Goal: Task Accomplishment & Management: Complete application form

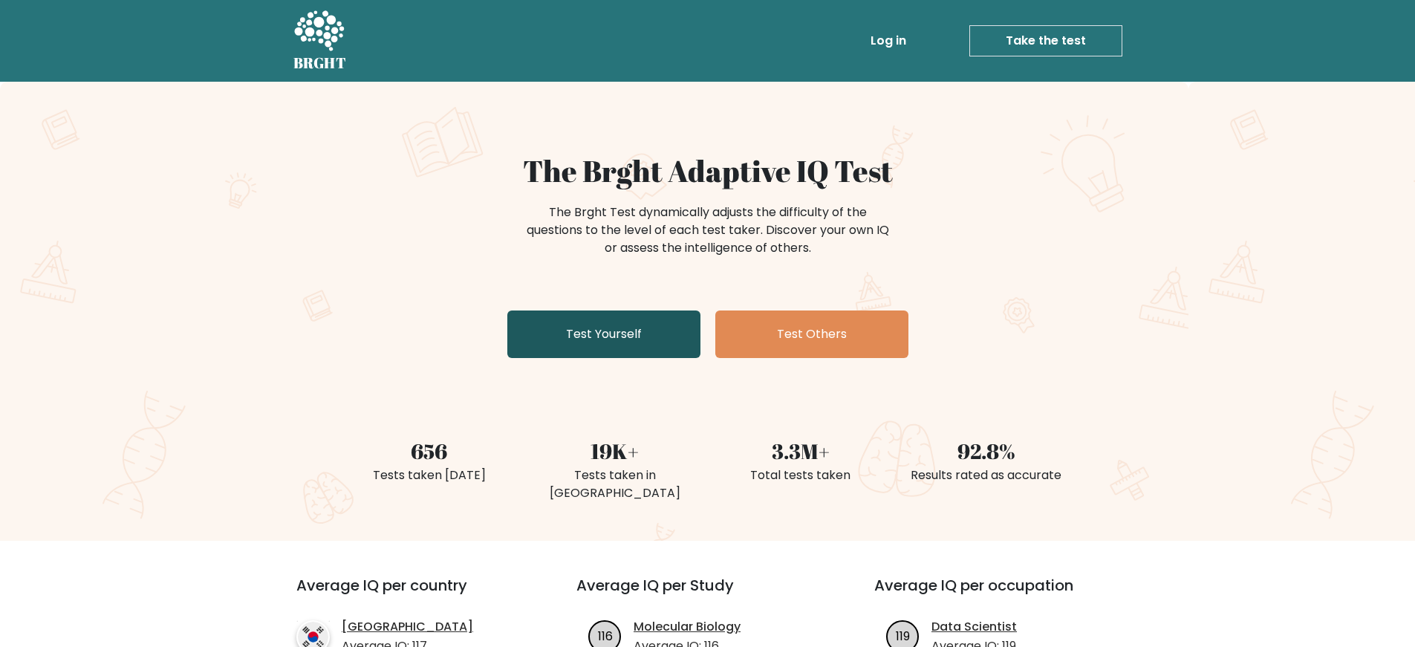
click at [663, 344] on link "Test Yourself" at bounding box center [603, 335] width 193 height 48
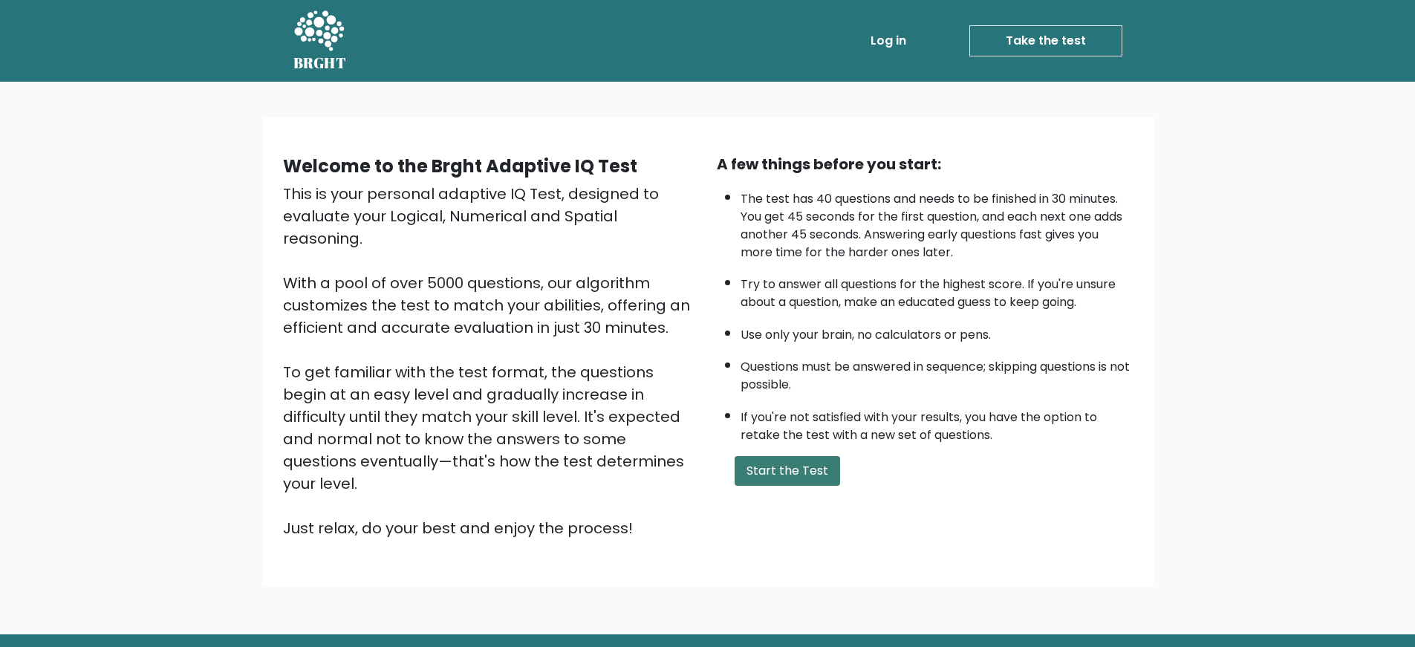
click at [814, 472] on button "Start the Test" at bounding box center [787, 471] width 105 height 30
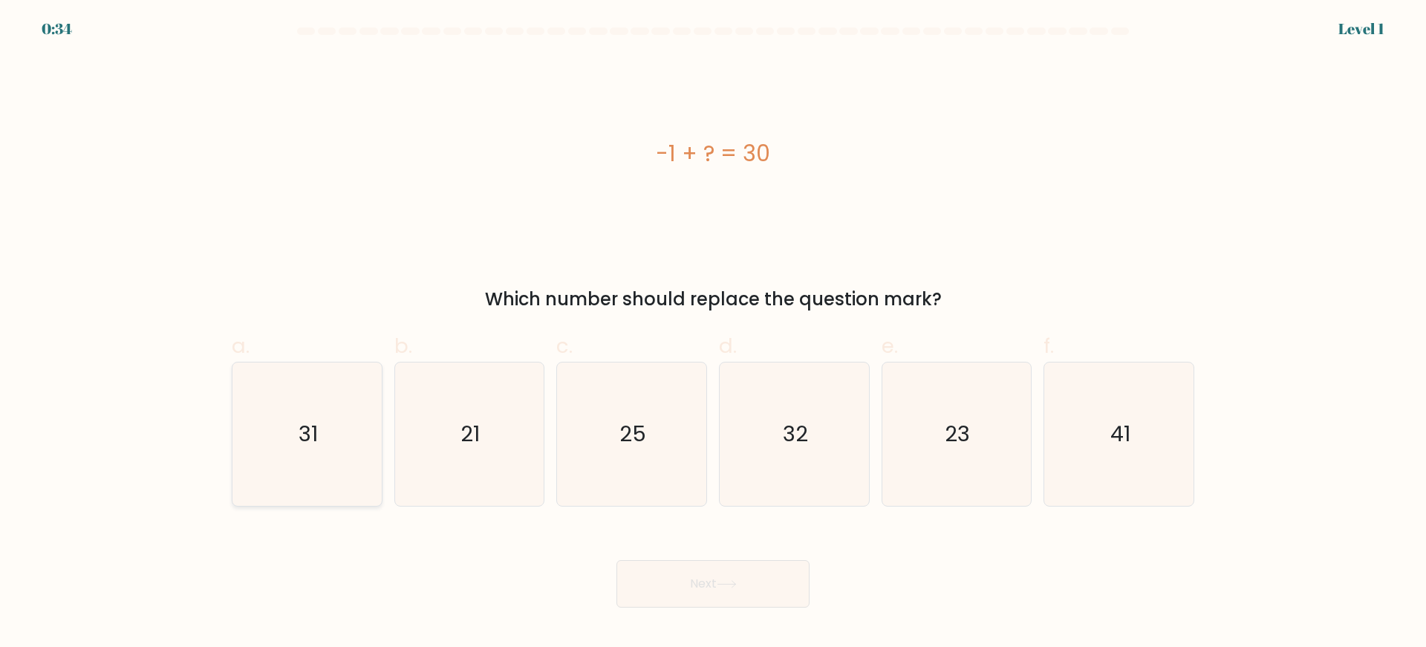
click at [316, 435] on text "31" at bounding box center [308, 434] width 19 height 30
click at [713, 334] on input "a. 31" at bounding box center [713, 329] width 1 height 10
radio input "true"
click at [316, 435] on text "31" at bounding box center [308, 434] width 19 height 30
click at [713, 334] on input "a. 31" at bounding box center [713, 329] width 1 height 10
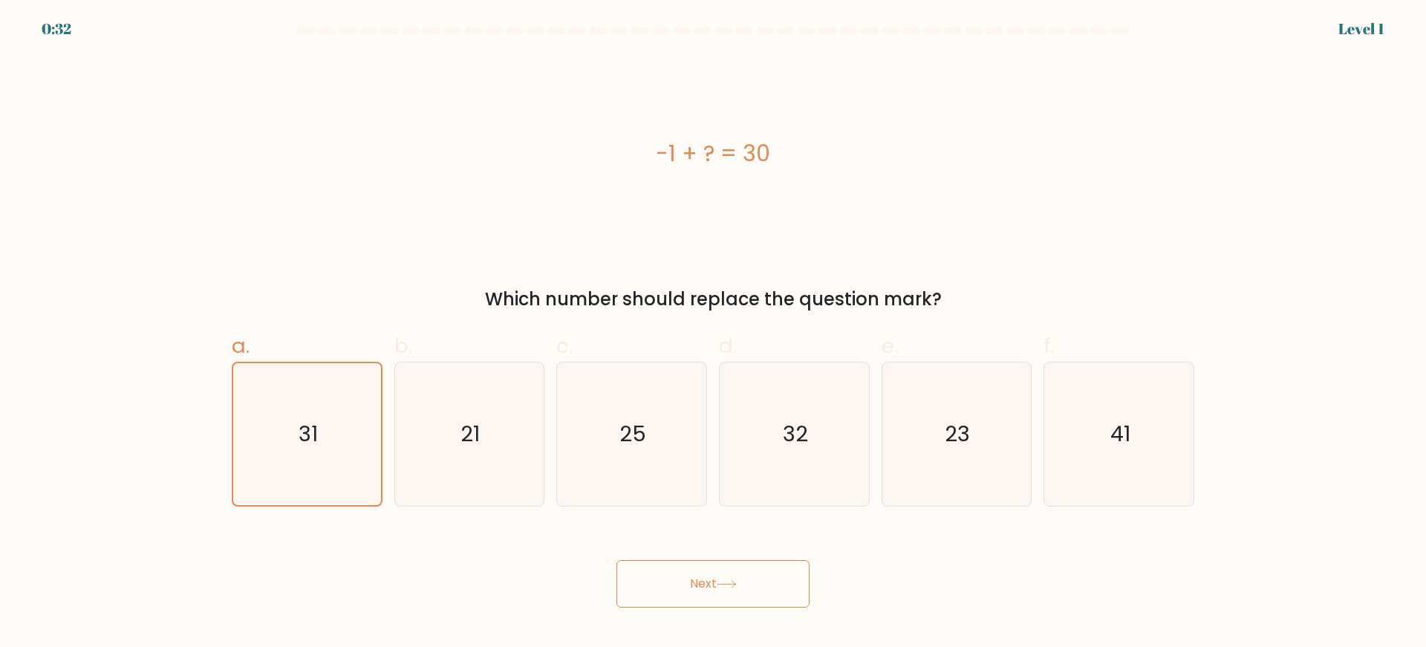
click at [636, 594] on button "Next" at bounding box center [713, 584] width 193 height 48
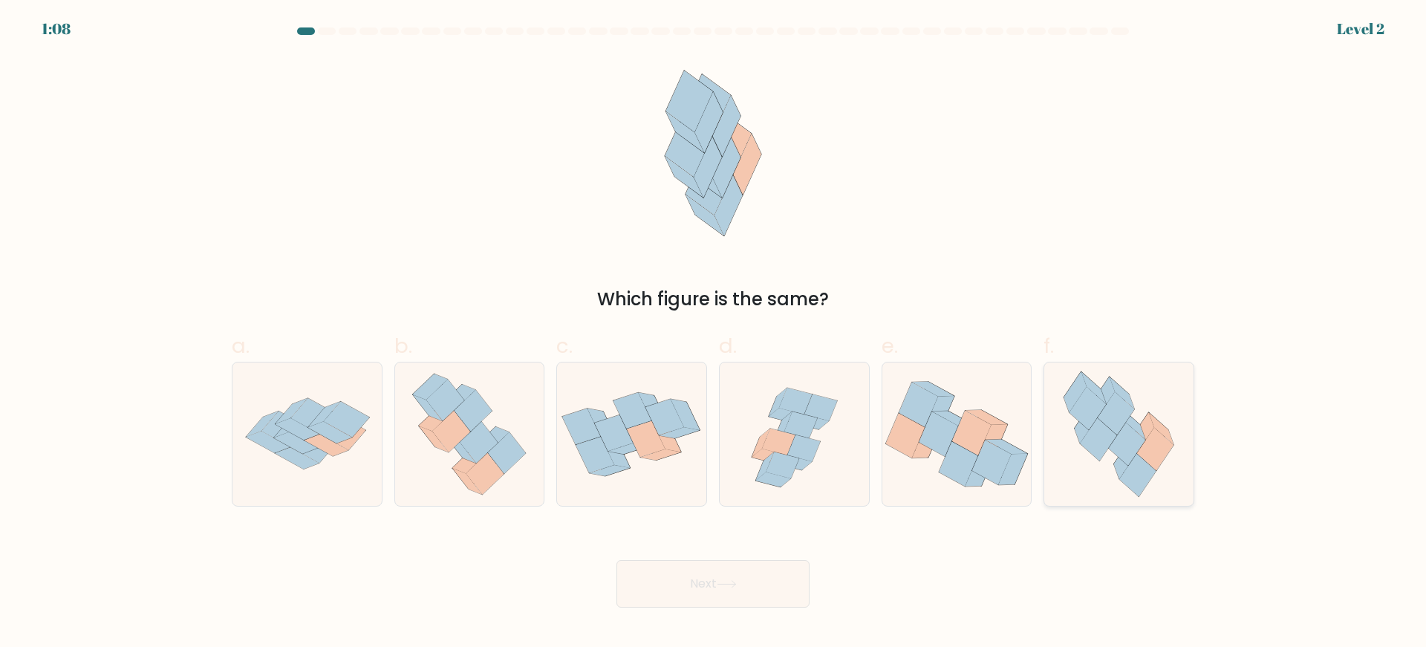
click at [1178, 420] on icon at bounding box center [1118, 434] width 131 height 143
click at [714, 334] on input "f." at bounding box center [713, 329] width 1 height 10
radio input "true"
click at [718, 587] on button "Next" at bounding box center [713, 584] width 193 height 48
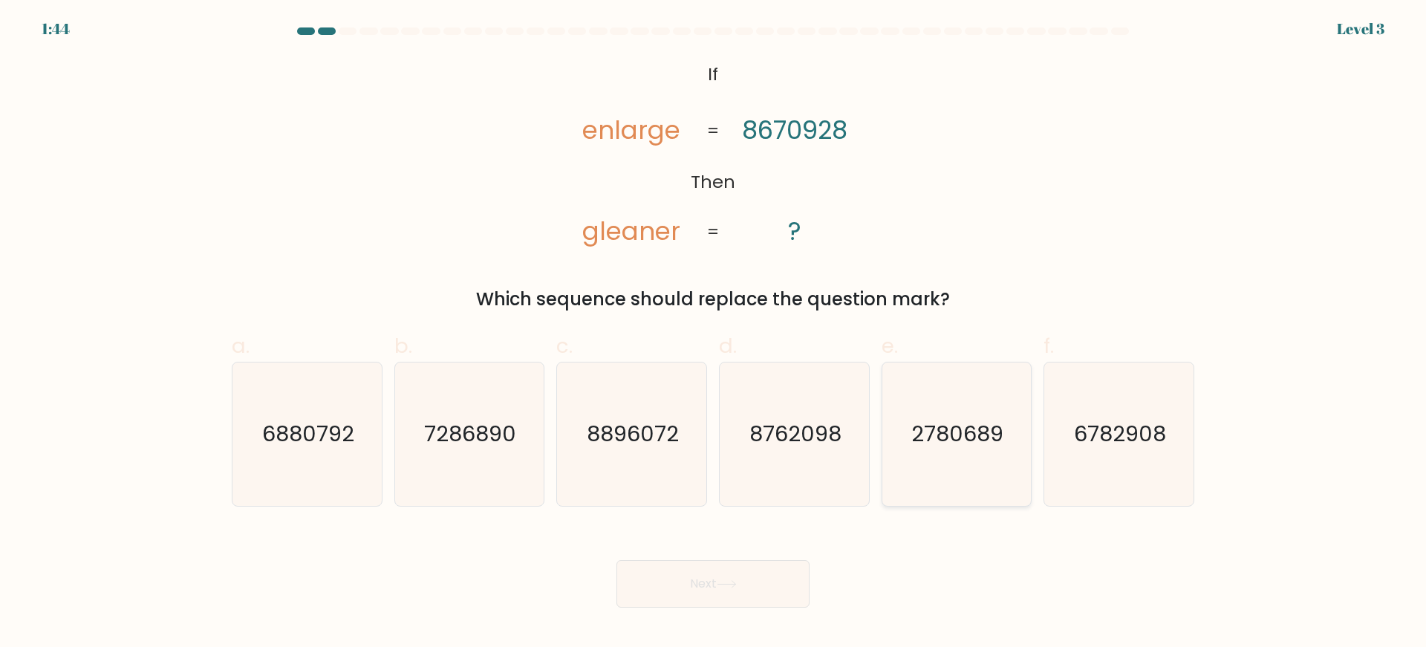
click at [1004, 439] on text "2780689" at bounding box center [958, 434] width 92 height 30
click at [714, 334] on input "e. 2780689" at bounding box center [713, 329] width 1 height 10
radio input "true"
click at [693, 601] on button "Next" at bounding box center [713, 584] width 193 height 48
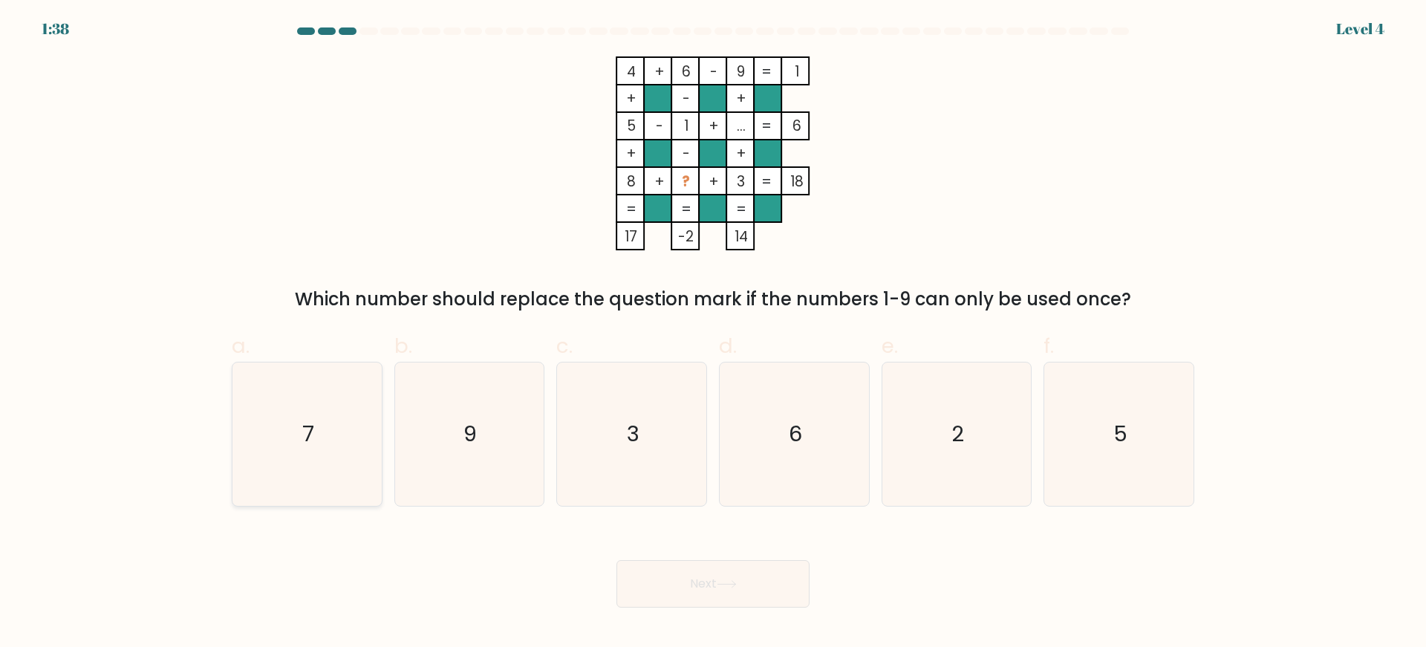
click at [252, 433] on icon "7" at bounding box center [307, 434] width 143 height 143
click at [713, 334] on input "a. 7" at bounding box center [713, 329] width 1 height 10
radio input "true"
click at [664, 579] on button "Next" at bounding box center [713, 584] width 193 height 48
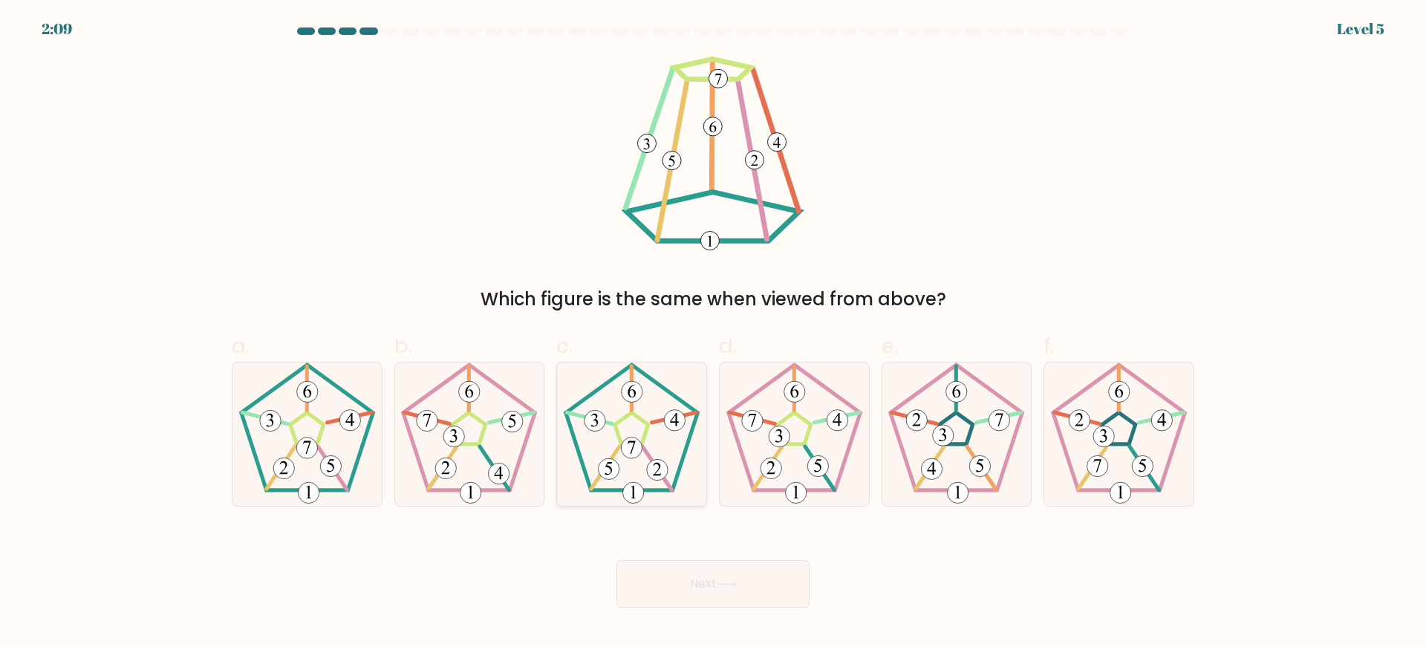
click at [606, 455] on icon at bounding box center [631, 434] width 143 height 143
click at [713, 334] on input "c." at bounding box center [713, 329] width 1 height 10
radio input "true"
click at [674, 576] on button "Next" at bounding box center [713, 584] width 193 height 48
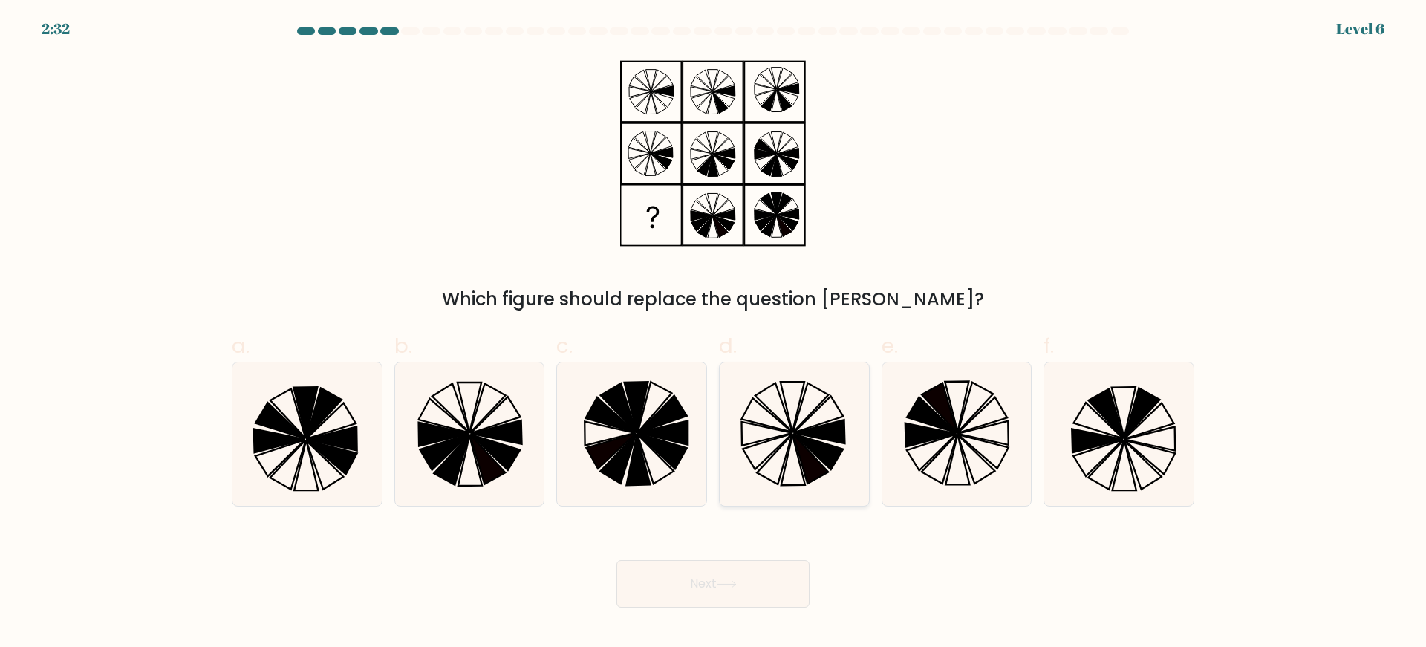
click at [771, 410] on icon at bounding box center [774, 407] width 37 height 49
click at [714, 334] on input "d." at bounding box center [713, 329] width 1 height 10
radio input "true"
click at [771, 410] on icon at bounding box center [774, 407] width 37 height 48
click at [714, 334] on input "d." at bounding box center [713, 329] width 1 height 10
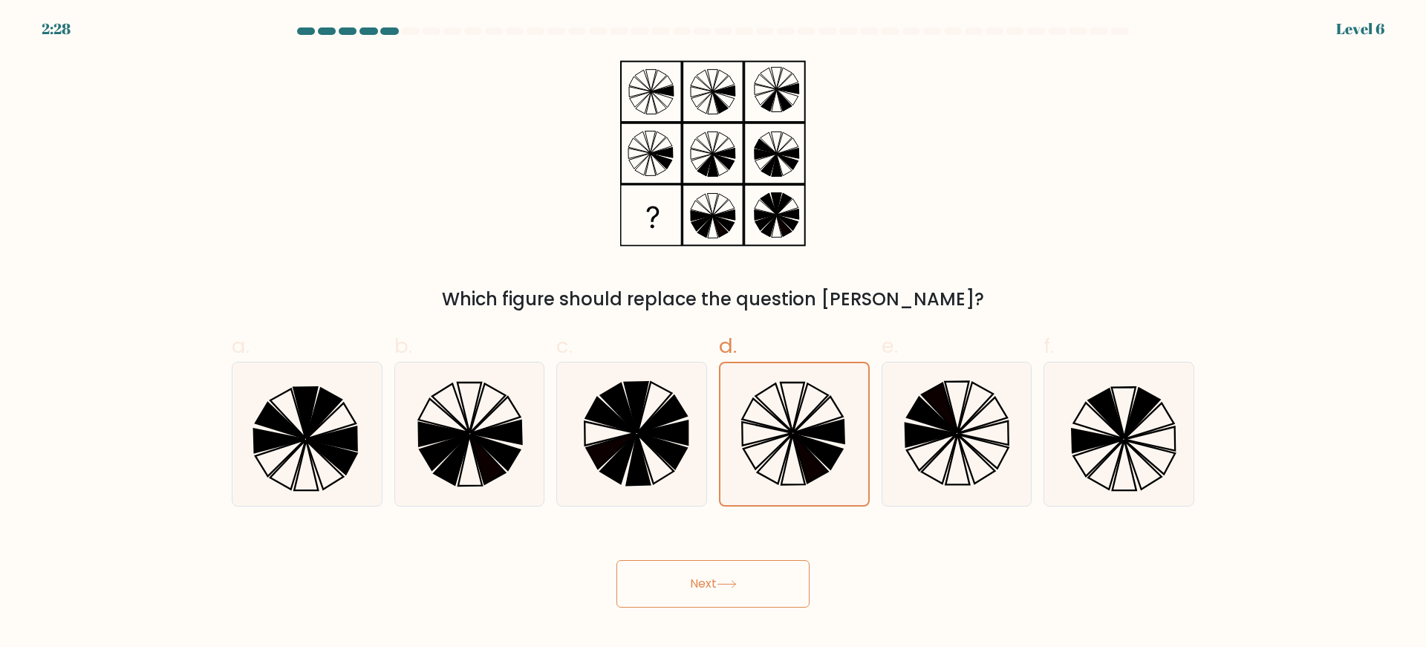
click at [758, 574] on button "Next" at bounding box center [713, 584] width 193 height 48
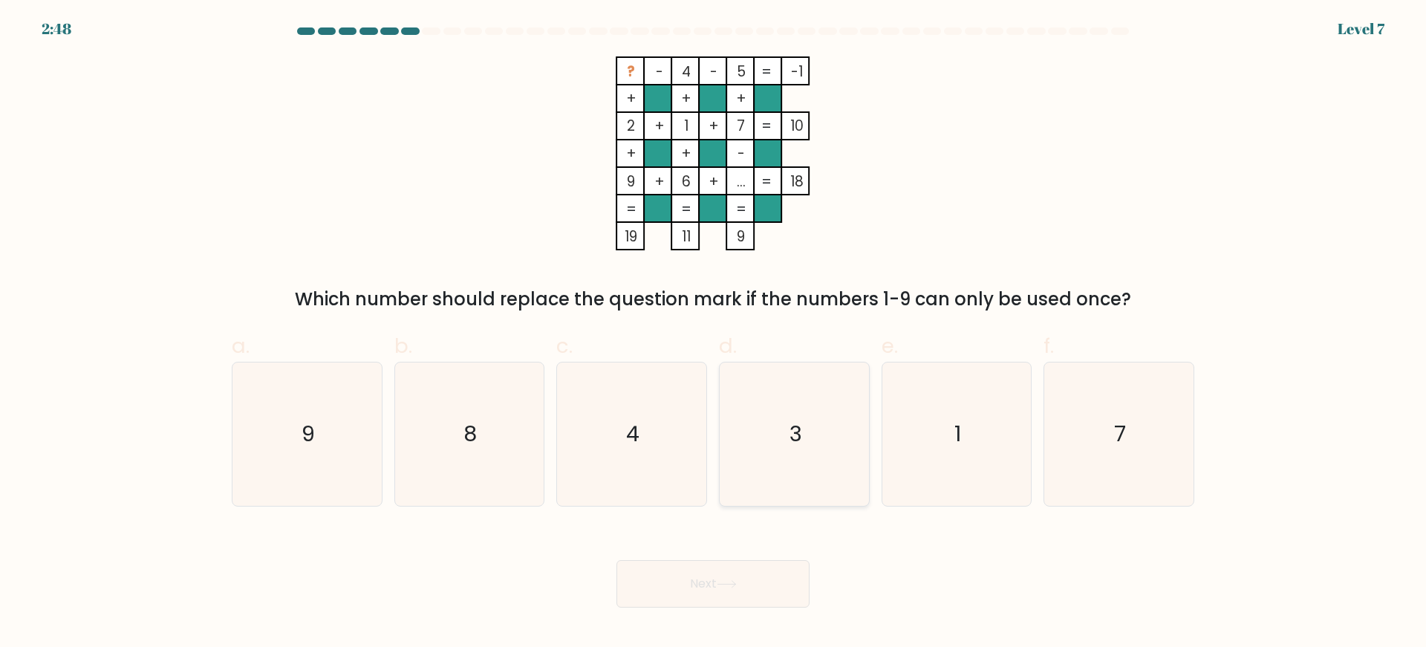
click at [813, 462] on icon "3" at bounding box center [794, 434] width 143 height 143
click at [714, 334] on input "d. 3" at bounding box center [713, 329] width 1 height 10
radio input "true"
click at [1125, 454] on icon "7" at bounding box center [1119, 434] width 143 height 143
click at [714, 334] on input "f. 7" at bounding box center [713, 329] width 1 height 10
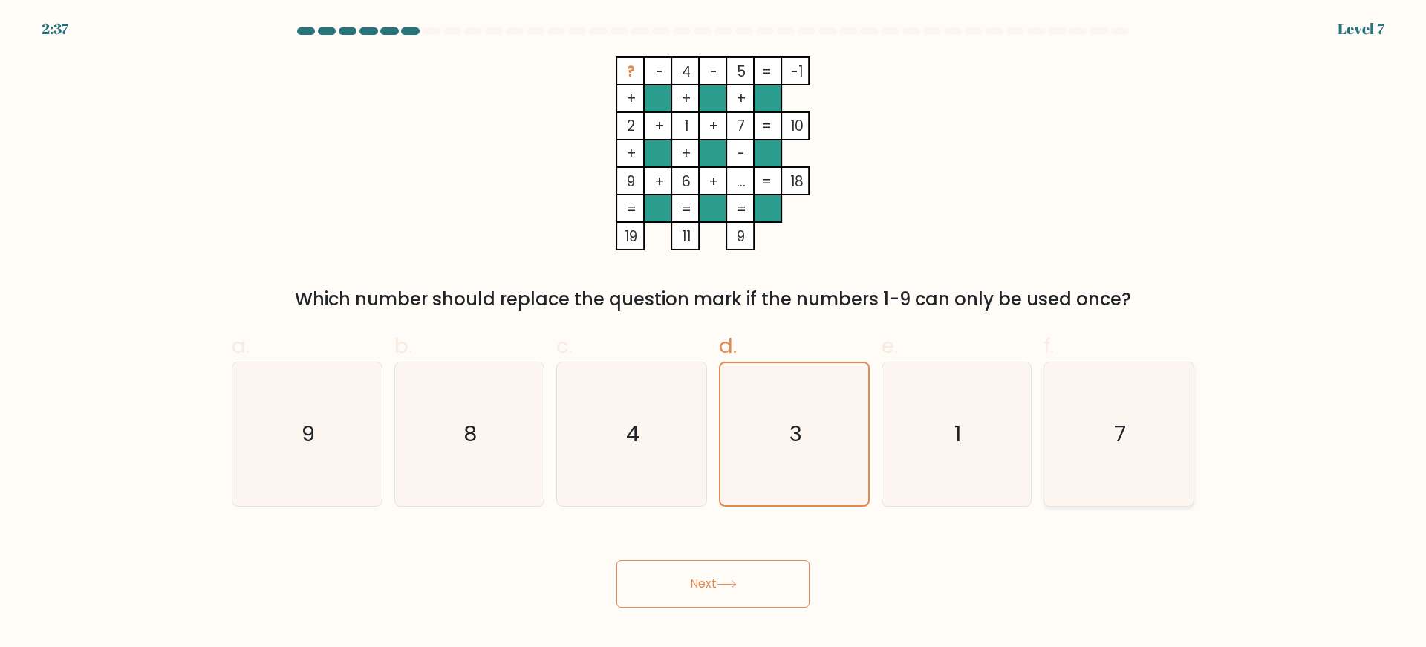
radio input "true"
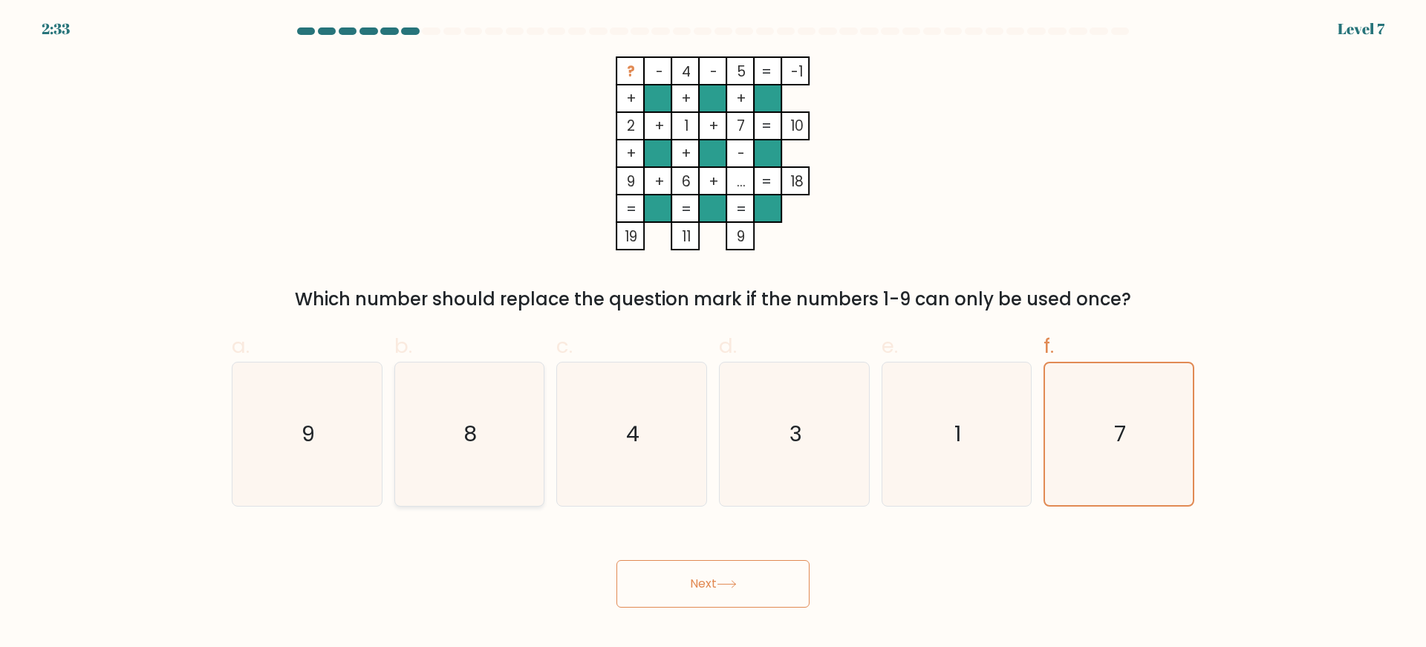
click at [467, 444] on text "8" at bounding box center [470, 434] width 13 height 30
click at [713, 334] on input "b. 8" at bounding box center [713, 329] width 1 height 10
radio input "true"
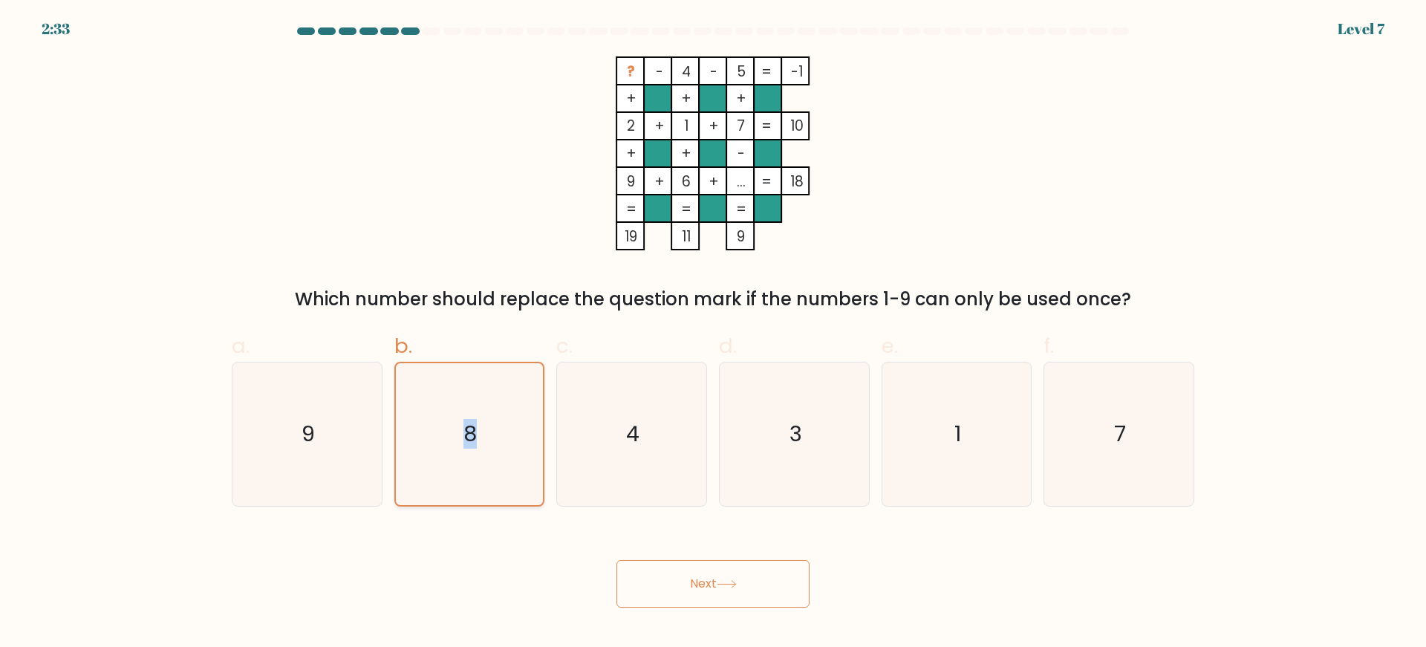
click at [467, 444] on text "8" at bounding box center [470, 434] width 13 height 30
click at [713, 334] on input "b. 8" at bounding box center [713, 329] width 1 height 10
click at [721, 577] on button "Next" at bounding box center [713, 584] width 193 height 48
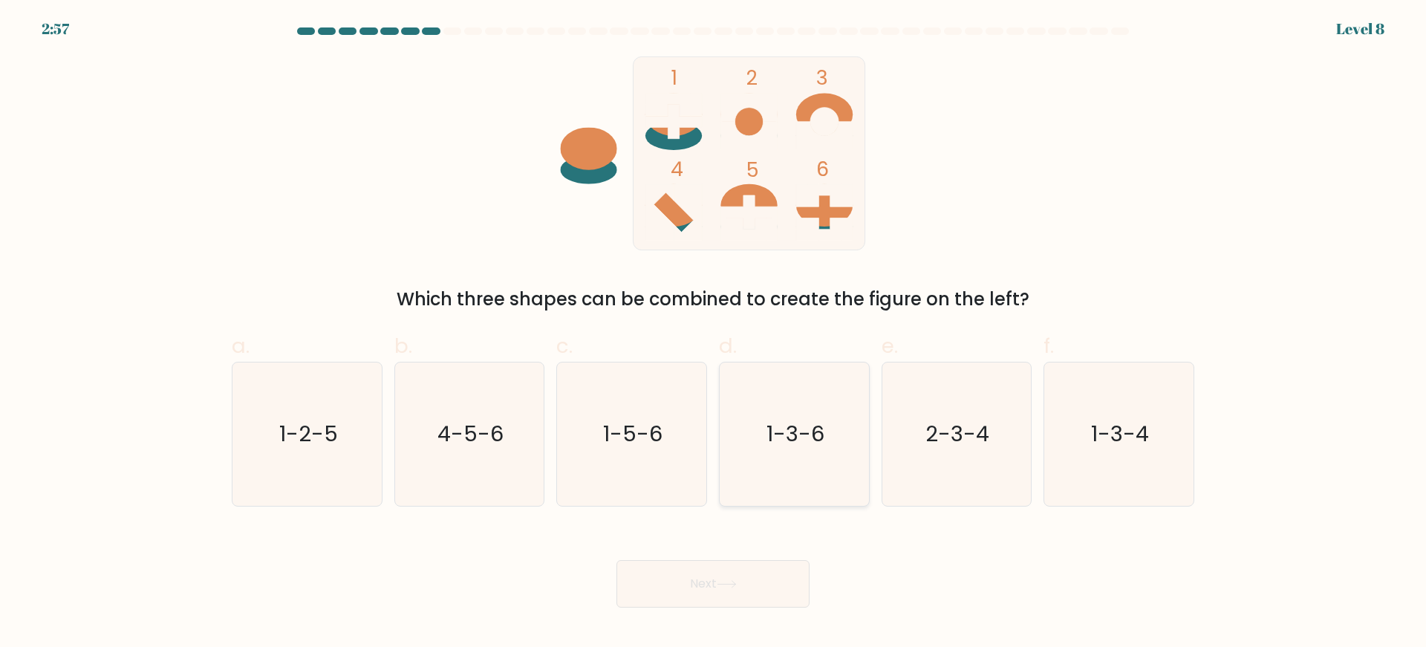
click at [764, 382] on icon "1-3-6" at bounding box center [794, 434] width 143 height 143
click at [714, 334] on input "d. 1-3-6" at bounding box center [713, 329] width 1 height 10
radio input "true"
click at [750, 571] on button "Next" at bounding box center [713, 584] width 193 height 48
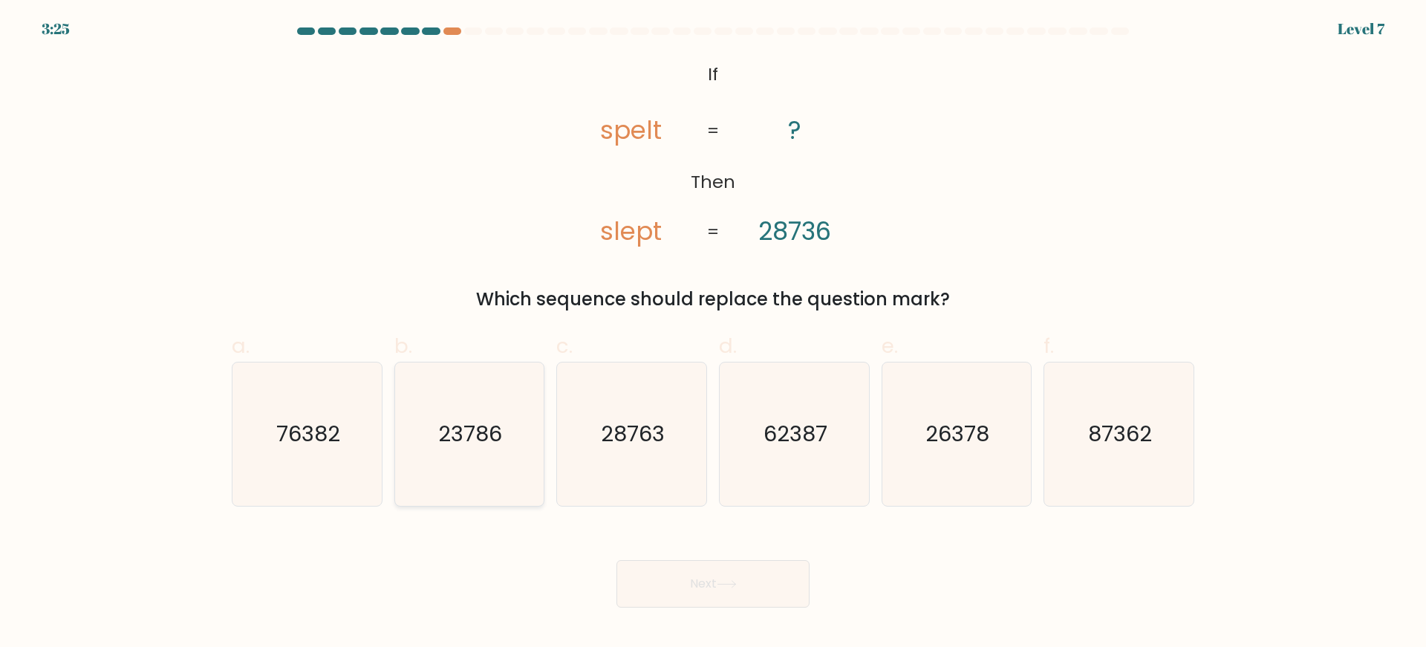
click at [452, 454] on icon "23786" at bounding box center [468, 434] width 143 height 143
click at [713, 334] on input "b. 23786" at bounding box center [713, 329] width 1 height 10
radio input "true"
click at [635, 591] on button "Next" at bounding box center [713, 584] width 193 height 48
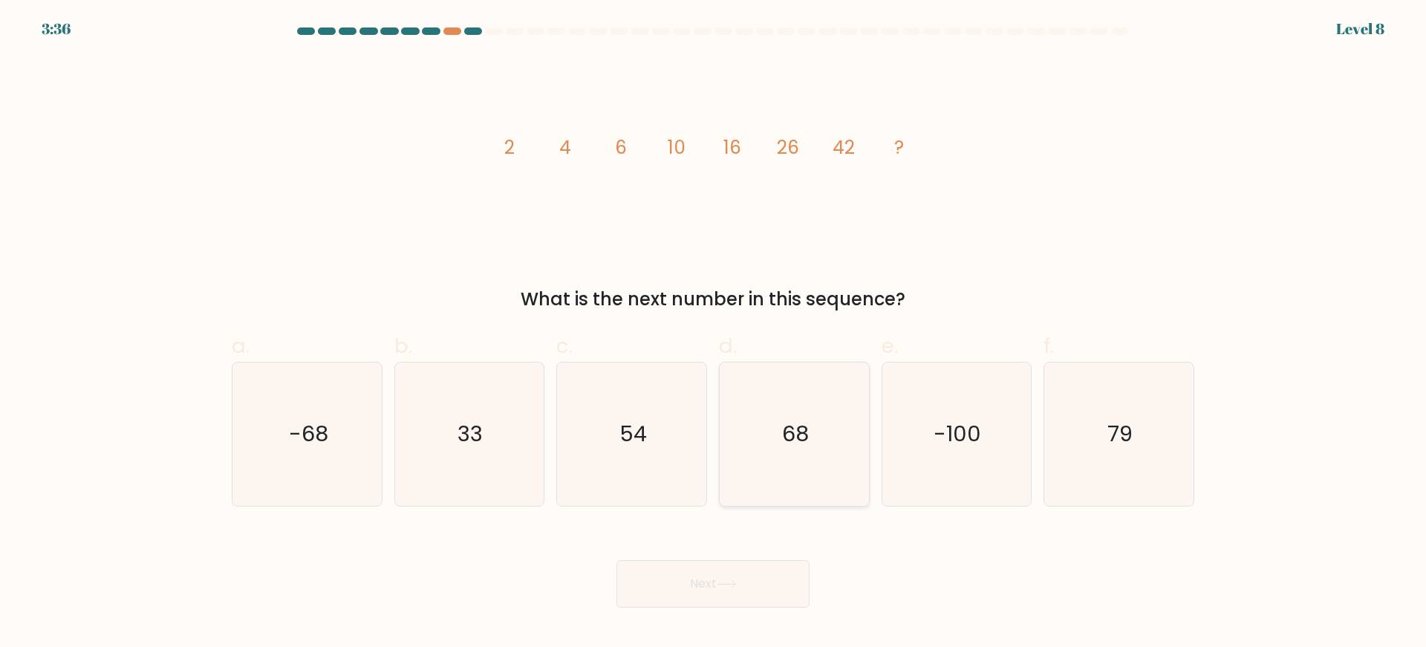
click at [820, 426] on icon "68" at bounding box center [794, 434] width 143 height 143
click at [714, 334] on input "d. 68" at bounding box center [713, 329] width 1 height 10
radio input "true"
click at [779, 585] on button "Next" at bounding box center [713, 584] width 193 height 48
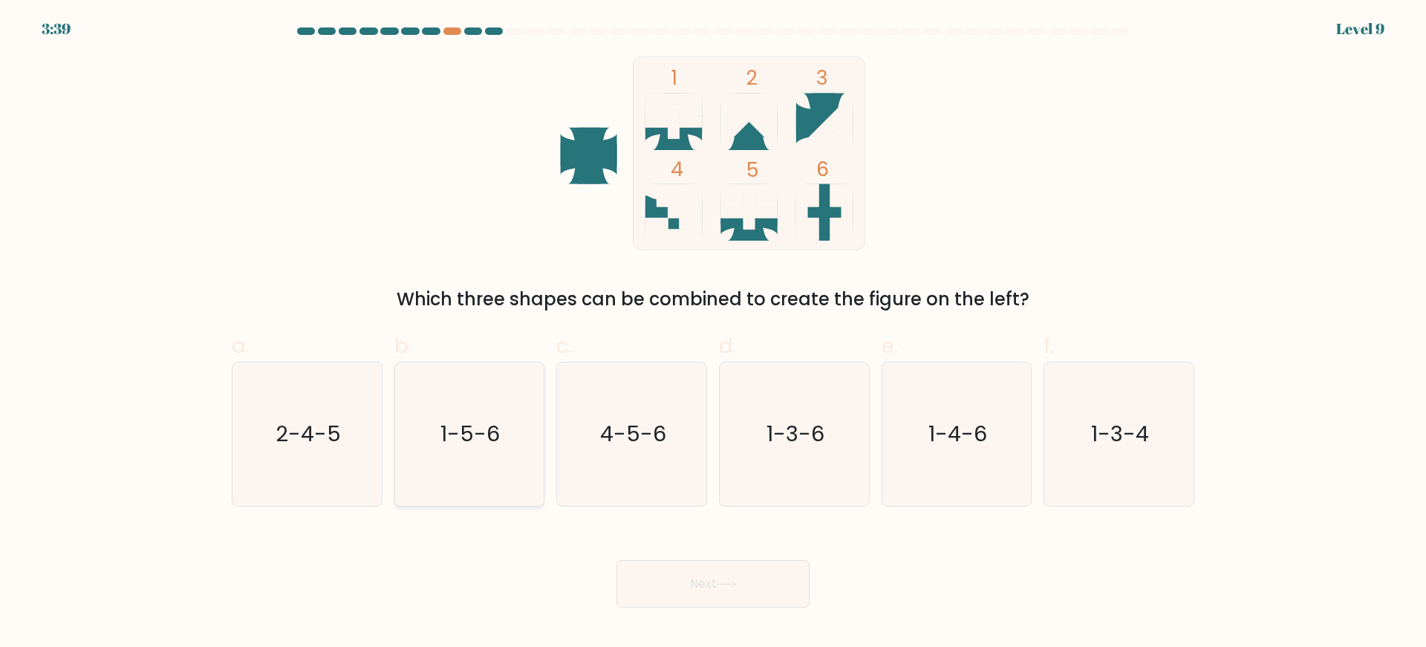
click at [521, 470] on icon "1-5-6" at bounding box center [468, 434] width 143 height 143
click at [713, 334] on input "b. 1-5-6" at bounding box center [713, 329] width 1 height 10
radio input "true"
click at [672, 585] on button "Next" at bounding box center [713, 584] width 193 height 48
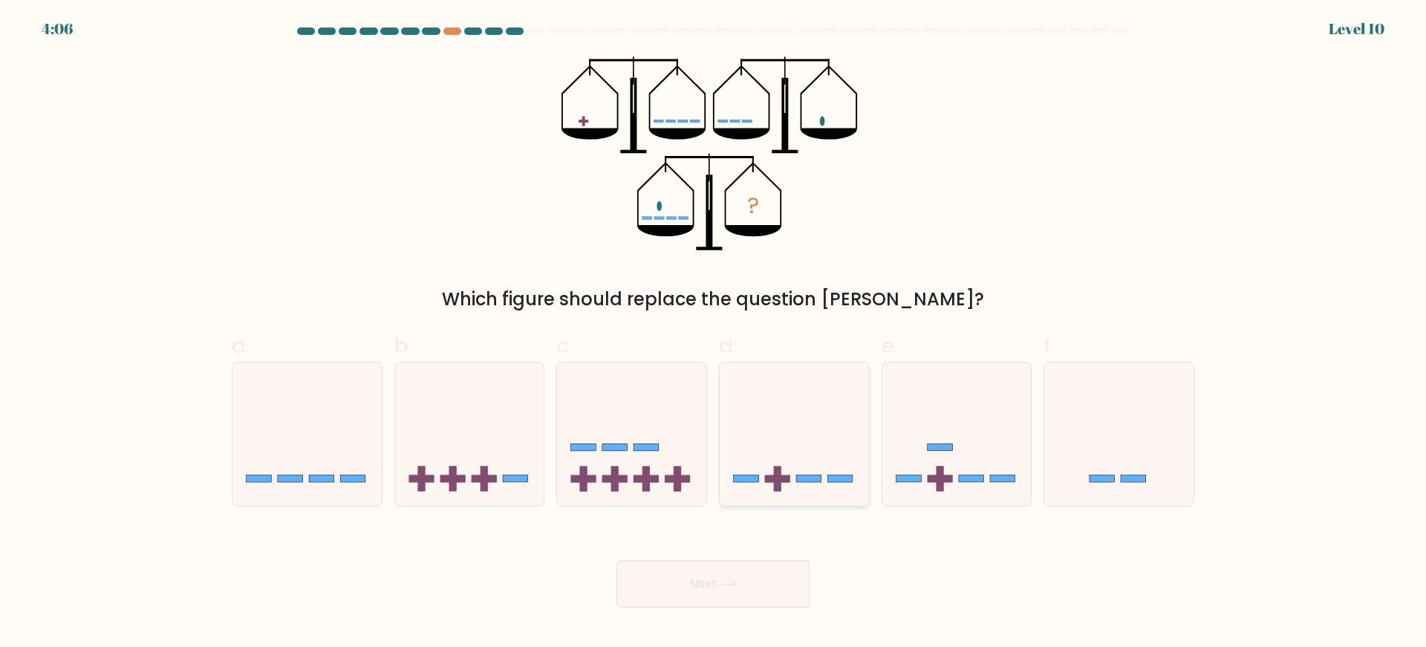
click at [848, 455] on icon at bounding box center [794, 433] width 149 height 123
click at [714, 334] on input "d." at bounding box center [713, 329] width 1 height 10
radio input "true"
click at [746, 579] on button "Next" at bounding box center [713, 584] width 193 height 48
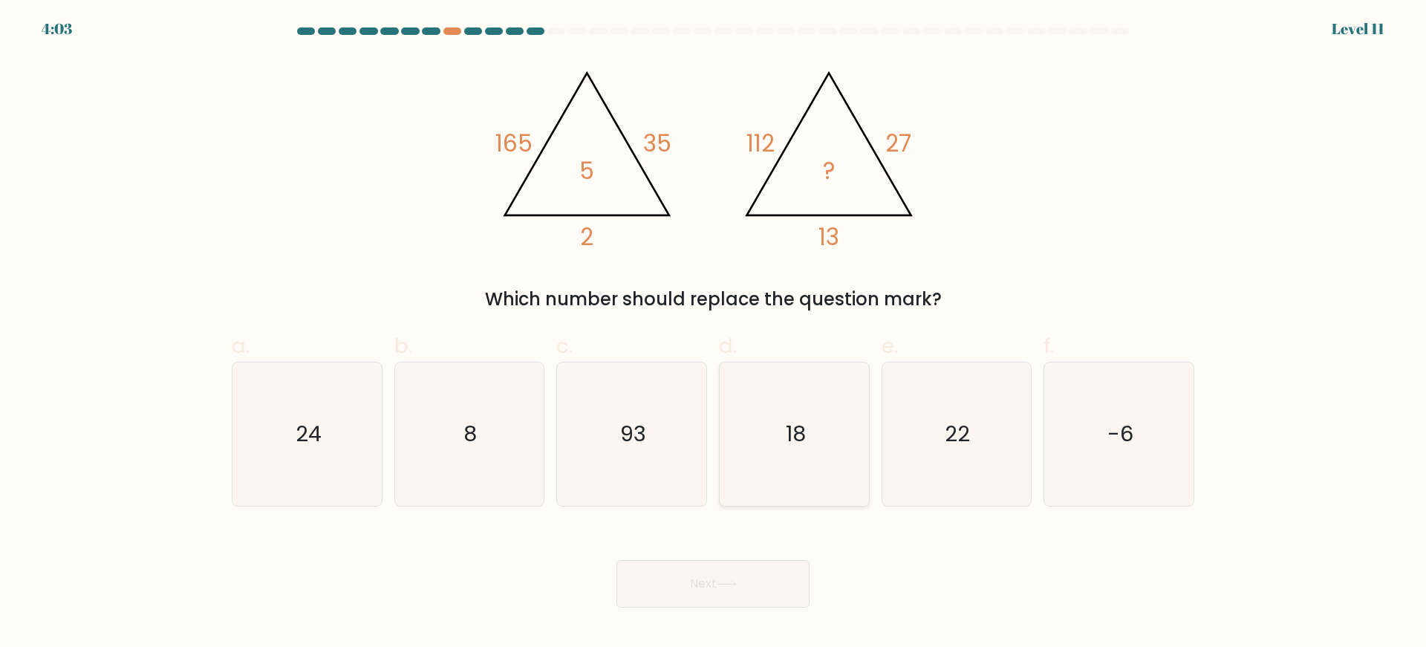
click at [805, 430] on text "18" at bounding box center [796, 434] width 20 height 30
click at [714, 334] on input "d. 18" at bounding box center [713, 329] width 1 height 10
radio input "true"
click at [722, 578] on button "Next" at bounding box center [713, 584] width 193 height 48
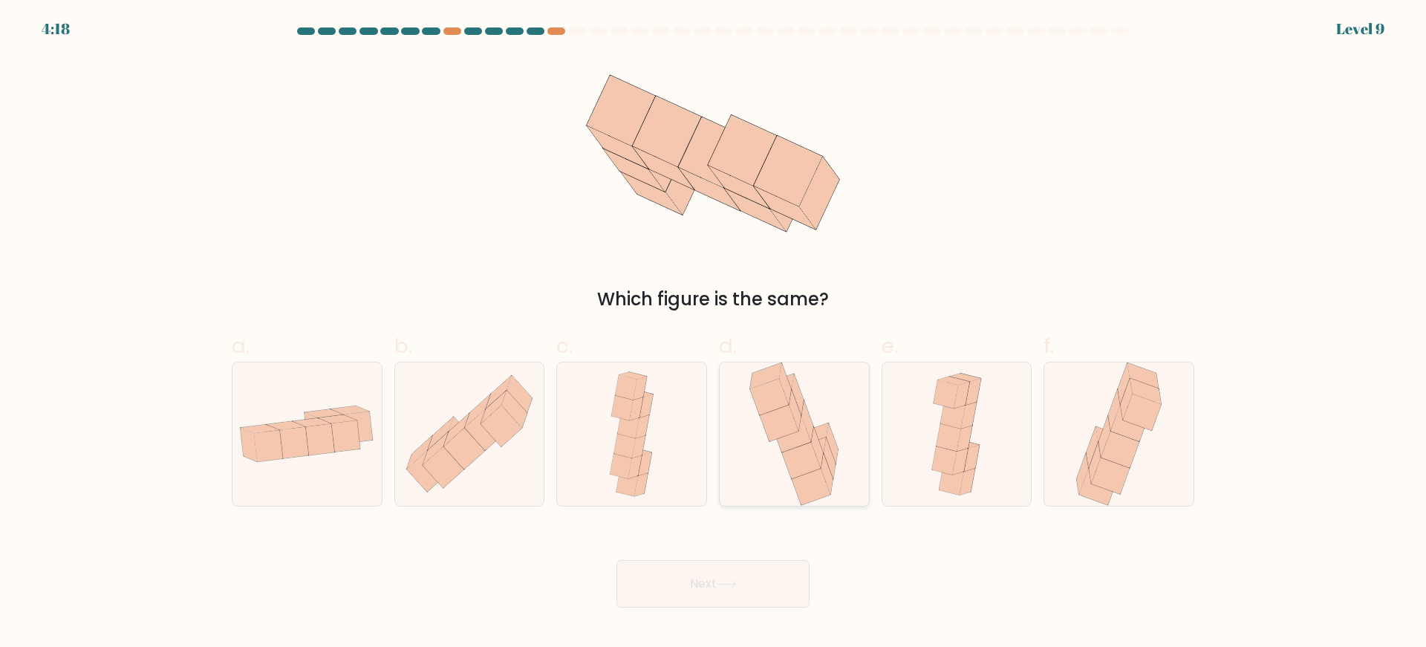
click at [799, 444] on icon at bounding box center [792, 434] width 39 height 36
click at [714, 334] on input "d." at bounding box center [713, 329] width 1 height 10
radio input "true"
click at [758, 574] on button "Next" at bounding box center [713, 584] width 193 height 48
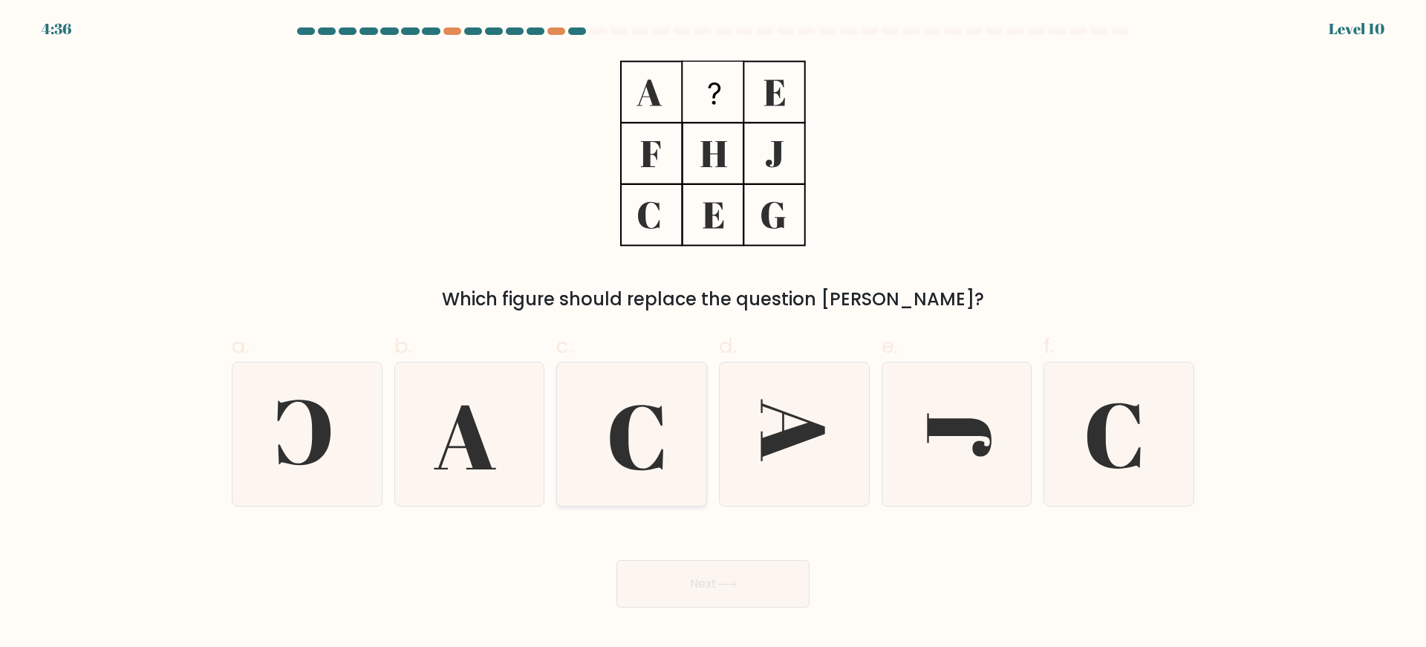
click at [616, 430] on icon at bounding box center [636, 437] width 53 height 65
click at [713, 334] on input "c." at bounding box center [713, 329] width 1 height 10
radio input "true"
click at [769, 577] on button "Next" at bounding box center [713, 584] width 193 height 48
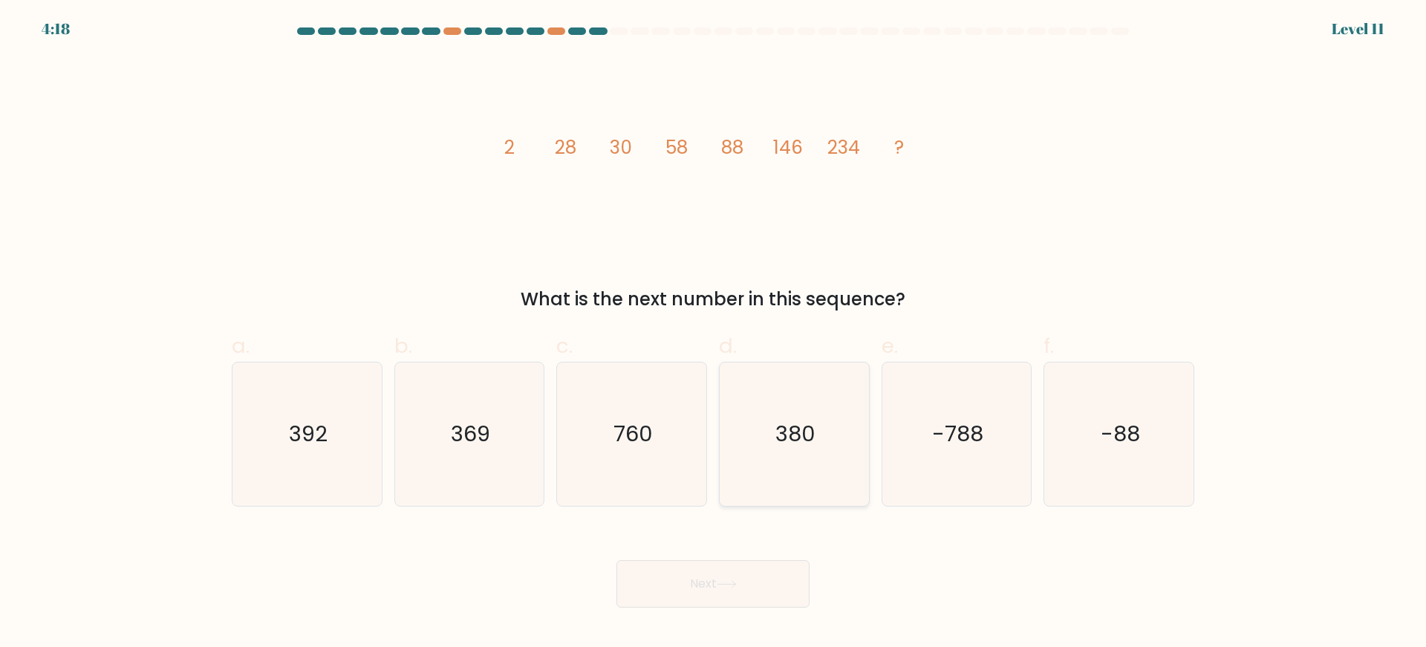
click at [811, 433] on text "380" at bounding box center [796, 434] width 40 height 30
click at [714, 334] on input "d. 380" at bounding box center [713, 329] width 1 height 10
radio input "true"
click at [770, 574] on button "Next" at bounding box center [713, 584] width 193 height 48
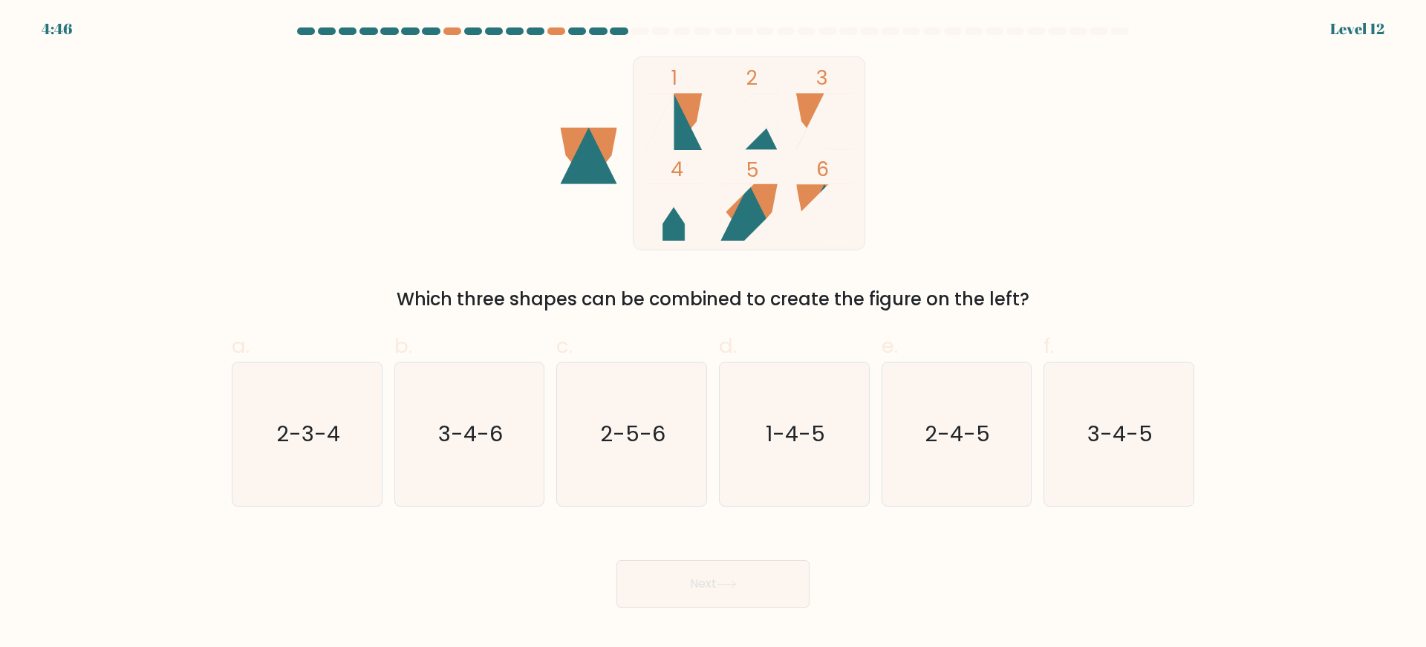
click at [759, 215] on icon at bounding box center [749, 212] width 56 height 56
click at [669, 409] on icon "2-5-6" at bounding box center [631, 434] width 143 height 143
click at [713, 334] on input "c. 2-5-6" at bounding box center [713, 329] width 1 height 10
radio input "true"
click at [694, 579] on button "Next" at bounding box center [713, 584] width 193 height 48
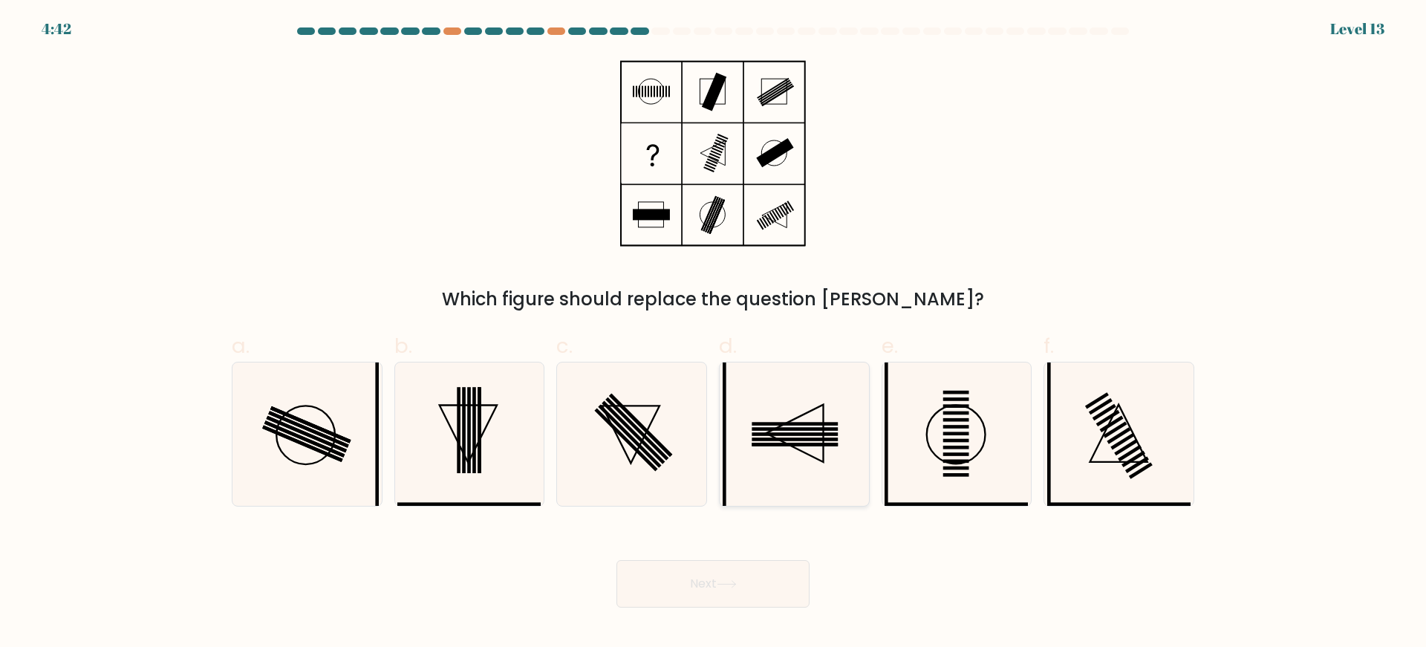
click at [829, 436] on icon at bounding box center [794, 434] width 143 height 143
click at [714, 334] on input "d." at bounding box center [713, 329] width 1 height 10
radio input "true"
click at [780, 575] on button "Next" at bounding box center [713, 584] width 193 height 48
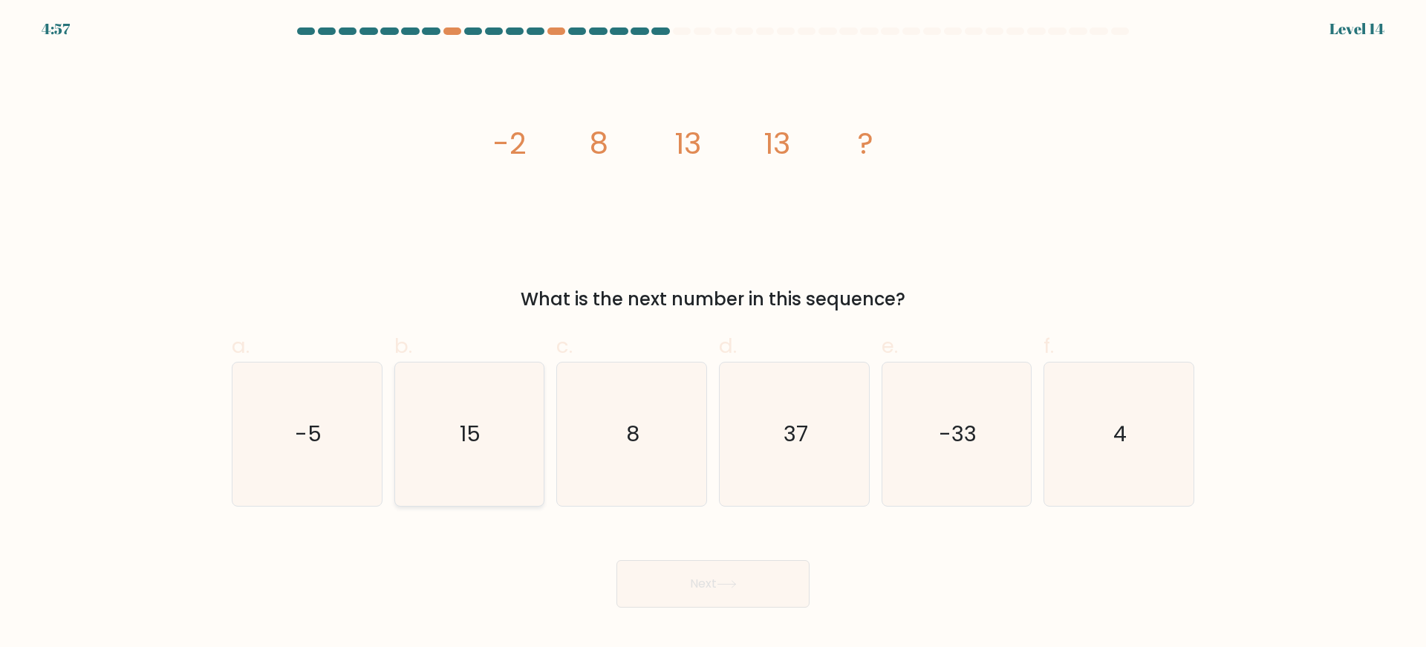
click at [462, 491] on icon "15" at bounding box center [468, 434] width 143 height 143
click at [713, 334] on input "b. 15" at bounding box center [713, 329] width 1 height 10
radio input "true"
click at [776, 585] on button "Next" at bounding box center [713, 584] width 193 height 48
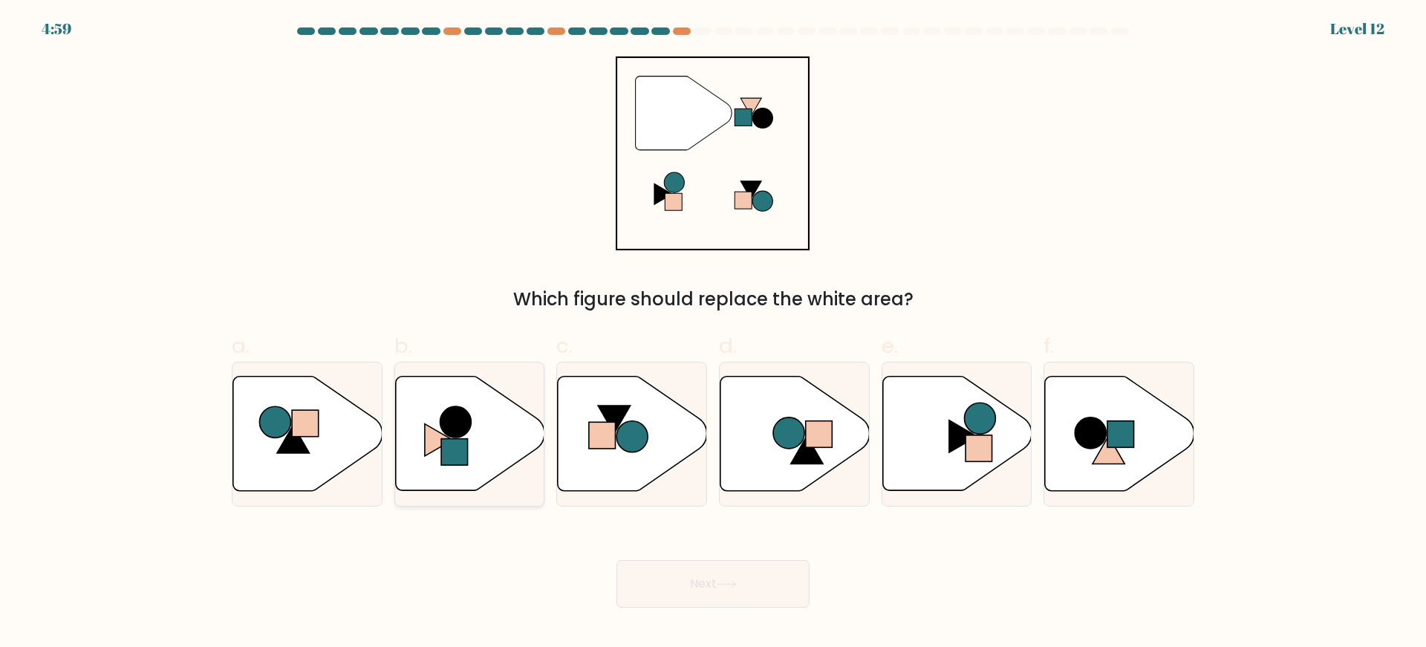
click at [404, 437] on icon at bounding box center [469, 433] width 149 height 114
click at [713, 334] on input "b." at bounding box center [713, 329] width 1 height 10
radio input "true"
click at [732, 600] on button "Next" at bounding box center [713, 584] width 193 height 48
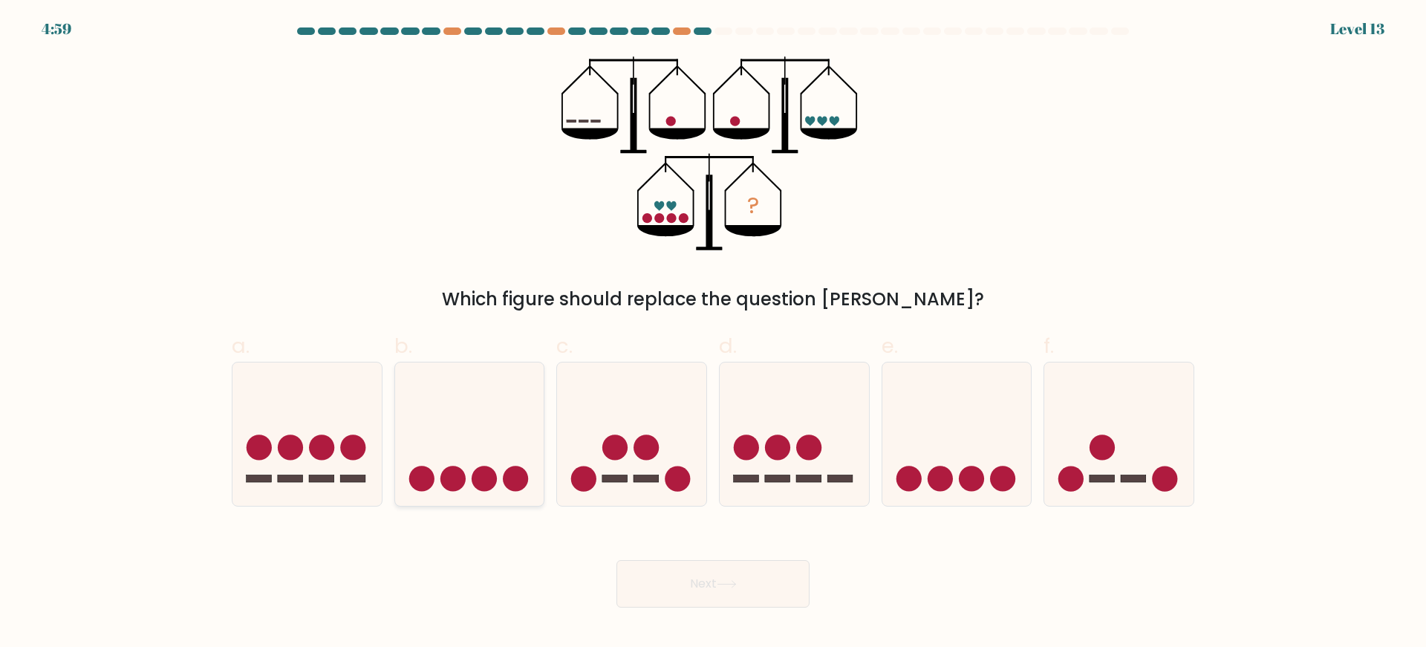
click at [498, 439] on icon at bounding box center [469, 433] width 149 height 123
click at [713, 334] on input "b." at bounding box center [713, 329] width 1 height 10
radio input "true"
click at [600, 441] on icon at bounding box center [631, 433] width 149 height 123
click at [713, 334] on input "c." at bounding box center [713, 329] width 1 height 10
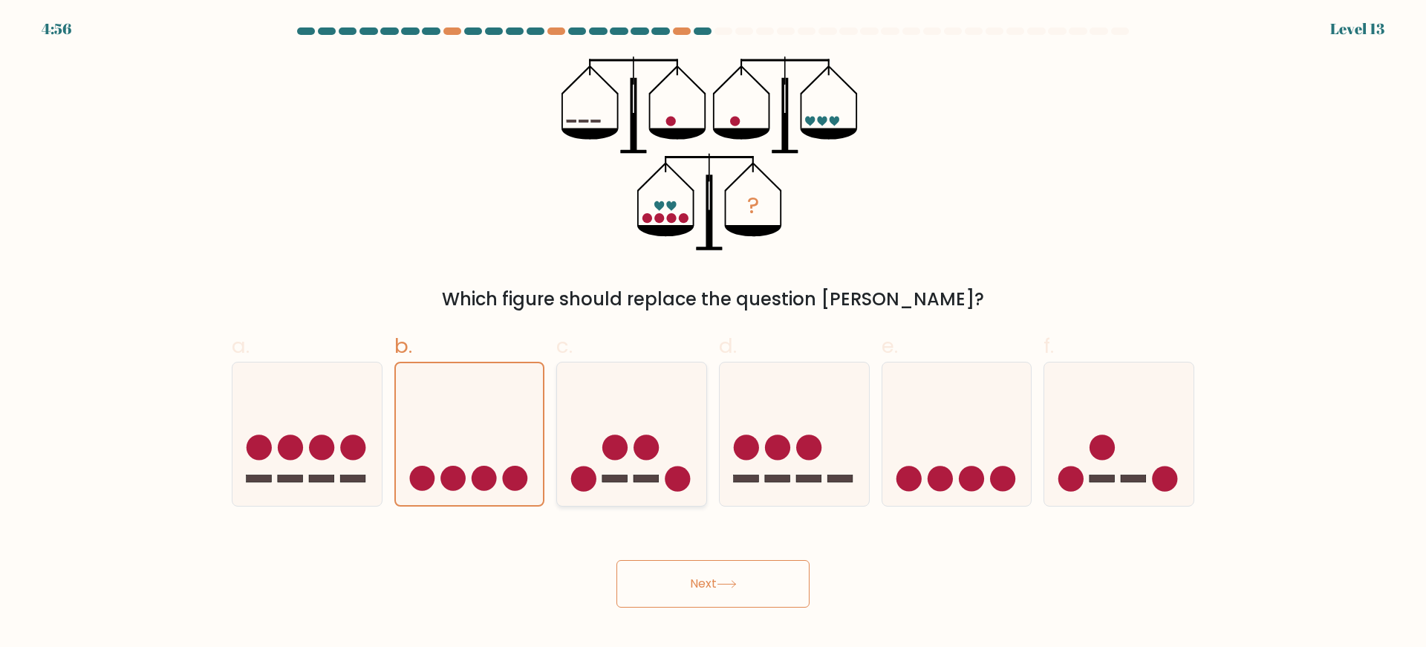
radio input "true"
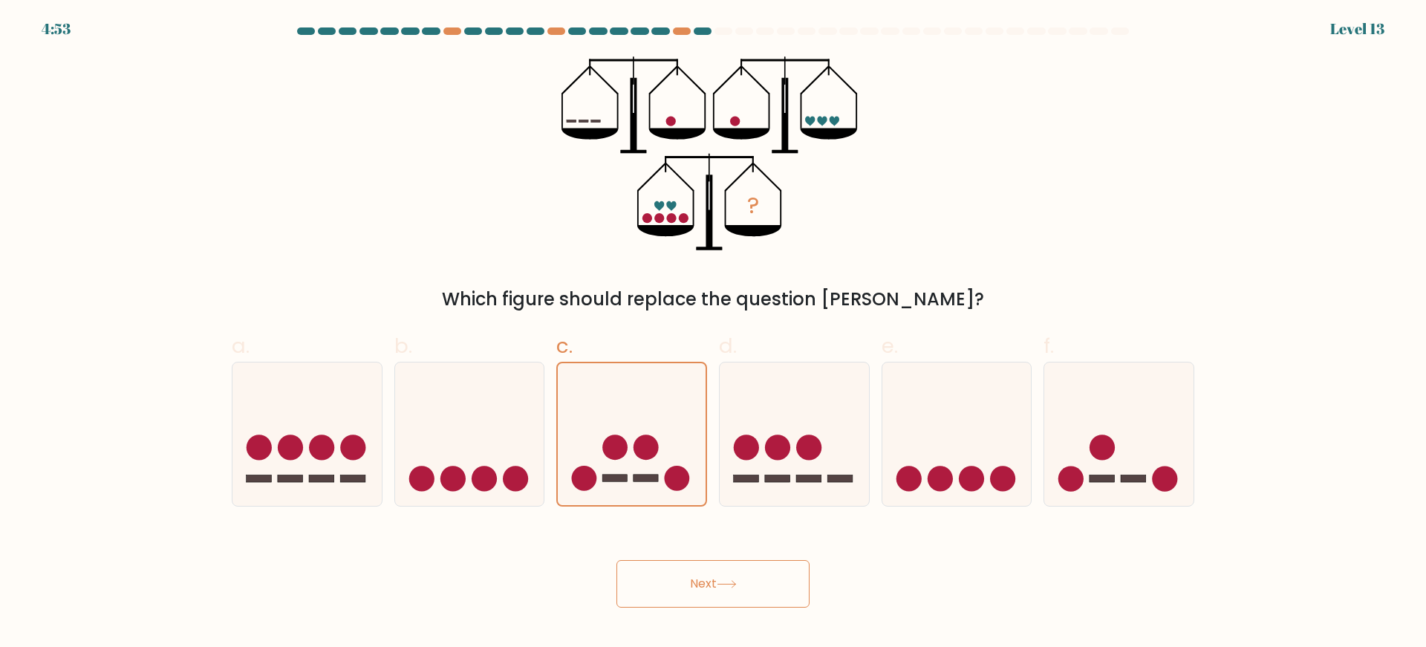
click at [702, 583] on button "Next" at bounding box center [713, 584] width 193 height 48
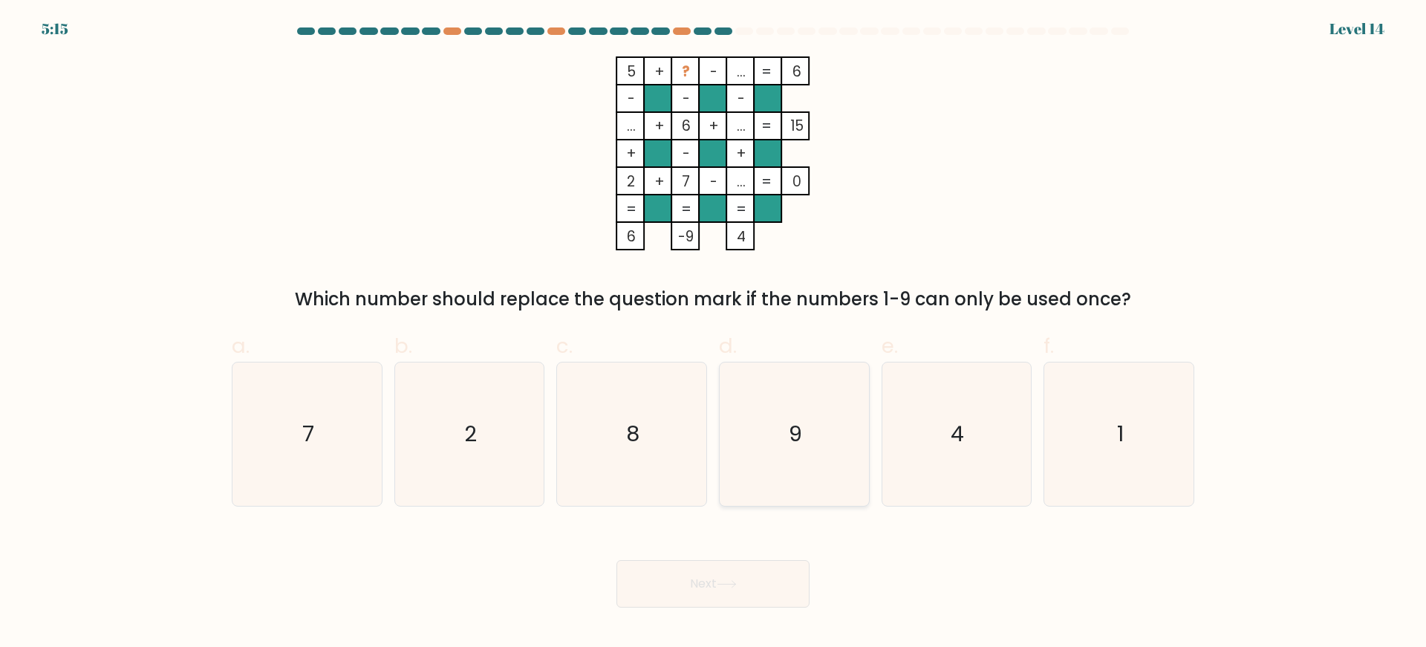
click at [798, 404] on icon "9" at bounding box center [794, 434] width 143 height 143
click at [714, 334] on input "d. 9" at bounding box center [713, 329] width 1 height 10
radio input "true"
click at [1112, 432] on icon "1" at bounding box center [1119, 434] width 143 height 143
click at [714, 334] on input "f. 1" at bounding box center [713, 329] width 1 height 10
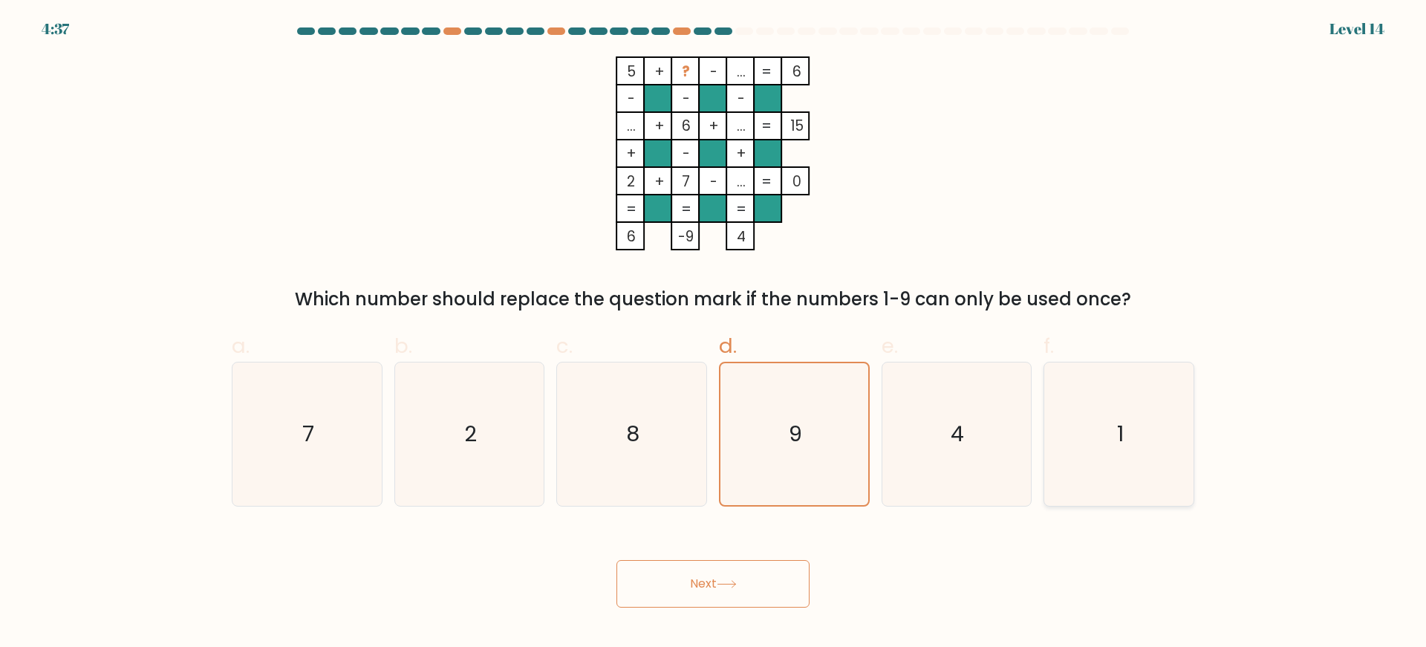
radio input "true"
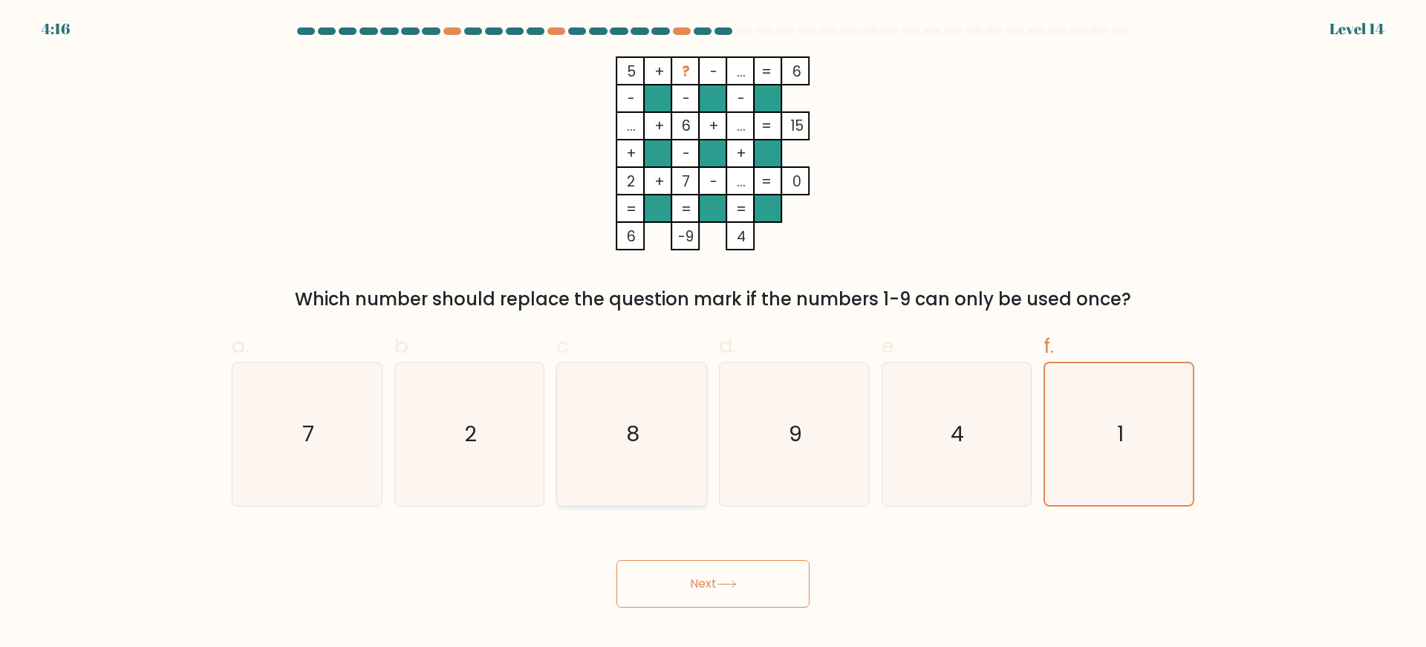
click at [578, 433] on icon "8" at bounding box center [631, 434] width 143 height 143
click at [713, 334] on input "c. 8" at bounding box center [713, 329] width 1 height 10
radio input "true"
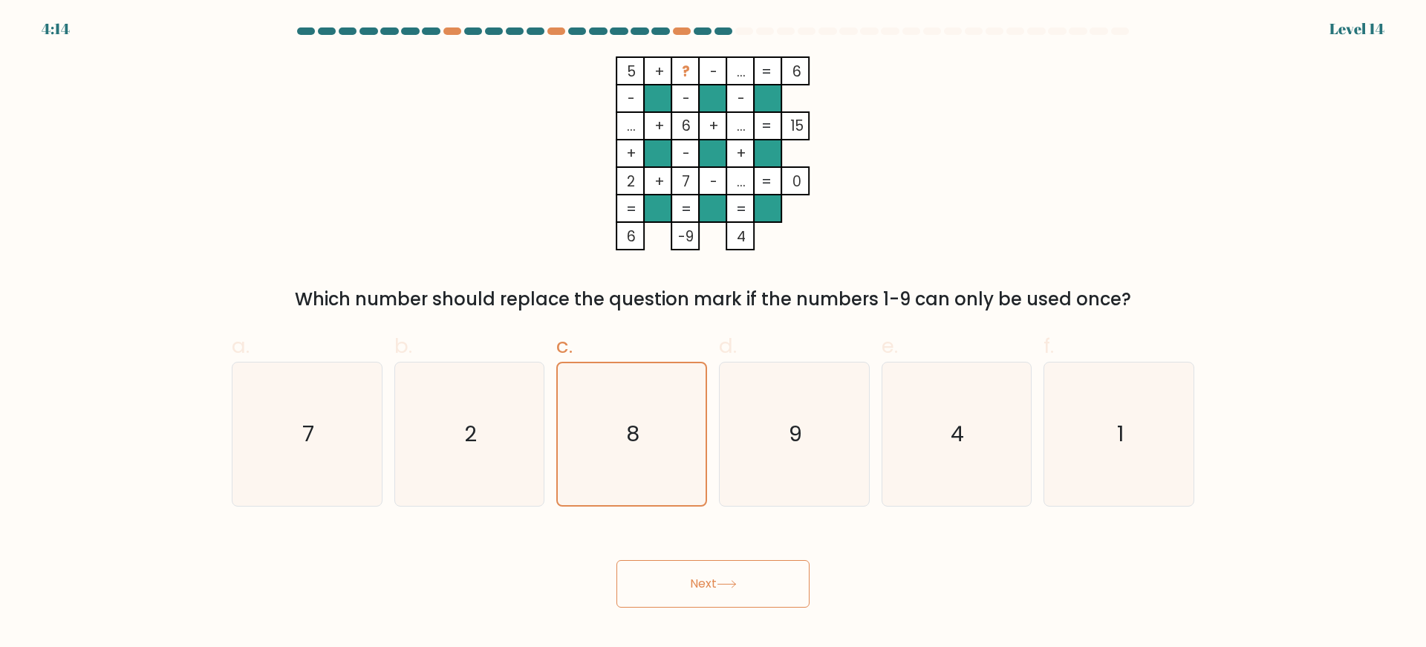
click at [730, 593] on button "Next" at bounding box center [713, 584] width 193 height 48
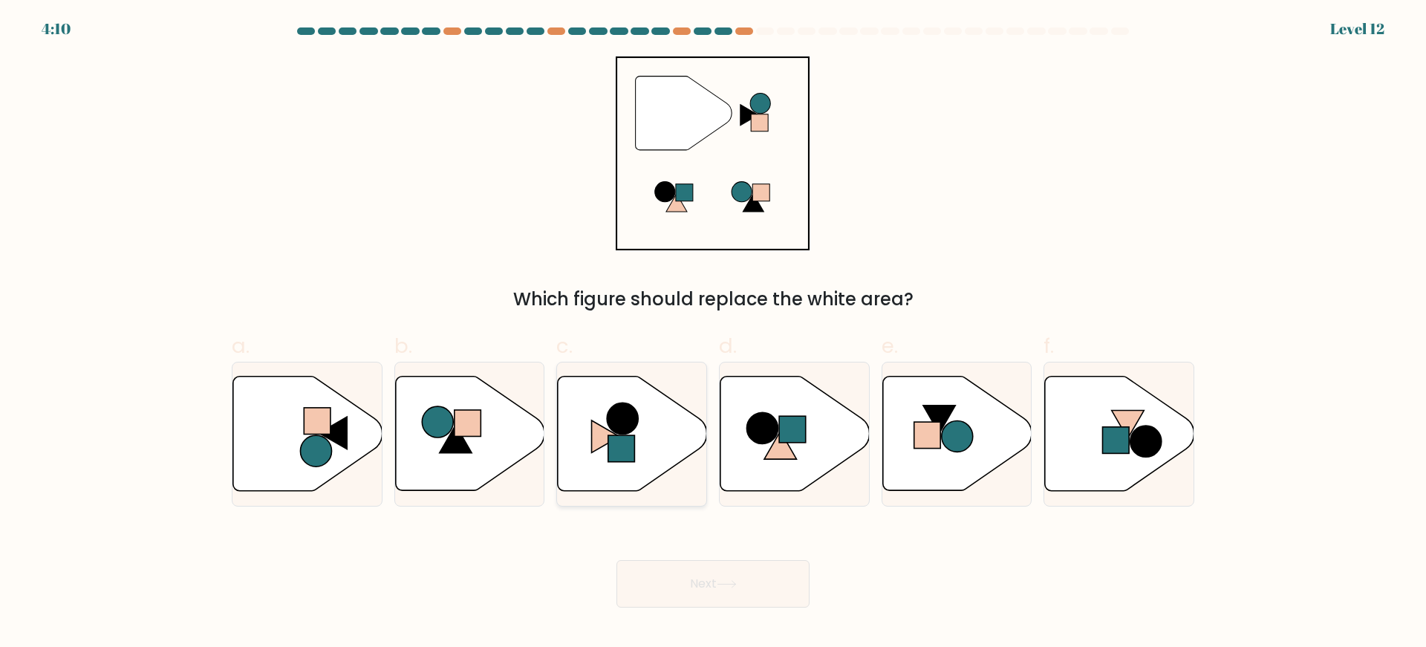
click at [656, 431] on icon at bounding box center [632, 433] width 149 height 114
click at [713, 334] on input "c." at bounding box center [713, 329] width 1 height 10
radio input "true"
click at [785, 579] on button "Next" at bounding box center [713, 584] width 193 height 48
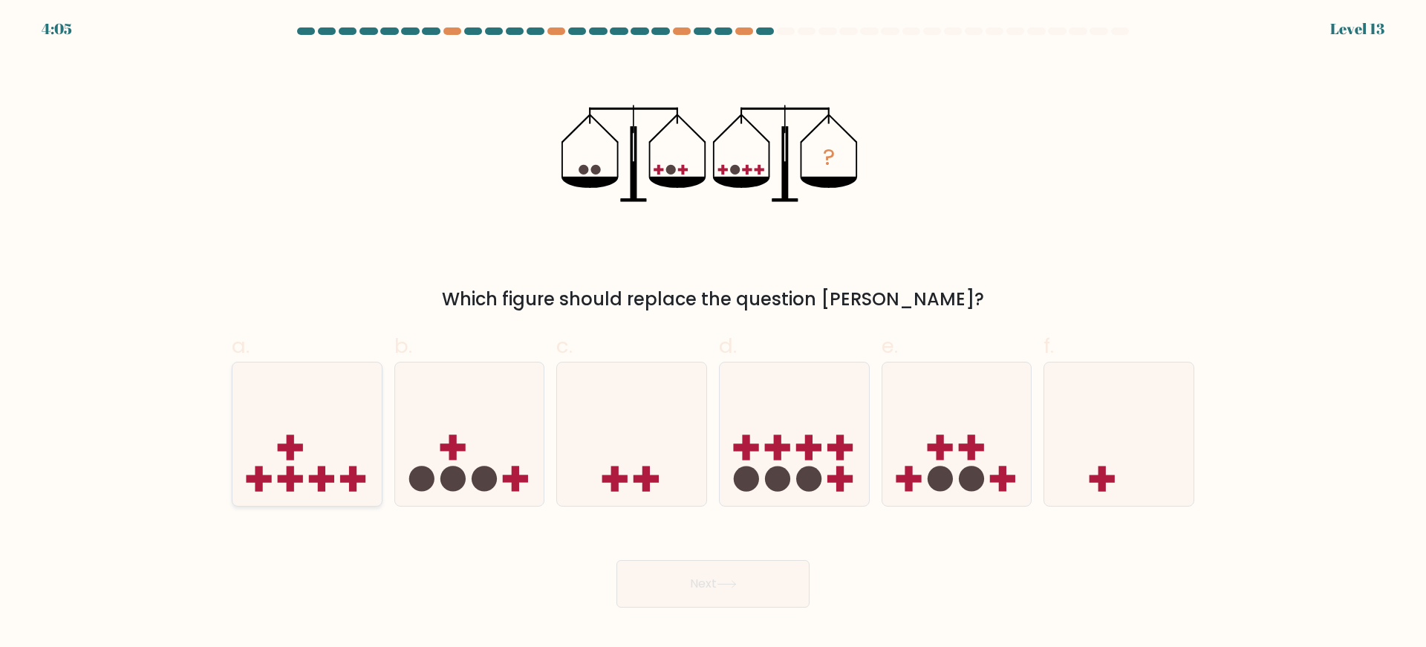
click at [330, 482] on rect at bounding box center [321, 478] width 25 height 7
click at [713, 334] on input "a." at bounding box center [713, 329] width 1 height 10
radio input "true"
click at [675, 589] on button "Next" at bounding box center [713, 584] width 193 height 48
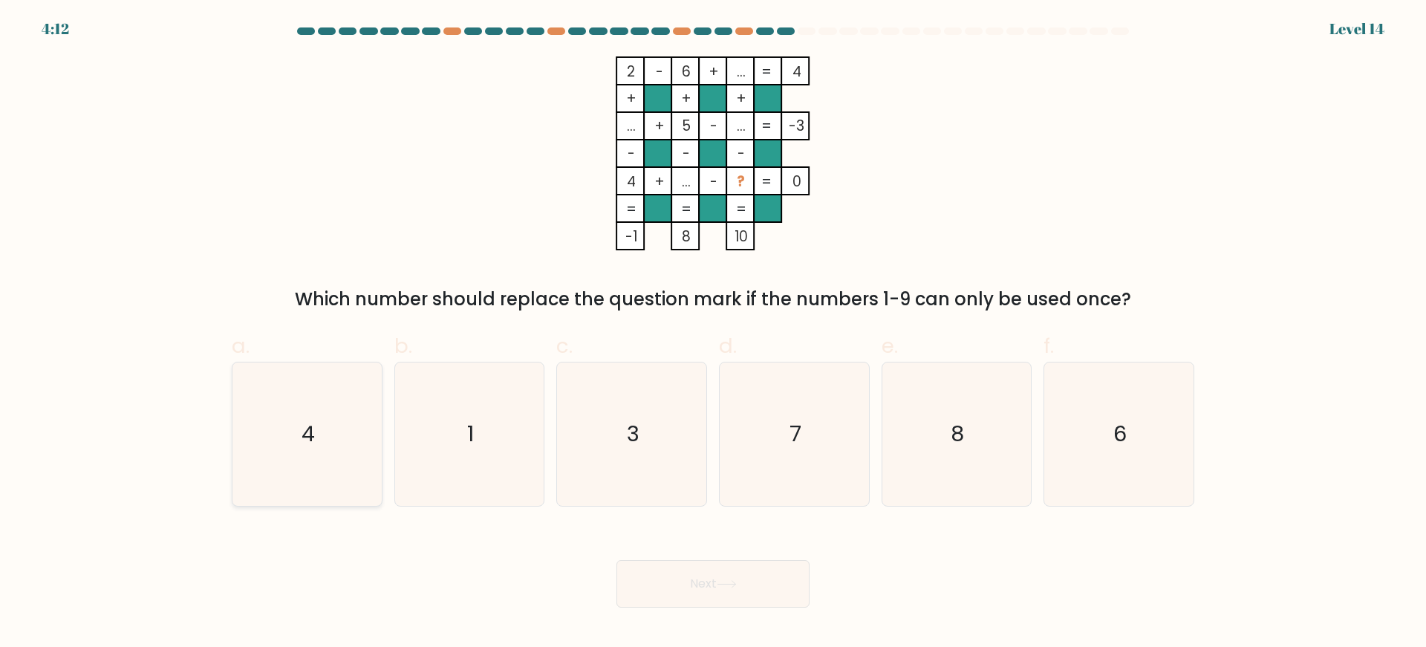
click at [276, 457] on icon "4" at bounding box center [307, 434] width 143 height 143
click at [713, 334] on input "a. 4" at bounding box center [713, 329] width 1 height 10
radio input "true"
click at [1111, 440] on icon "6" at bounding box center [1119, 434] width 143 height 143
click at [714, 334] on input "f. 6" at bounding box center [713, 329] width 1 height 10
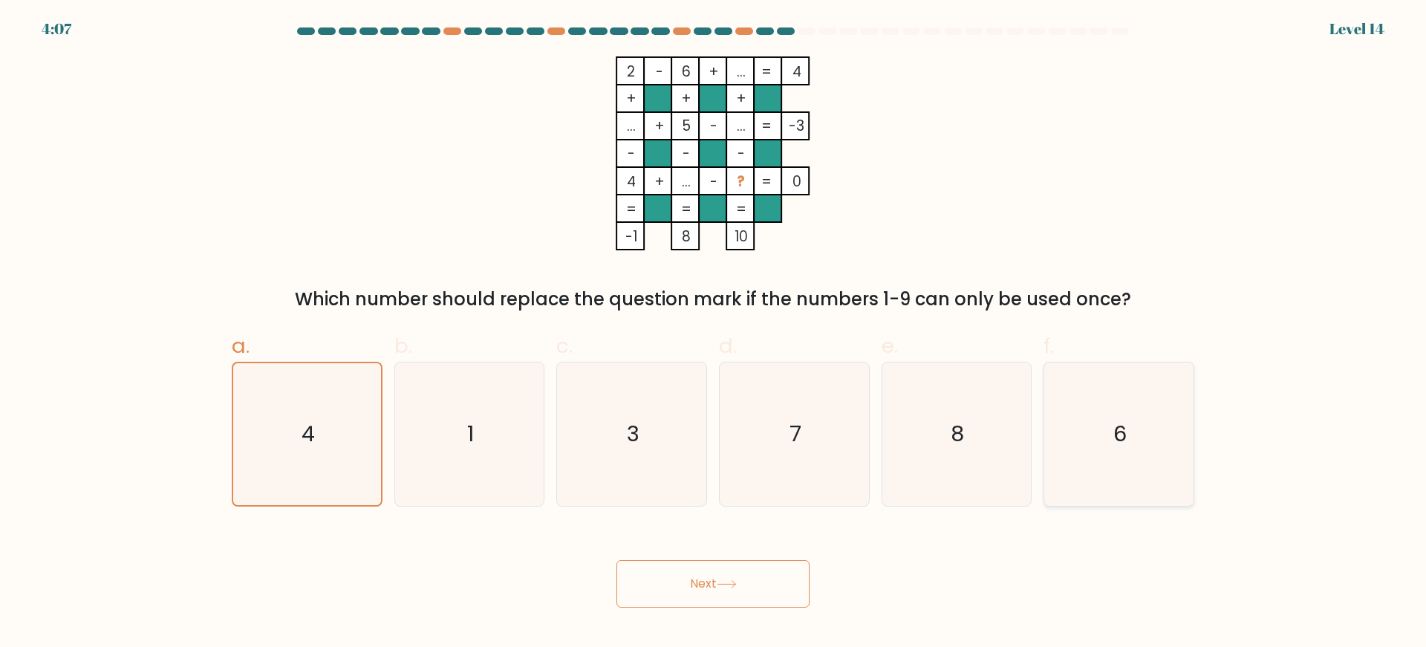
radio input "true"
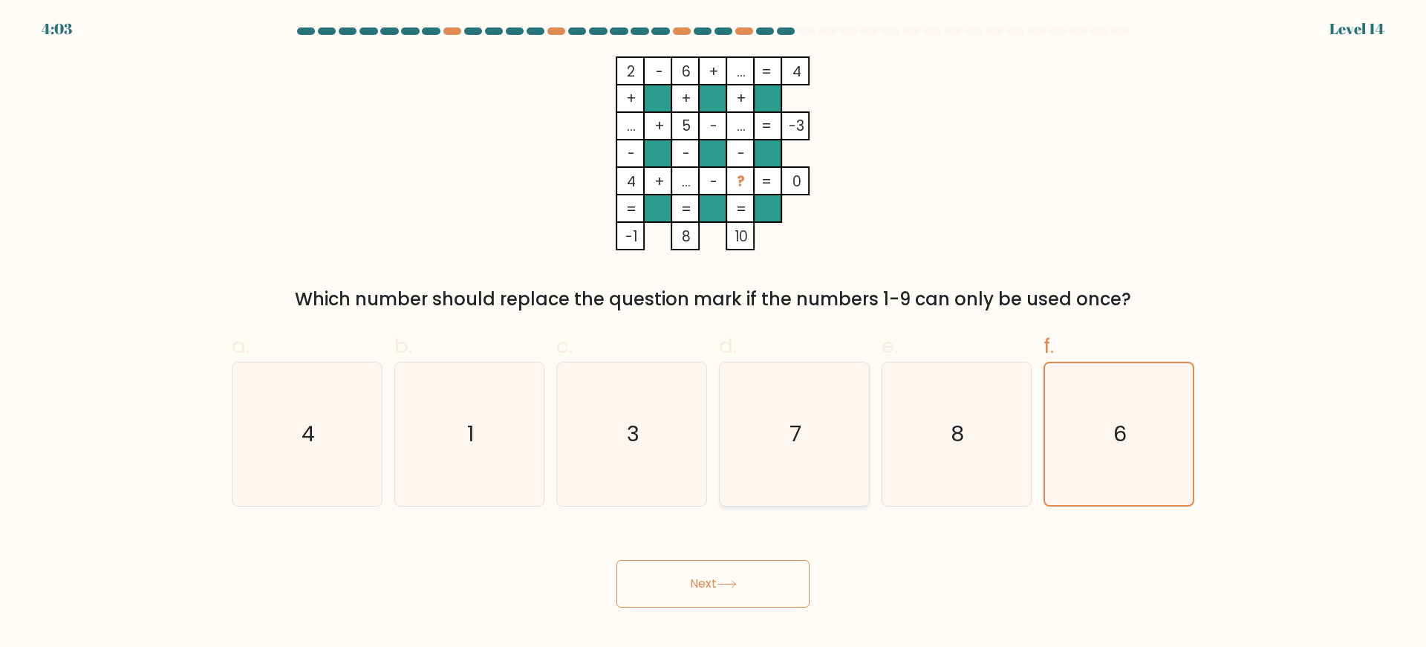
click at [797, 452] on icon "7" at bounding box center [794, 434] width 143 height 143
click at [714, 334] on input "d. 7" at bounding box center [713, 329] width 1 height 10
radio input "true"
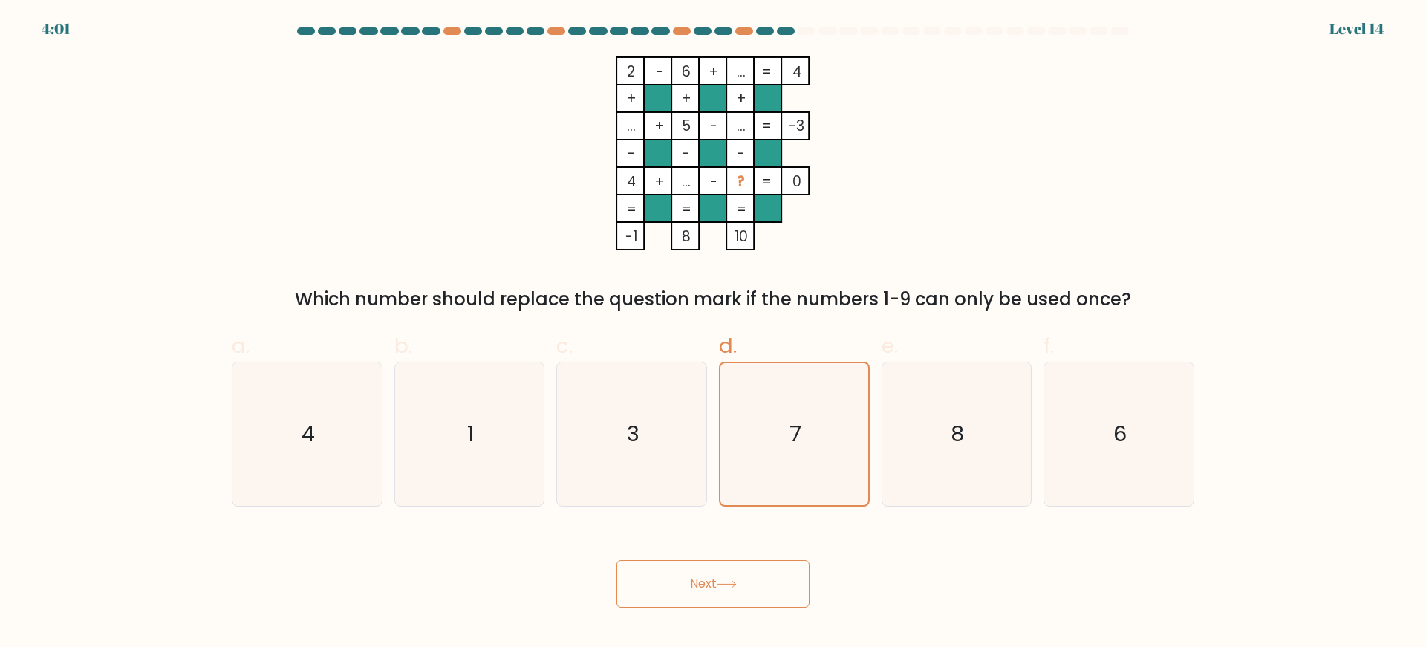
click at [740, 591] on button "Next" at bounding box center [713, 584] width 193 height 48
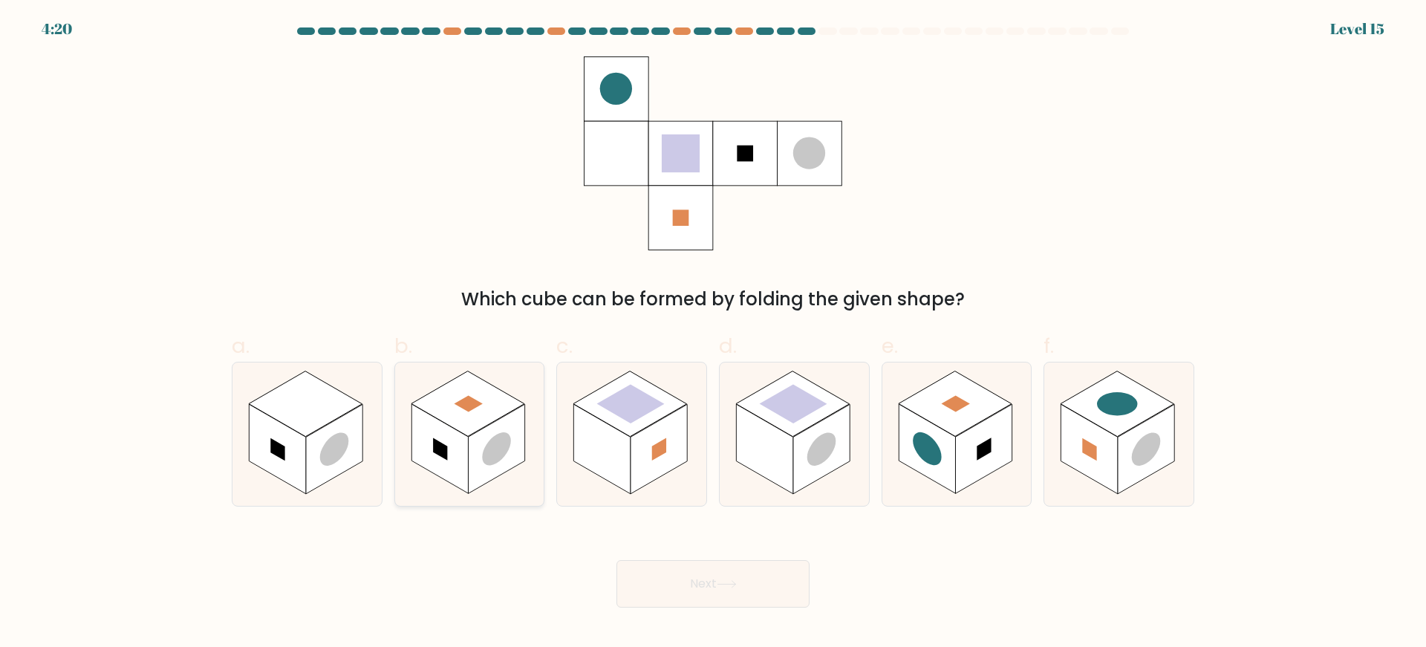
click at [457, 450] on rect at bounding box center [440, 449] width 56 height 90
click at [713, 334] on input "b." at bounding box center [713, 329] width 1 height 10
radio input "true"
click at [633, 467] on rect at bounding box center [659, 449] width 56 height 90
click at [713, 334] on input "c." at bounding box center [713, 329] width 1 height 10
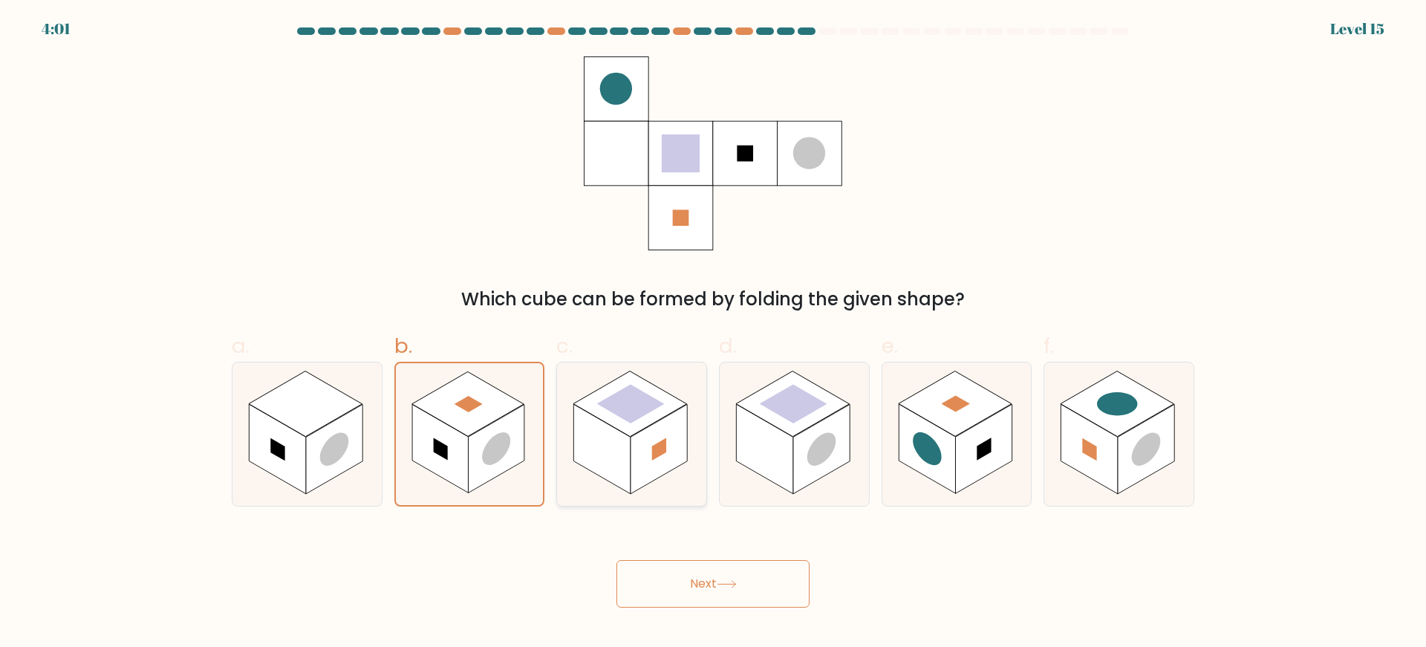
radio input "true"
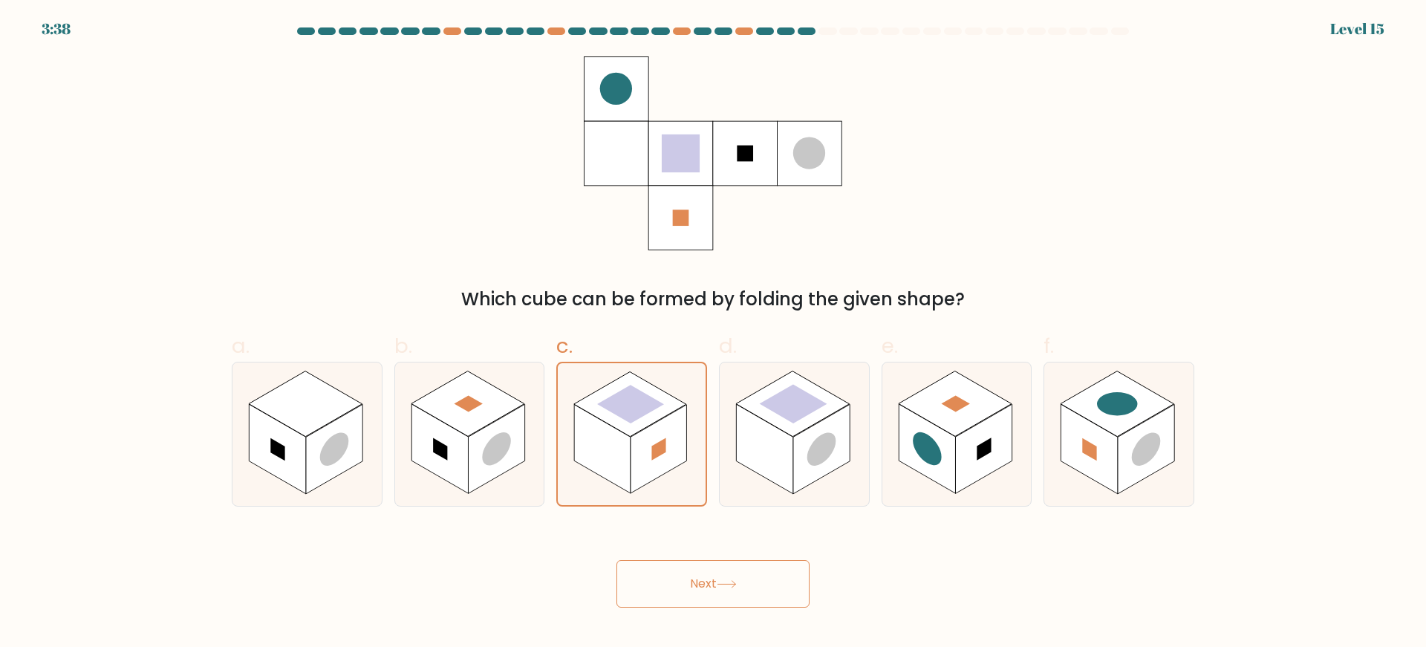
click at [783, 584] on button "Next" at bounding box center [713, 584] width 193 height 48
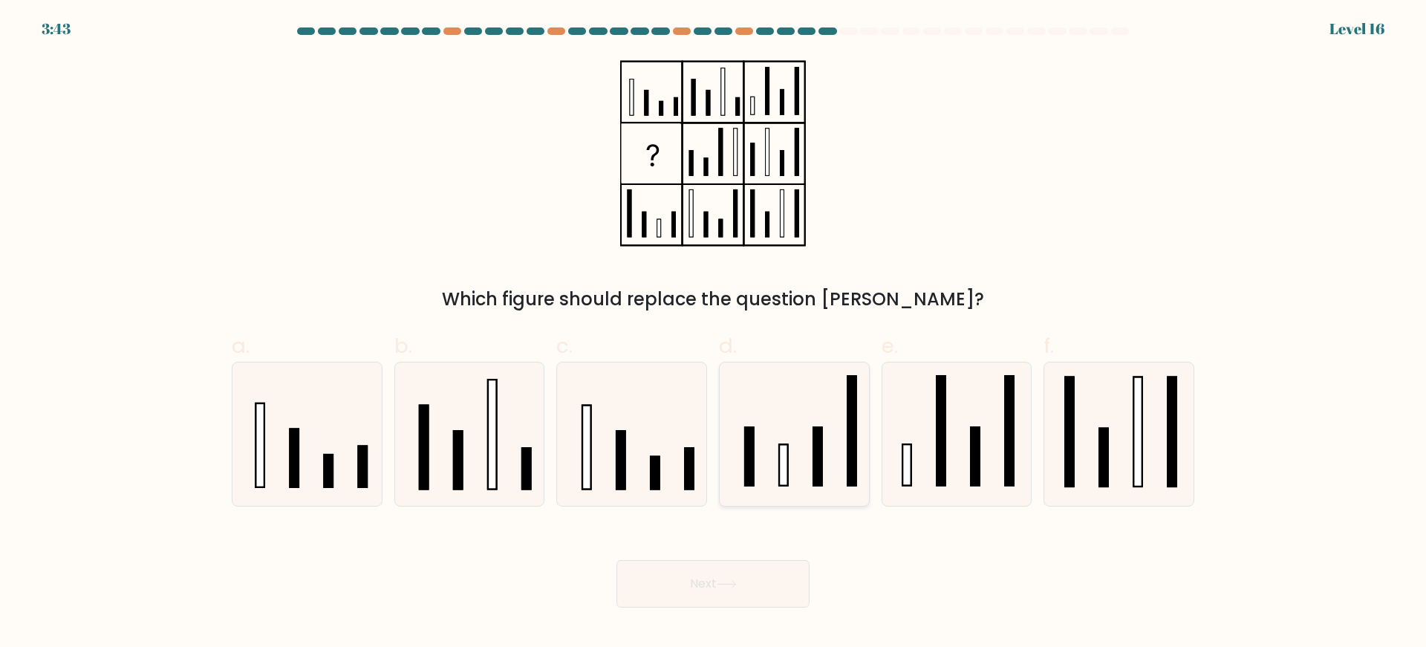
click at [848, 438] on rect at bounding box center [852, 430] width 8 height 109
click at [714, 334] on input "d." at bounding box center [713, 329] width 1 height 10
radio input "true"
click at [756, 591] on button "Next" at bounding box center [713, 584] width 193 height 48
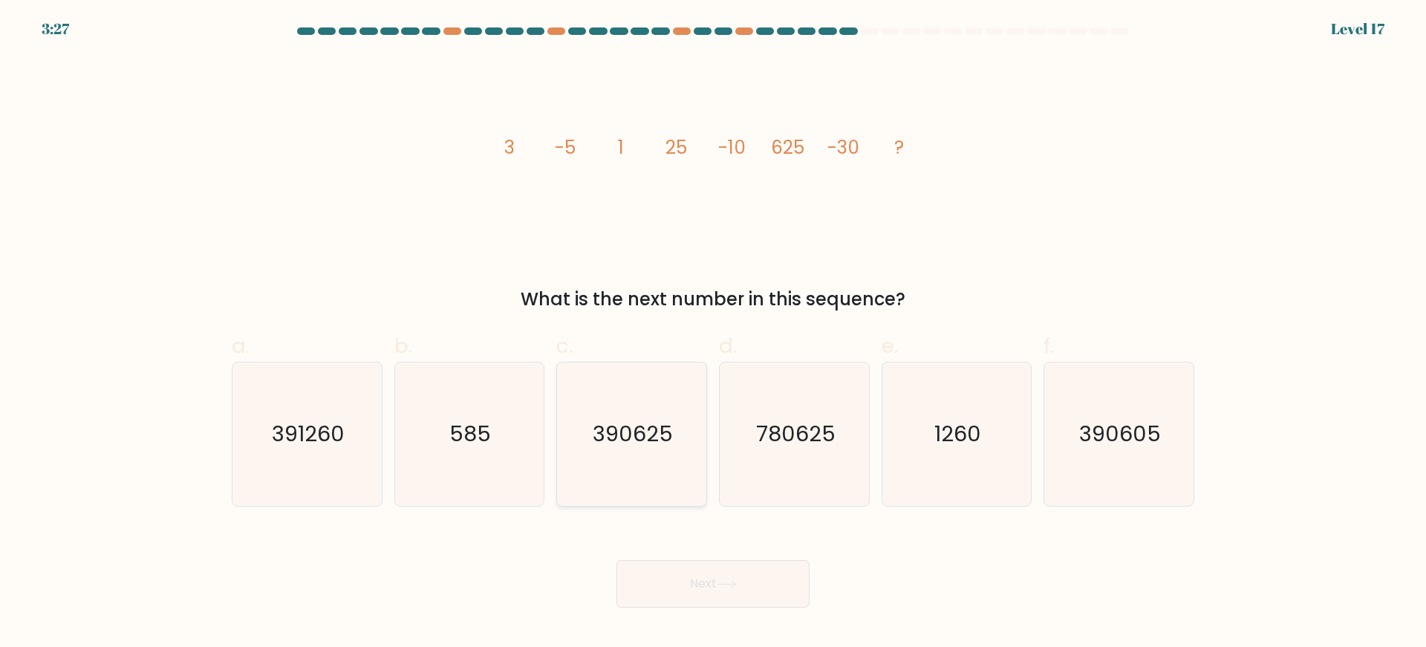
click at [667, 449] on icon "390625" at bounding box center [631, 434] width 143 height 143
click at [713, 334] on input "c. 390625" at bounding box center [713, 329] width 1 height 10
radio input "true"
click at [759, 574] on button "Next" at bounding box center [713, 584] width 193 height 48
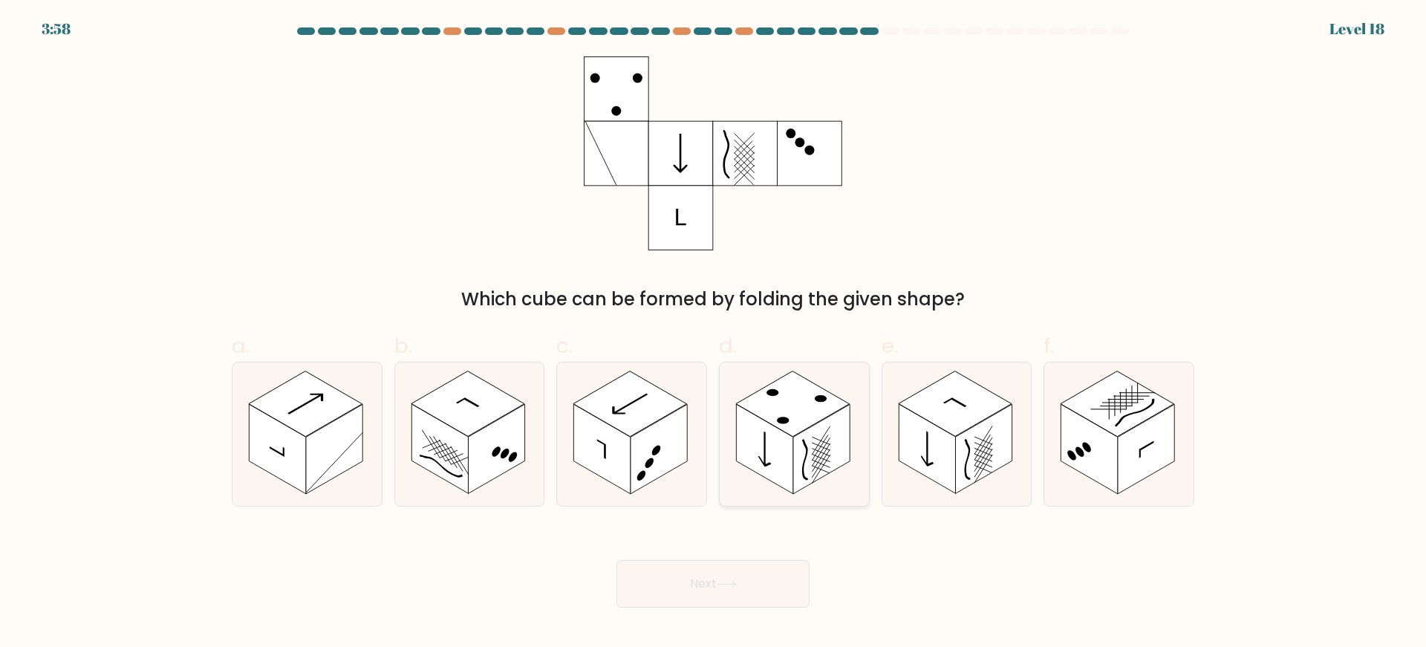
click at [823, 445] on rect at bounding box center [821, 449] width 56 height 90
click at [714, 334] on input "d." at bounding box center [713, 329] width 1 height 10
radio input "true"
click at [733, 577] on button "Next" at bounding box center [713, 584] width 193 height 48
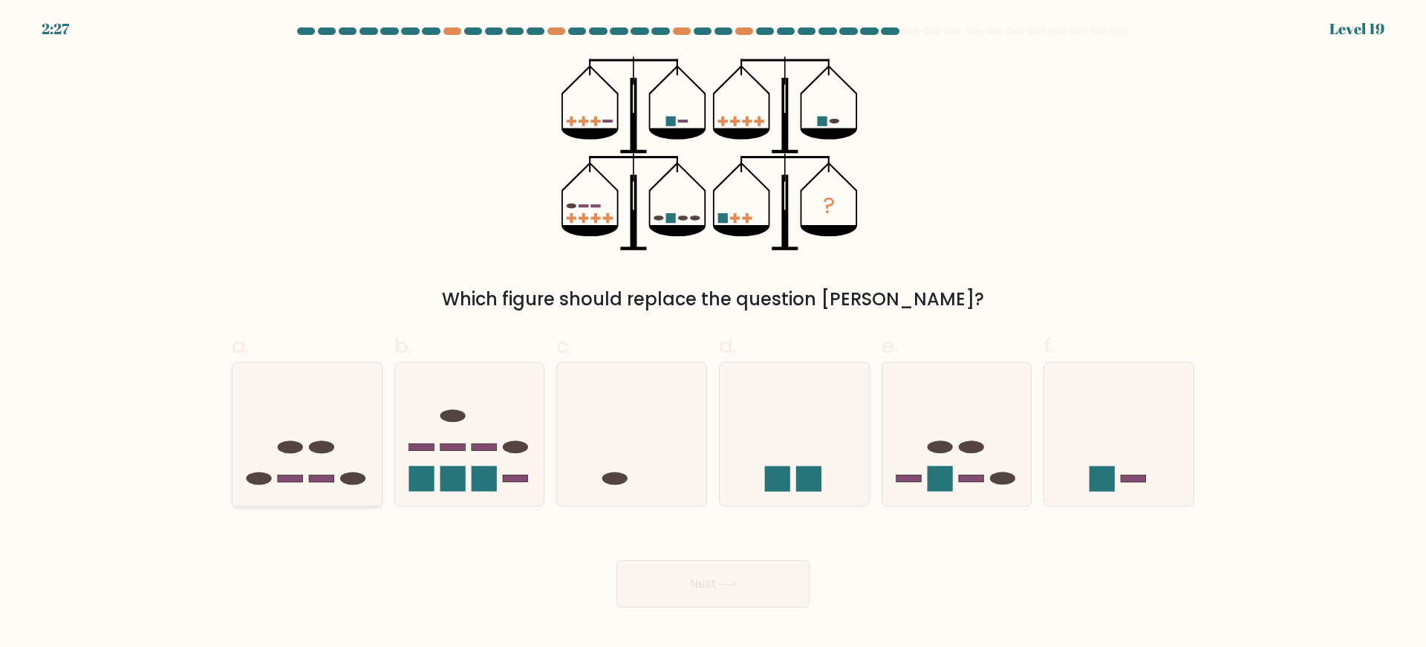
click at [346, 449] on icon at bounding box center [307, 433] width 149 height 123
click at [713, 334] on input "a." at bounding box center [713, 329] width 1 height 10
radio input "true"
click at [701, 593] on button "Next" at bounding box center [713, 584] width 193 height 48
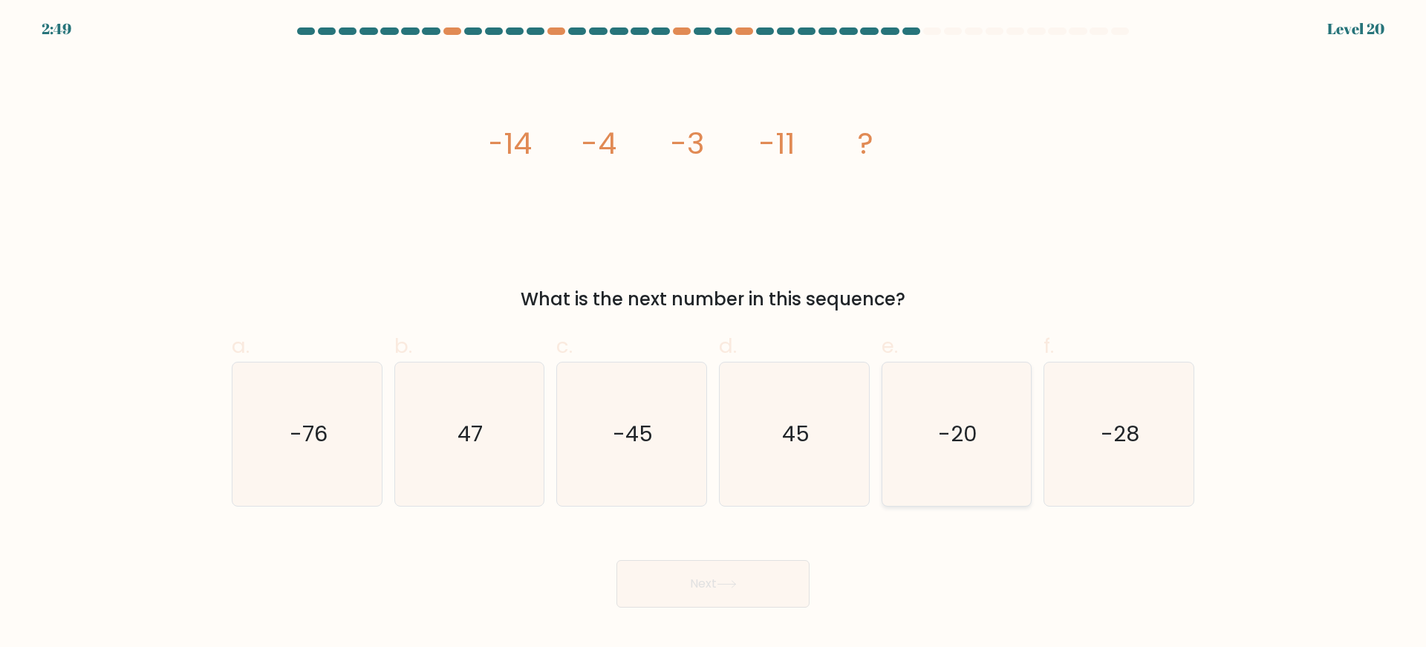
click at [955, 468] on icon "-20" at bounding box center [956, 434] width 143 height 143
click at [714, 334] on input "e. -20" at bounding box center [713, 329] width 1 height 10
radio input "true"
click at [730, 577] on button "Next" at bounding box center [713, 584] width 193 height 48
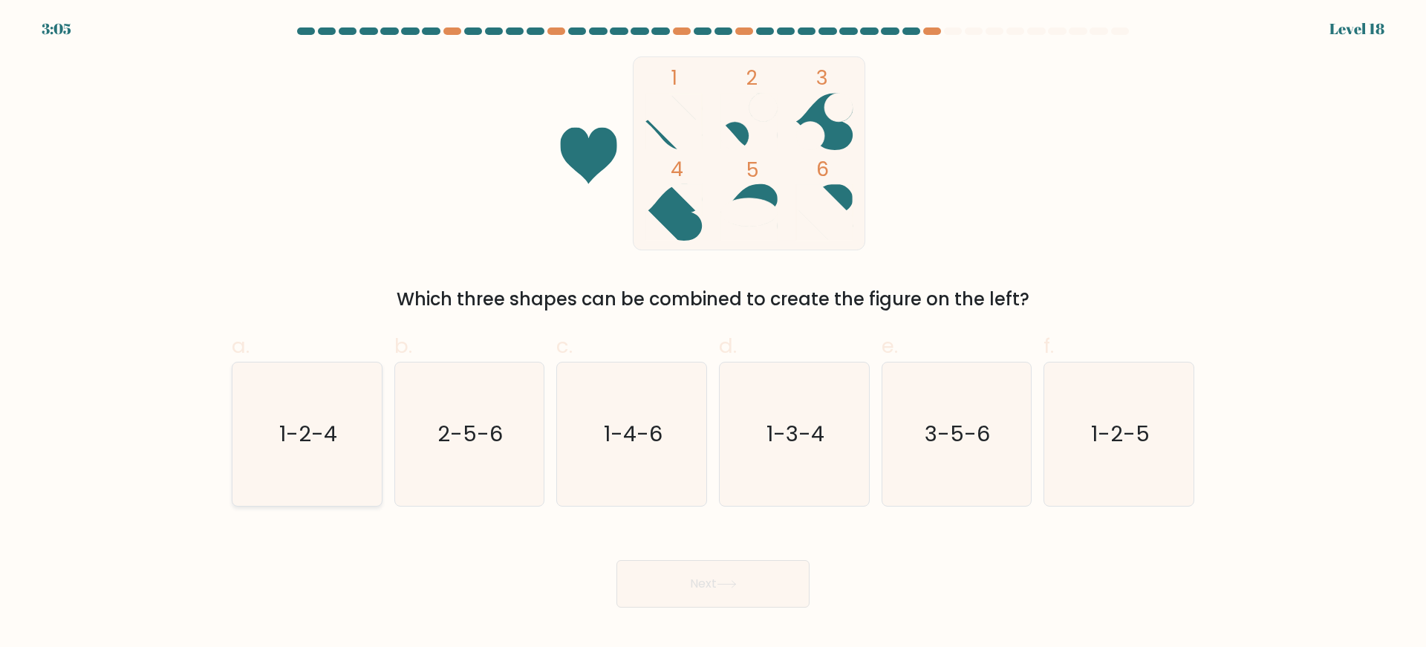
click at [302, 412] on icon "1-2-4" at bounding box center [307, 434] width 143 height 143
click at [713, 334] on input "a. 1-2-4" at bounding box center [713, 329] width 1 height 10
radio input "true"
click at [721, 582] on icon at bounding box center [727, 584] width 20 height 8
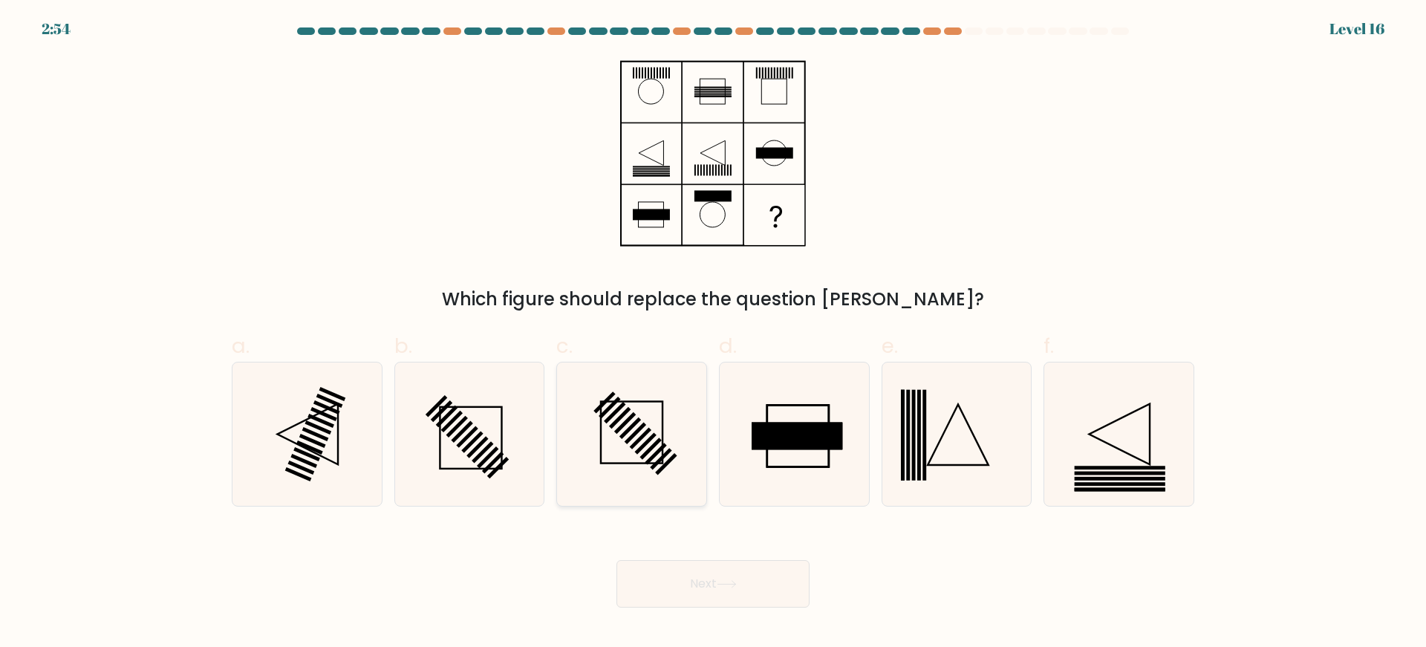
click at [602, 464] on icon at bounding box center [631, 434] width 143 height 143
click at [713, 334] on input "c." at bounding box center [713, 329] width 1 height 10
radio input "true"
click at [880, 428] on div "e." at bounding box center [957, 418] width 163 height 175
click at [794, 425] on rect at bounding box center [797, 435] width 91 height 27
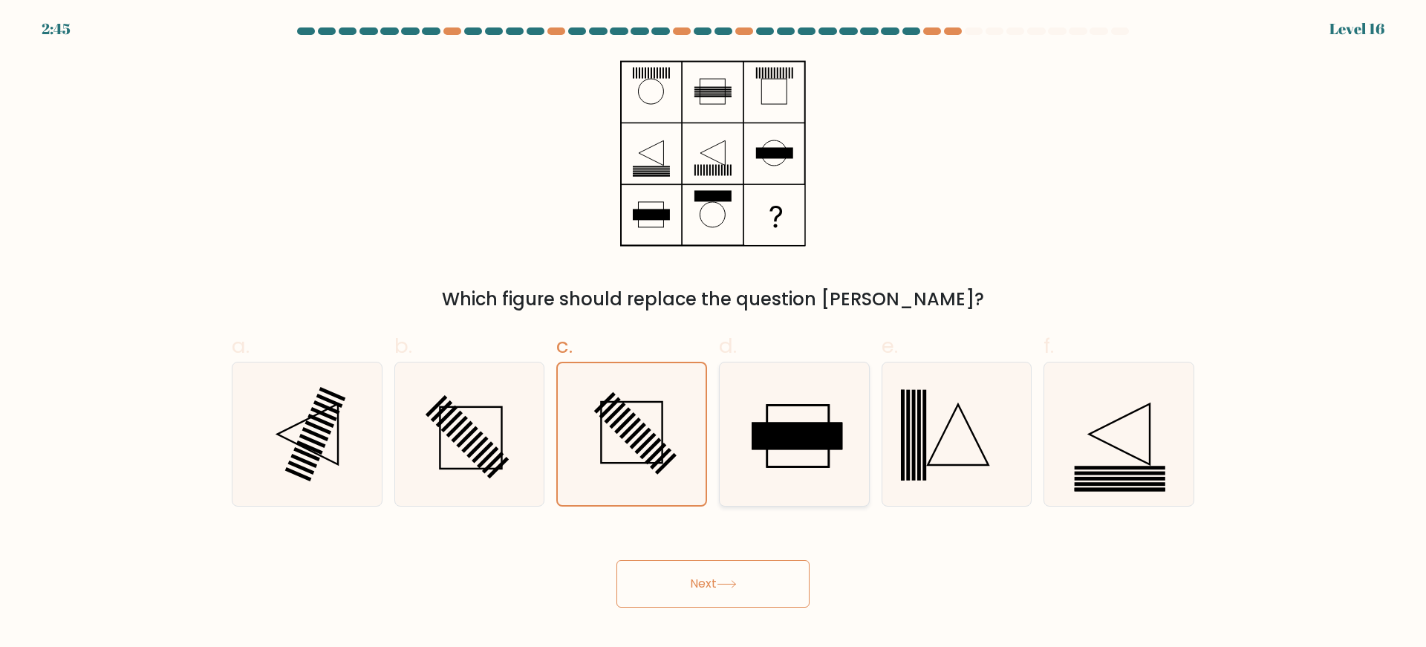
click at [714, 334] on input "d." at bounding box center [713, 329] width 1 height 10
radio input "true"
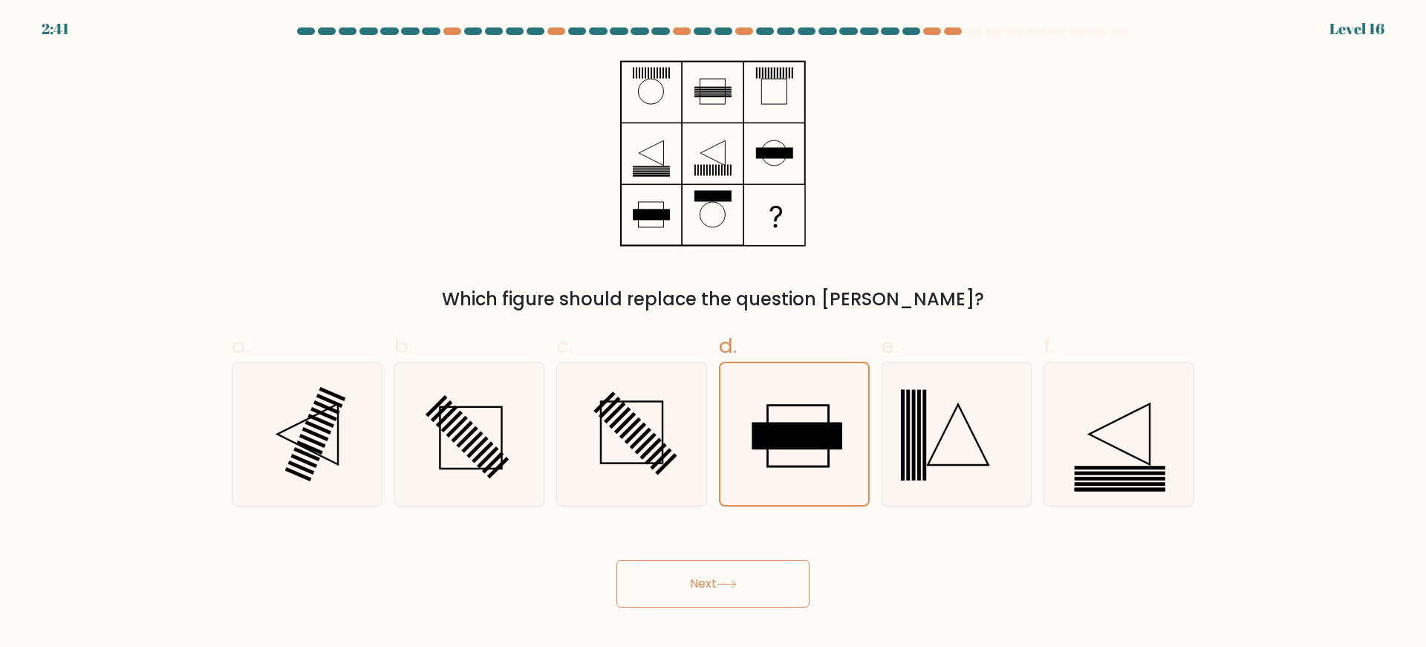
click at [737, 588] on icon at bounding box center [727, 584] width 20 height 8
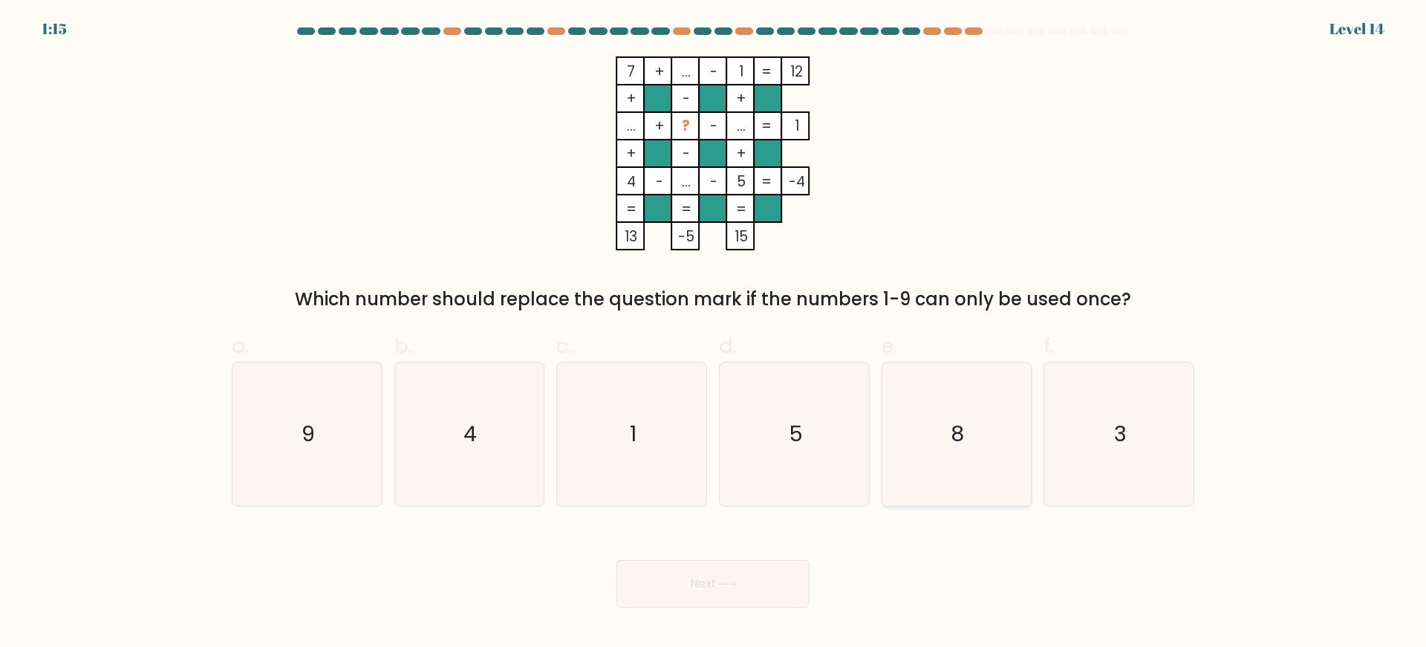
click at [920, 452] on icon "8" at bounding box center [956, 434] width 143 height 143
click at [714, 334] on input "e. 8" at bounding box center [713, 329] width 1 height 10
radio input "true"
click at [765, 582] on button "Next" at bounding box center [713, 584] width 193 height 48
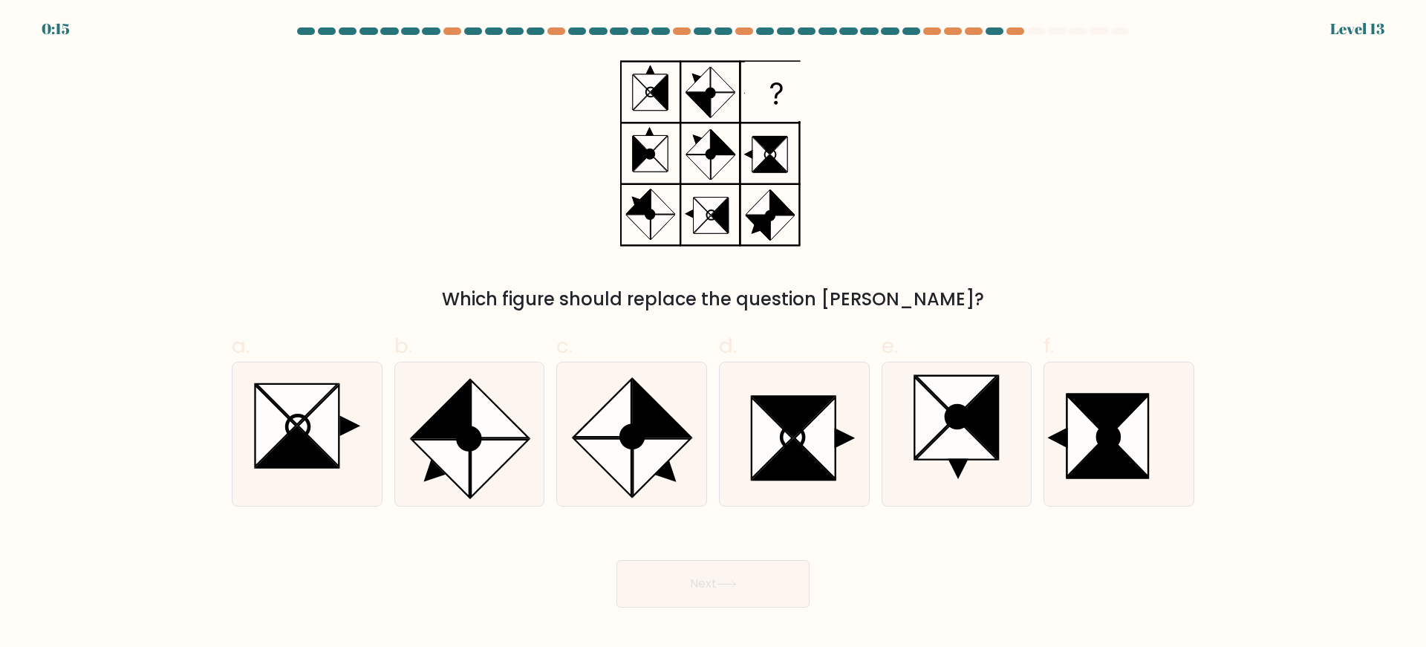
click at [1227, 435] on form at bounding box center [713, 317] width 1426 height 580
click at [1098, 432] on icon at bounding box center [1109, 437] width 22 height 22
click at [714, 334] on input "f." at bounding box center [713, 329] width 1 height 10
radio input "true"
click at [718, 586] on button "Next" at bounding box center [713, 584] width 193 height 48
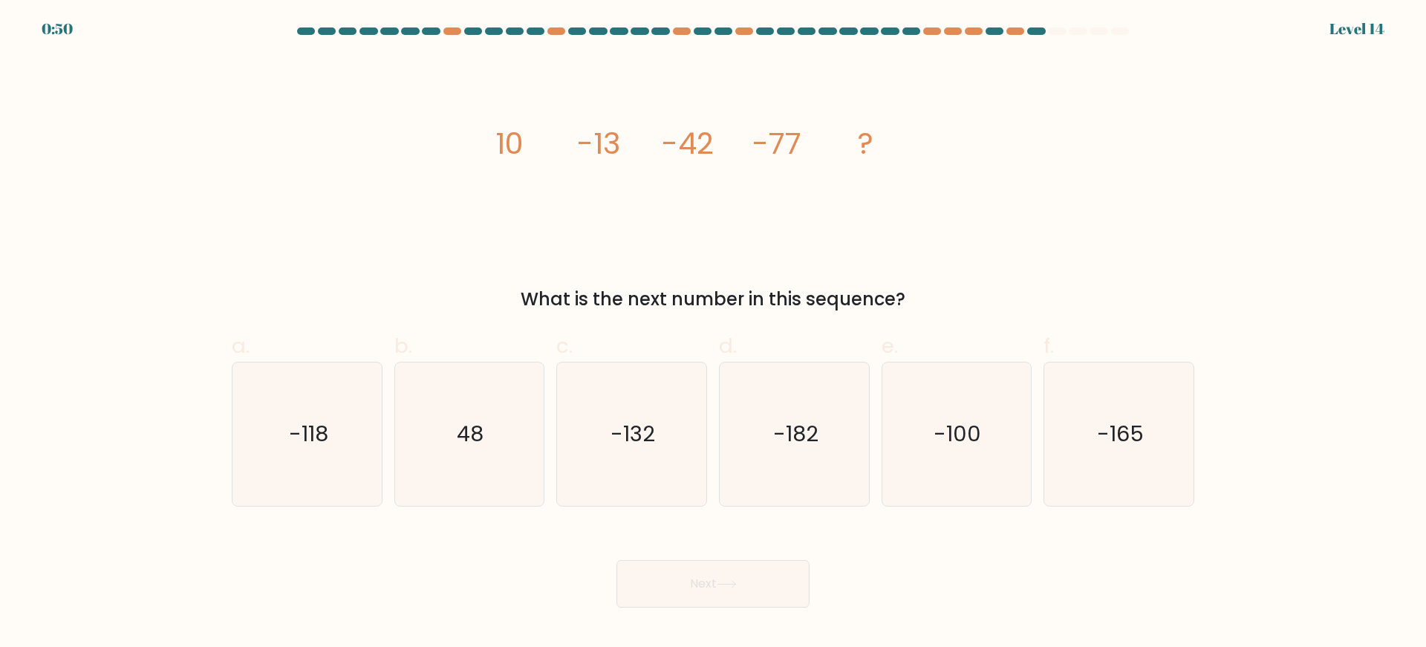
click at [692, 319] on div "a. -118 b. 48" at bounding box center [713, 412] width 975 height 187
click at [264, 438] on icon "-118" at bounding box center [307, 434] width 143 height 143
click at [713, 334] on input "a. -118" at bounding box center [713, 329] width 1 height 10
radio input "true"
click at [789, 422] on text "-182" at bounding box center [795, 434] width 45 height 30
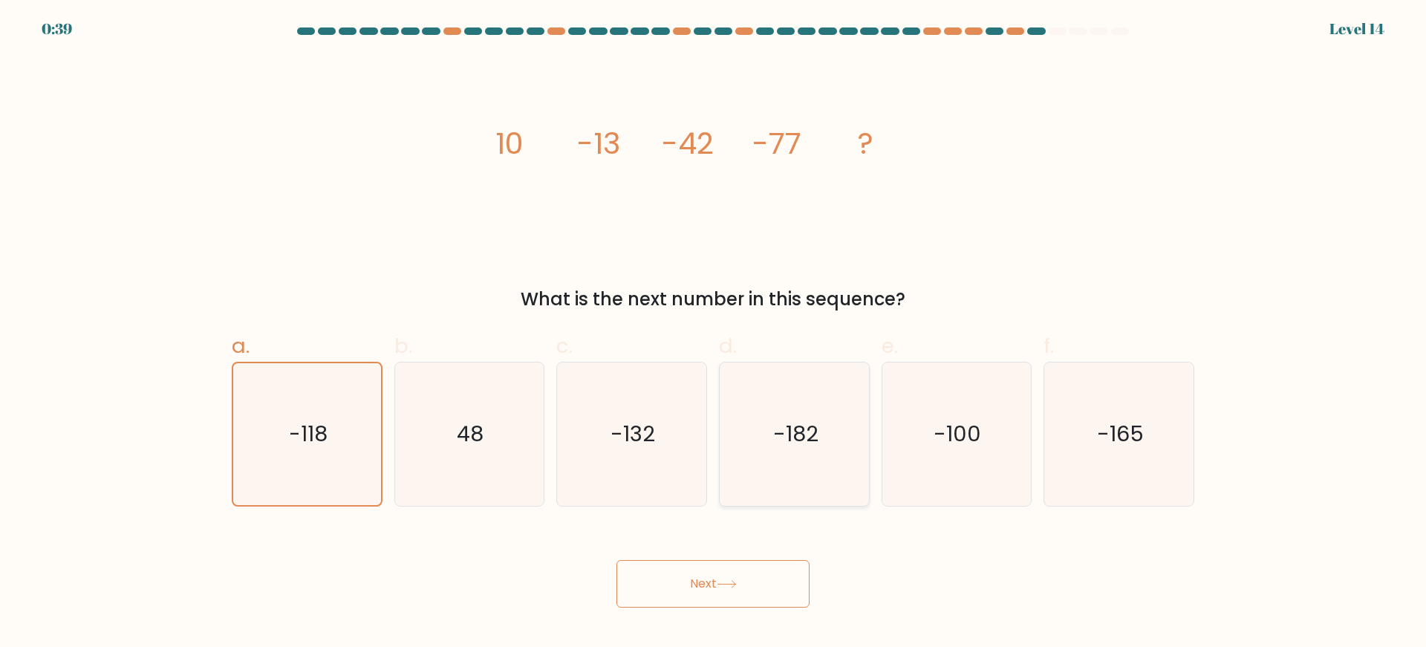
click at [714, 334] on input "d. -182" at bounding box center [713, 329] width 1 height 10
radio input "true"
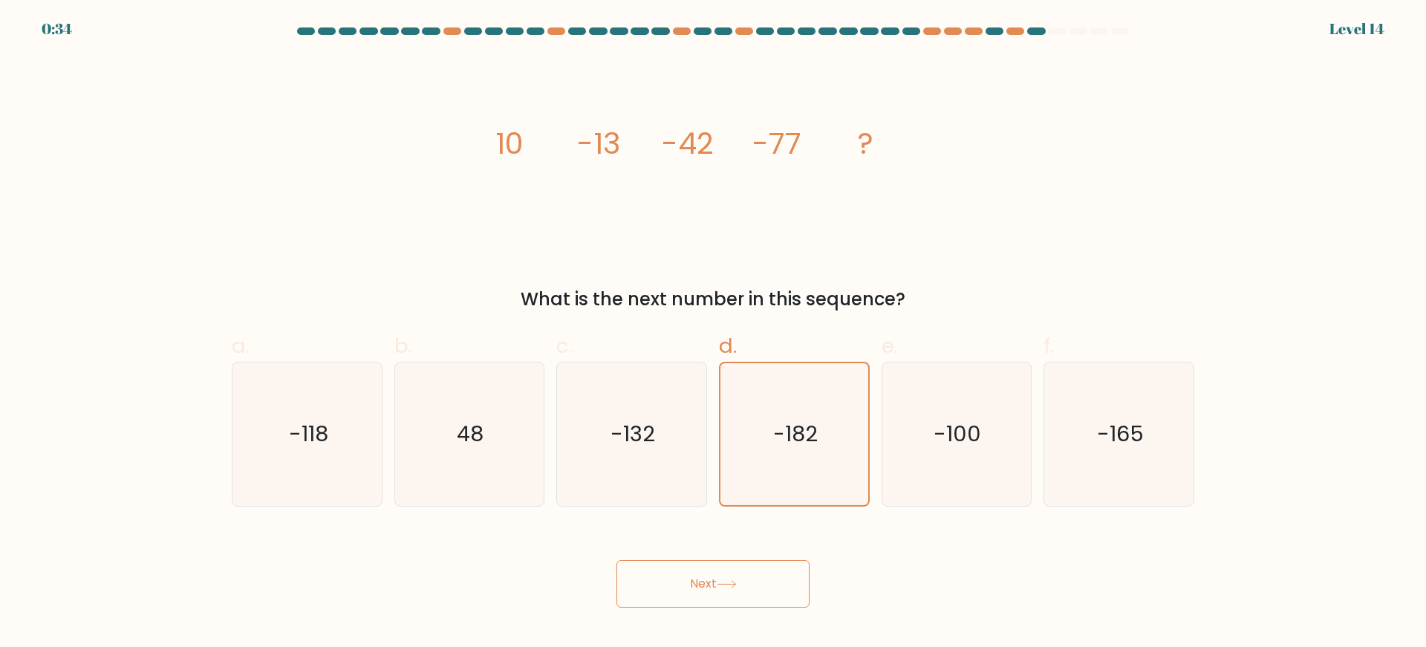
click at [718, 585] on button "Next" at bounding box center [713, 584] width 193 height 48
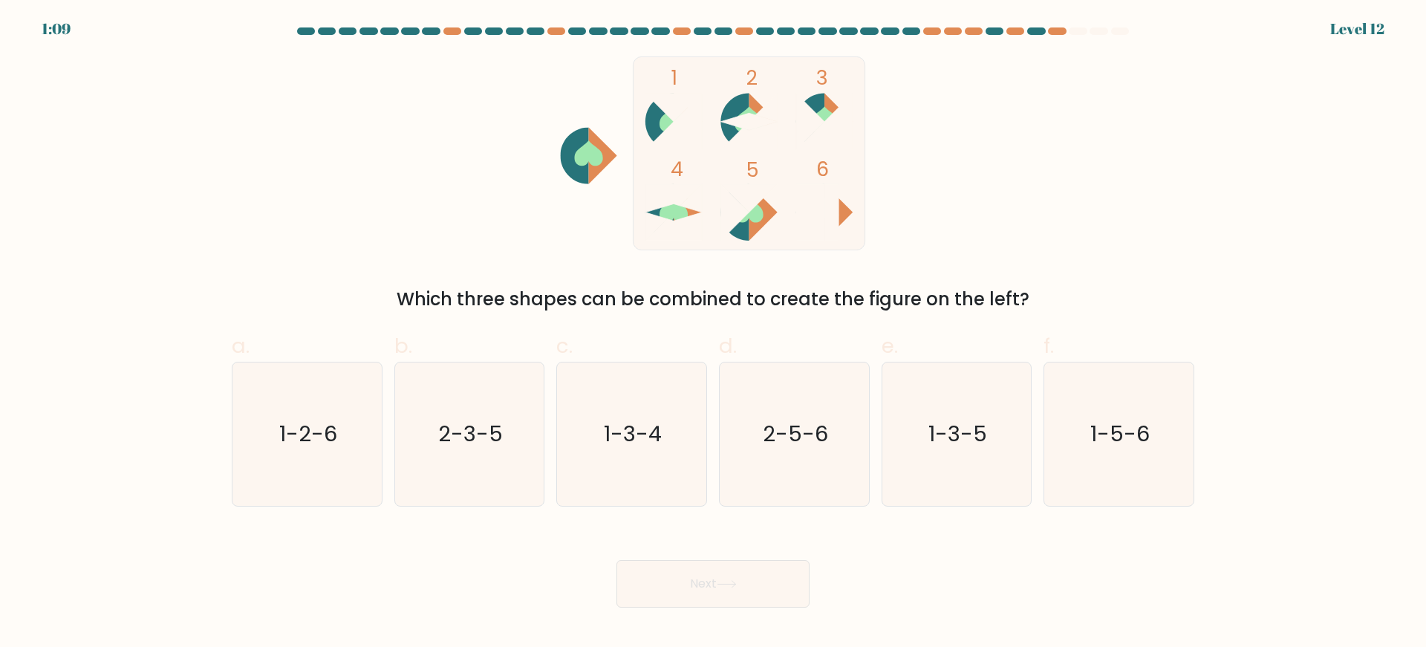
click at [776, 161] on rect at bounding box center [750, 153] width 232 height 194
click at [1102, 442] on text "1-5-6" at bounding box center [1120, 434] width 59 height 30
click at [714, 334] on input "f. 1-5-6" at bounding box center [713, 329] width 1 height 10
radio input "true"
click at [744, 579] on button "Next" at bounding box center [713, 584] width 193 height 48
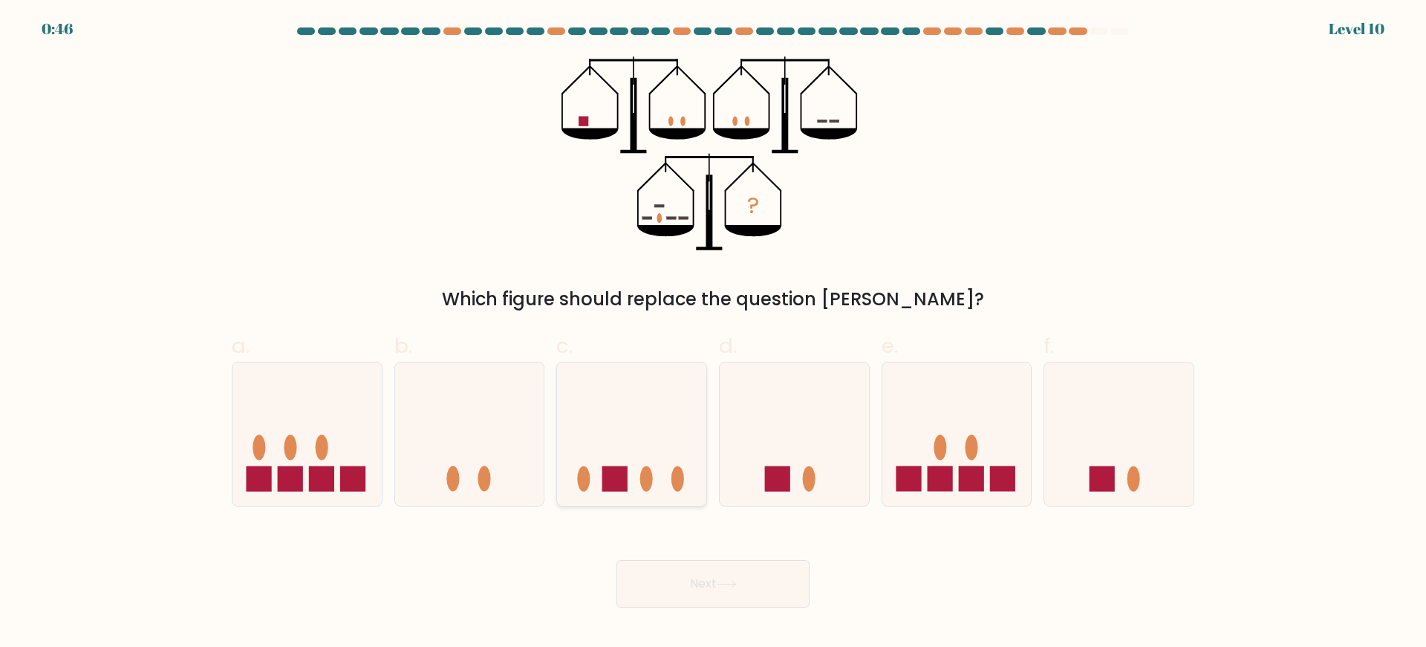
click at [655, 451] on icon at bounding box center [631, 433] width 149 height 123
click at [713, 334] on input "c." at bounding box center [713, 329] width 1 height 10
radio input "true"
click at [708, 579] on button "Next" at bounding box center [713, 584] width 193 height 48
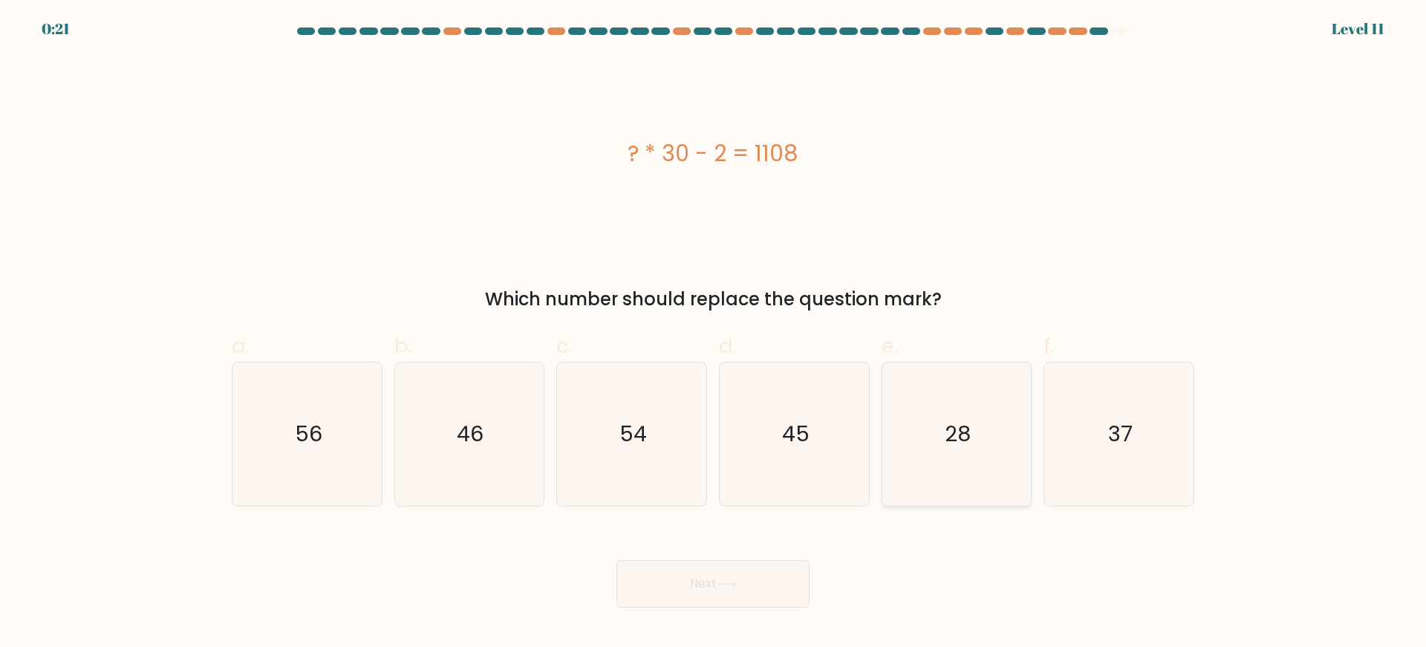
click at [1012, 467] on icon "28" at bounding box center [956, 434] width 143 height 143
click at [714, 334] on input "e. 28" at bounding box center [713, 329] width 1 height 10
radio input "true"
click at [705, 581] on button "Next" at bounding box center [713, 584] width 193 height 48
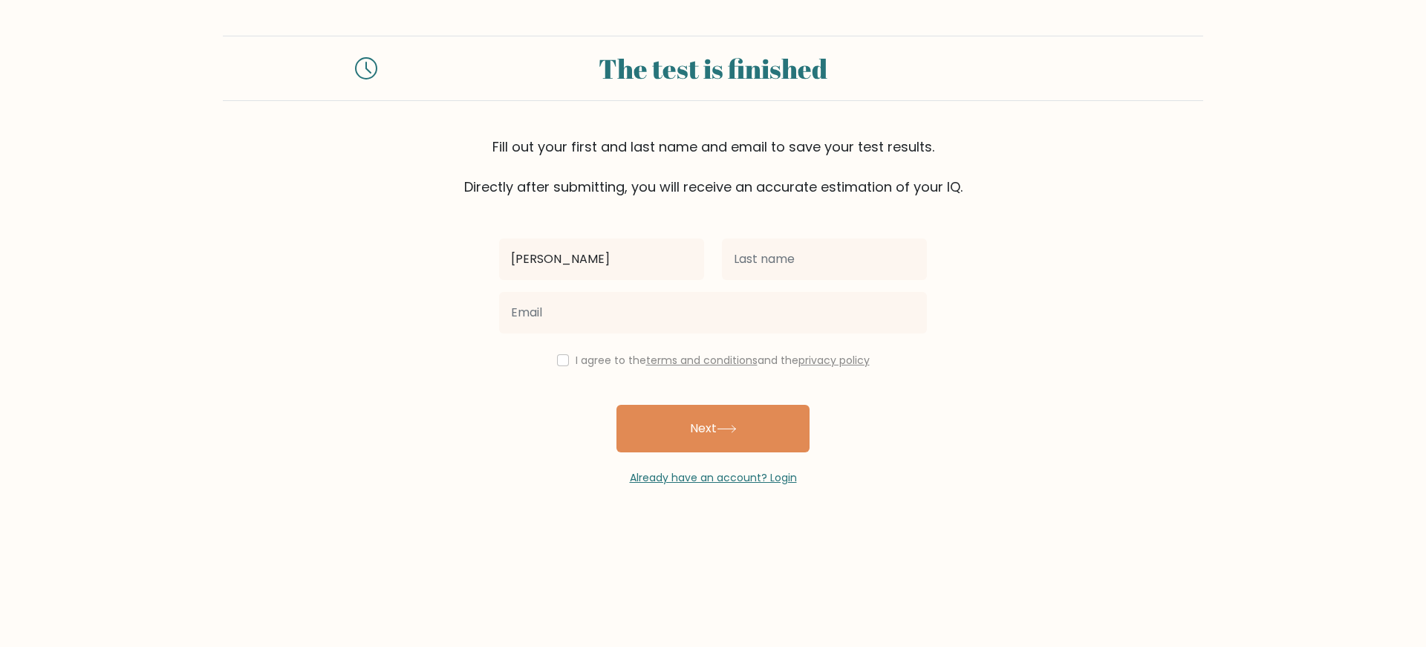
type input "sam"
click at [853, 267] on input "text" at bounding box center [824, 259] width 205 height 42
type input "rode"
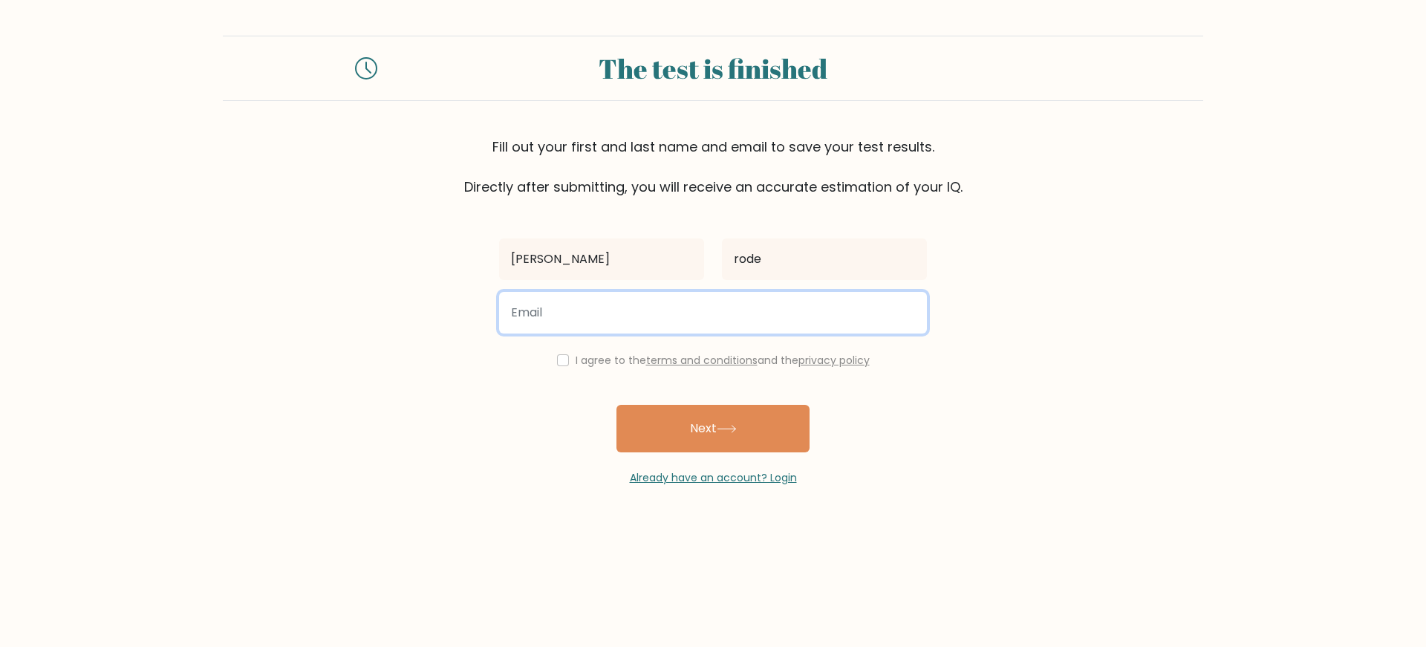
click at [505, 319] on input "email" at bounding box center [713, 313] width 428 height 42
type input "ashterkhadka@gmail.com"
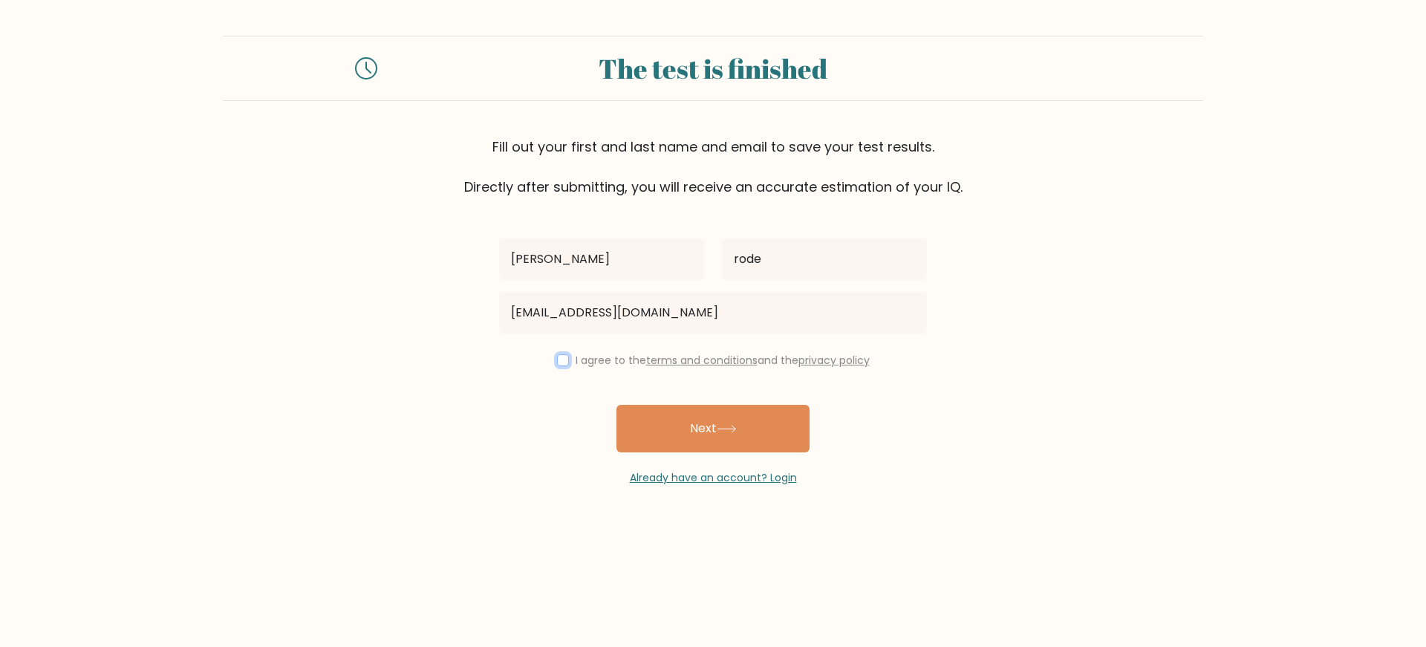
click at [562, 363] on input "checkbox" at bounding box center [563, 360] width 12 height 12
checkbox input "true"
click at [704, 433] on button "Next" at bounding box center [713, 429] width 193 height 48
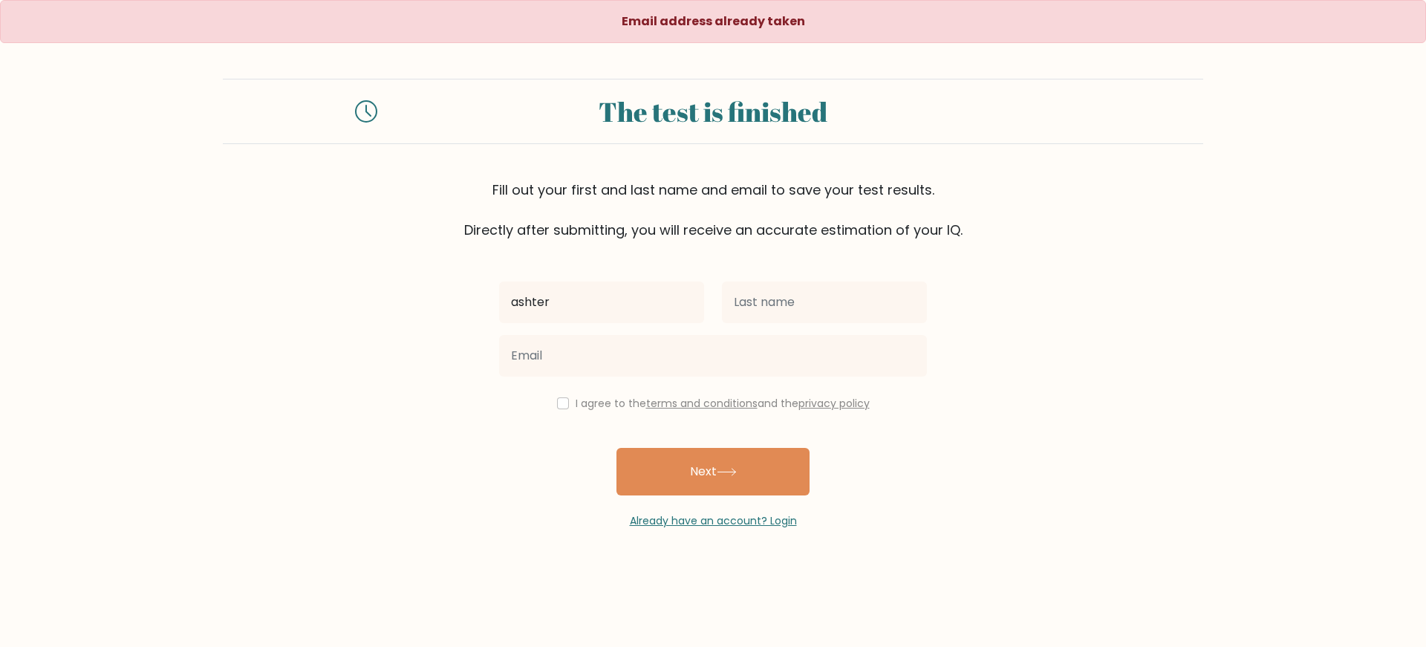
type input "ashter"
click at [820, 305] on input "text" at bounding box center [824, 303] width 205 height 42
type input "lama"
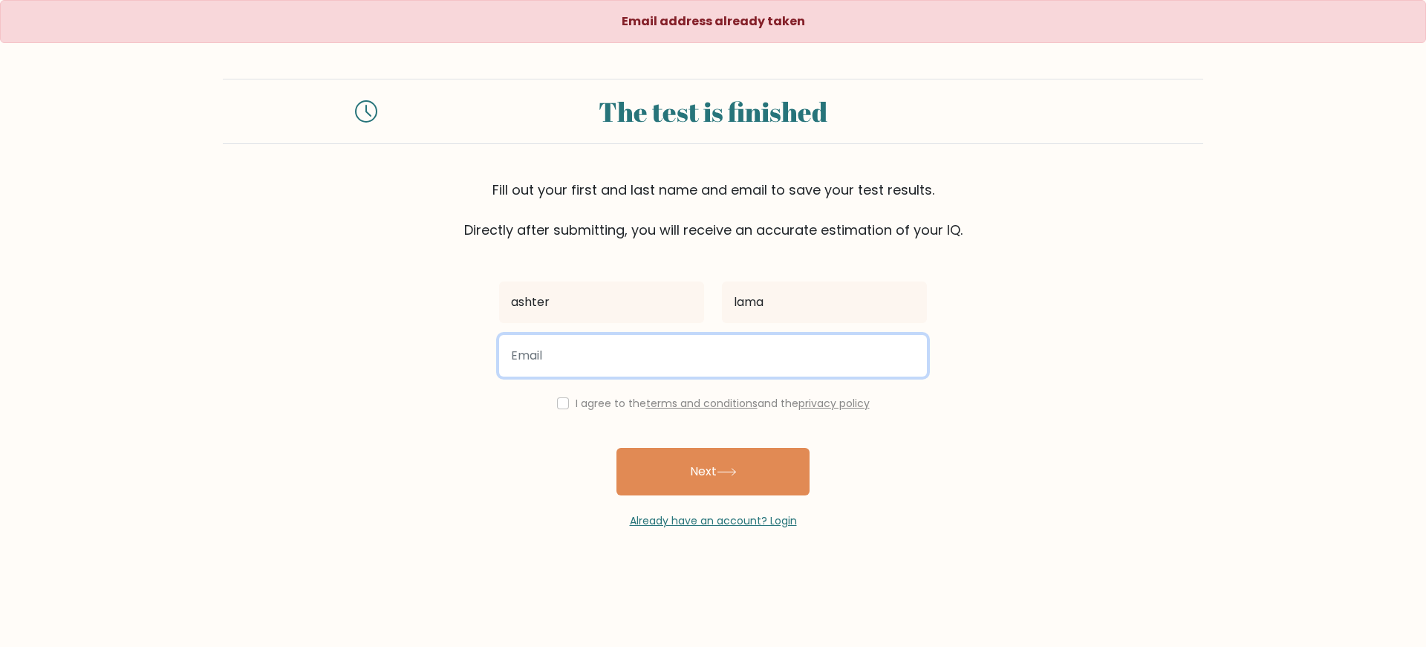
click at [800, 357] on input "email" at bounding box center [713, 356] width 428 height 42
type input "[EMAIL_ADDRESS][DOMAIN_NAME]"
click at [617, 448] on button "Next" at bounding box center [713, 472] width 193 height 48
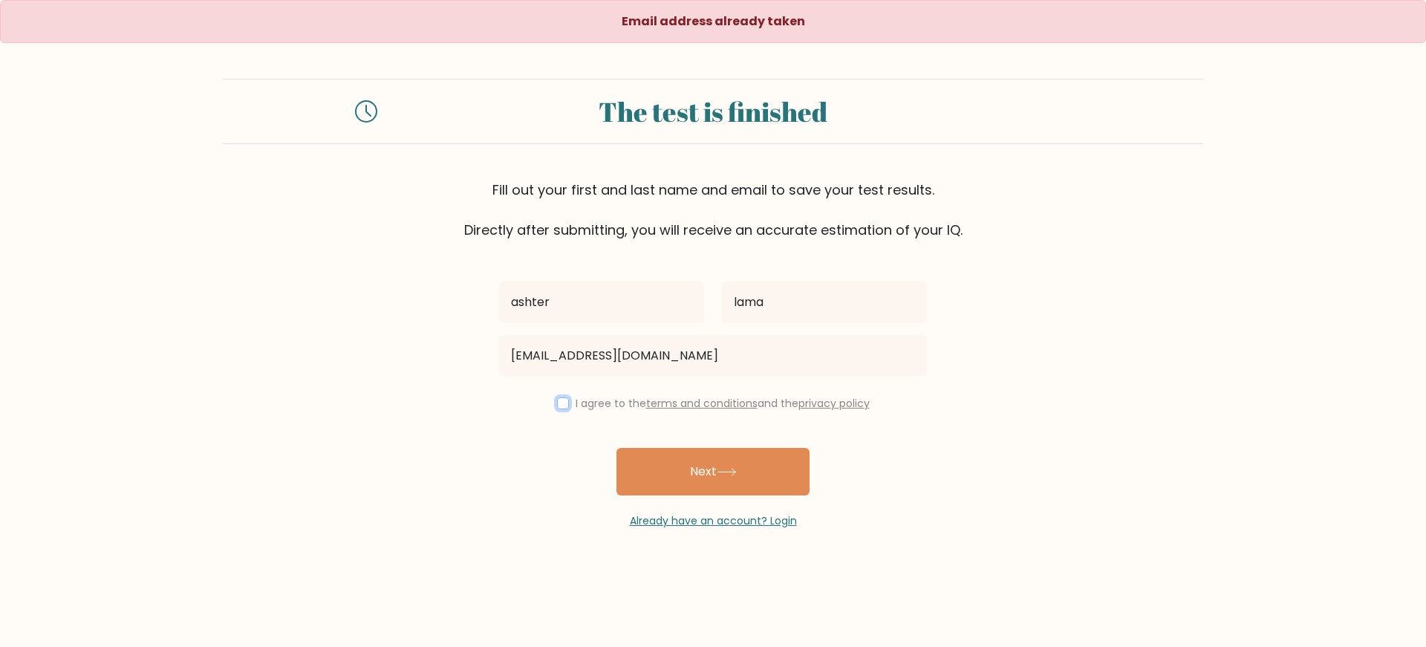
click at [559, 401] on input "checkbox" at bounding box center [563, 403] width 12 height 12
checkbox input "true"
click at [646, 460] on button "Next" at bounding box center [713, 472] width 193 height 48
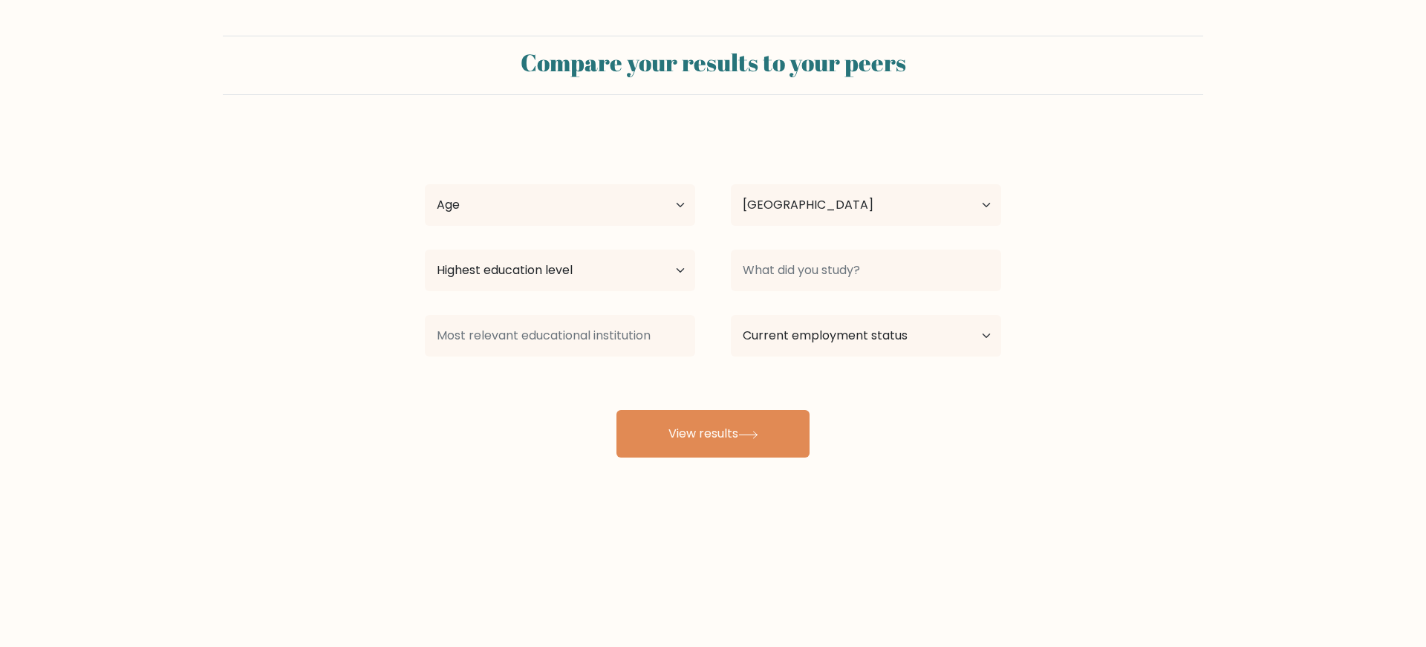
select select "NP"
click at [672, 206] on select "Age Under 18 years old 18-24 years old 25-34 years old 35-44 years old 45-54 ye…" at bounding box center [560, 205] width 270 height 42
select select "18_24"
click at [425, 184] on select "Age Under 18 years old 18-24 years old 25-34 years old 35-44 years old 45-54 ye…" at bounding box center [560, 205] width 270 height 42
click at [577, 279] on select "Highest education level No schooling Primary Lower Secondary Upper Secondary Oc…" at bounding box center [560, 271] width 270 height 42
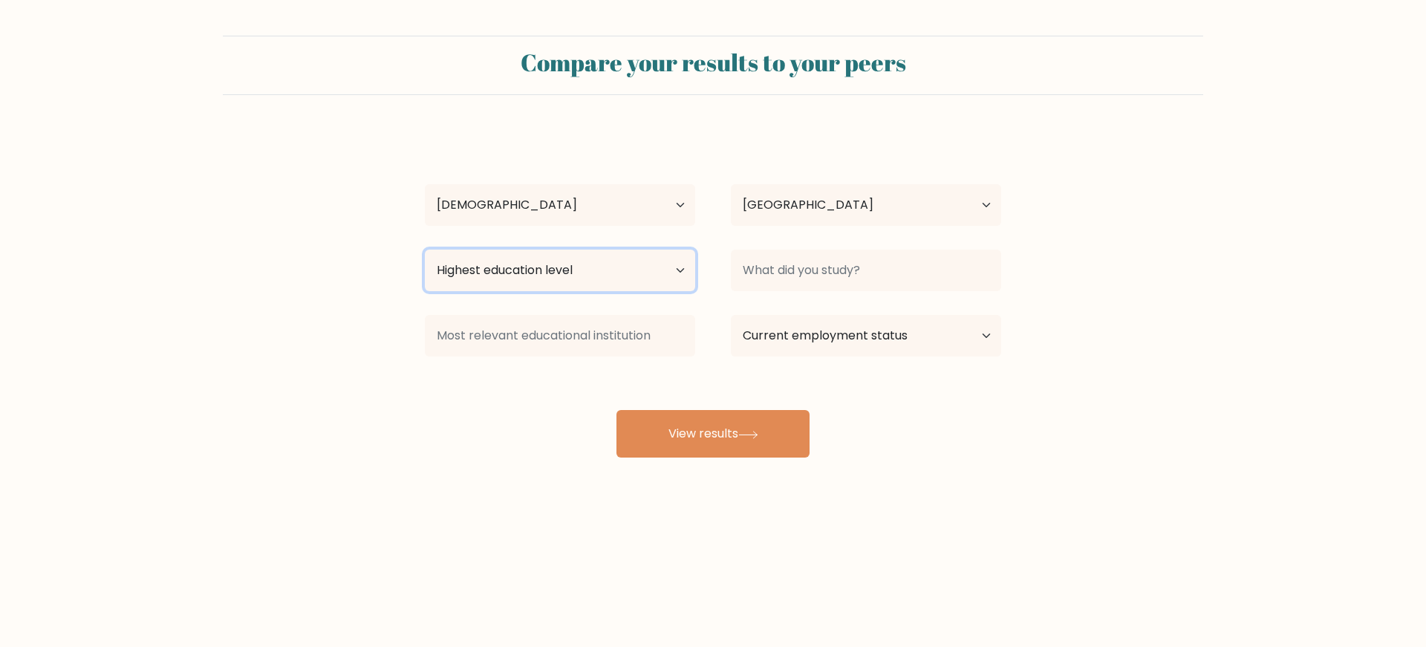
select select "upper_secondary"
click at [425, 250] on select "Highest education level No schooling Primary Lower Secondary Upper Secondary Oc…" at bounding box center [560, 271] width 270 height 42
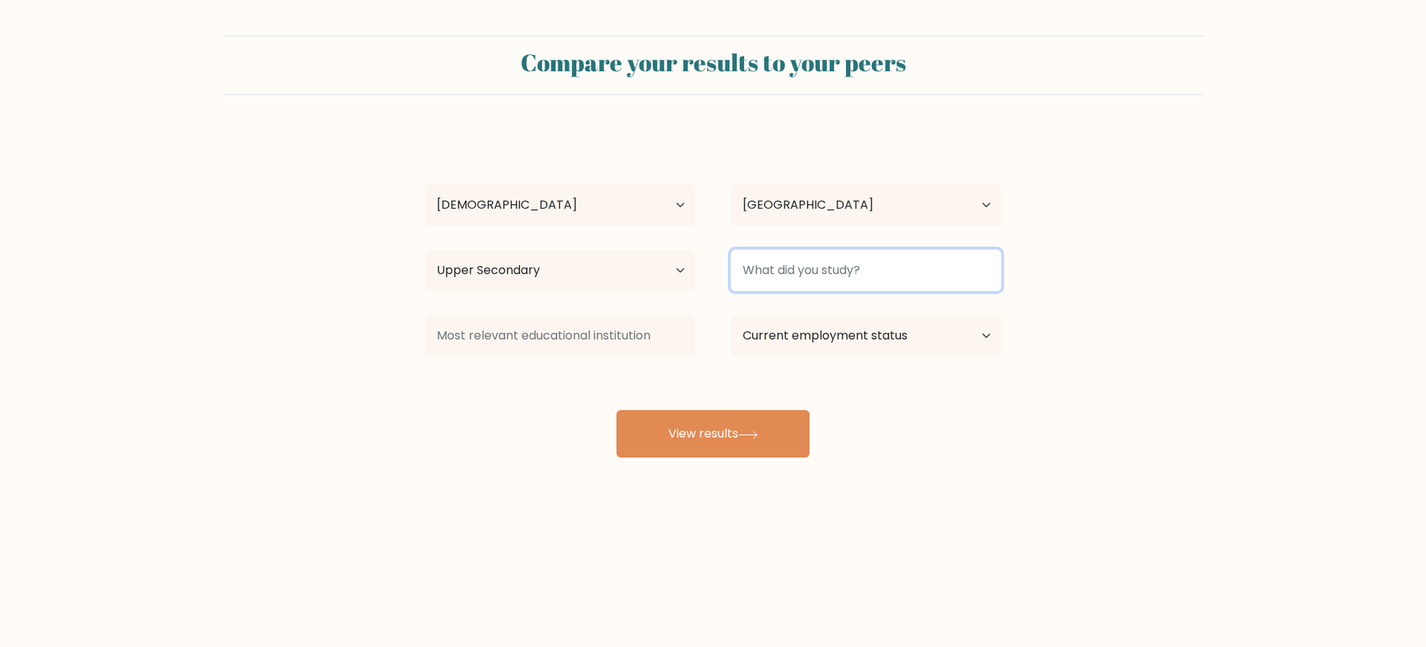
click at [931, 271] on input at bounding box center [866, 271] width 270 height 42
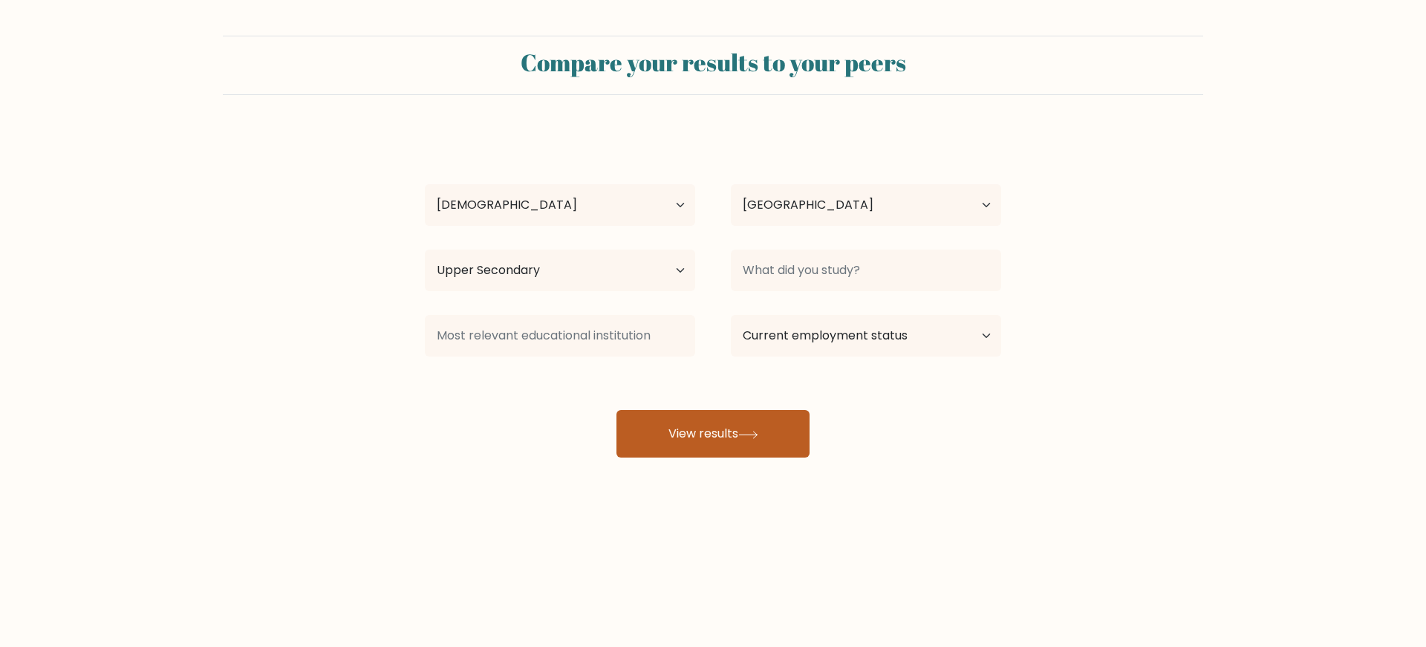
click at [779, 446] on button "View results" at bounding box center [713, 434] width 193 height 48
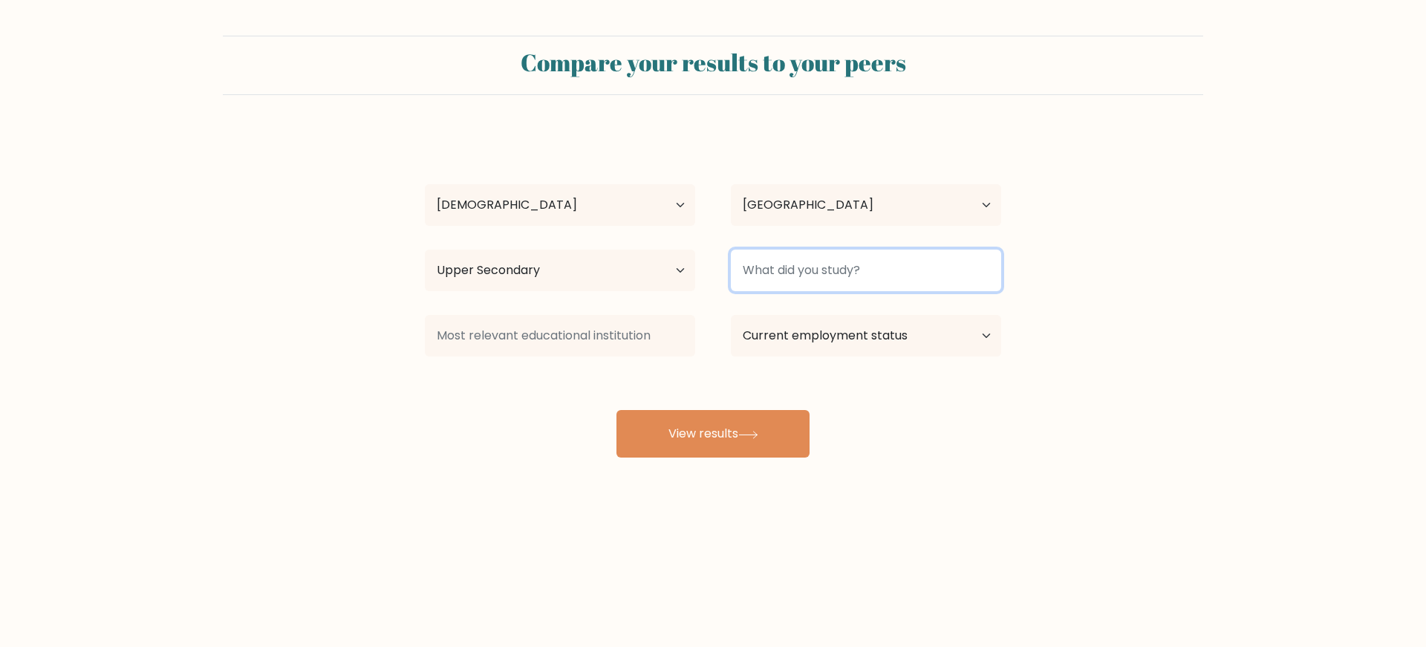
click at [898, 276] on input at bounding box center [866, 271] width 270 height 42
click at [896, 267] on input at bounding box center [866, 271] width 270 height 42
drag, startPoint x: 896, startPoint y: 267, endPoint x: 810, endPoint y: 264, distance: 86.3
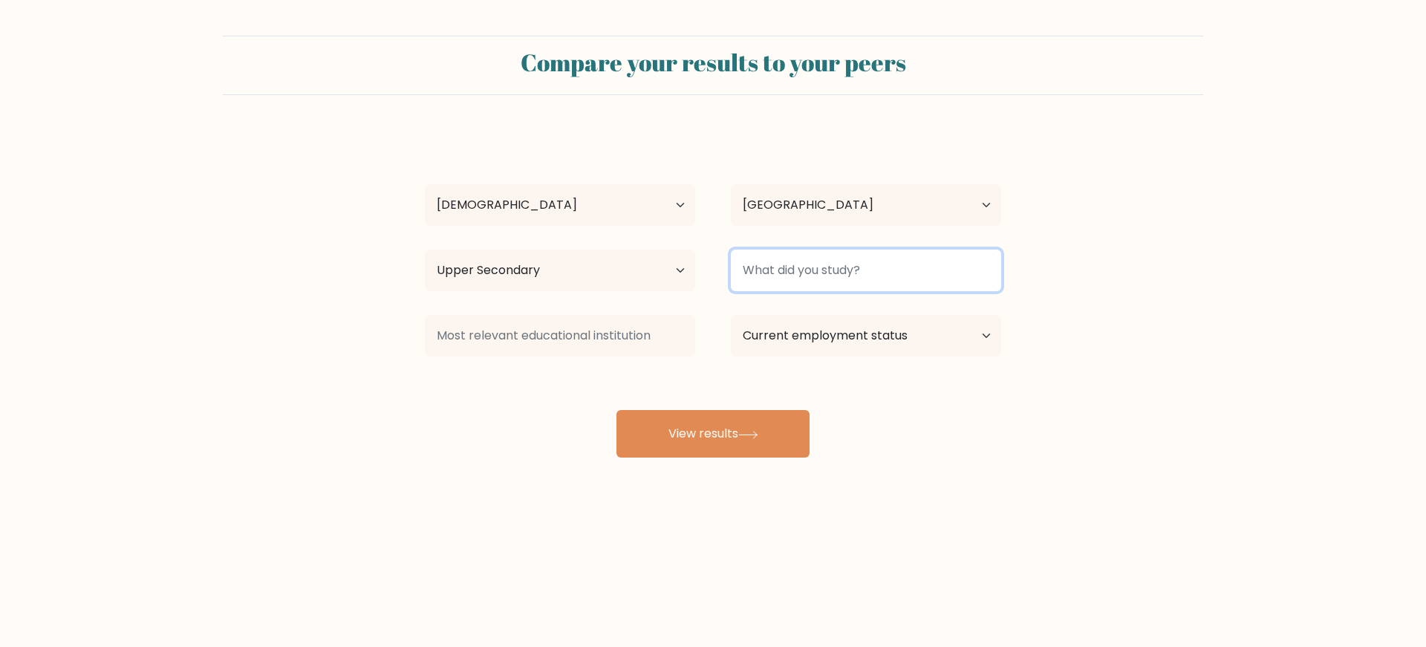
click at [810, 264] on input at bounding box center [866, 271] width 270 height 42
type input ","
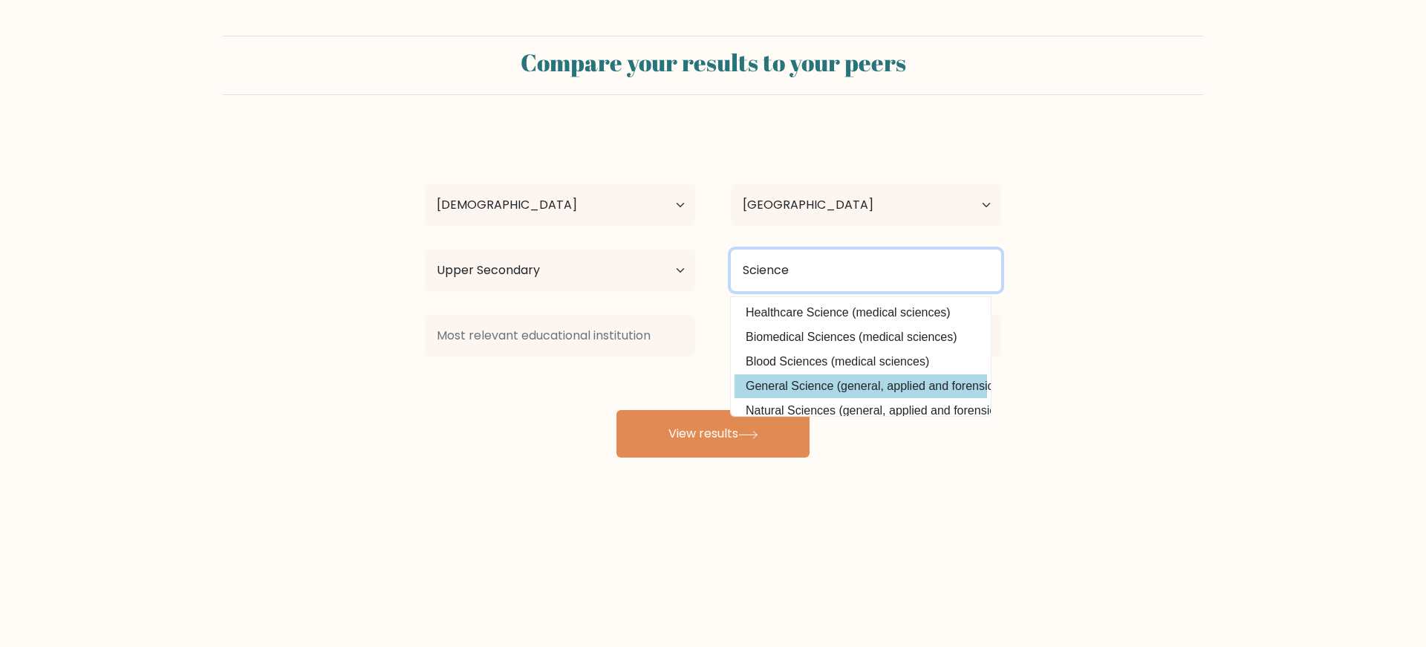
type input "Science"
click at [897, 391] on div "ashter lama Age Under 18 years old 18-24 years old 25-34 years old 35-44 years …" at bounding box center [713, 294] width 594 height 327
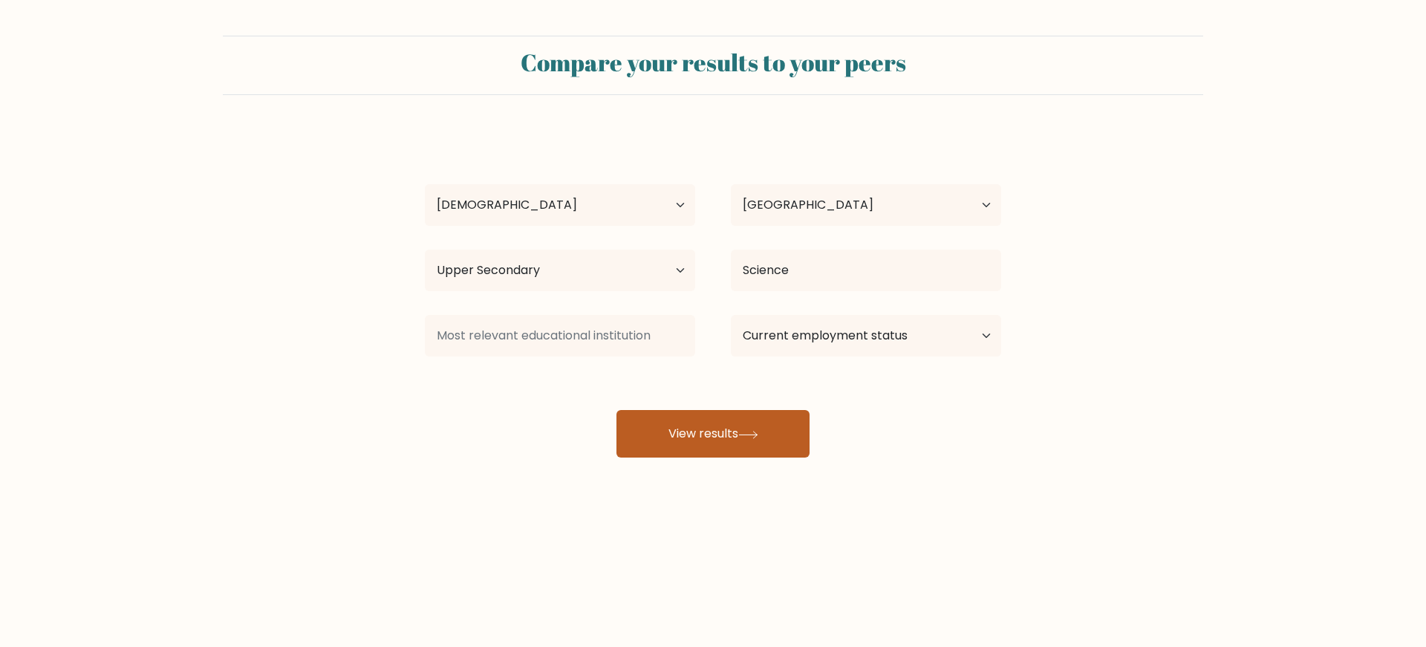
click at [722, 445] on button "View results" at bounding box center [713, 434] width 193 height 48
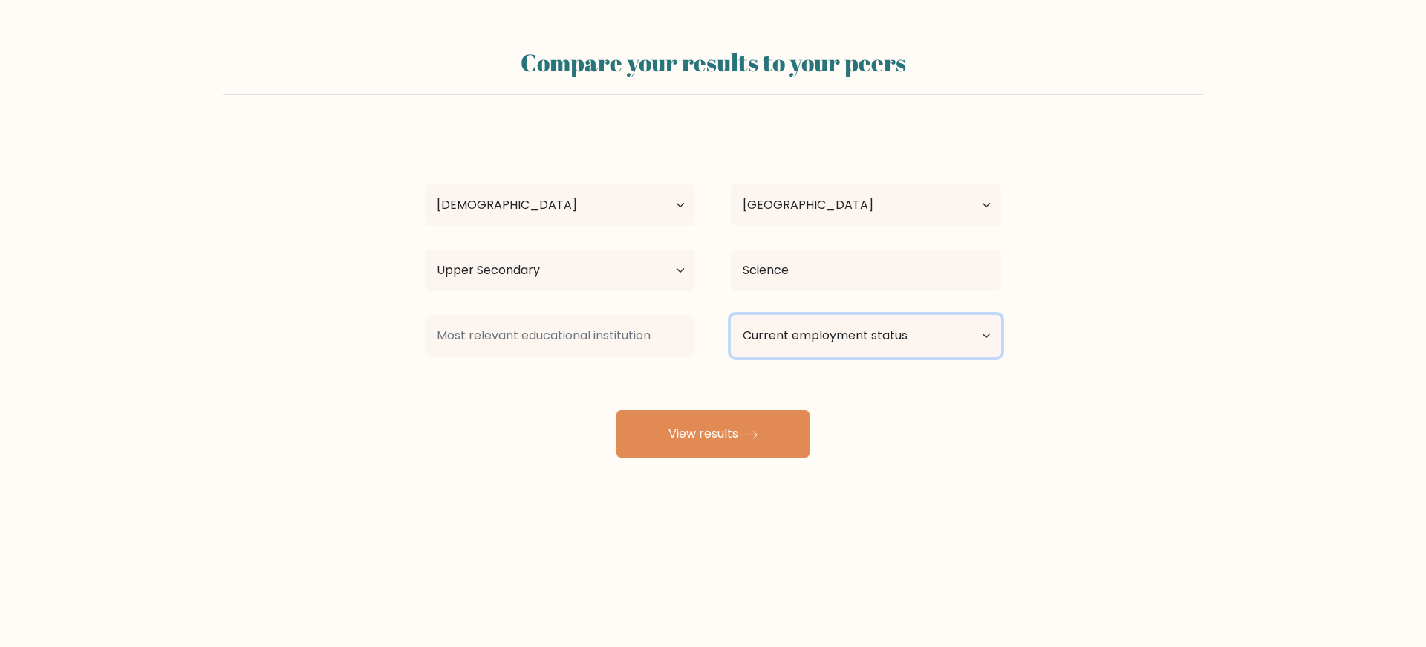
click at [884, 331] on select "Current employment status Employed Student Retired Other / prefer not to answer" at bounding box center [866, 336] width 270 height 42
select select "student"
click at [731, 315] on select "Current employment status Employed Student Retired Other / prefer not to answer" at bounding box center [866, 336] width 270 height 42
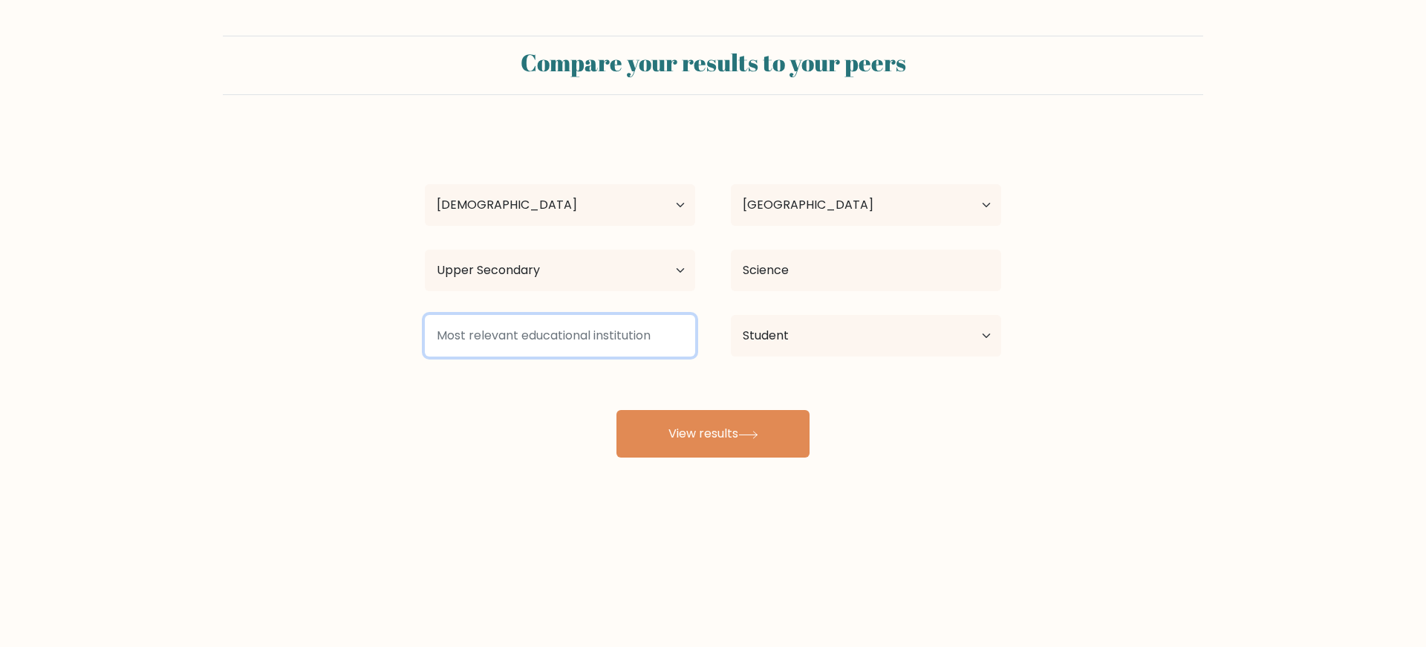
click at [605, 332] on input at bounding box center [560, 336] width 270 height 42
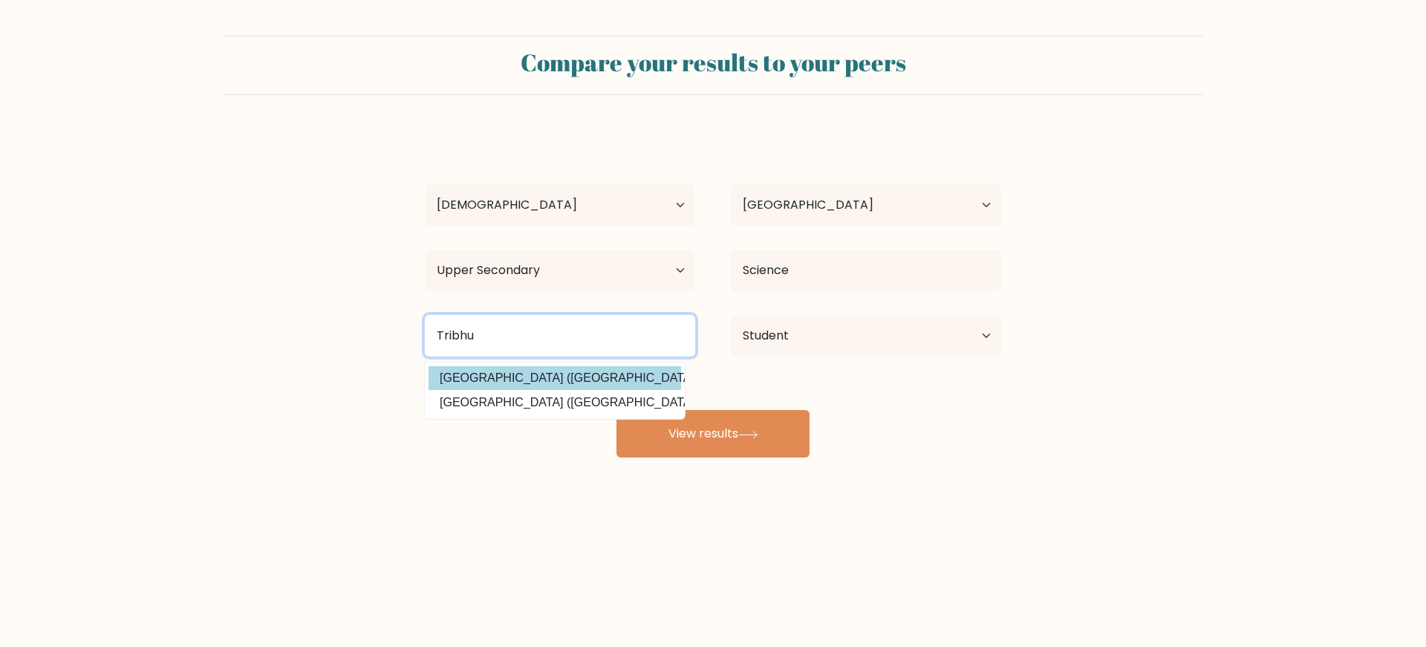
type input "Tribhu"
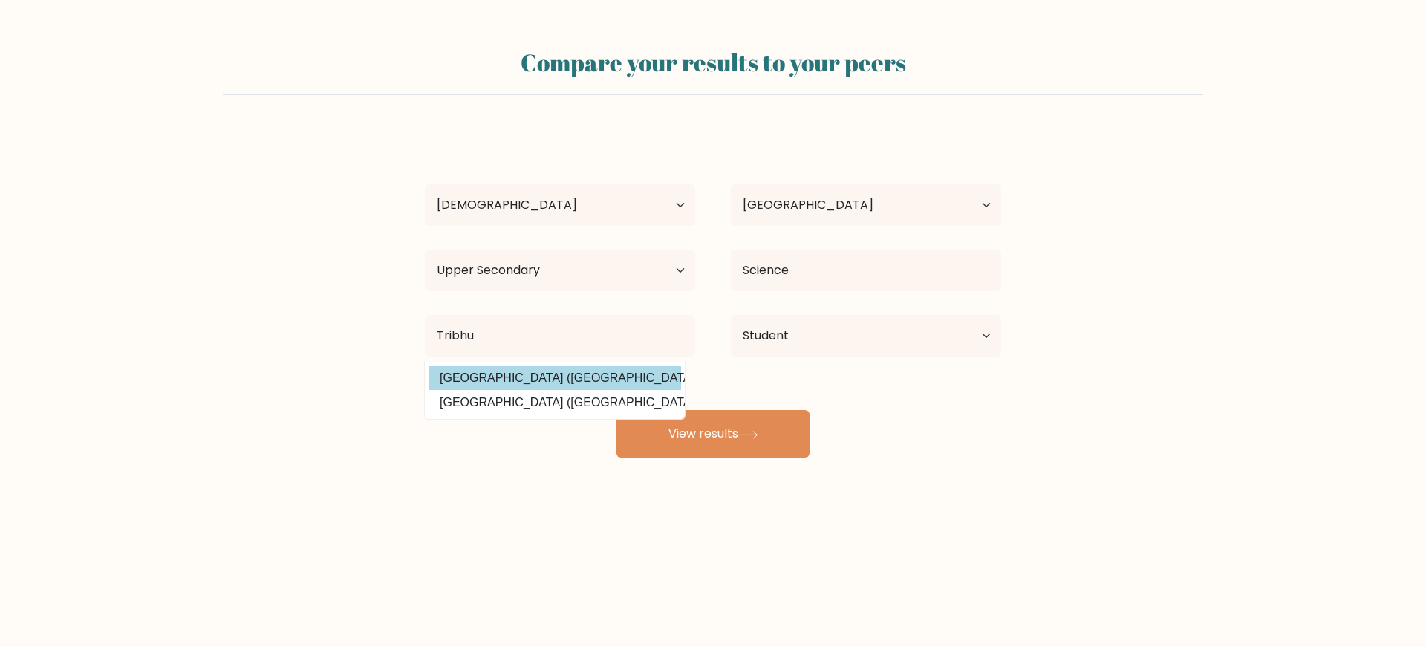
click at [676, 380] on div "ashter lama Age Under 18 years old 18-24 years old 25-34 years old 35-44 years …" at bounding box center [713, 294] width 594 height 327
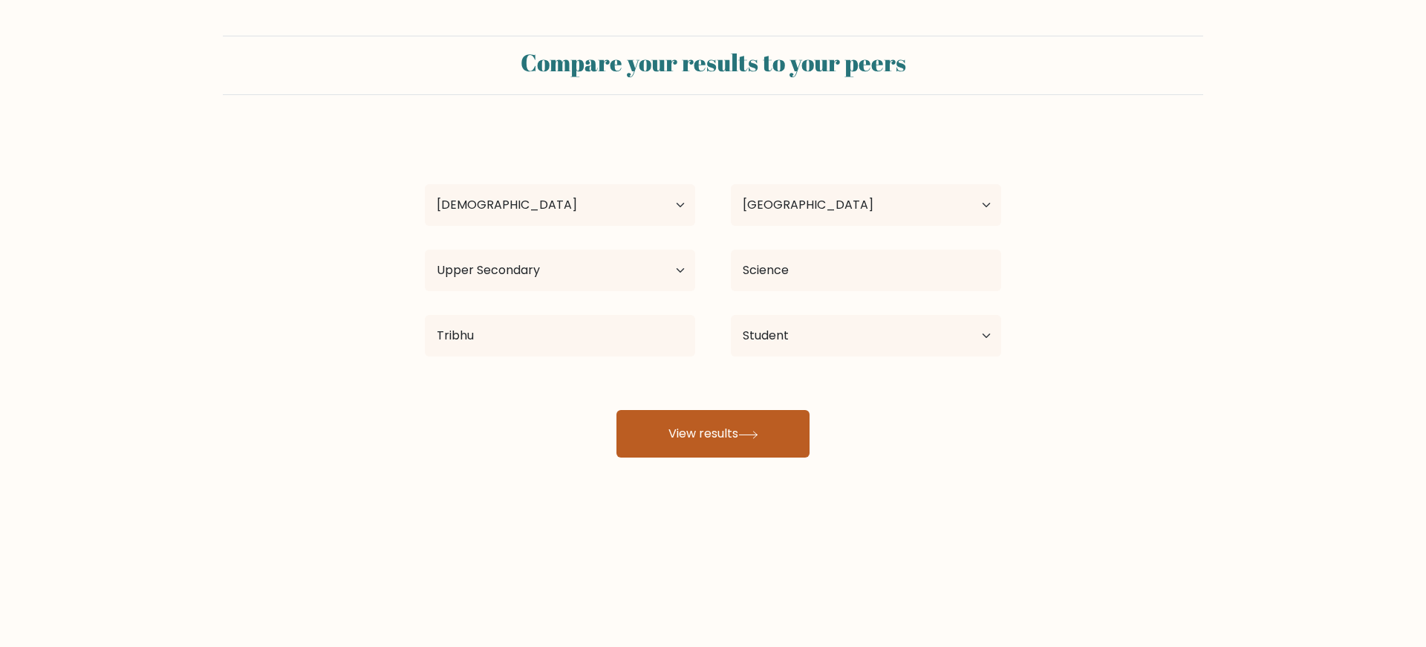
click at [704, 429] on button "View results" at bounding box center [713, 434] width 193 height 48
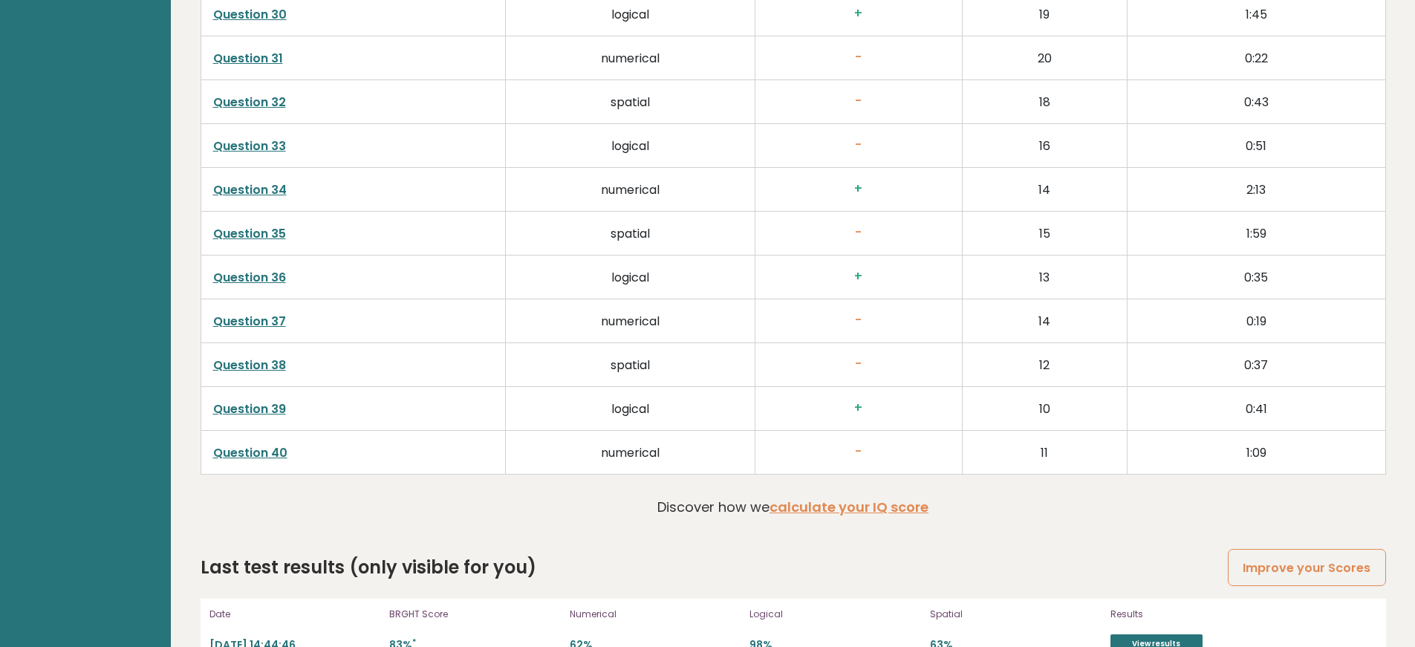
scroll to position [3827, 0]
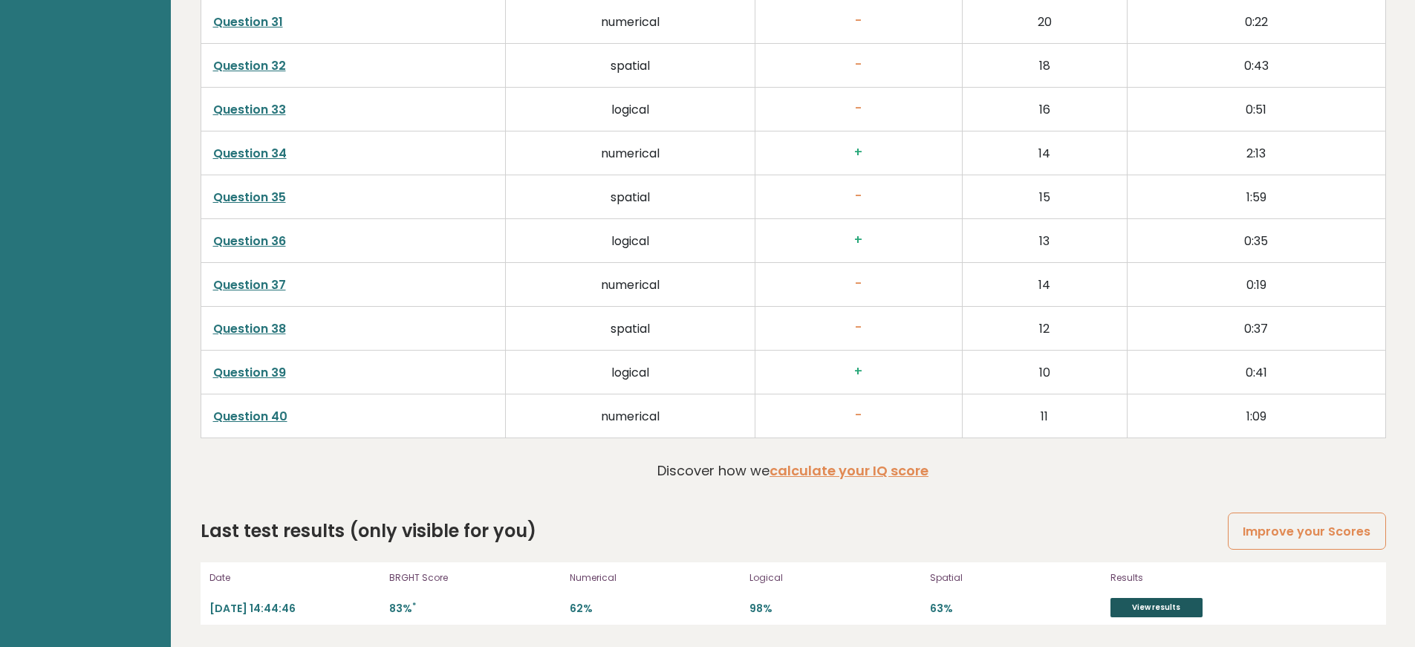
click at [1148, 611] on link "View results" at bounding box center [1157, 607] width 92 height 19
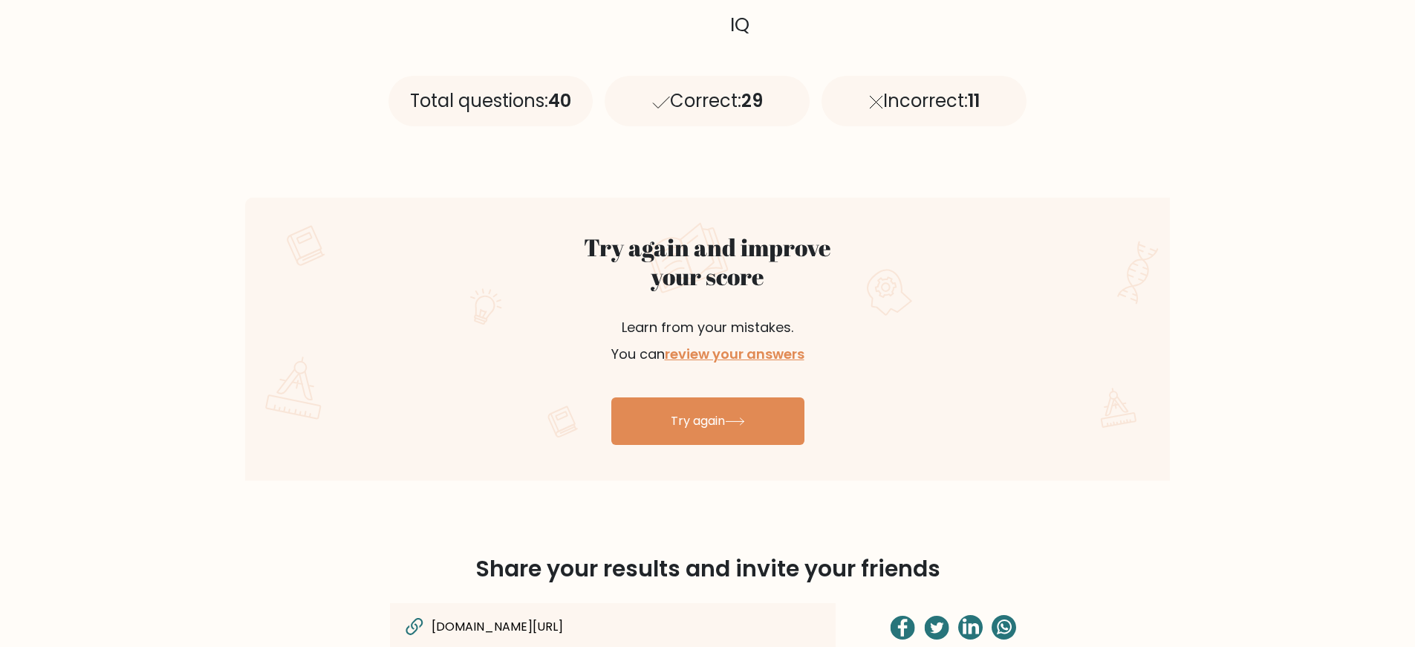
scroll to position [654, 0]
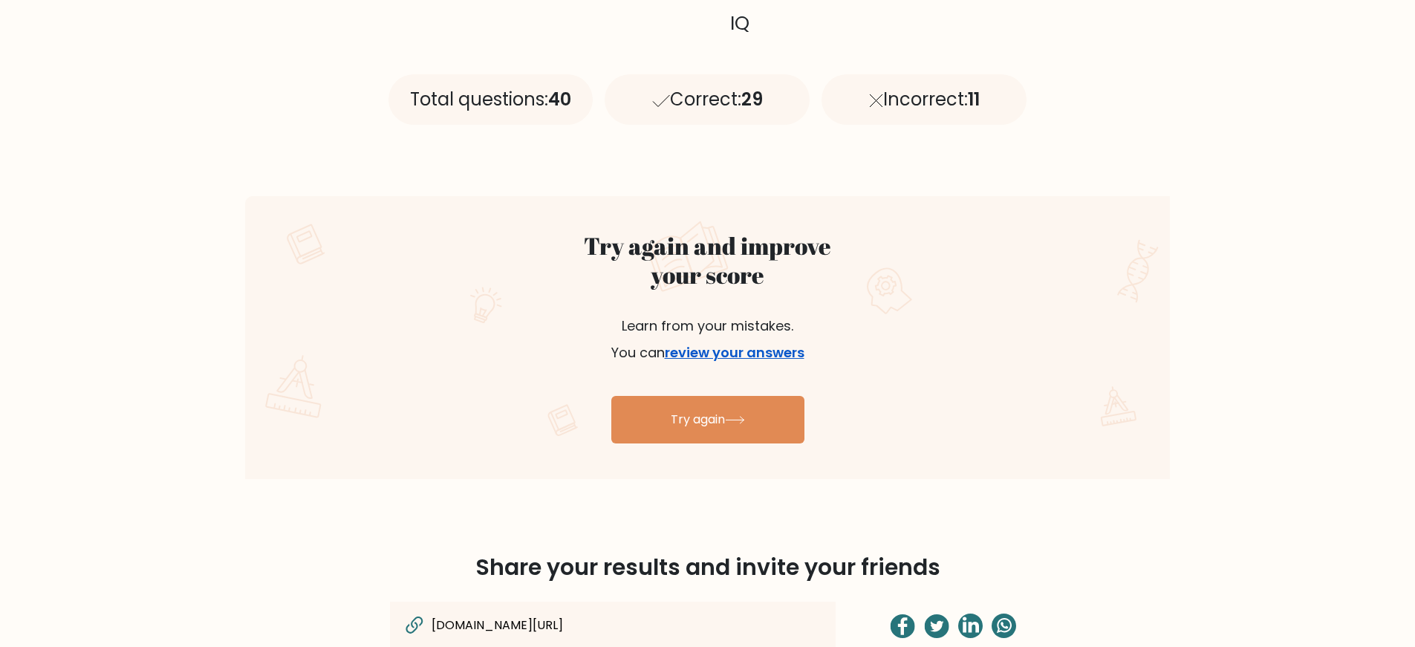
click at [759, 355] on link "review your answers" at bounding box center [735, 352] width 140 height 19
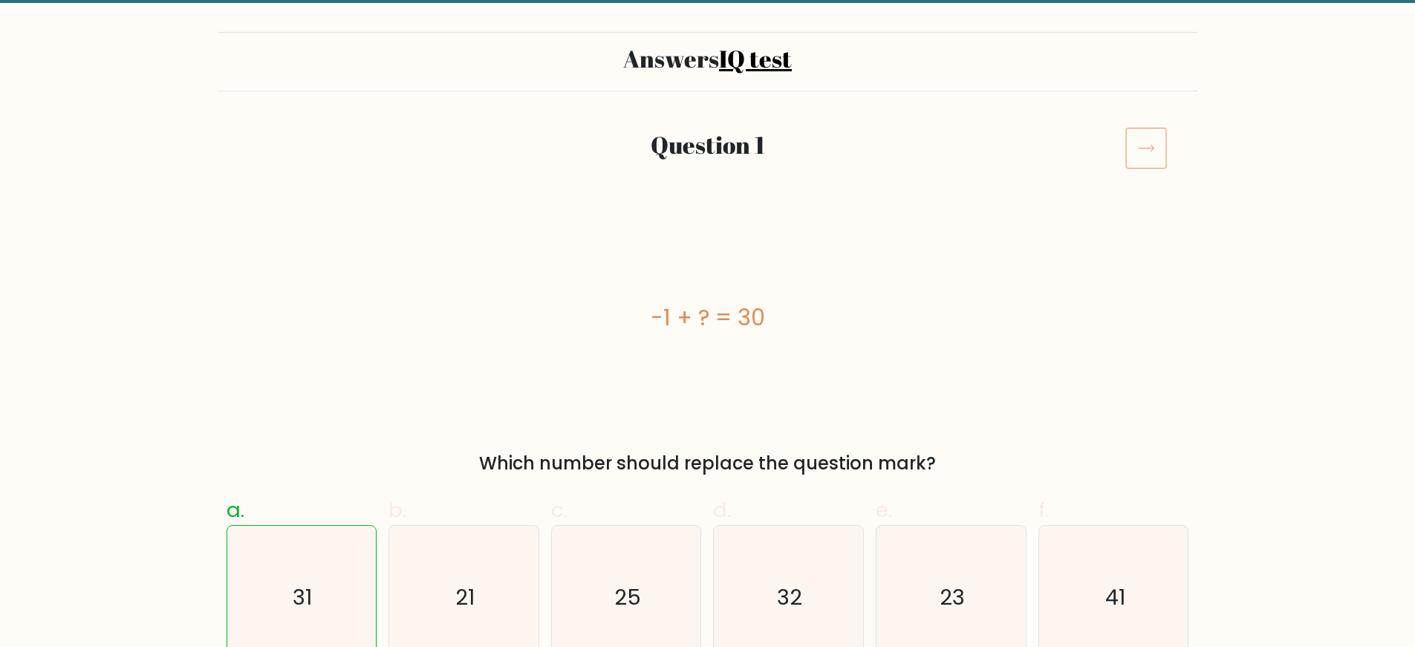
scroll to position [30, 0]
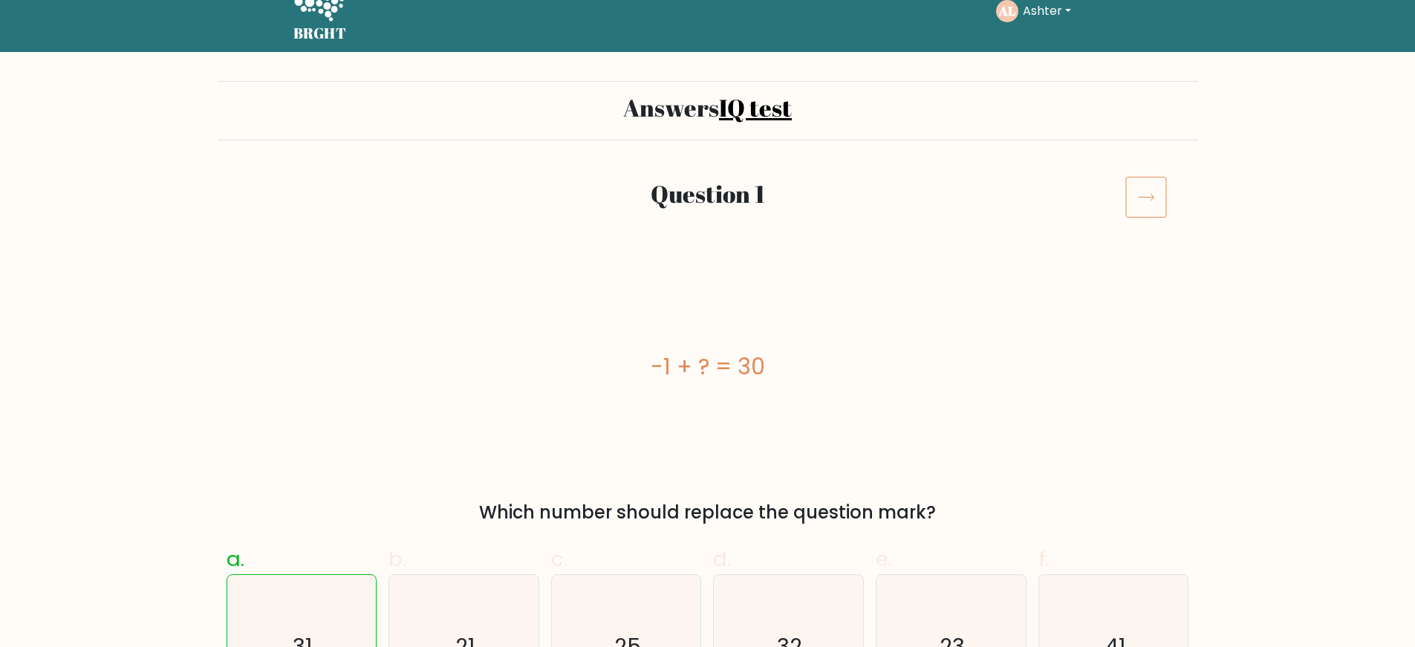
click at [1152, 210] on icon at bounding box center [1147, 197] width 42 height 42
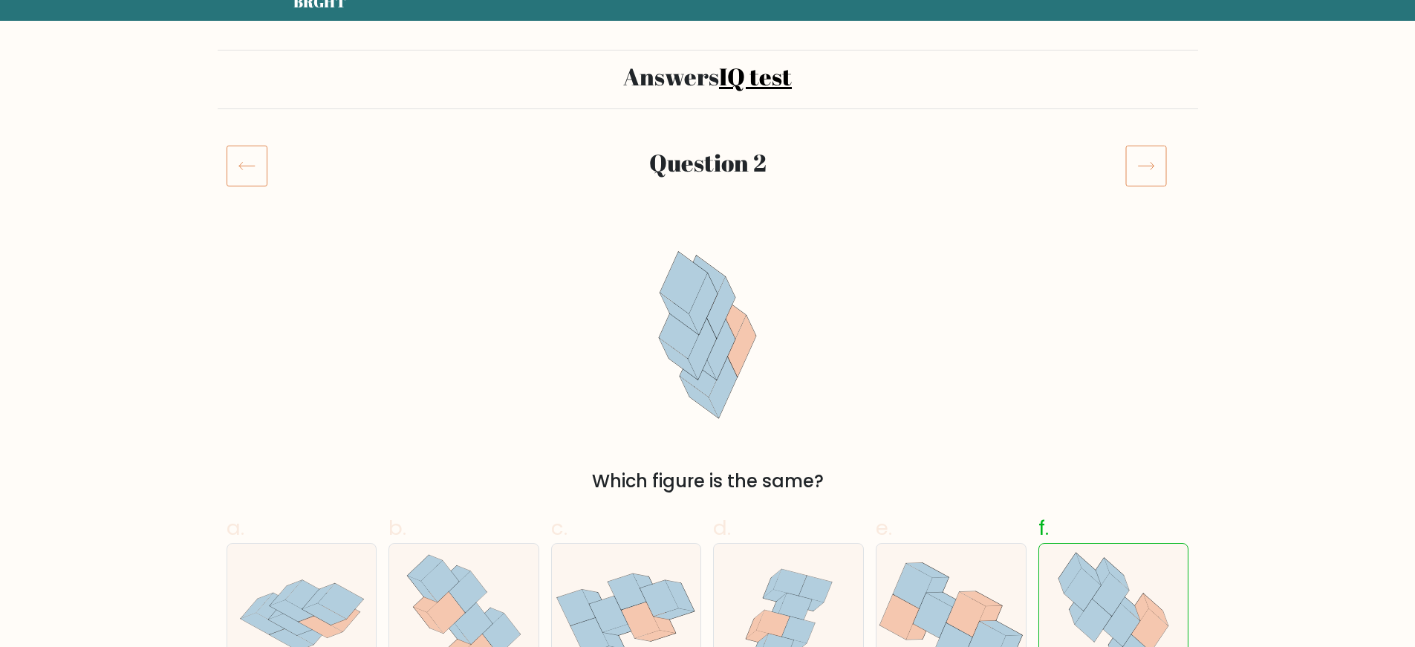
scroll to position [59, 0]
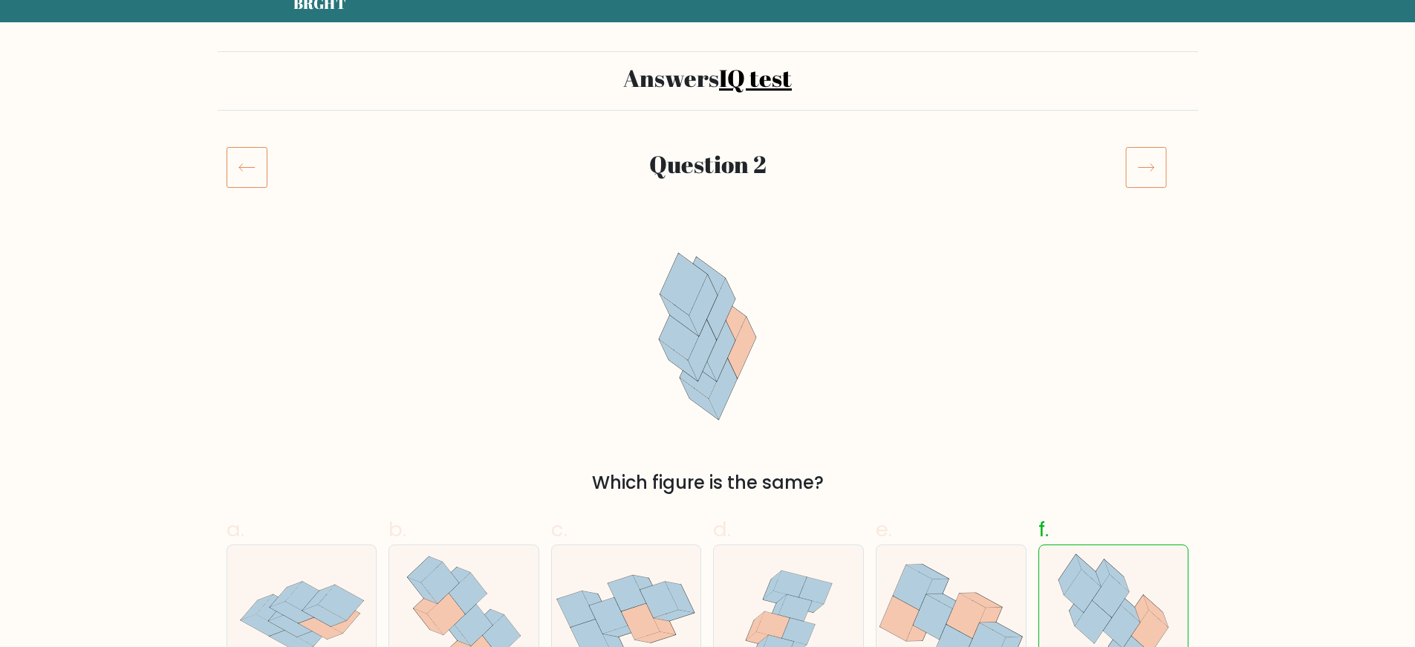
click at [1137, 169] on icon at bounding box center [1147, 167] width 42 height 42
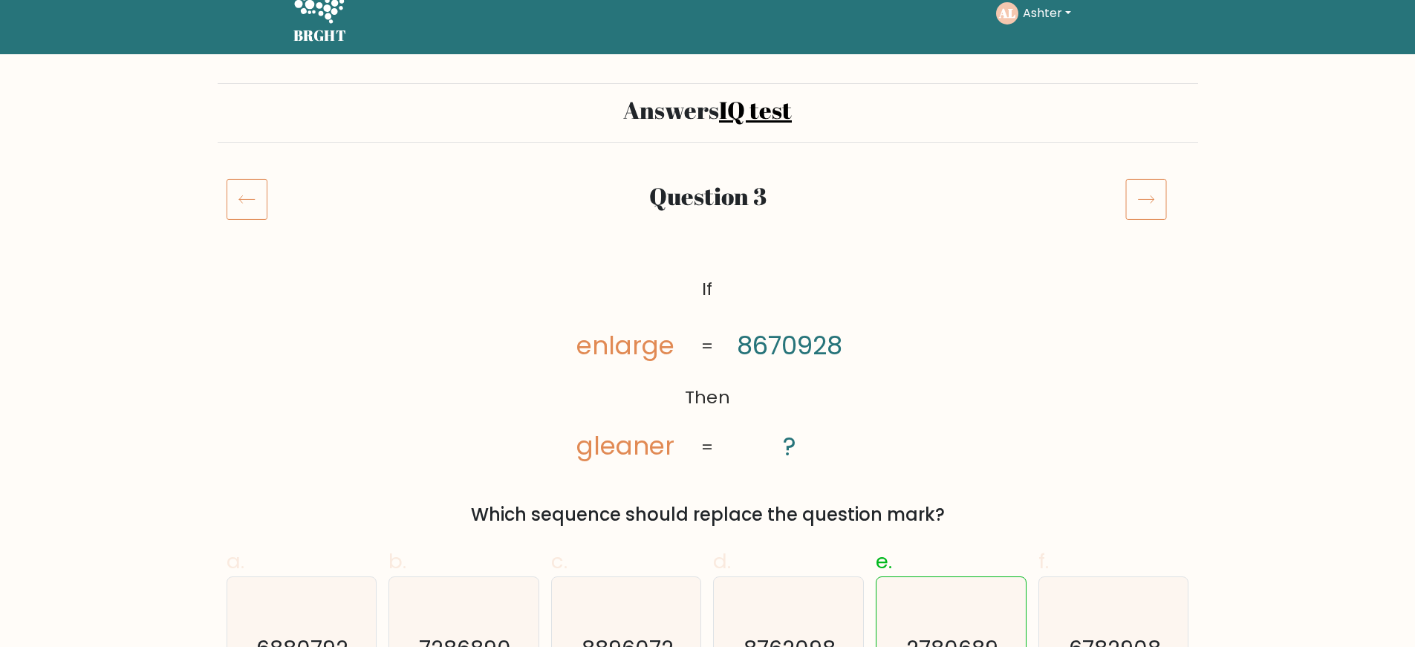
scroll to position [30, 0]
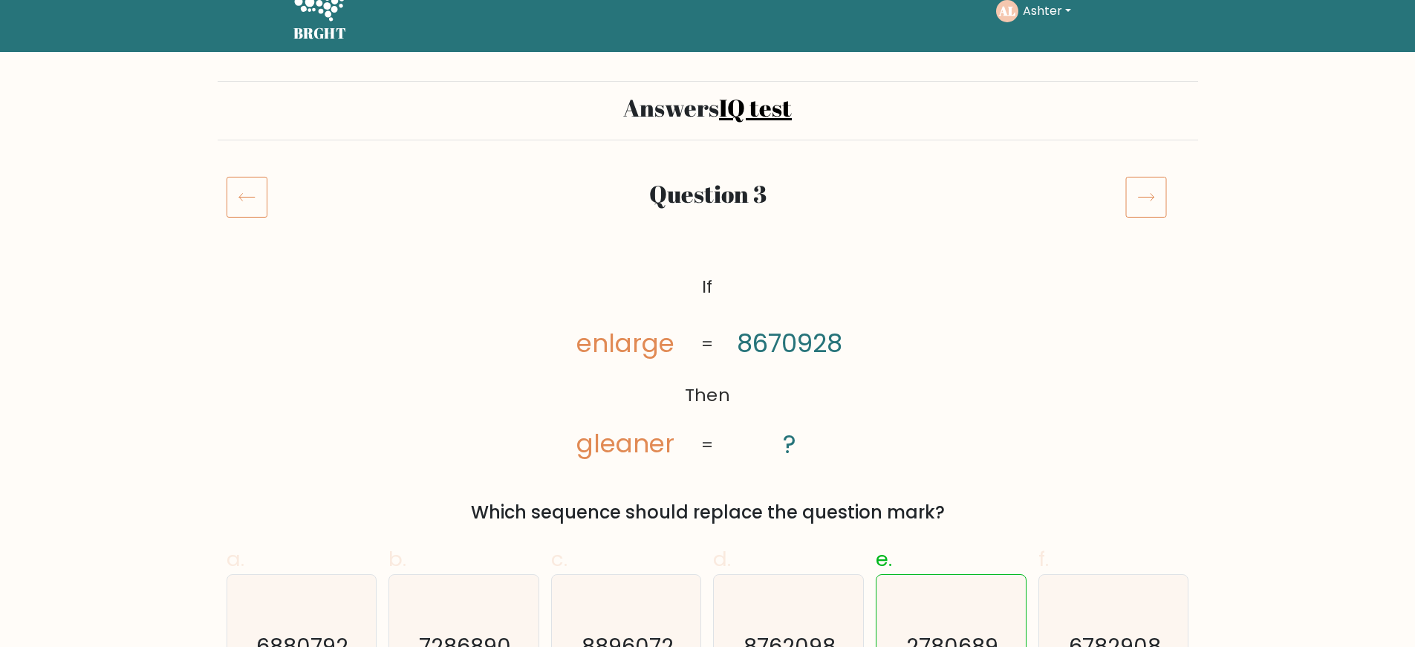
click at [1160, 201] on icon at bounding box center [1147, 197] width 42 height 42
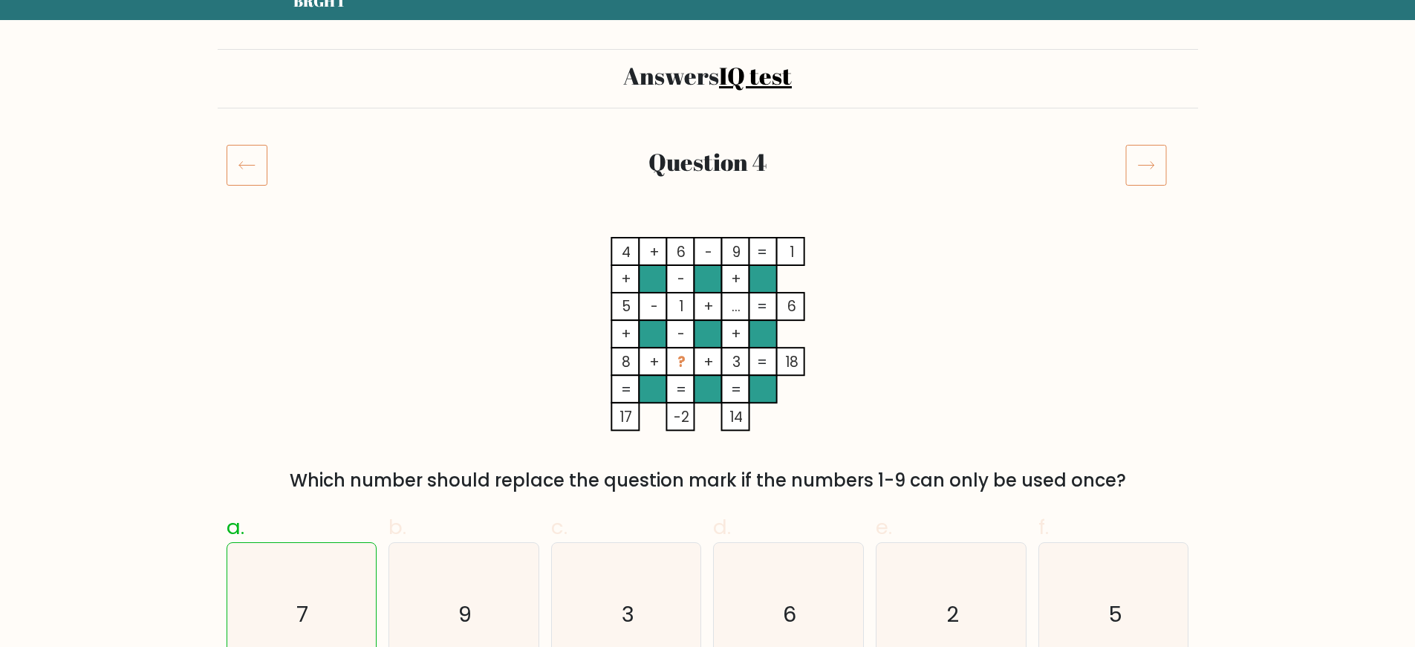
scroll to position [59, 0]
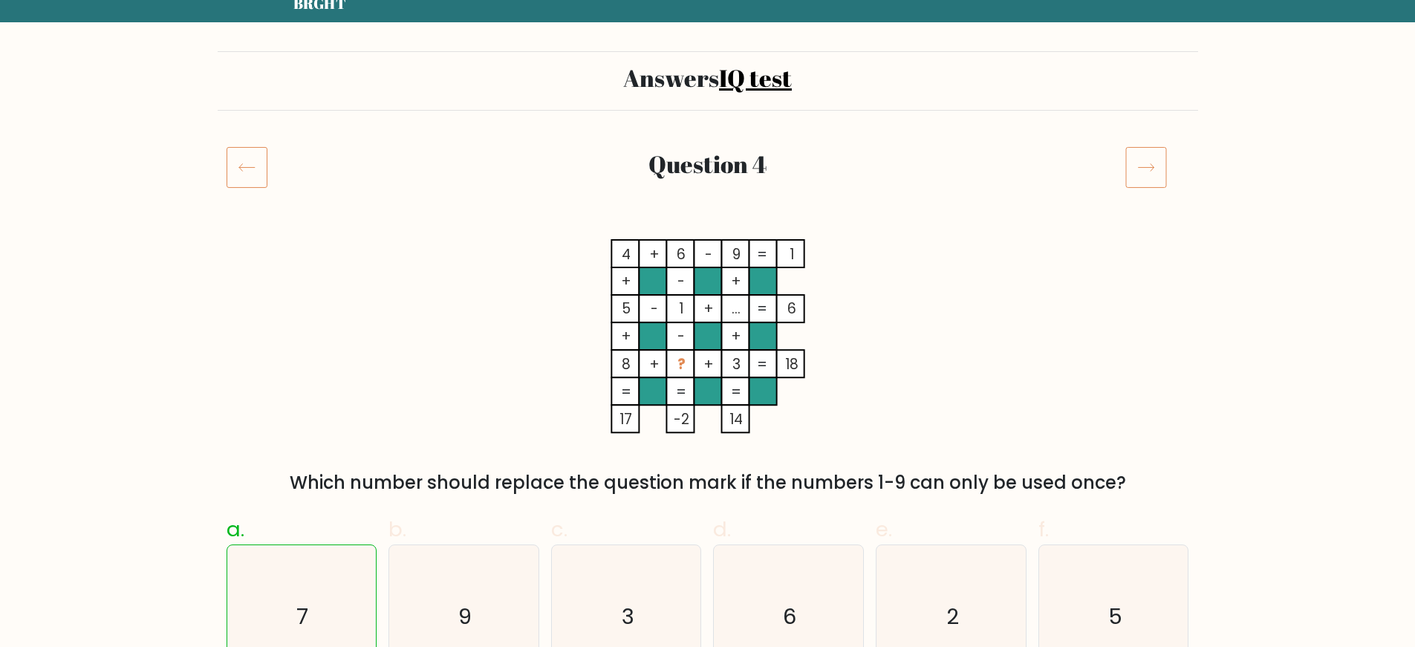
click at [1154, 184] on icon at bounding box center [1147, 167] width 42 height 42
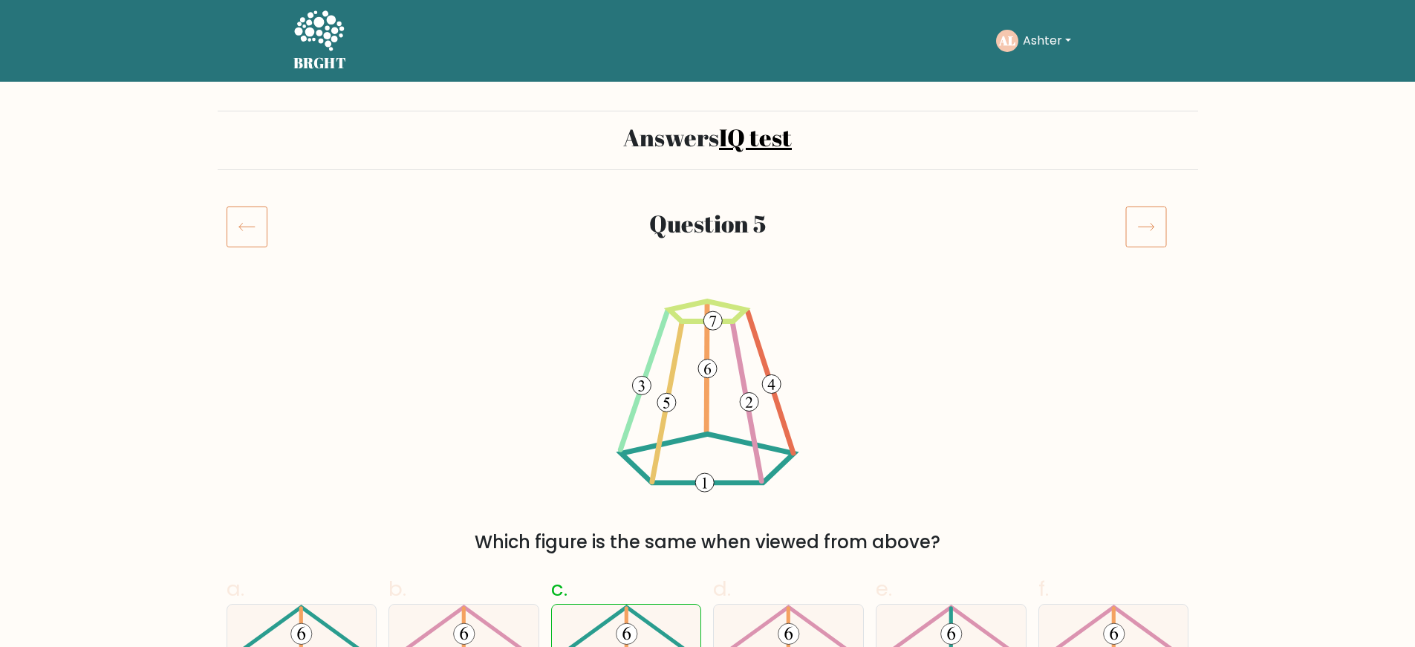
click at [1154, 225] on icon at bounding box center [1147, 227] width 42 height 42
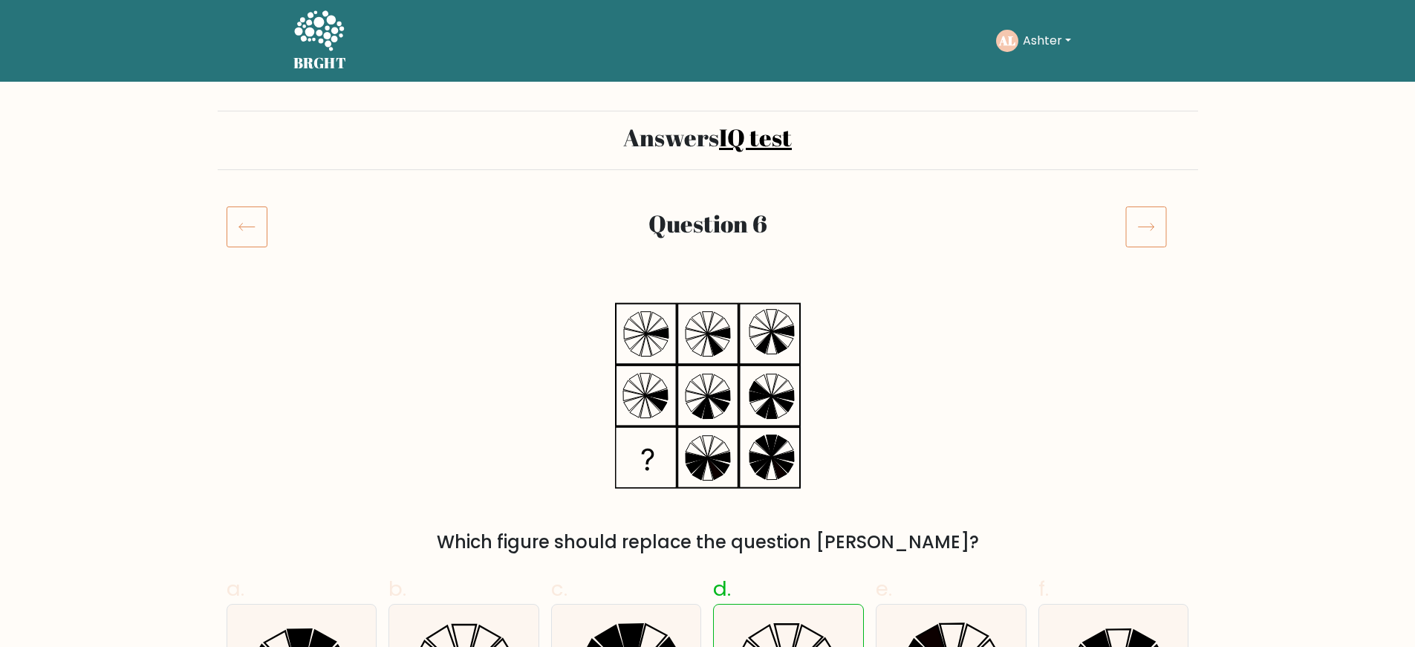
click at [1154, 225] on icon at bounding box center [1147, 227] width 42 height 42
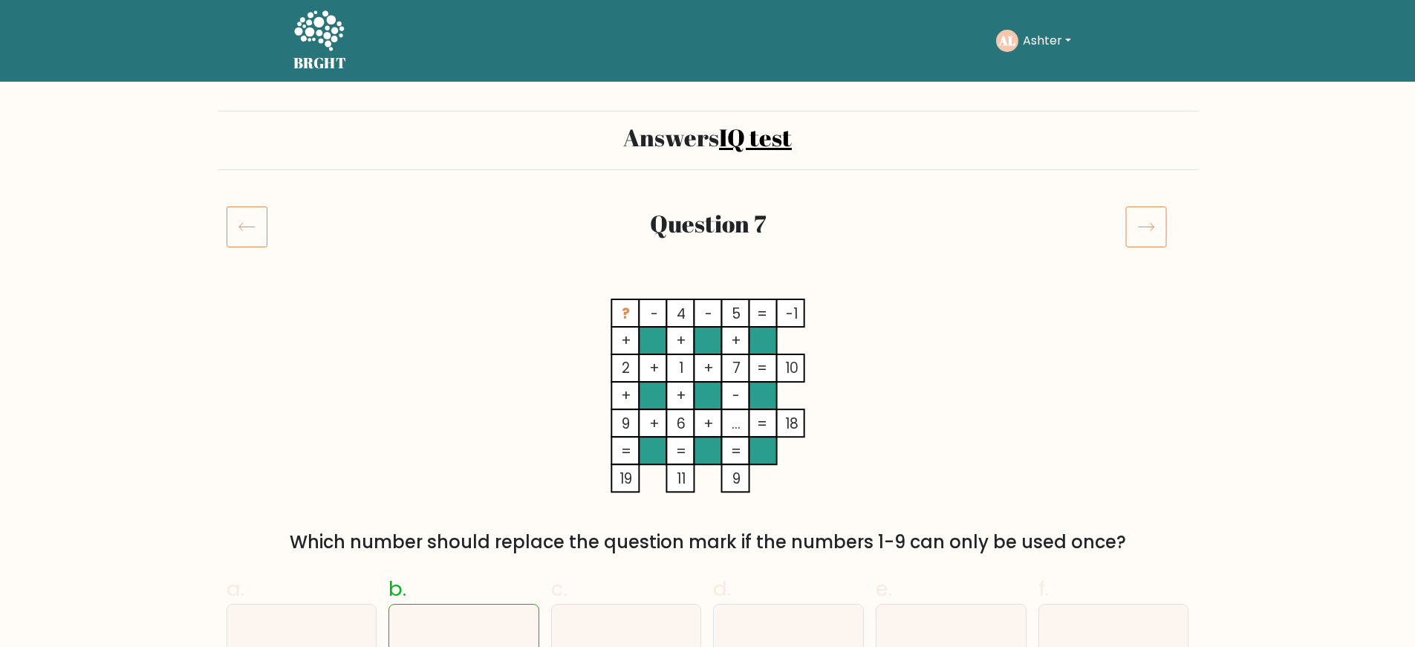
click at [1154, 225] on icon at bounding box center [1147, 227] width 42 height 42
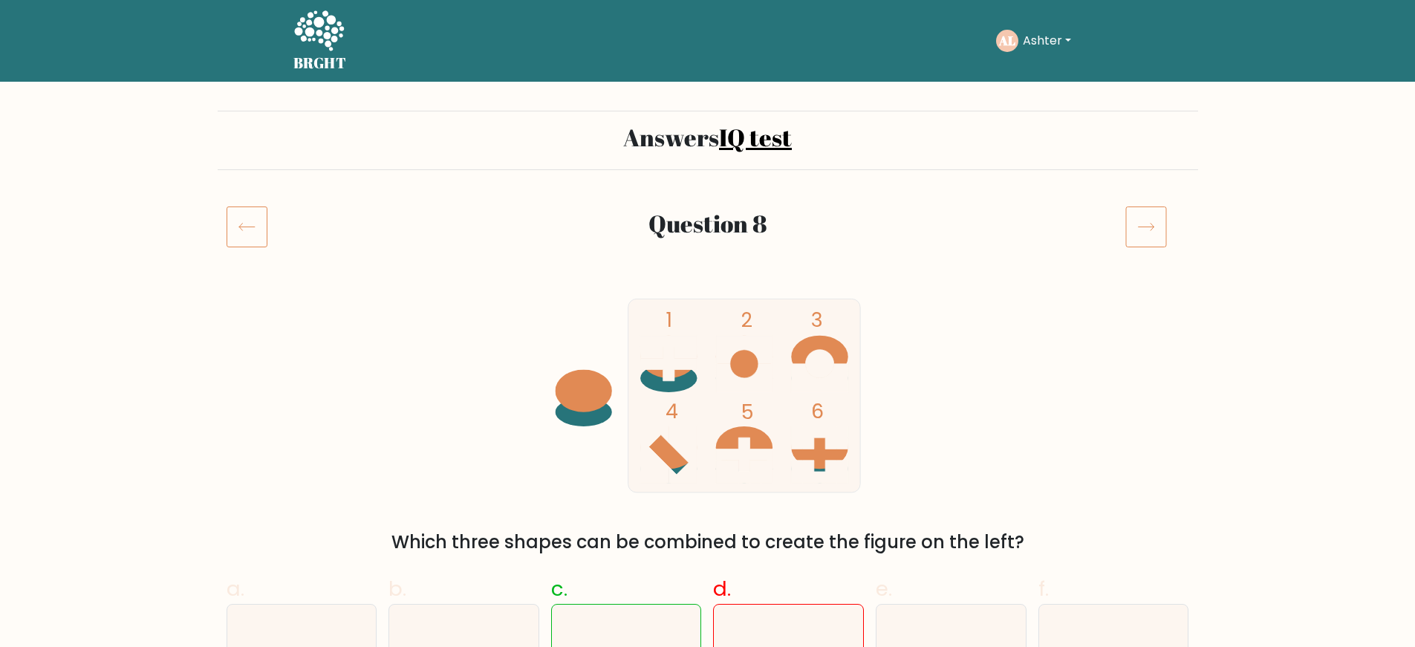
click at [1154, 225] on icon at bounding box center [1147, 227] width 42 height 42
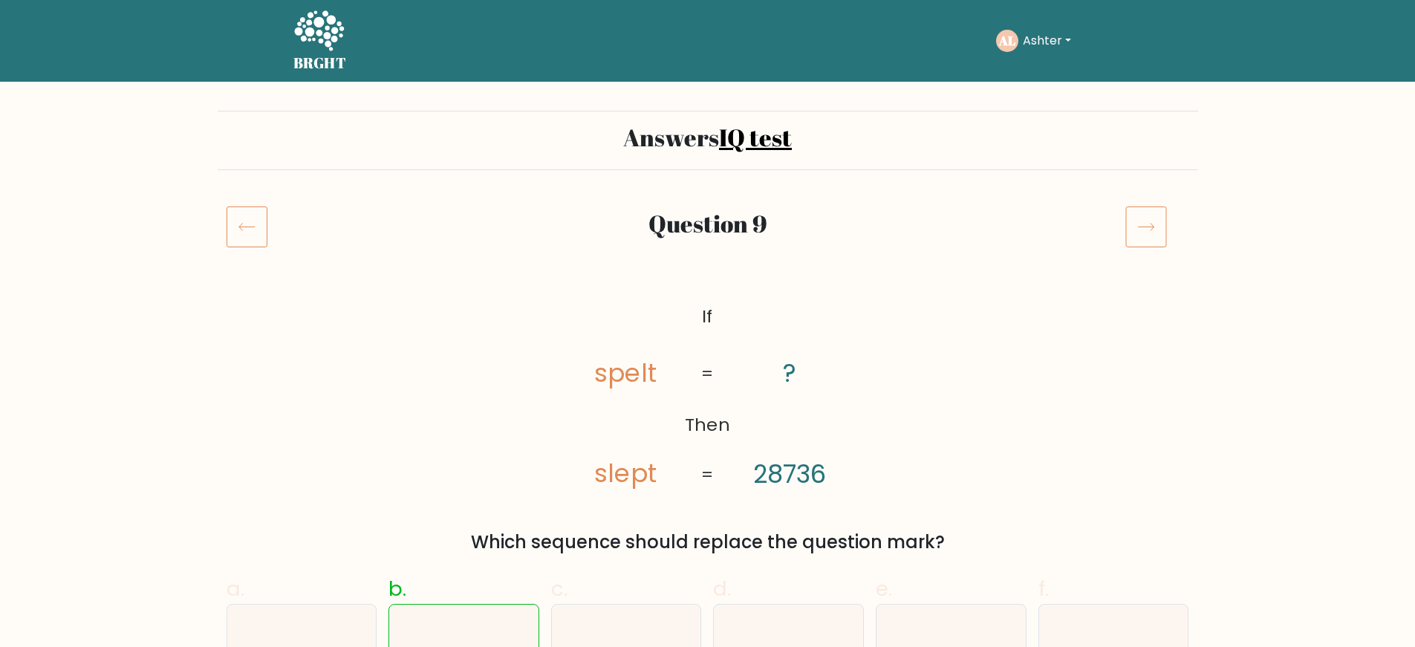
click at [1149, 226] on icon at bounding box center [1147, 227] width 42 height 42
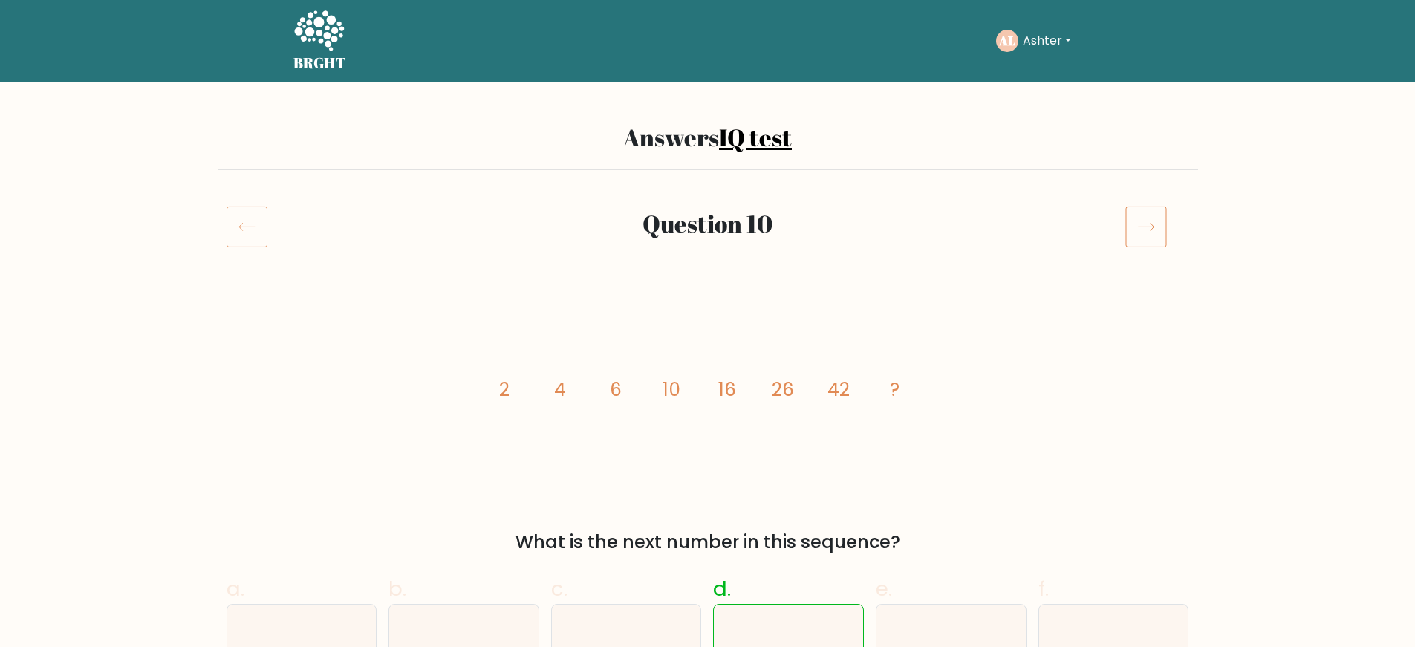
click at [1149, 226] on icon at bounding box center [1147, 227] width 42 height 42
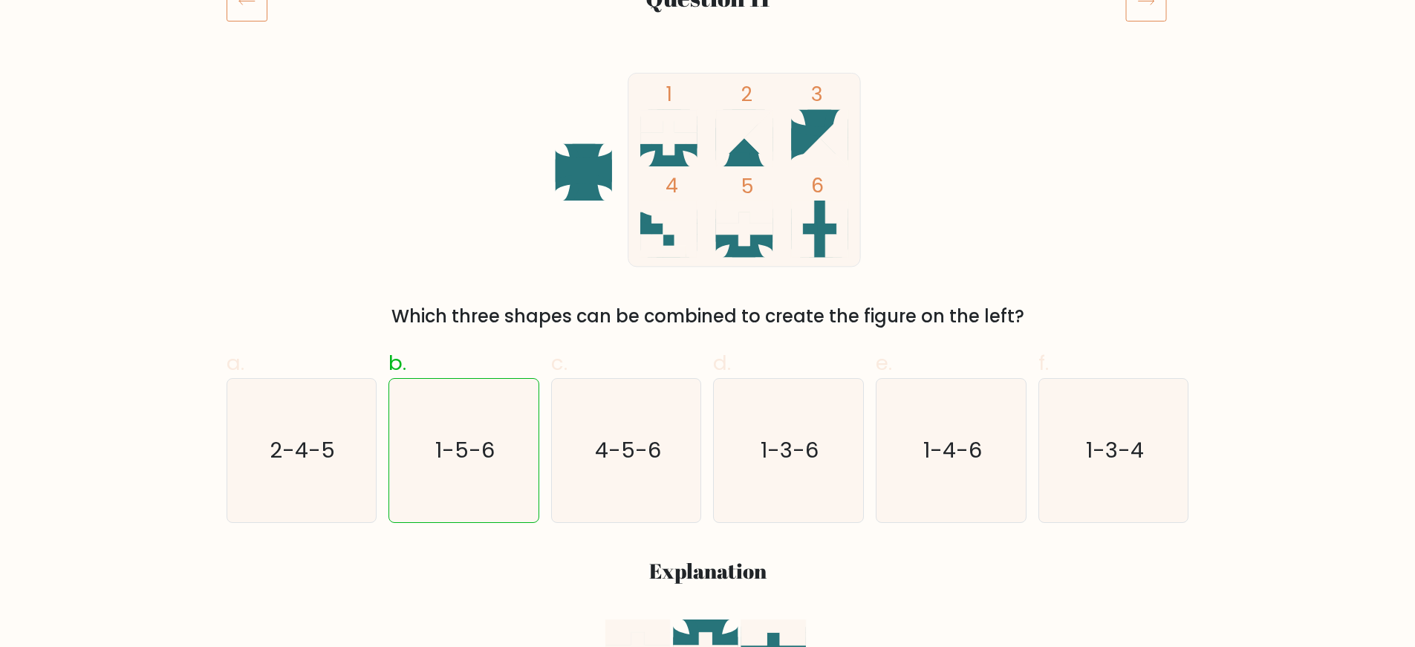
scroll to position [178, 0]
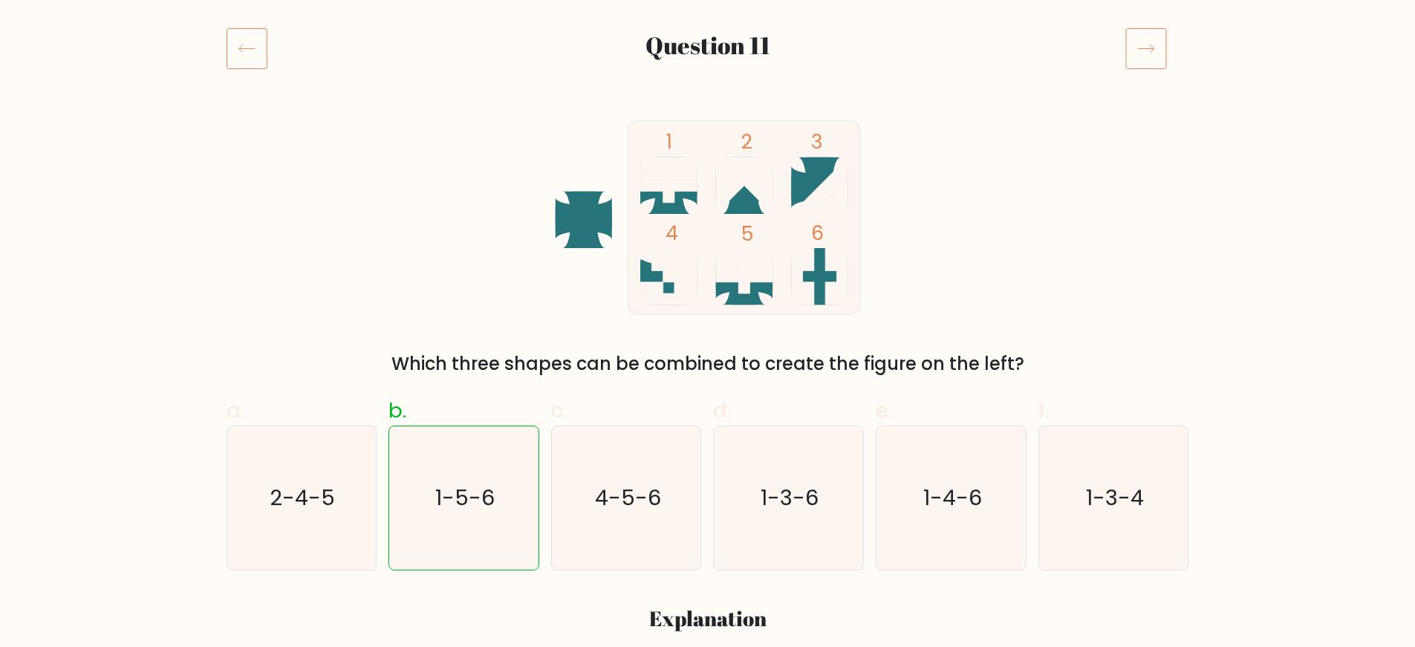
click at [1146, 44] on icon at bounding box center [1147, 48] width 42 height 42
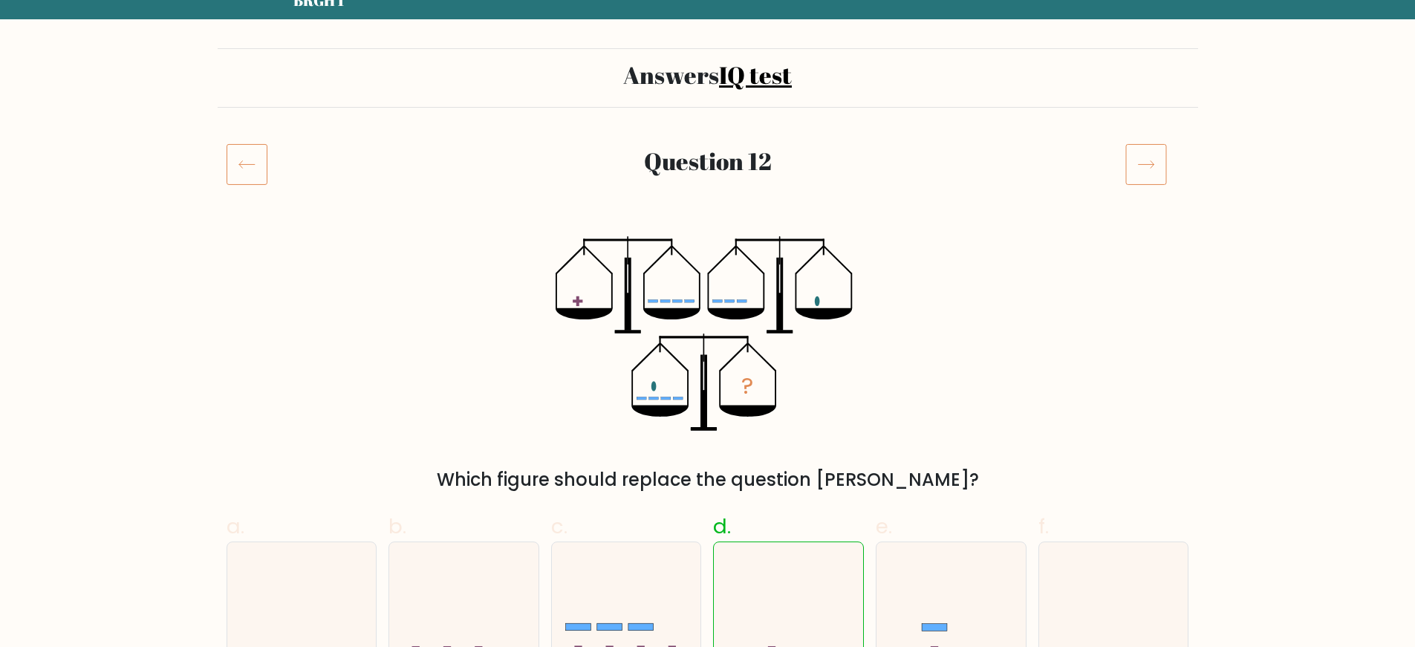
scroll to position [59, 0]
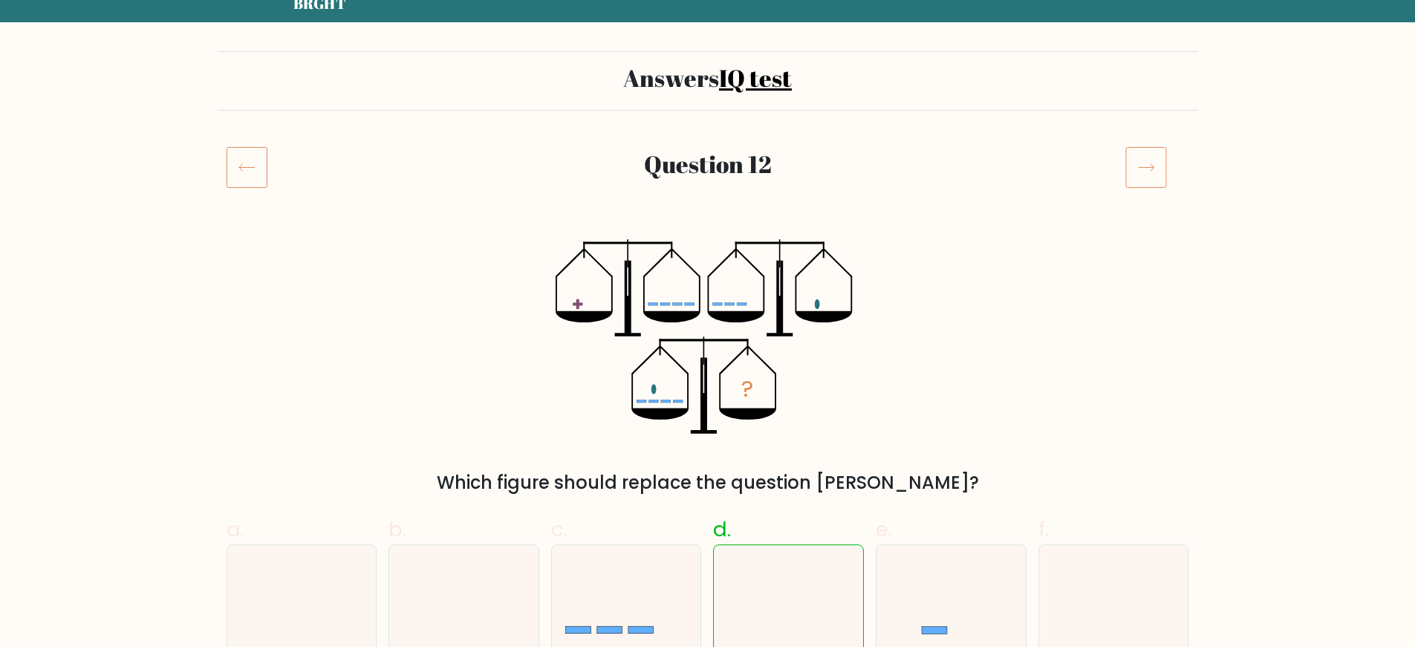
click at [1149, 164] on icon at bounding box center [1147, 167] width 42 height 42
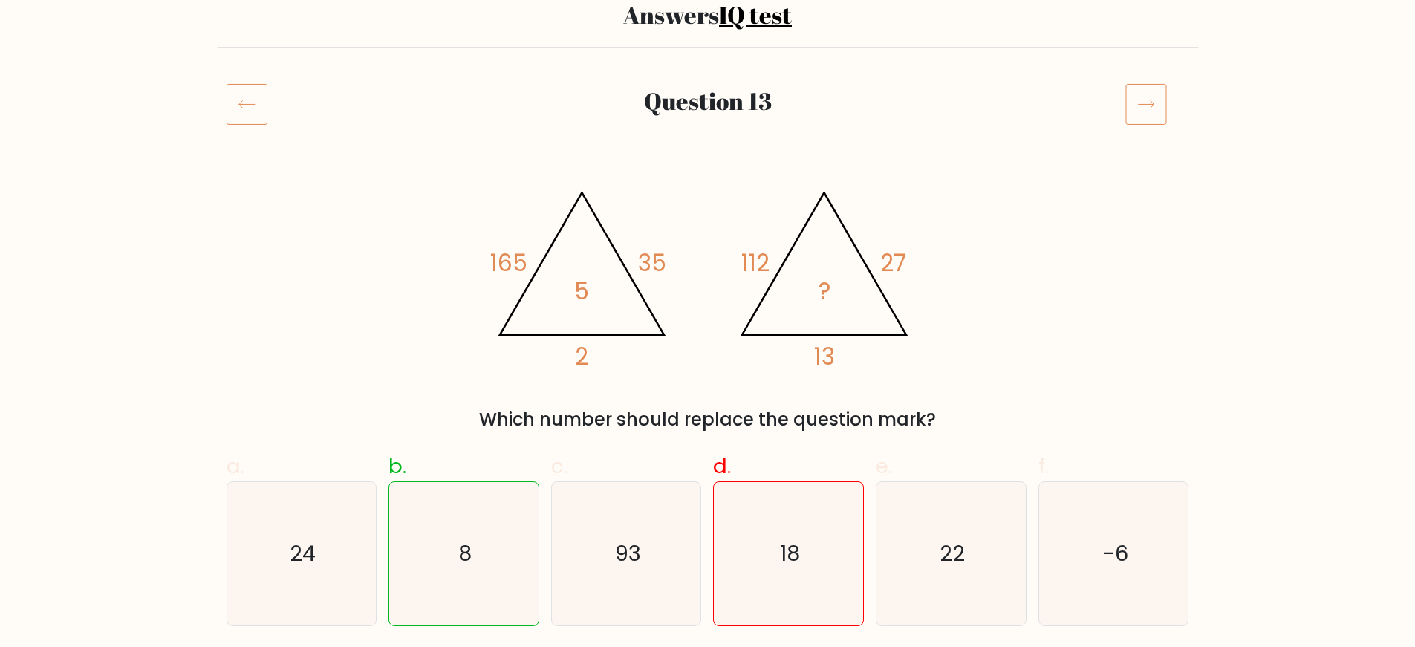
scroll to position [119, 0]
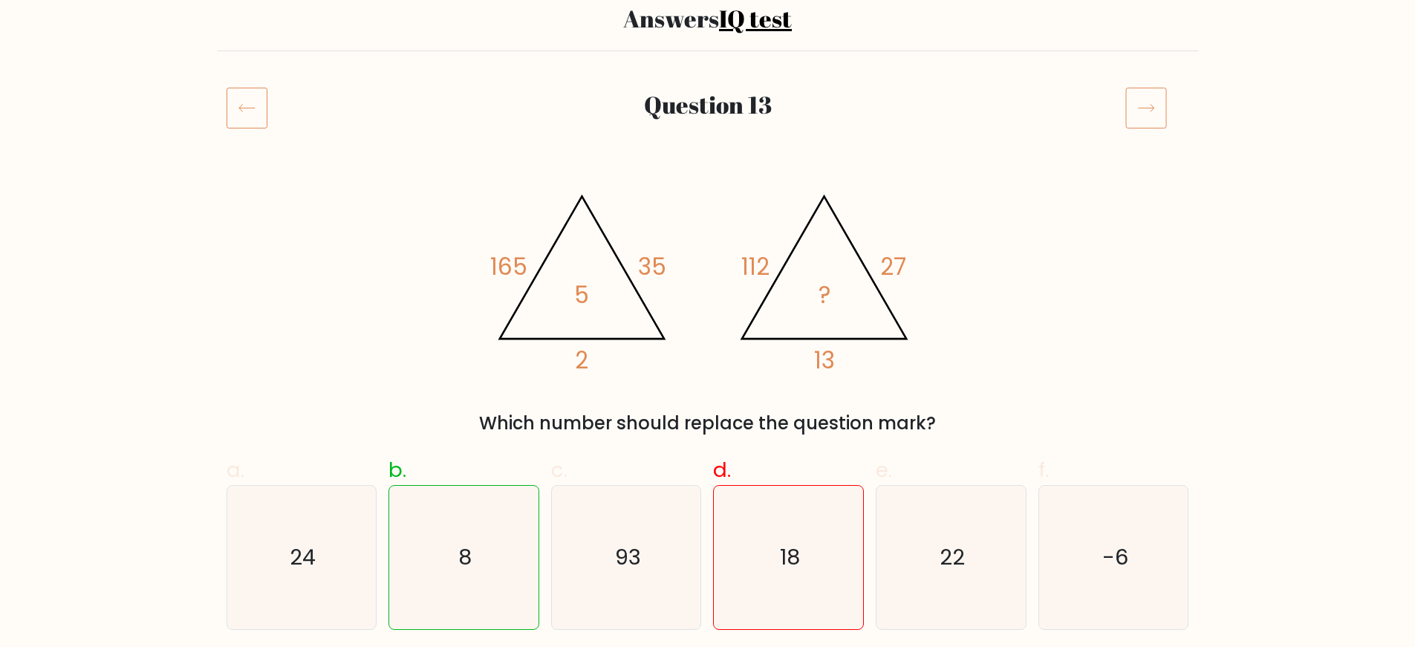
click at [1160, 97] on icon at bounding box center [1147, 108] width 42 height 42
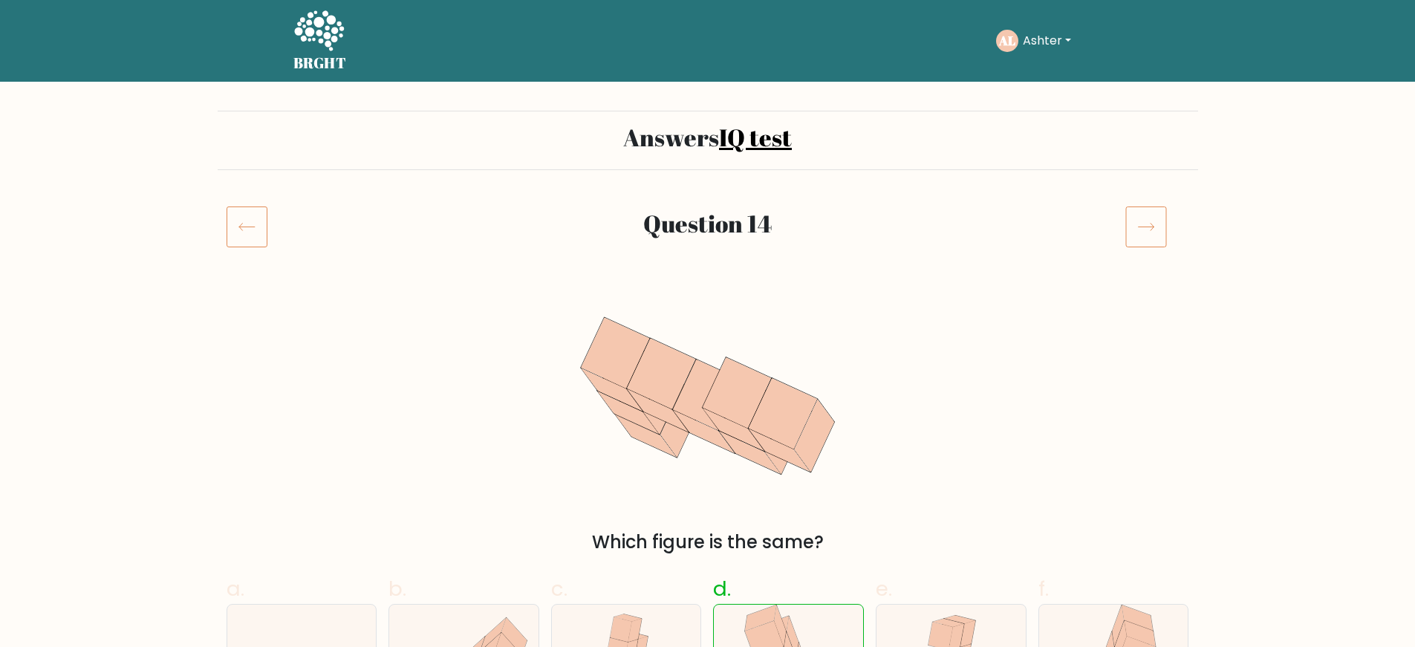
click at [1146, 217] on icon at bounding box center [1147, 227] width 42 height 42
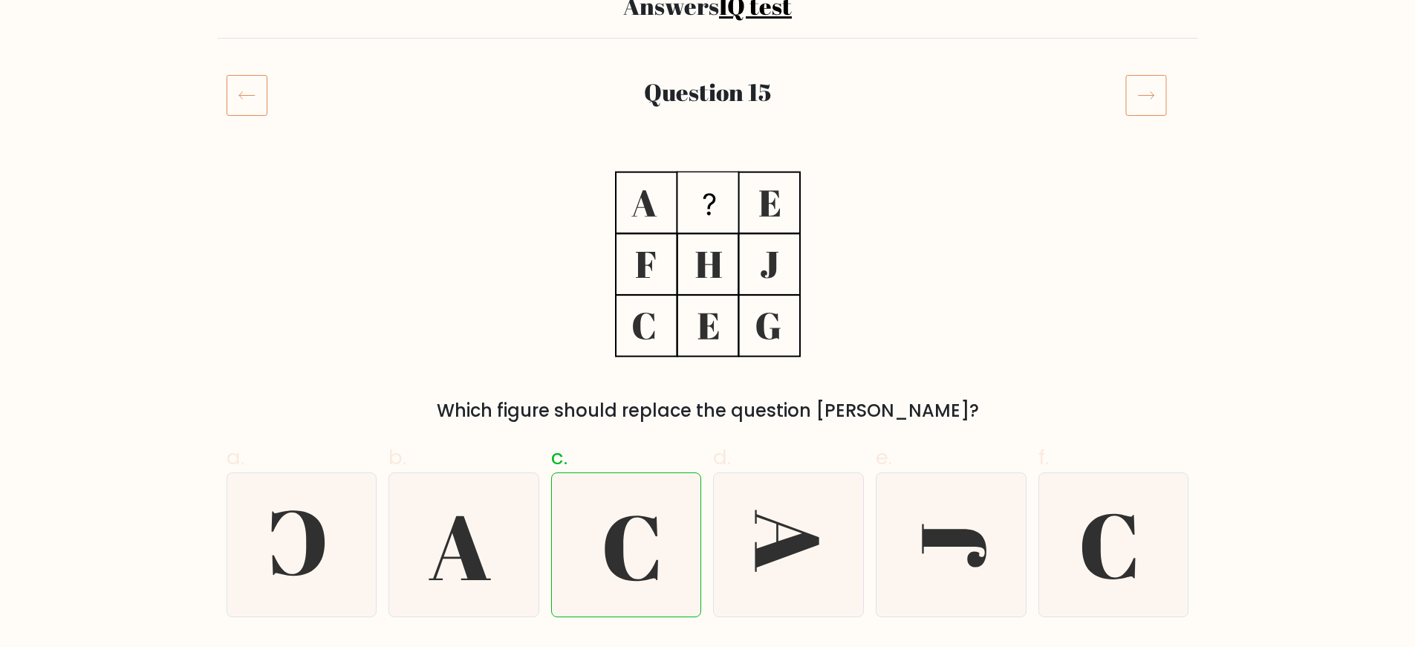
scroll to position [119, 0]
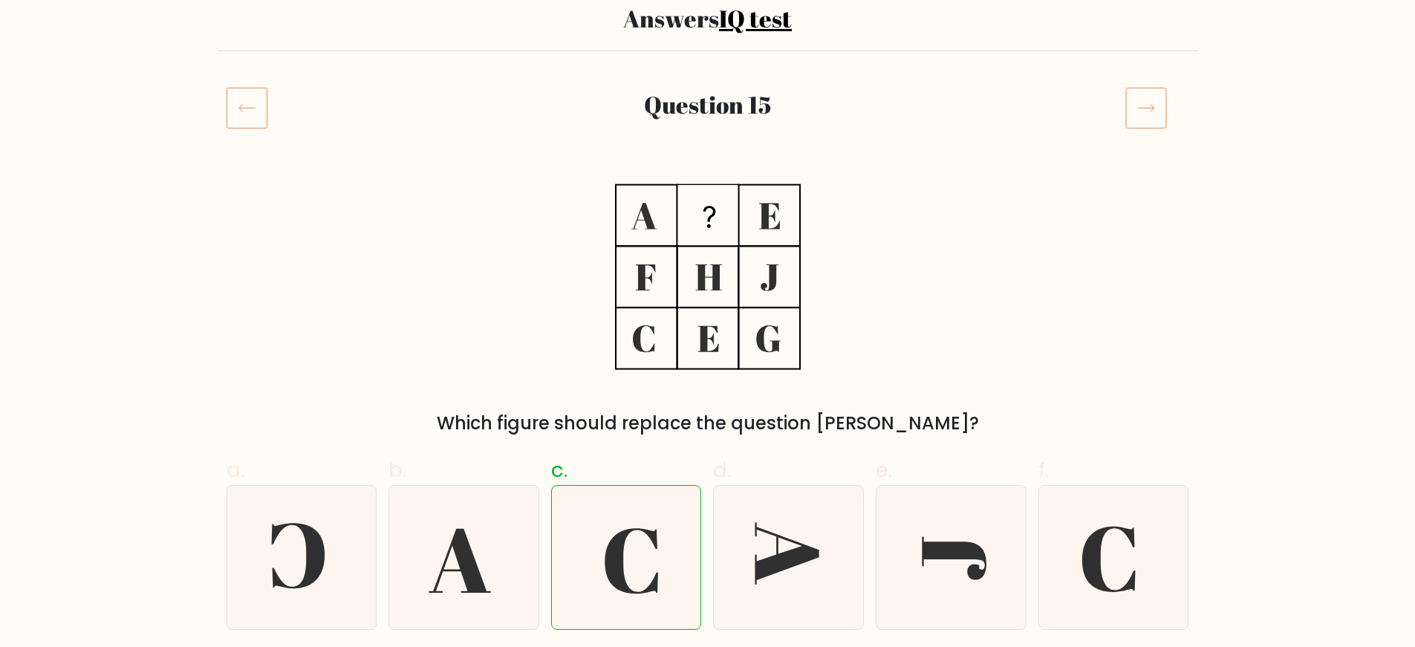
click at [1159, 113] on icon at bounding box center [1147, 108] width 42 height 42
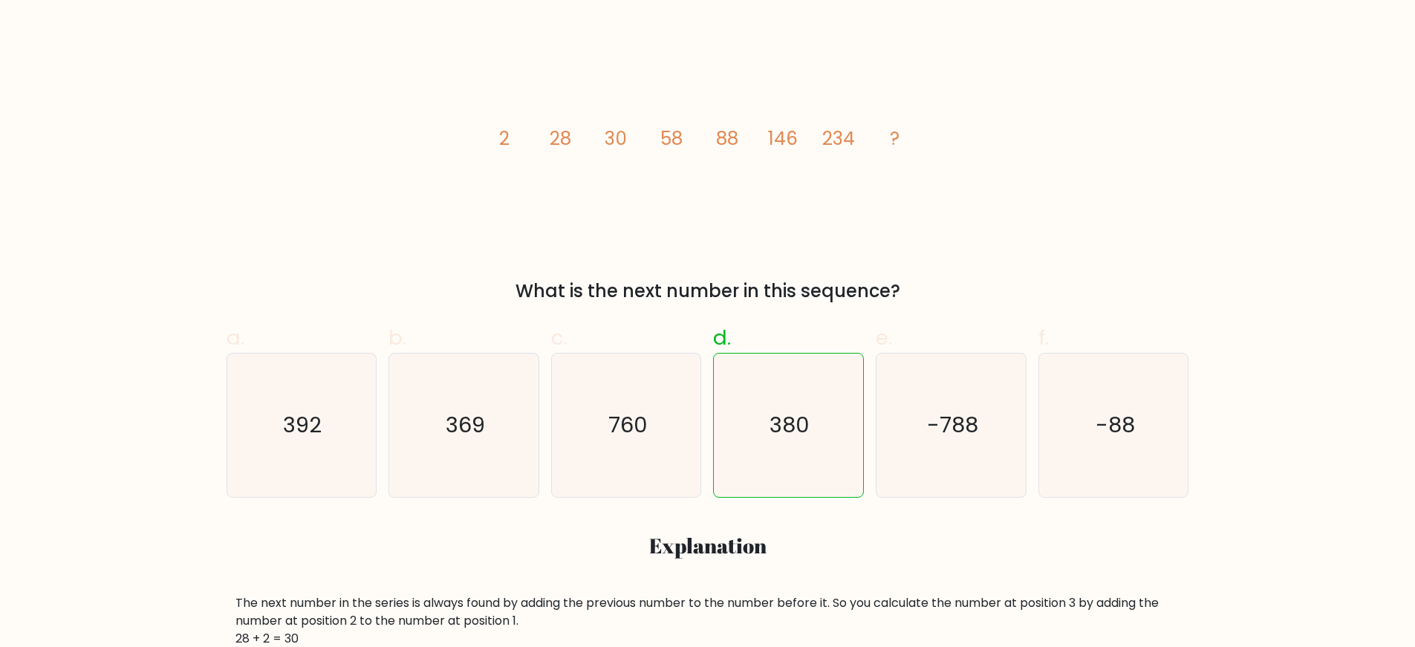
scroll to position [119, 0]
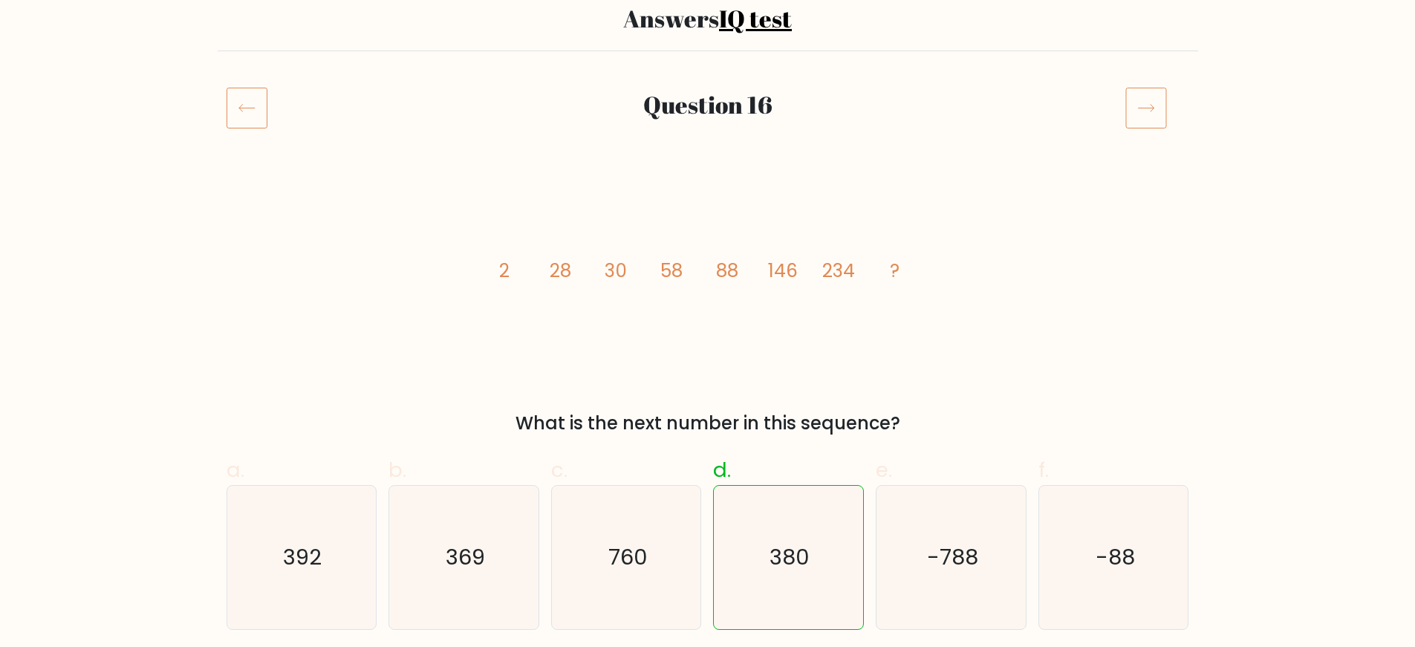
click at [1164, 108] on icon at bounding box center [1147, 108] width 42 height 42
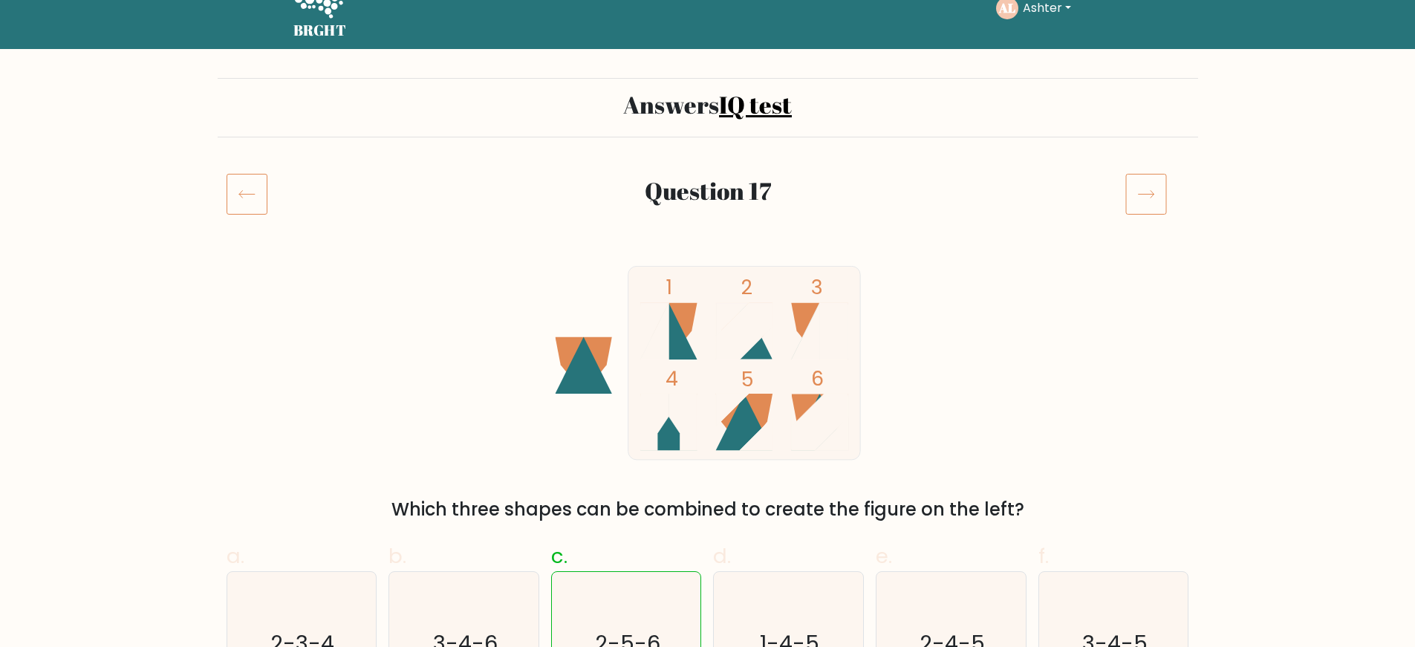
scroll to position [30, 0]
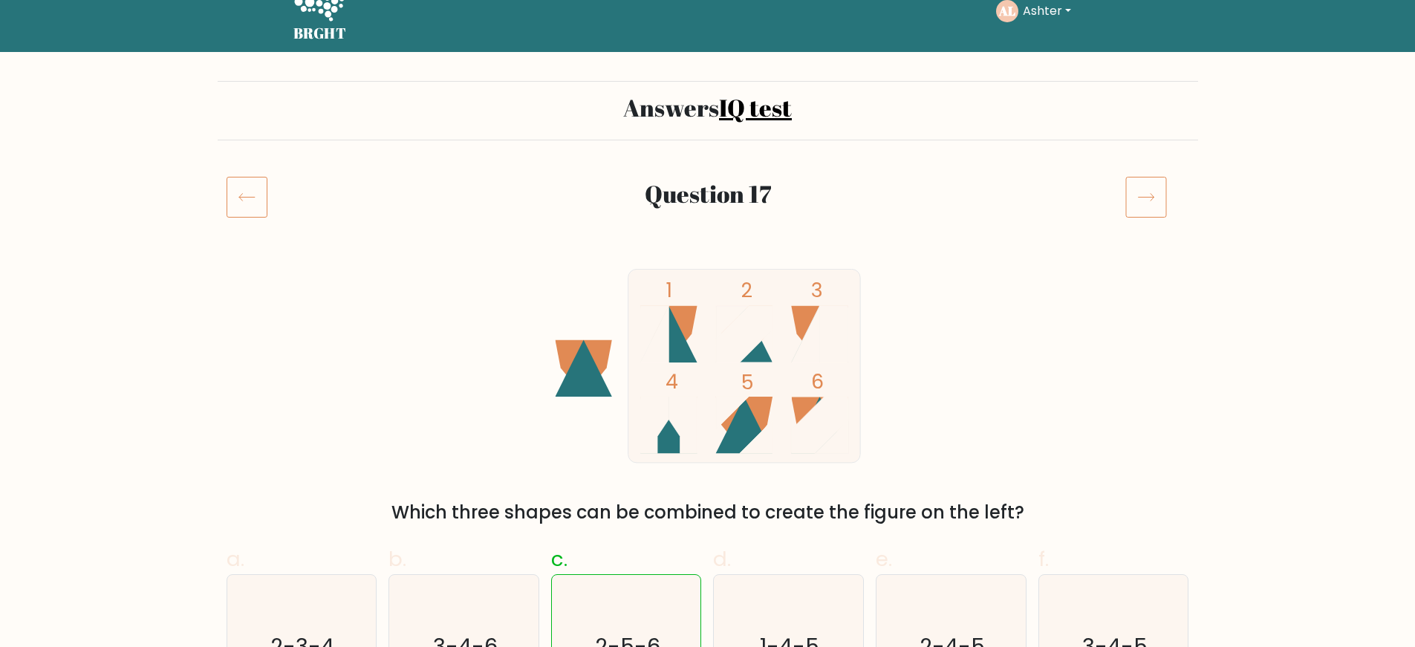
click at [1153, 186] on icon at bounding box center [1147, 197] width 42 height 42
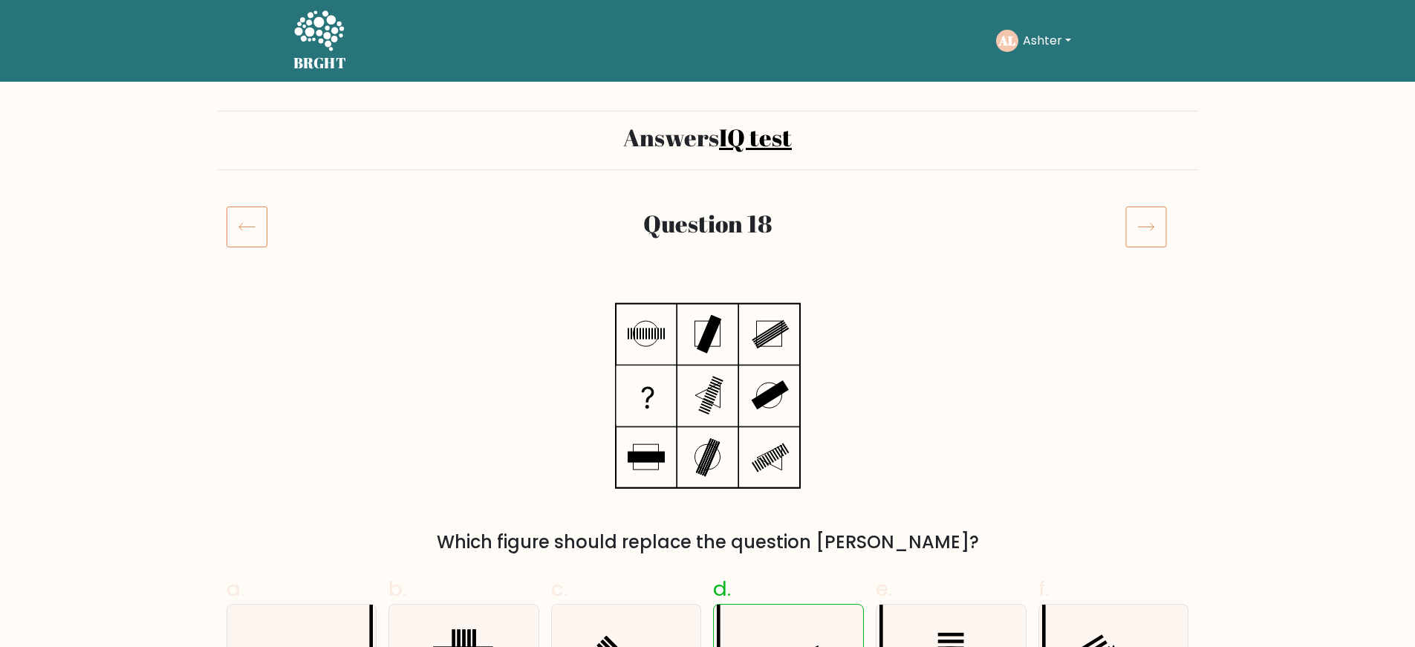
click at [1146, 212] on icon at bounding box center [1147, 227] width 42 height 42
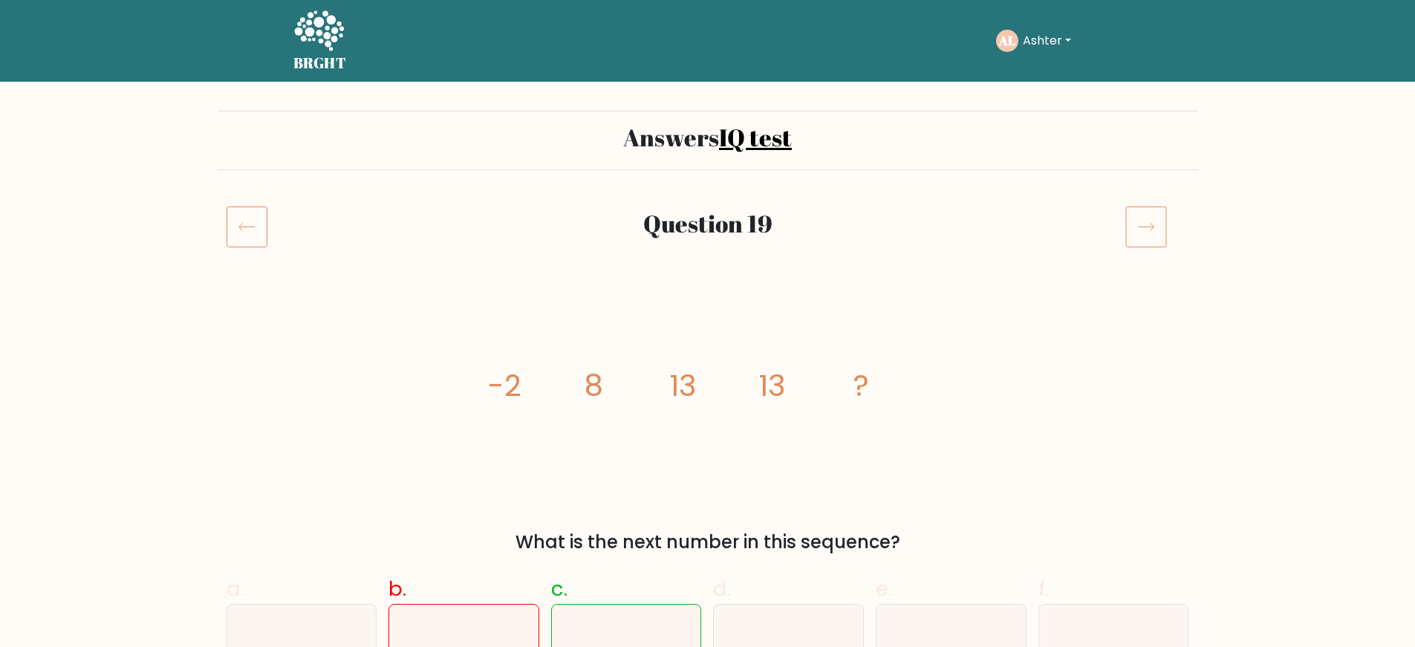
click at [1146, 228] on icon at bounding box center [1147, 227] width 42 height 42
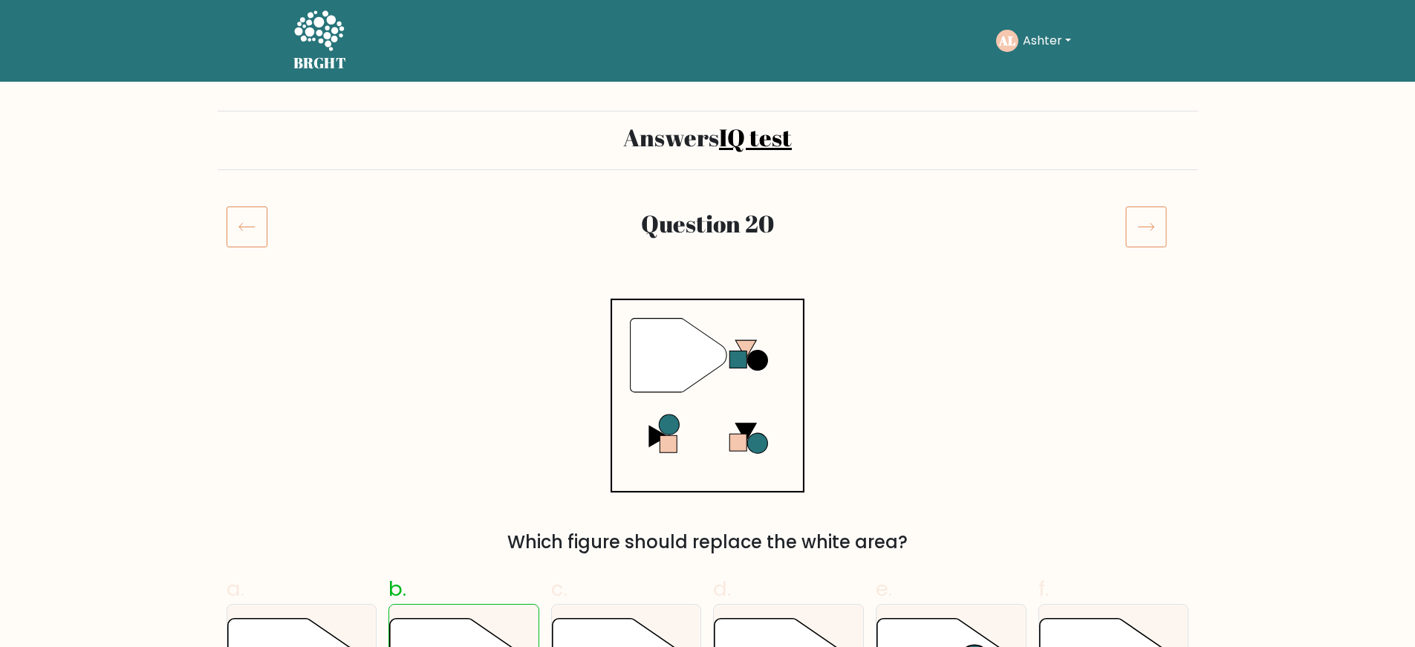
click at [1146, 228] on icon at bounding box center [1147, 227] width 42 height 42
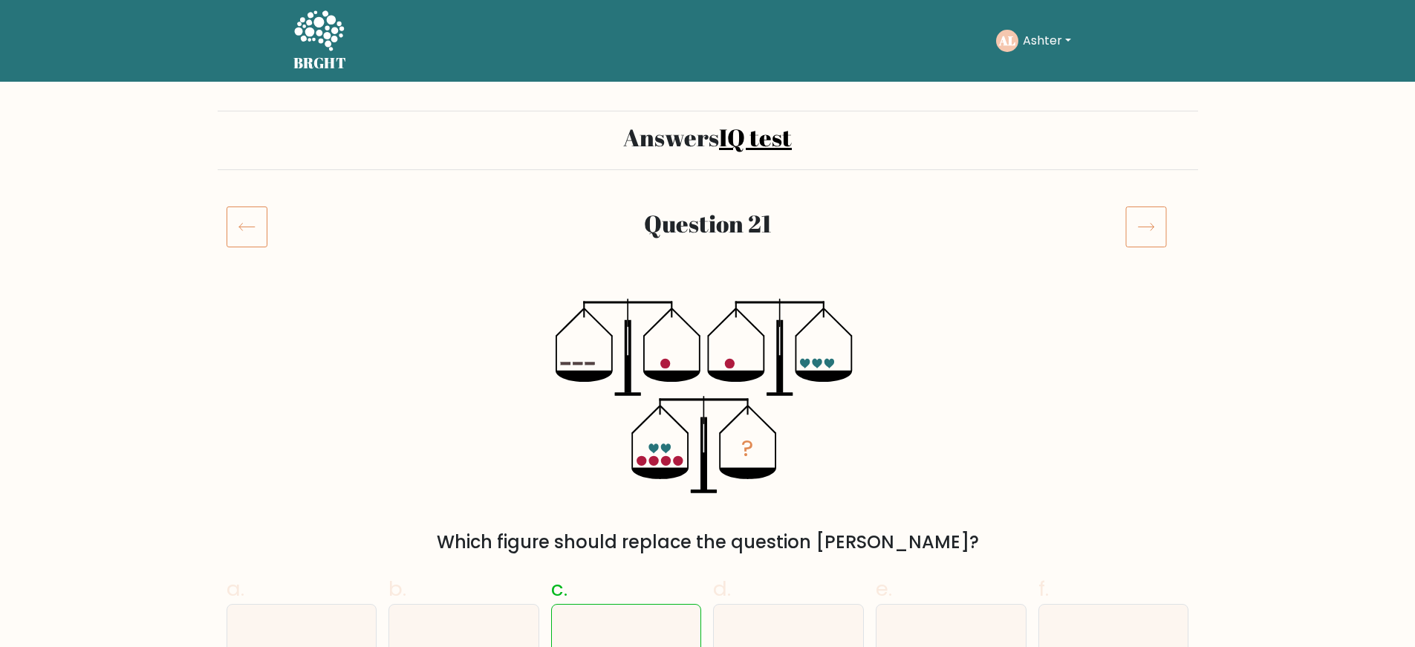
click at [1146, 228] on icon at bounding box center [1147, 227] width 42 height 42
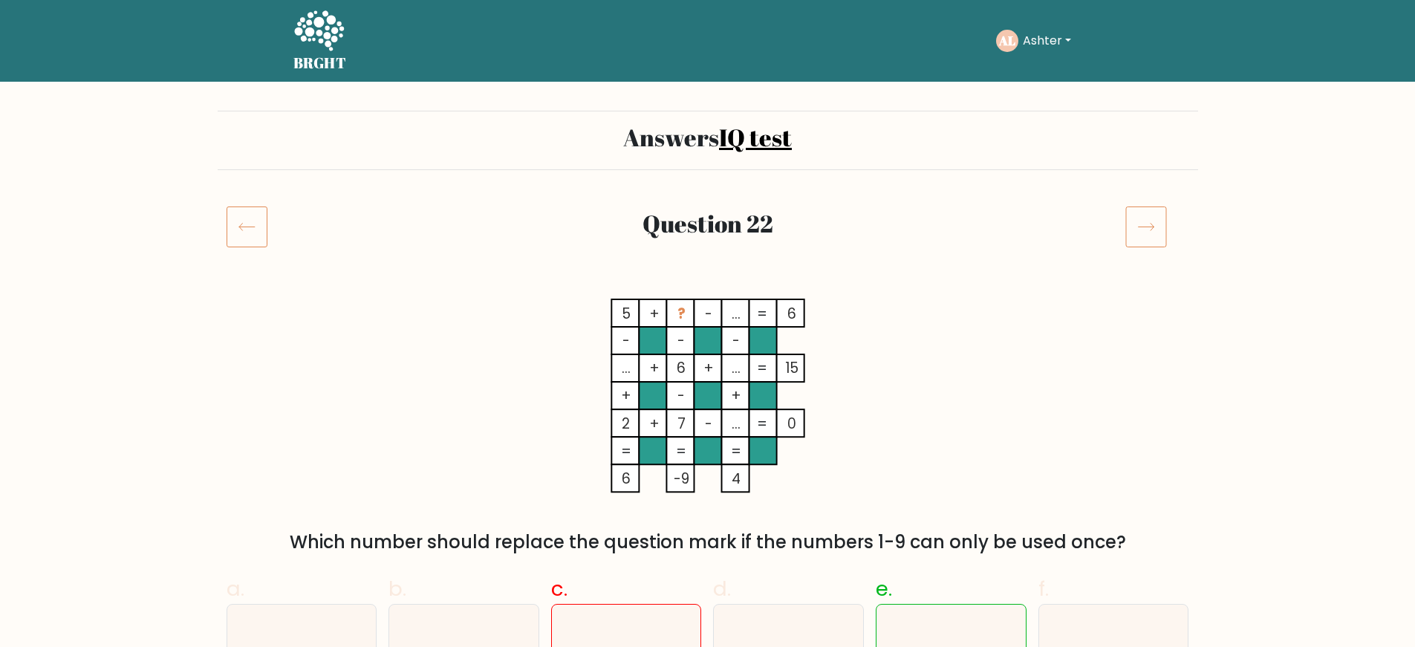
click at [1146, 228] on icon at bounding box center [1147, 227] width 42 height 42
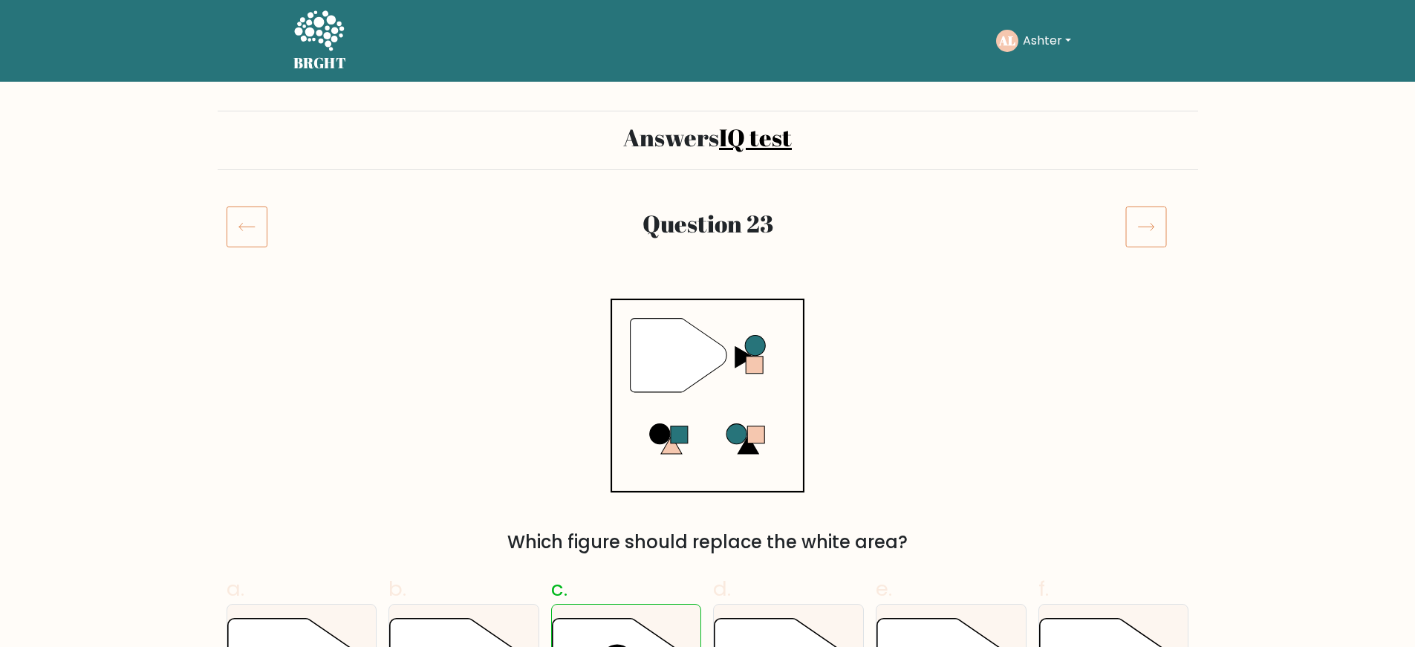
click at [1146, 229] on icon at bounding box center [1147, 227] width 42 height 42
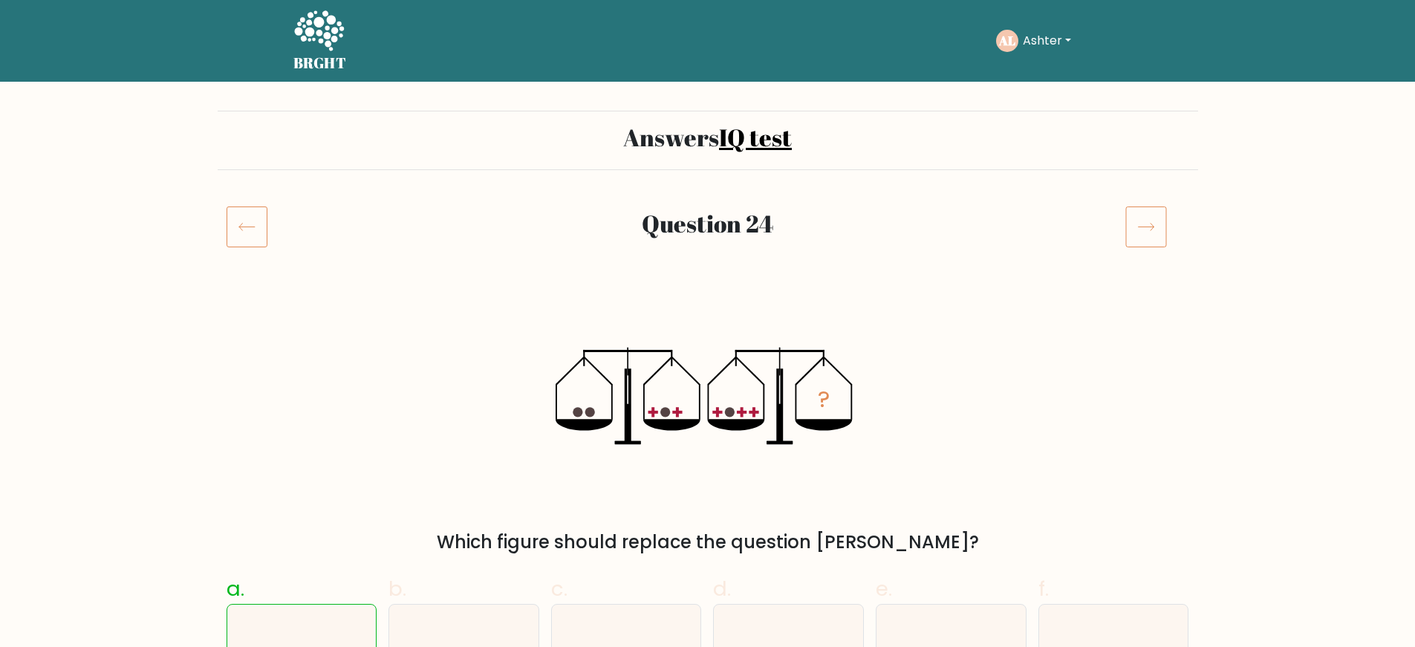
drag, startPoint x: 0, startPoint y: 0, endPoint x: 1146, endPoint y: 229, distance: 1168.9
click at [1146, 229] on icon at bounding box center [1147, 227] width 42 height 42
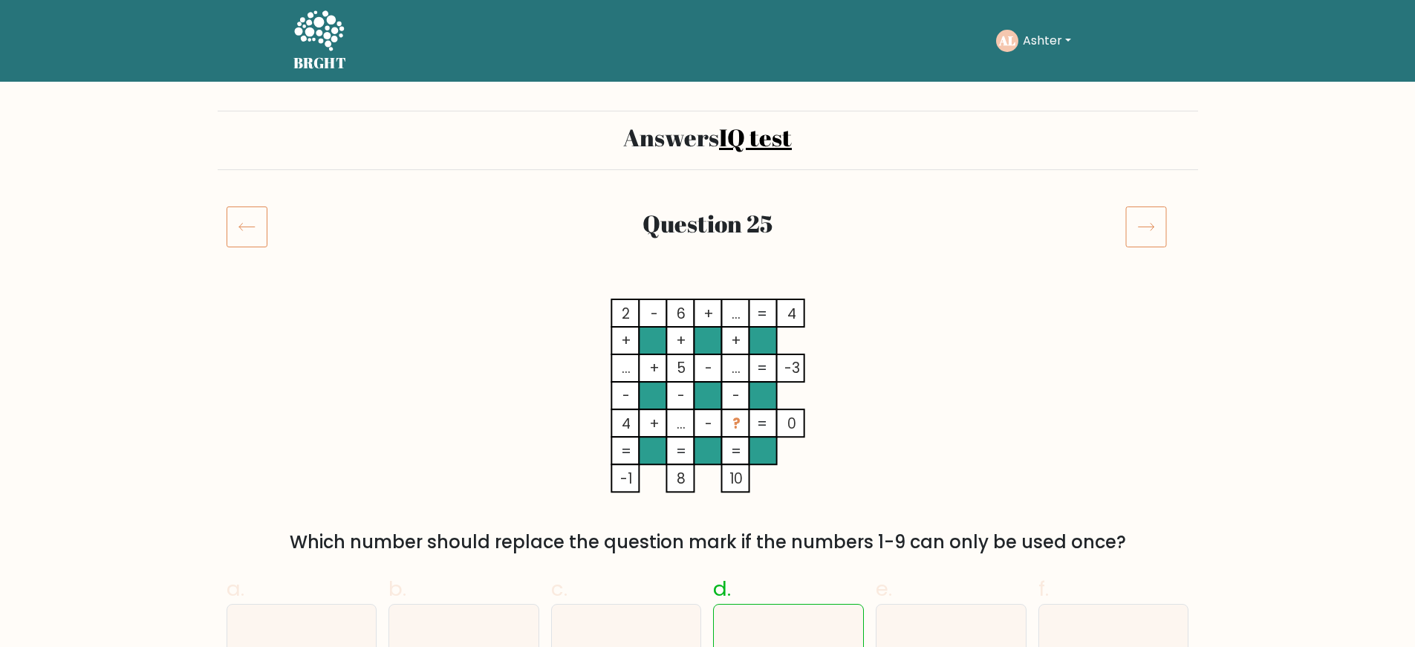
click at [1146, 229] on icon at bounding box center [1147, 227] width 42 height 42
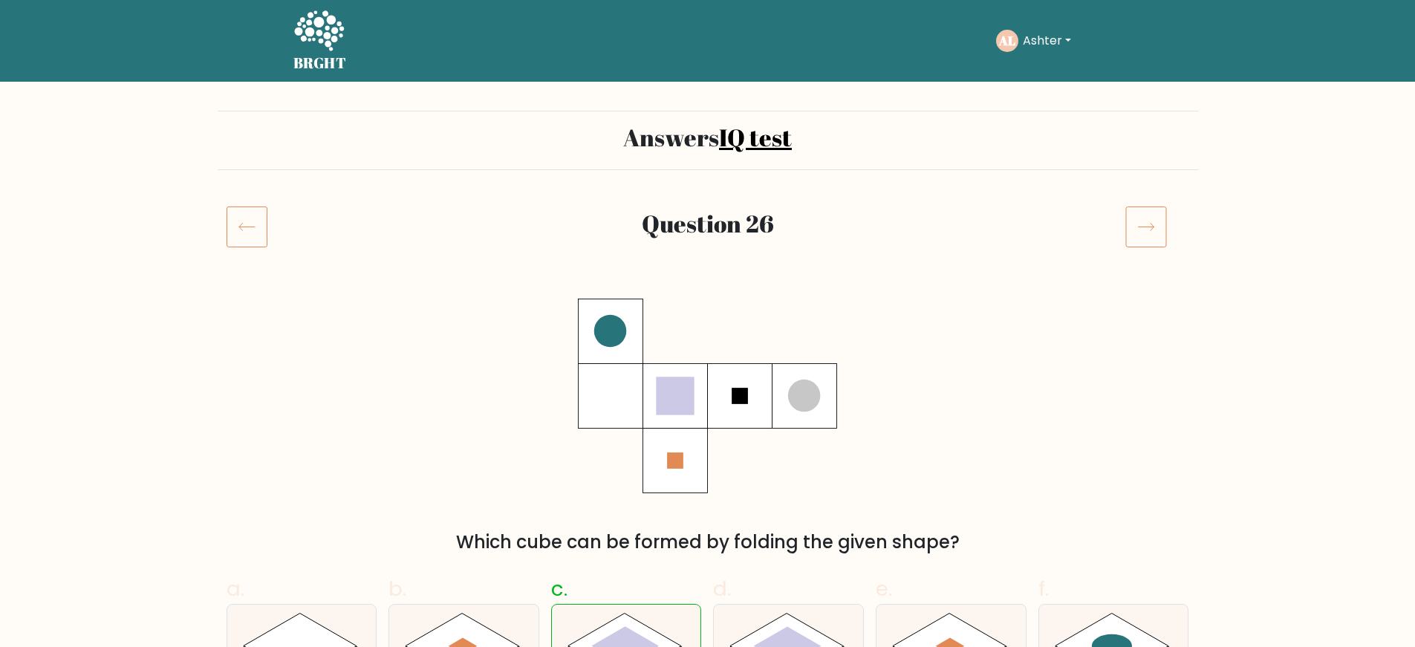
scroll to position [30, 0]
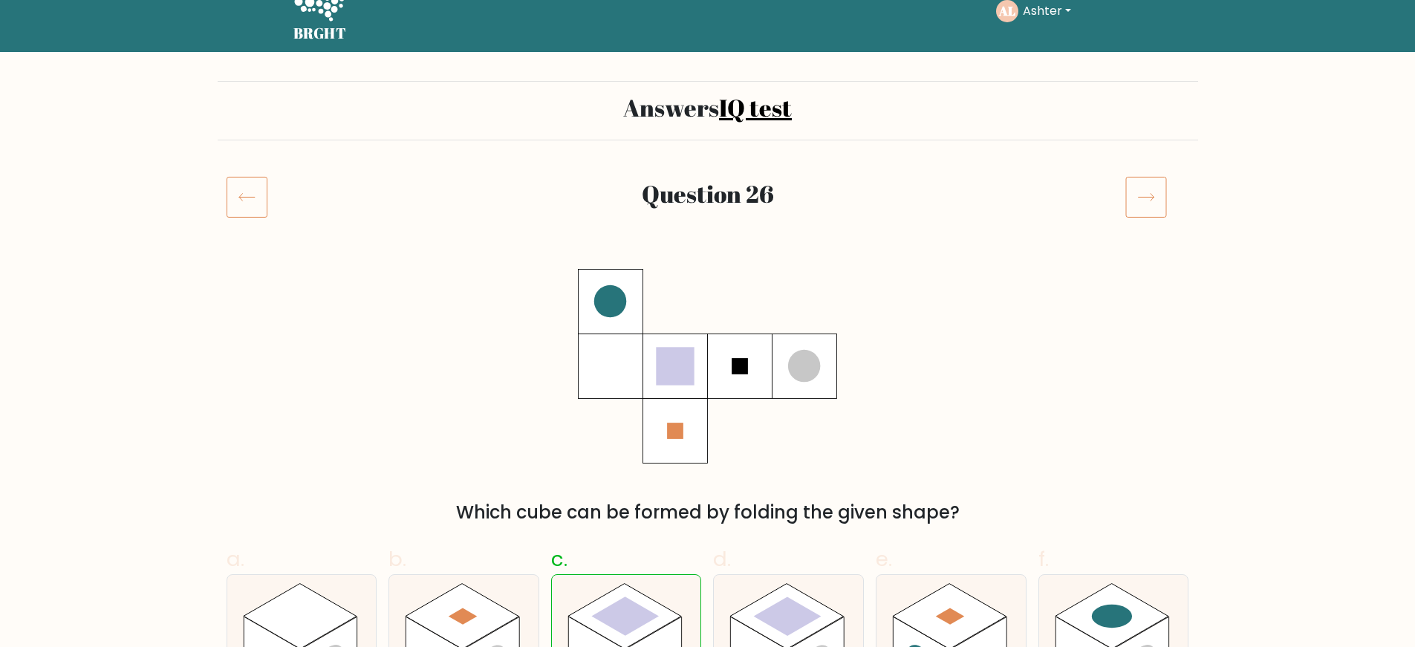
click at [1148, 214] on icon at bounding box center [1147, 197] width 42 height 42
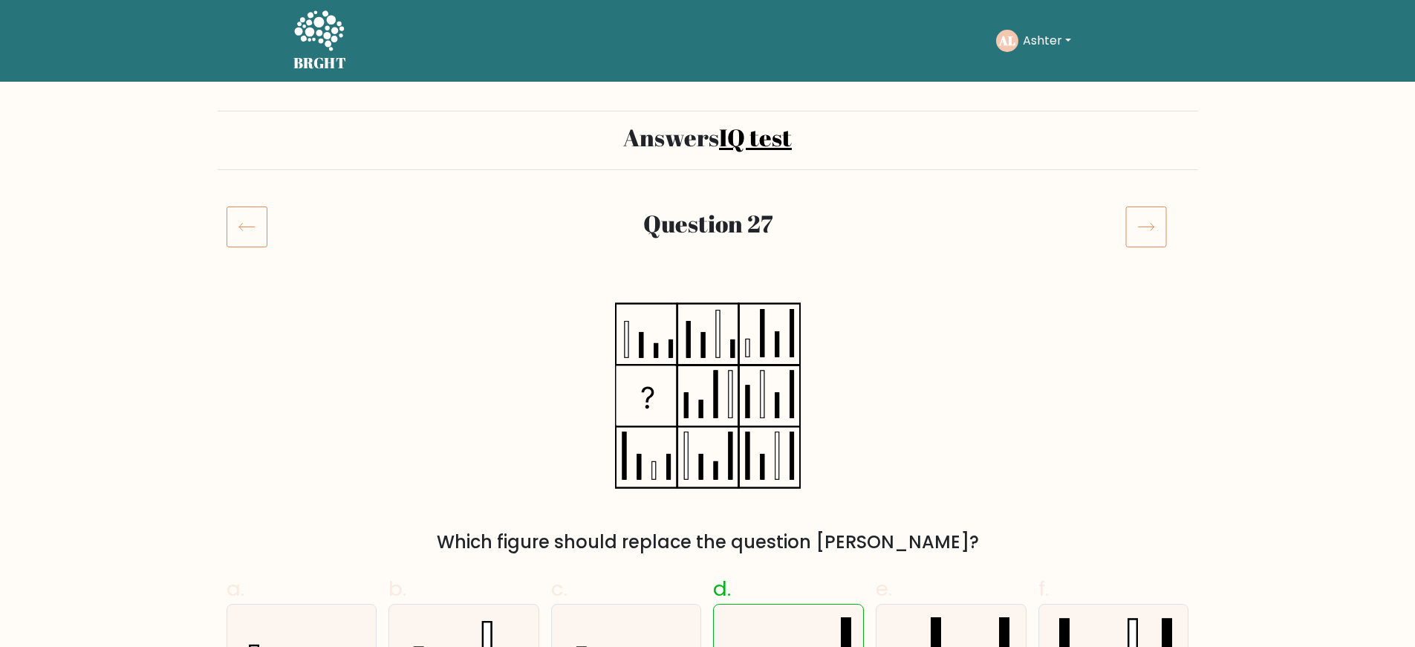
click at [1149, 214] on icon at bounding box center [1147, 227] width 42 height 42
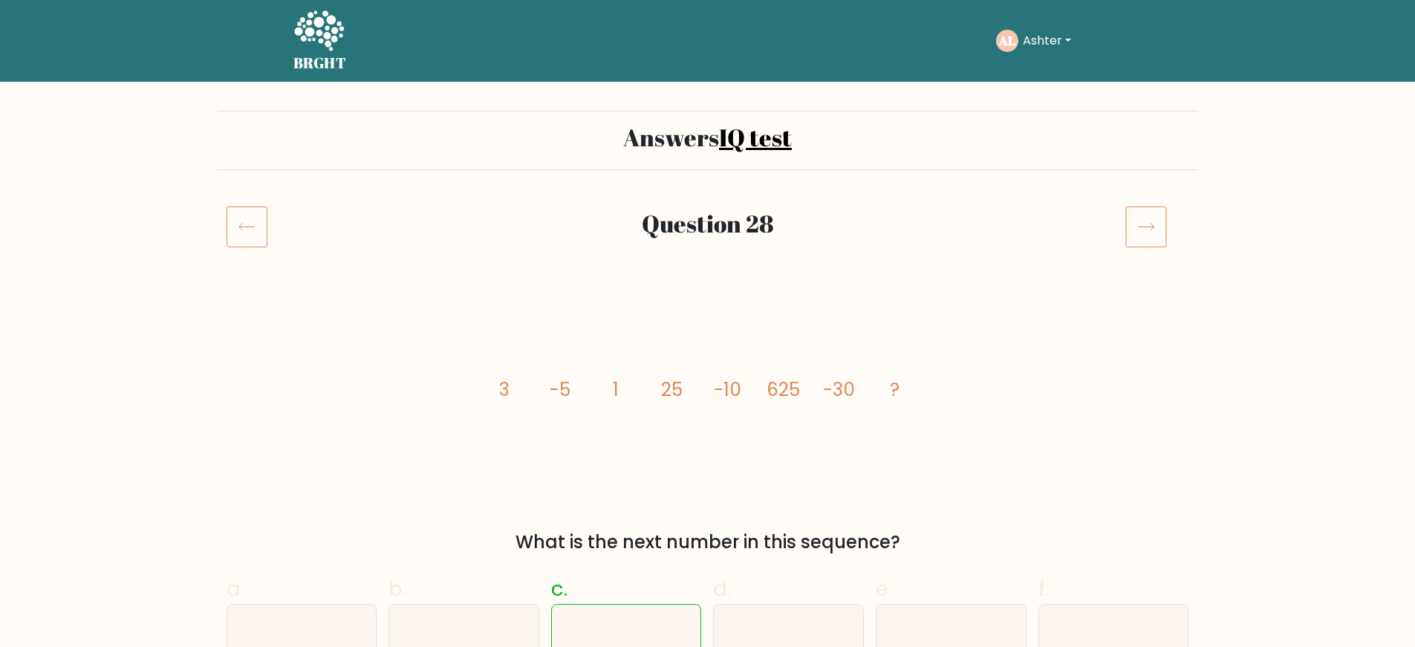
click at [1146, 233] on icon at bounding box center [1147, 227] width 42 height 42
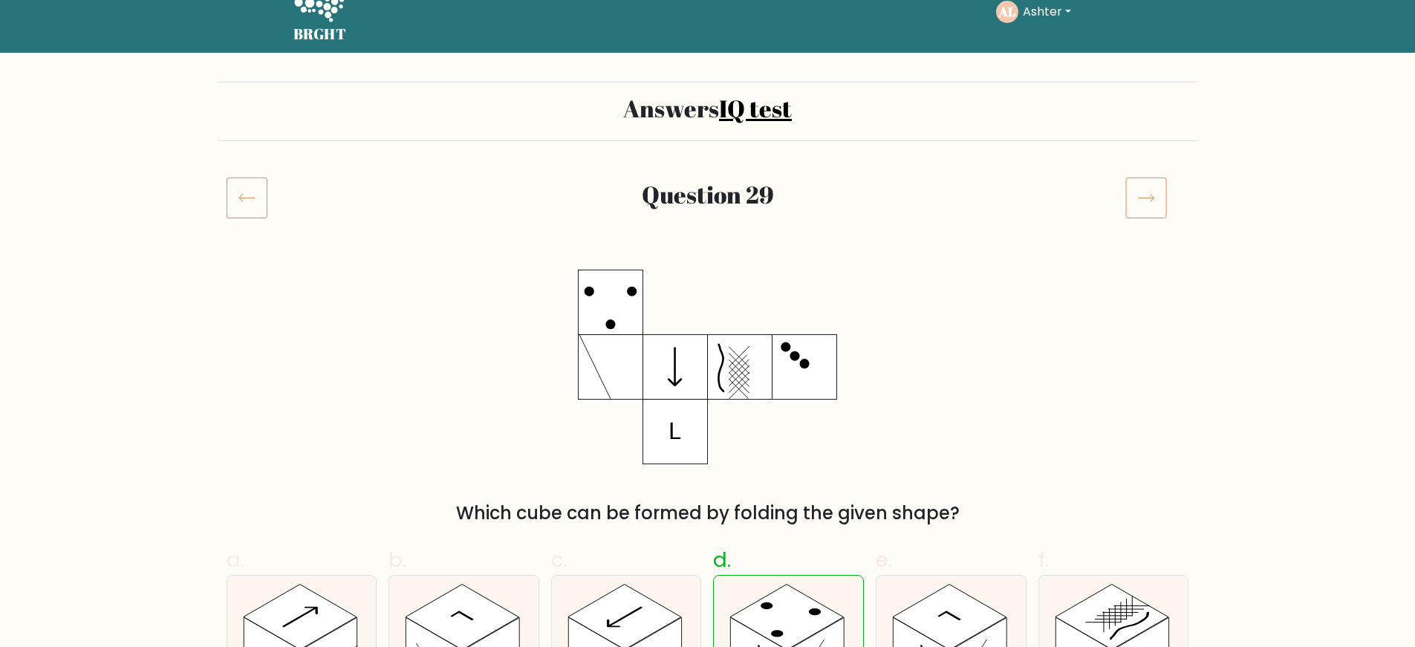
scroll to position [30, 0]
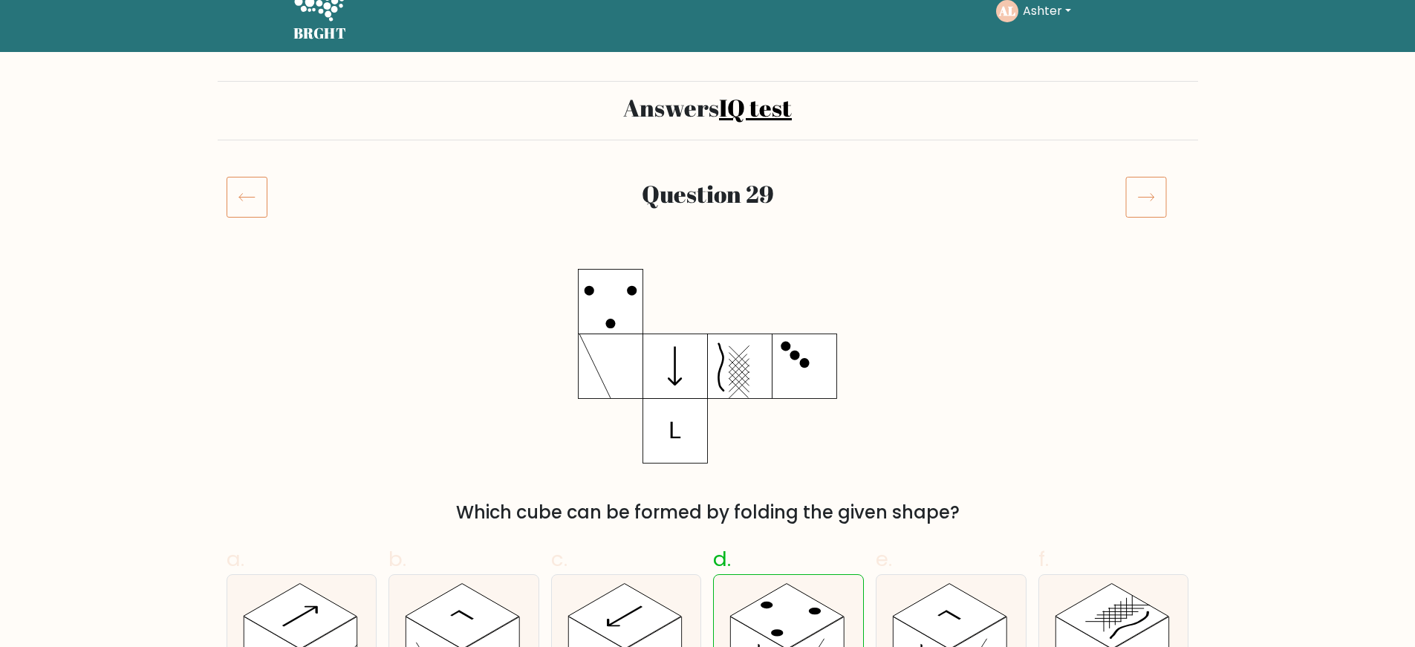
click at [1146, 234] on div "Question 29" at bounding box center [708, 214] width 981 height 77
click at [1143, 211] on icon at bounding box center [1147, 197] width 42 height 42
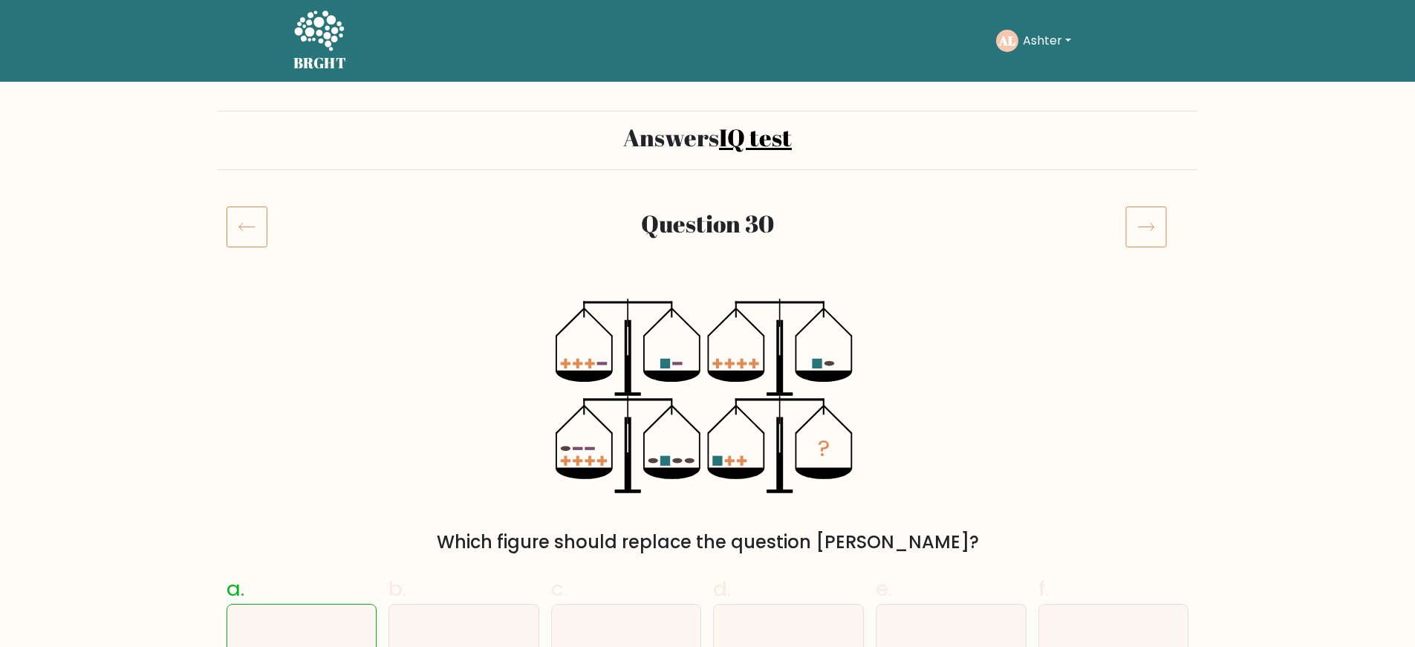
click at [1143, 211] on icon at bounding box center [1147, 227] width 42 height 42
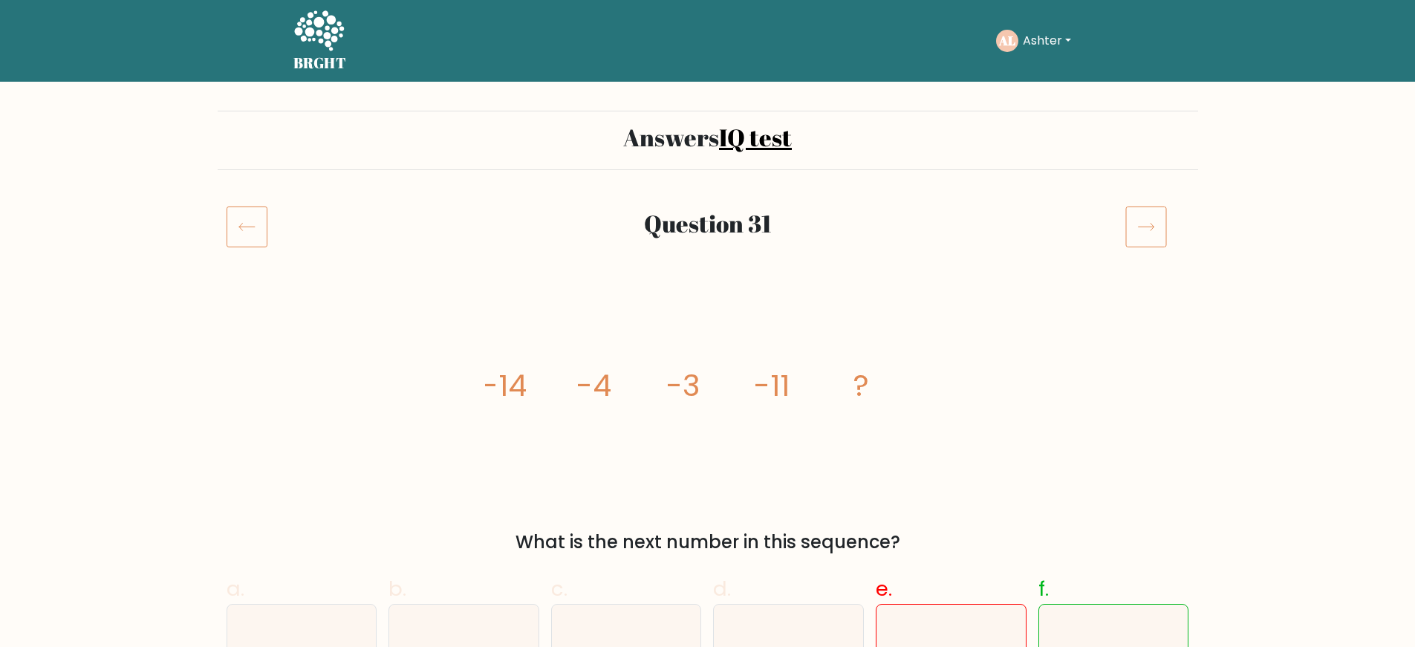
click at [1143, 210] on icon at bounding box center [1147, 227] width 42 height 42
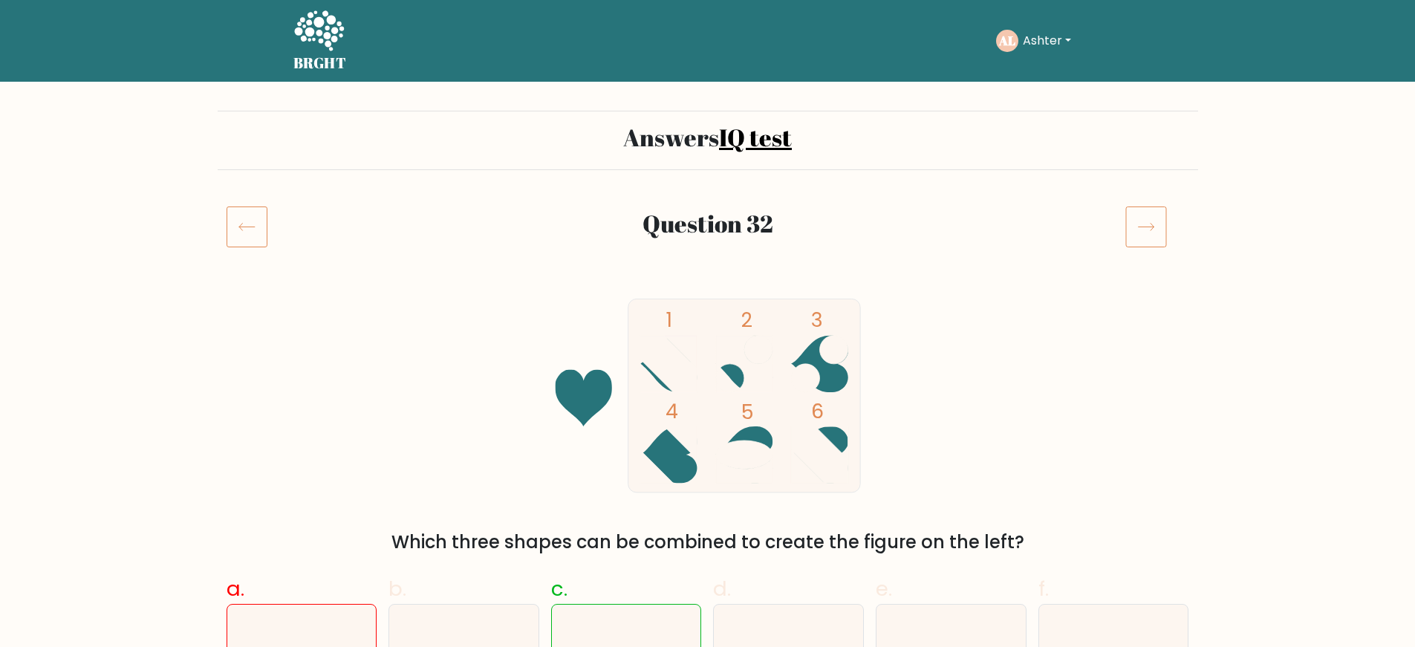
drag, startPoint x: 0, startPoint y: 0, endPoint x: 1141, endPoint y: 210, distance: 1160.2
click at [1141, 210] on icon at bounding box center [1147, 227] width 42 height 42
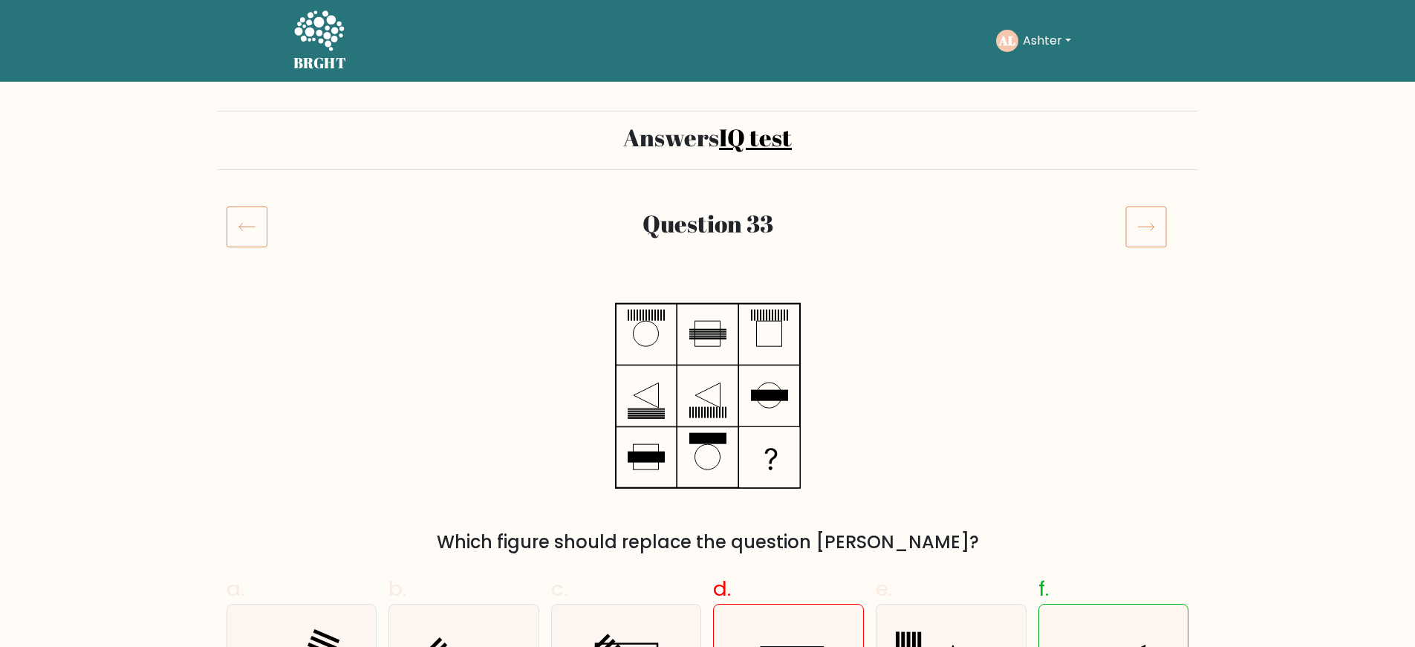
click at [1143, 210] on icon at bounding box center [1147, 227] width 42 height 42
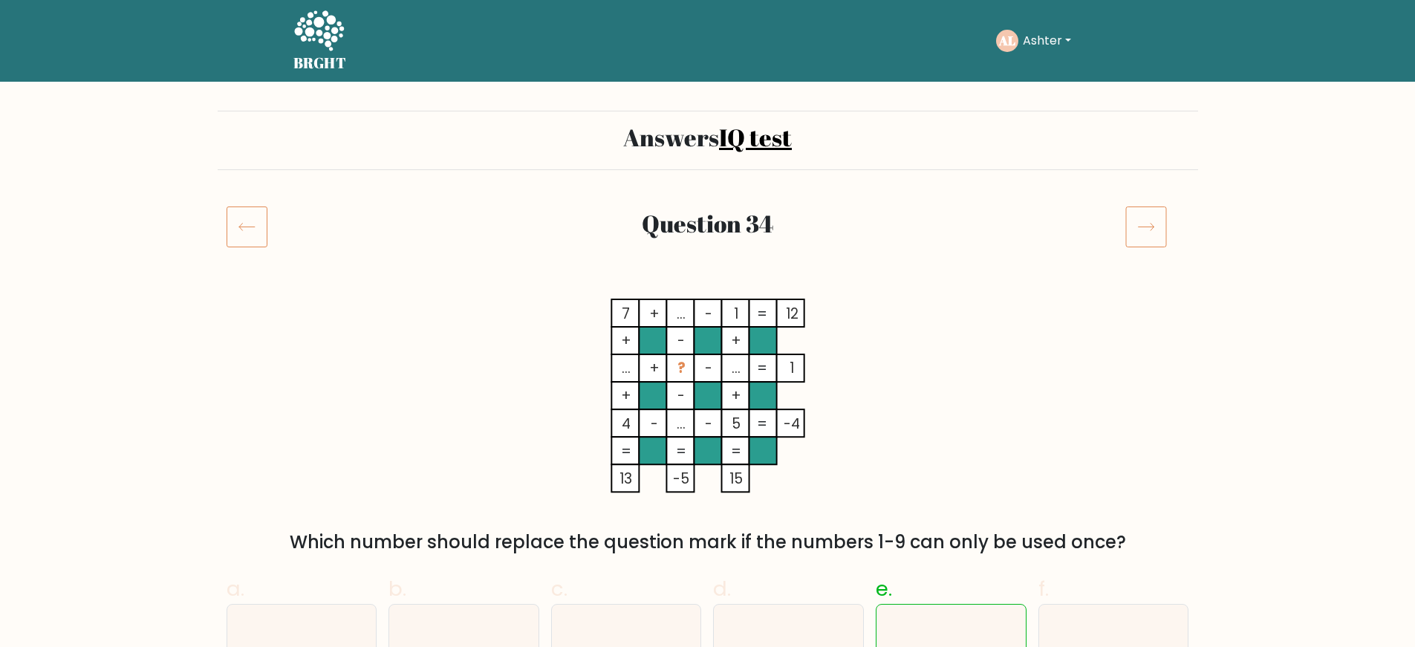
click at [1145, 210] on icon at bounding box center [1147, 227] width 42 height 42
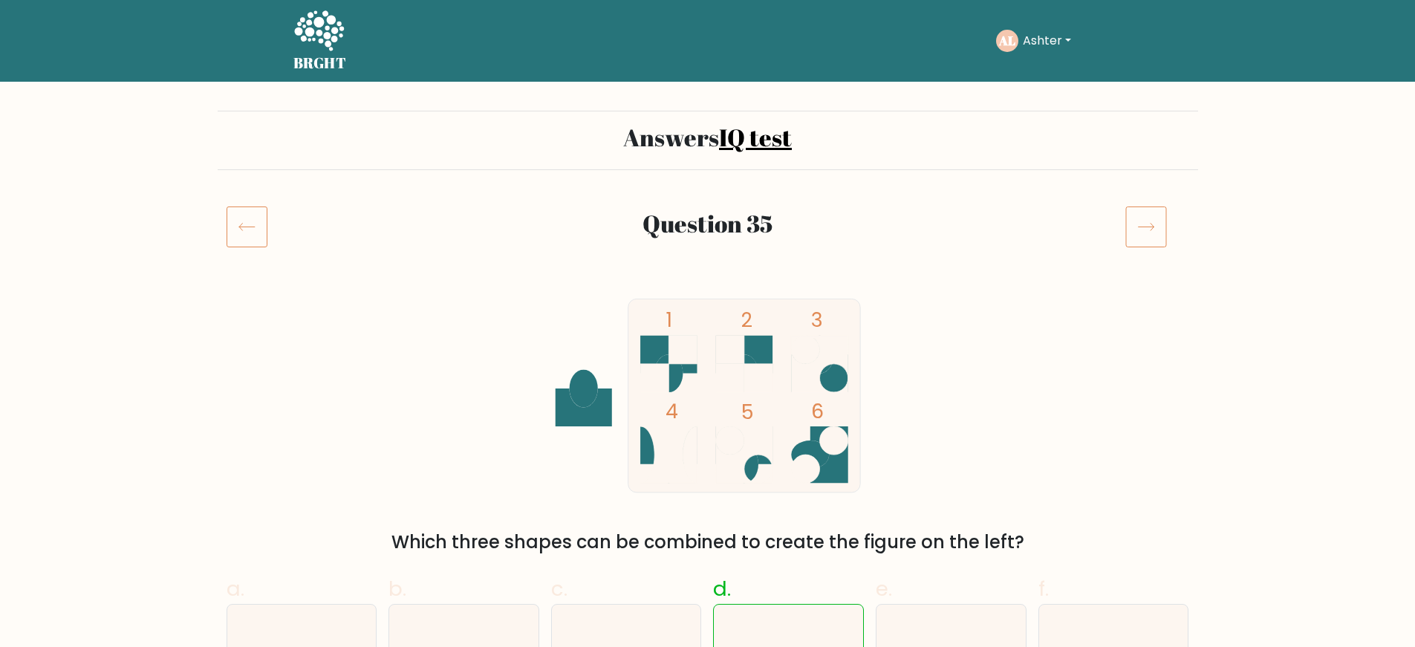
click at [1145, 210] on icon at bounding box center [1147, 227] width 42 height 42
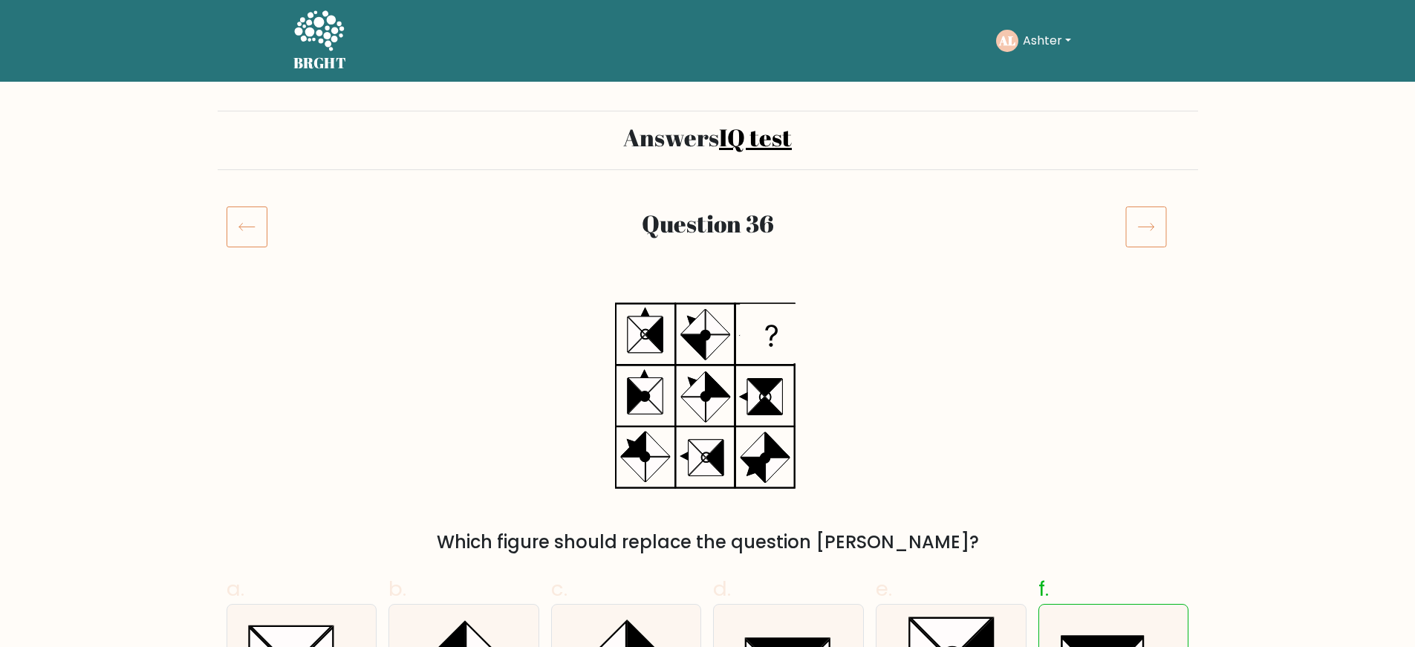
click at [237, 231] on icon at bounding box center [247, 227] width 41 height 42
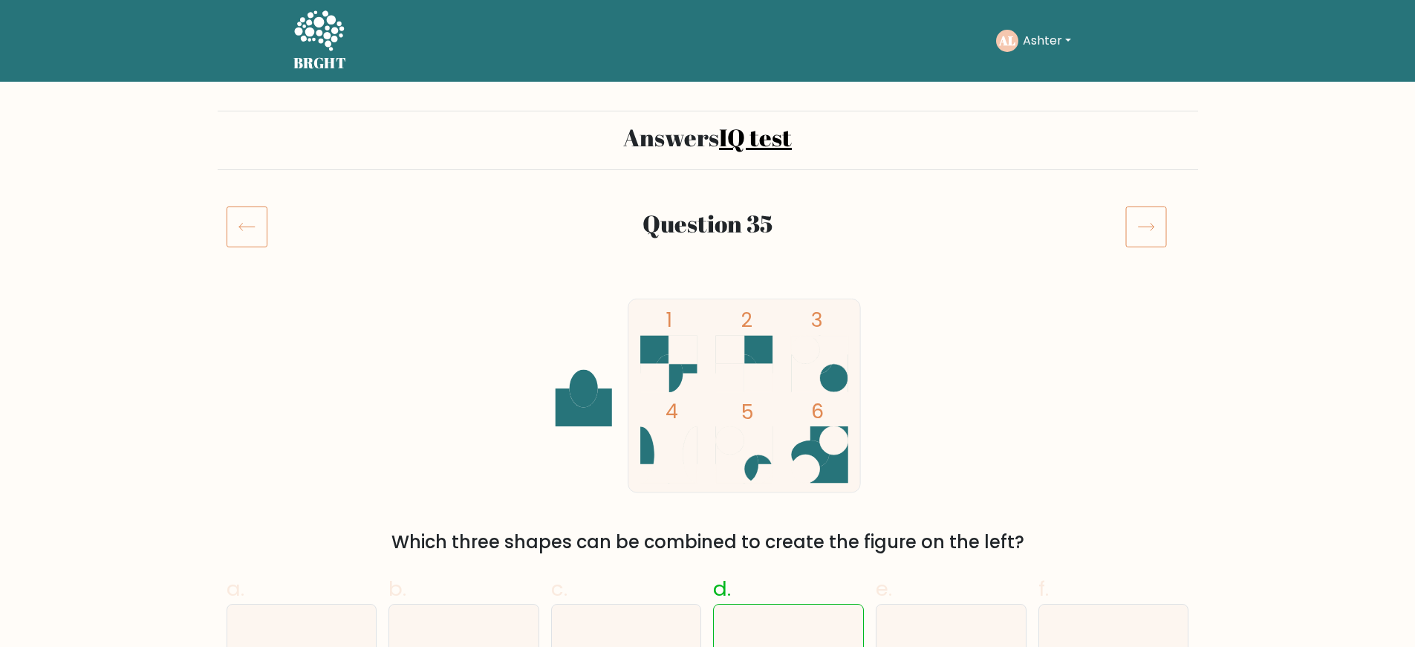
click at [1143, 230] on icon at bounding box center [1147, 227] width 42 height 42
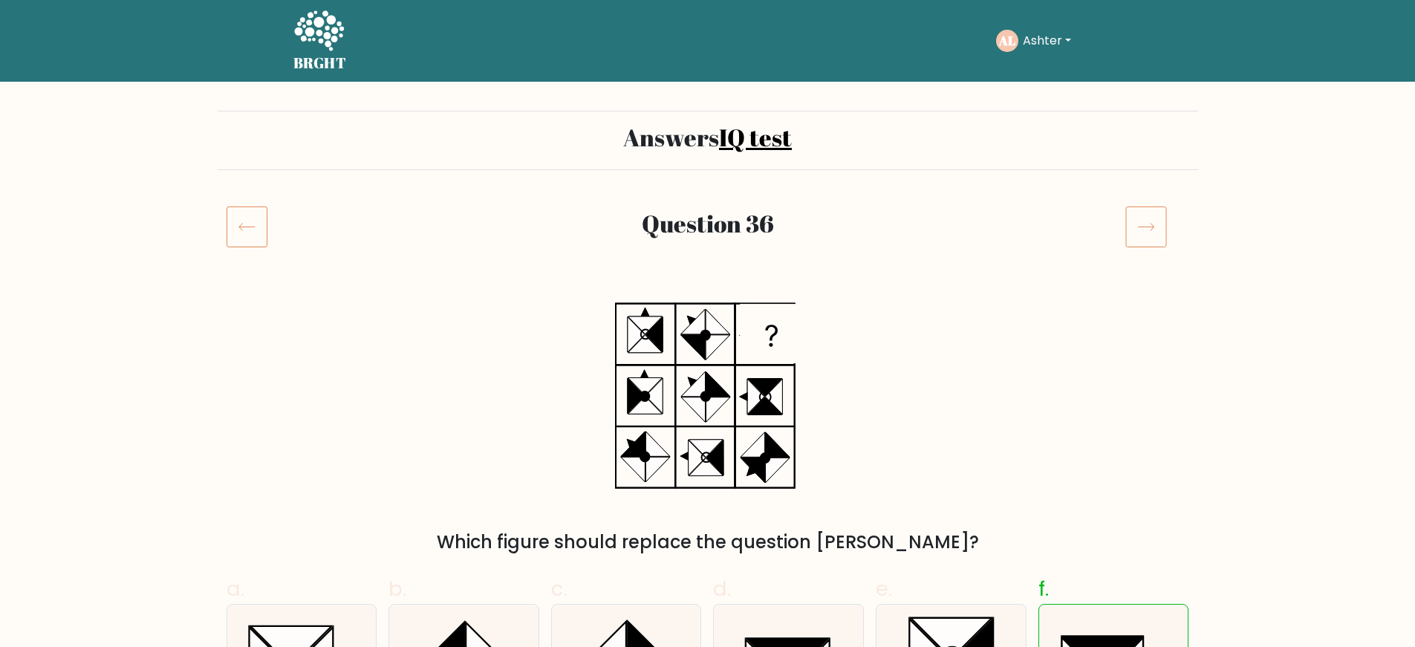
click at [1146, 227] on icon at bounding box center [1147, 227] width 42 height 42
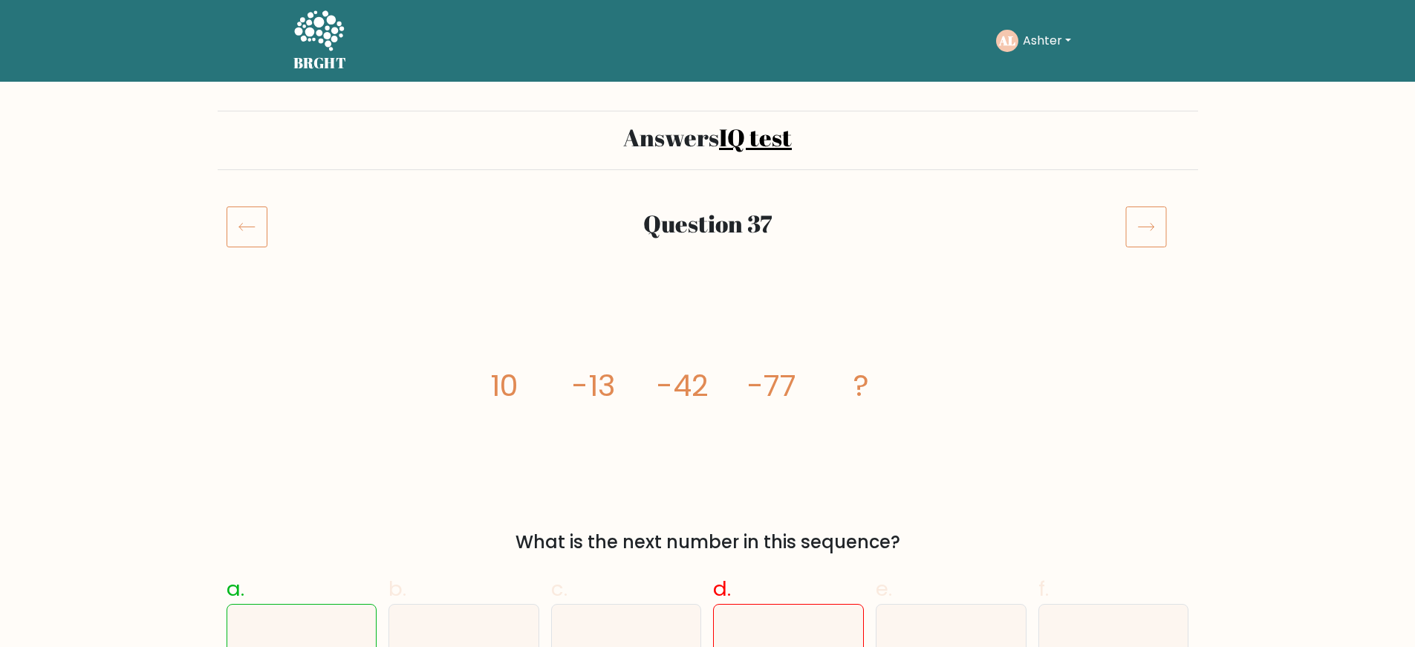
click at [1148, 227] on icon at bounding box center [1146, 227] width 16 height 7
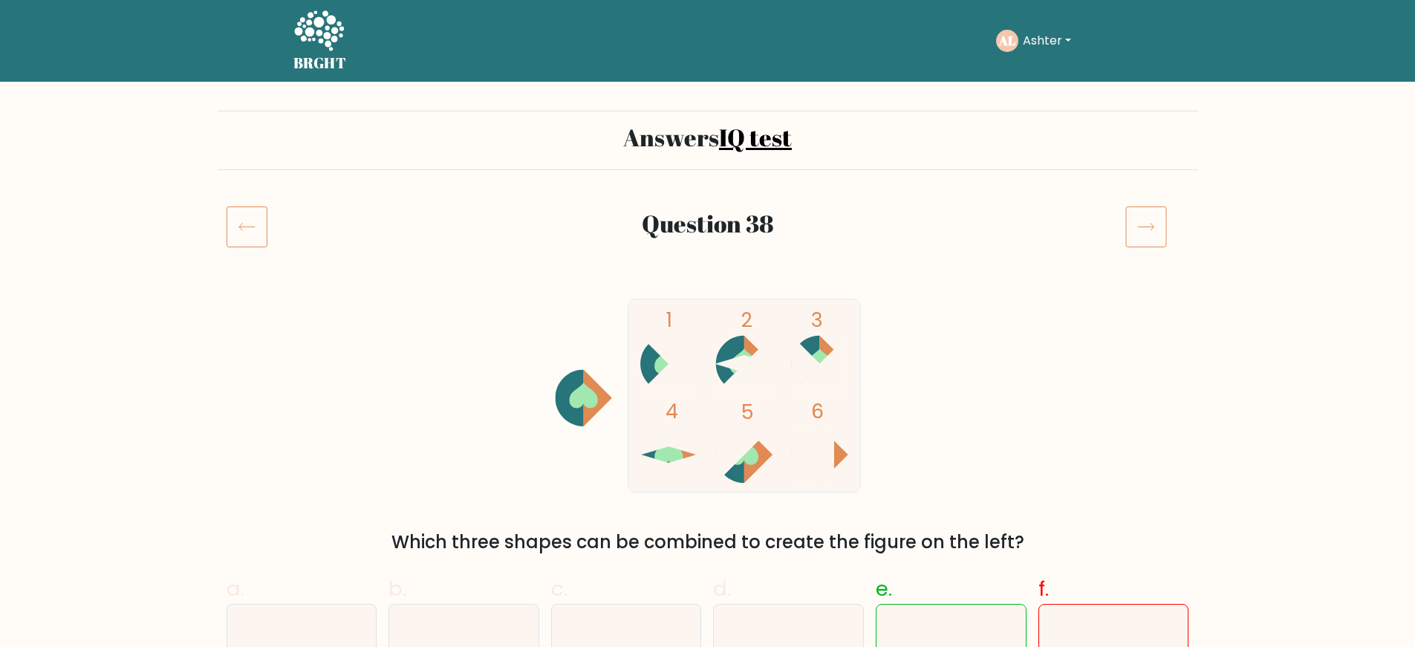
click at [1148, 227] on icon at bounding box center [1146, 227] width 16 height 7
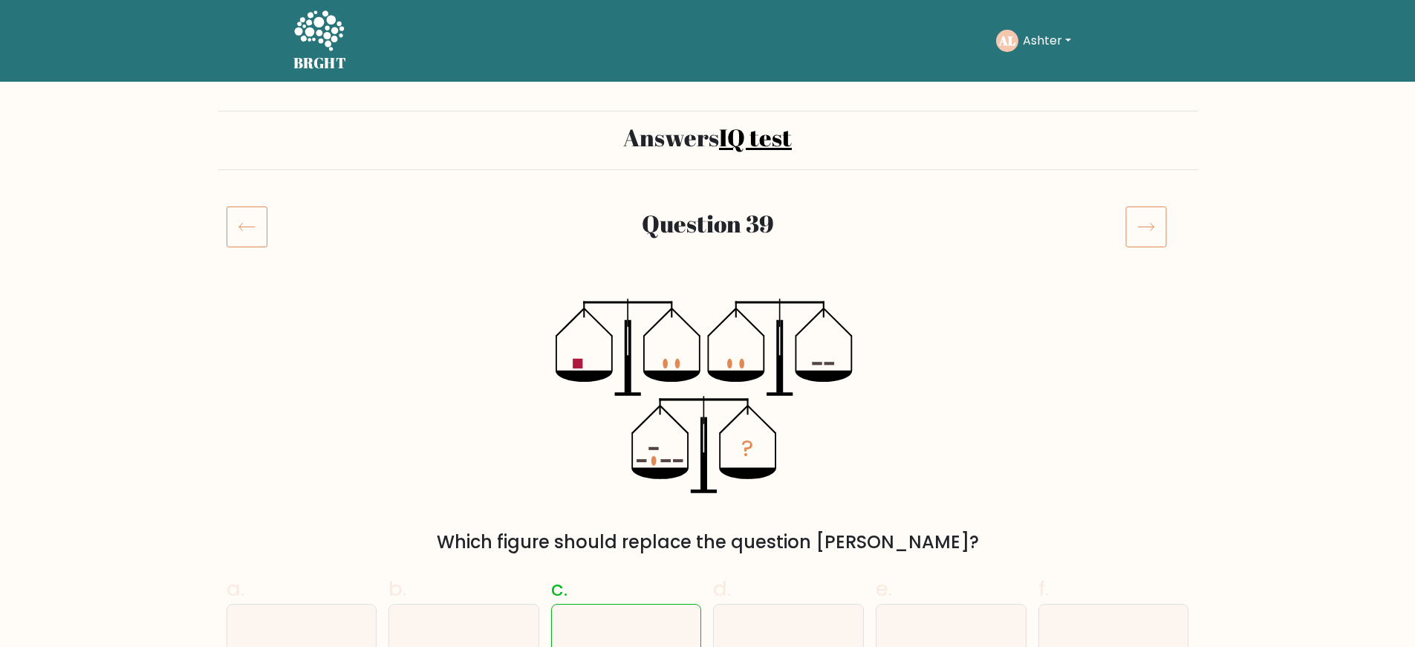
click at [1148, 227] on icon at bounding box center [1146, 227] width 16 height 7
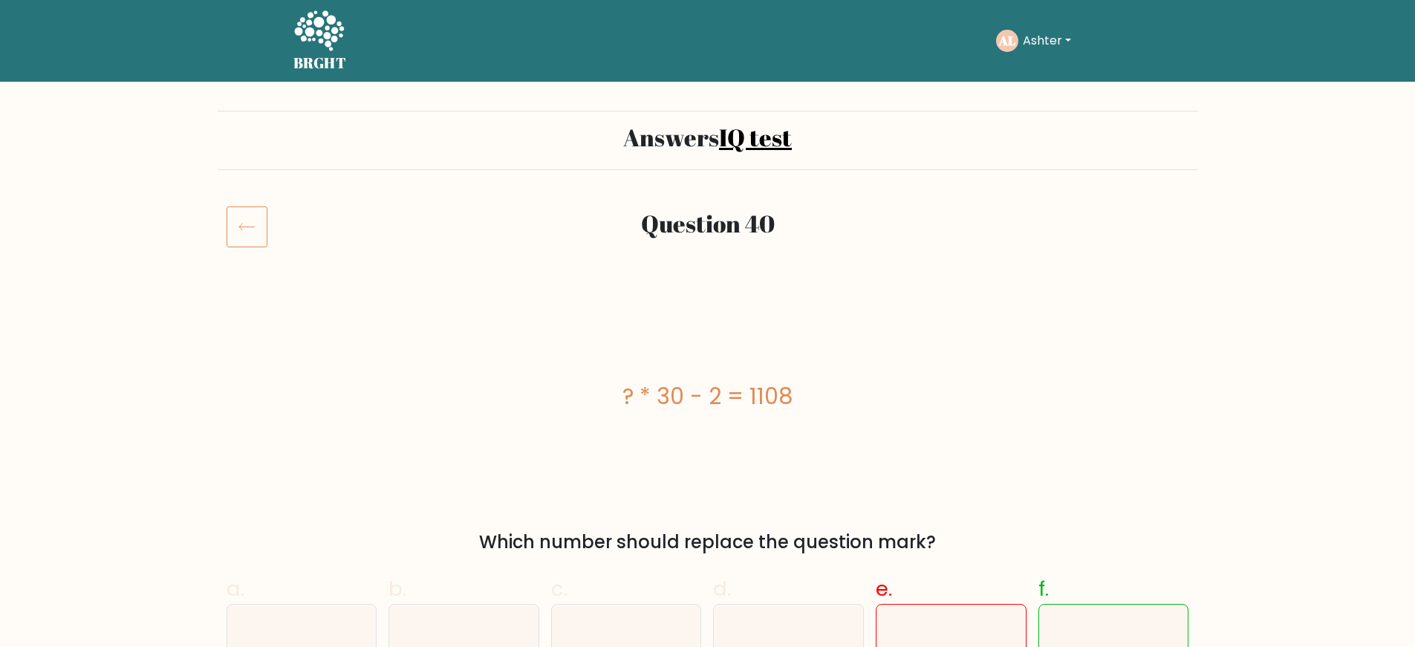
click at [1068, 36] on button "Ashter" at bounding box center [1047, 40] width 57 height 19
click at [1048, 91] on link "Profile" at bounding box center [1055, 96] width 117 height 24
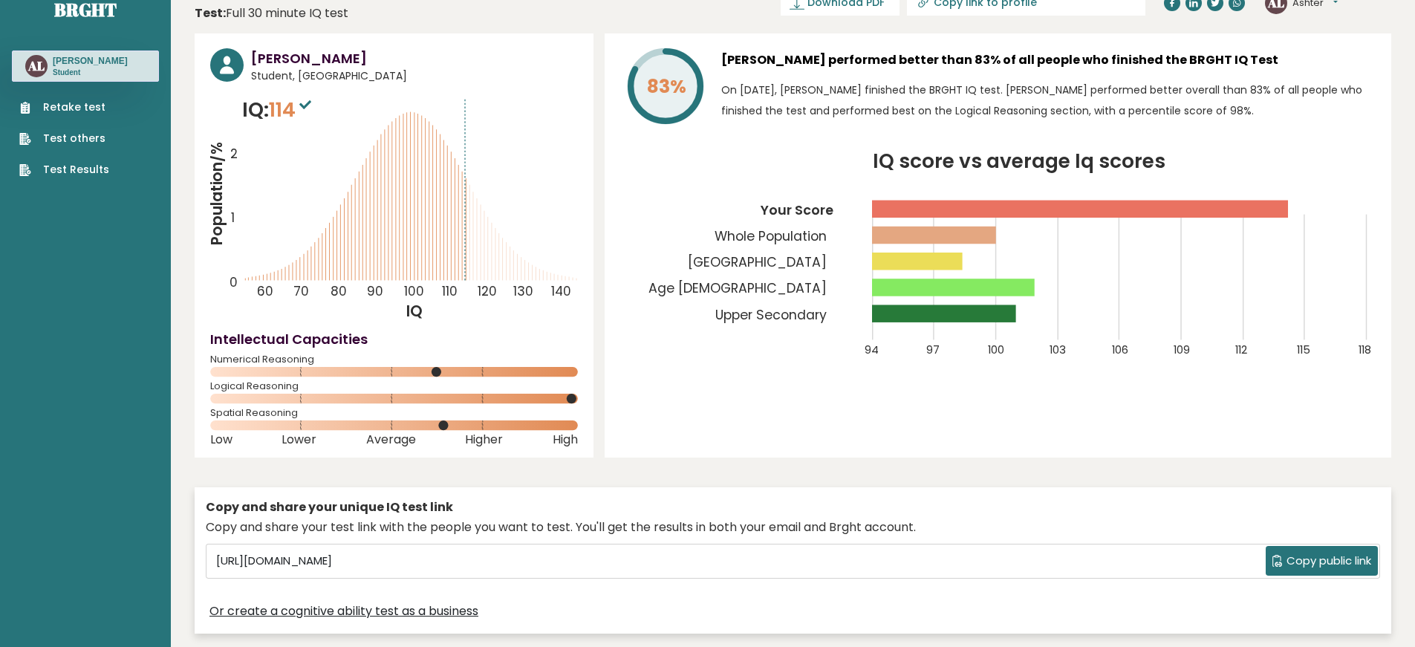
scroll to position [30, 0]
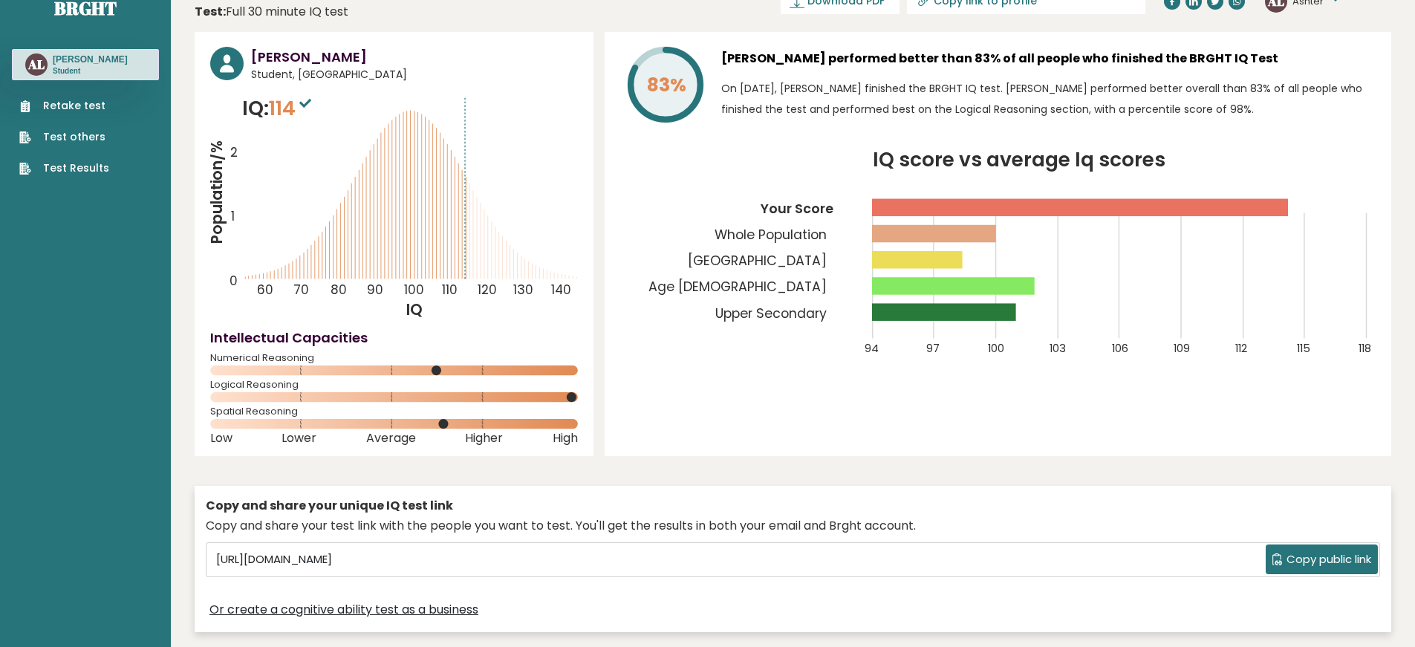
click at [62, 136] on link "Test others" at bounding box center [64, 137] width 90 height 16
click at [55, 104] on link "Retake test" at bounding box center [64, 106] width 90 height 16
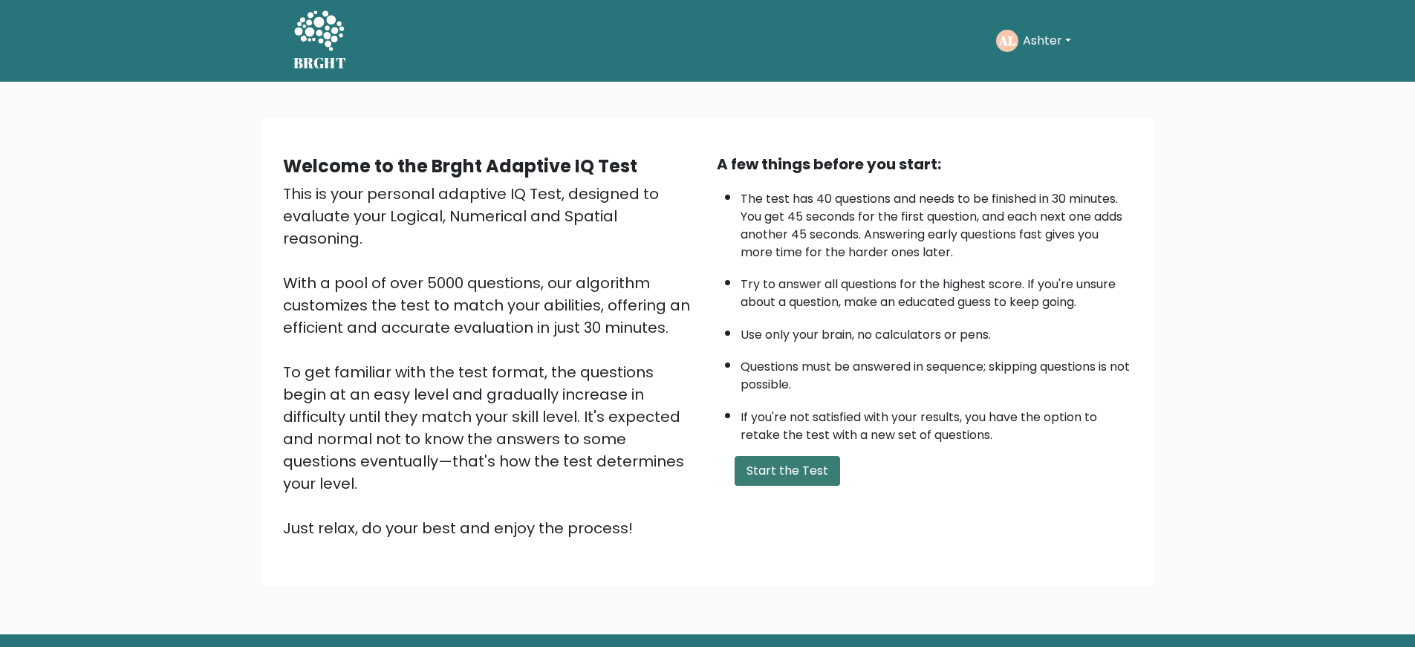
click at [792, 473] on button "Start the Test" at bounding box center [787, 471] width 105 height 30
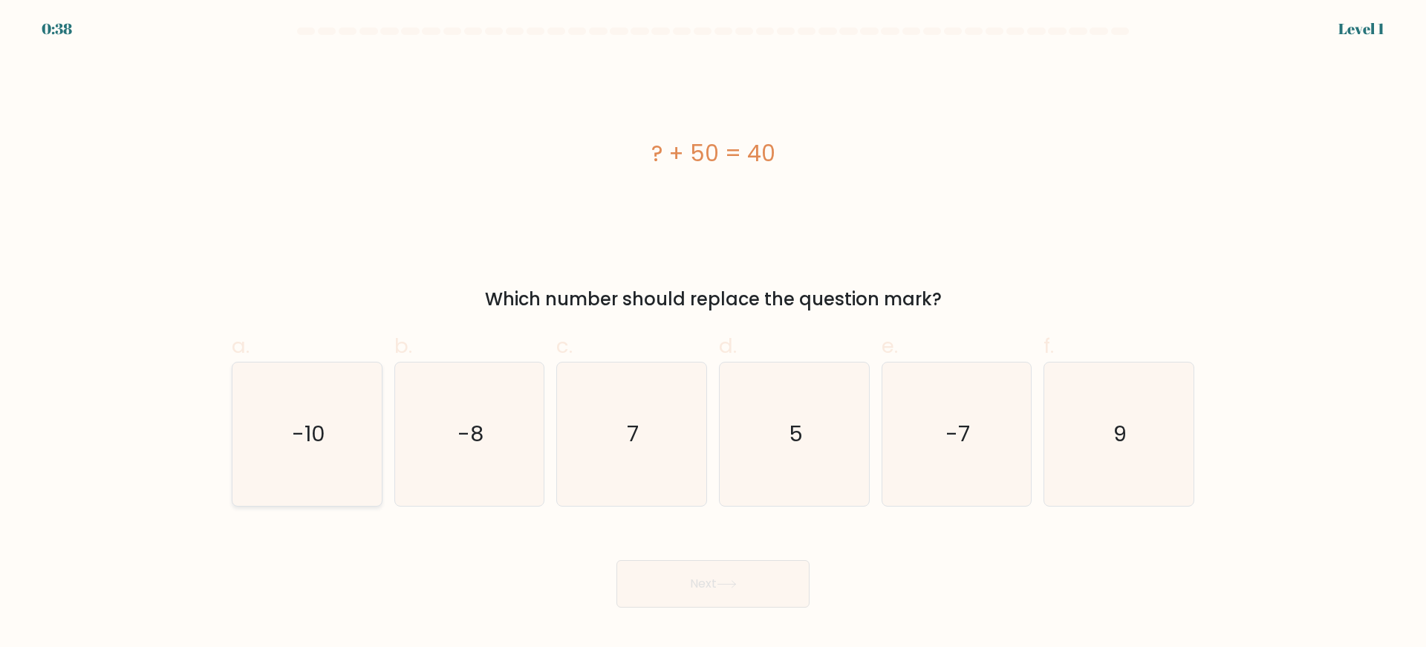
click at [311, 446] on text "-10" at bounding box center [308, 434] width 33 height 30
click at [713, 334] on input "a. -10" at bounding box center [713, 329] width 1 height 10
radio input "true"
click at [772, 571] on button "Next" at bounding box center [713, 584] width 193 height 48
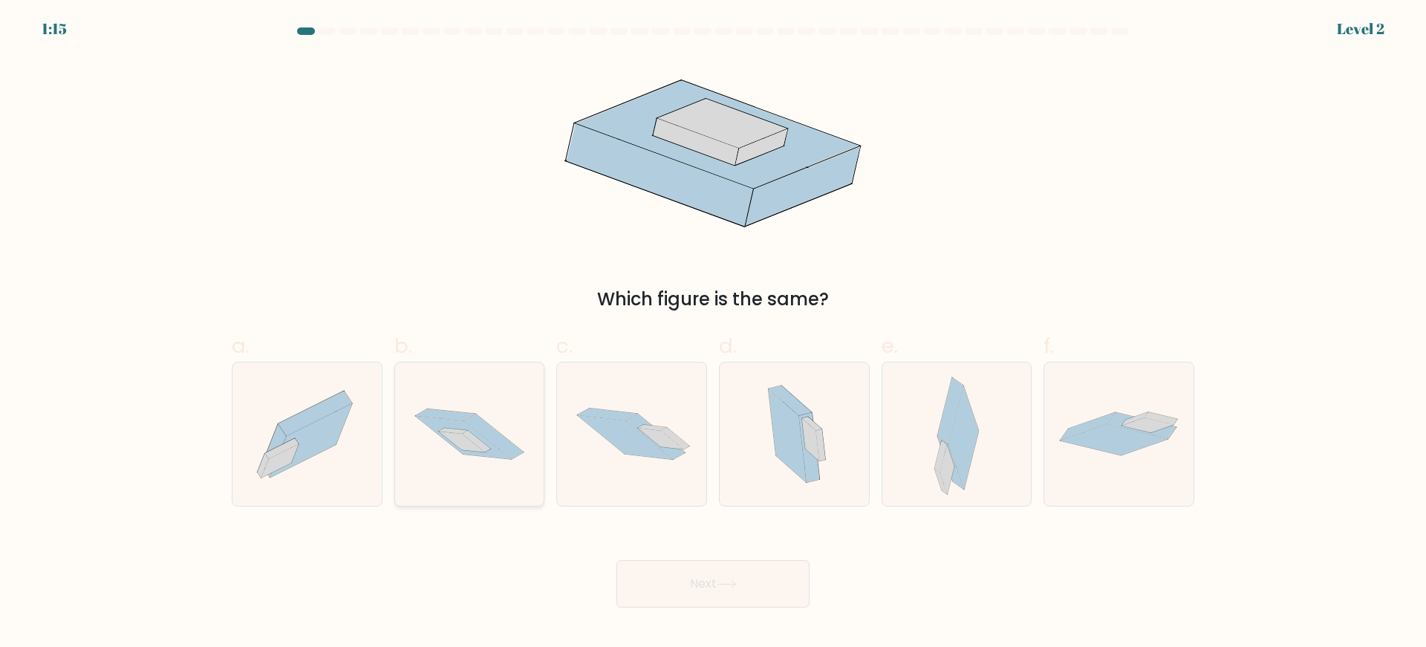
click at [480, 474] on icon at bounding box center [469, 434] width 149 height 99
click at [713, 334] on input "b." at bounding box center [713, 329] width 1 height 10
radio input "true"
click at [737, 580] on icon at bounding box center [727, 584] width 20 height 8
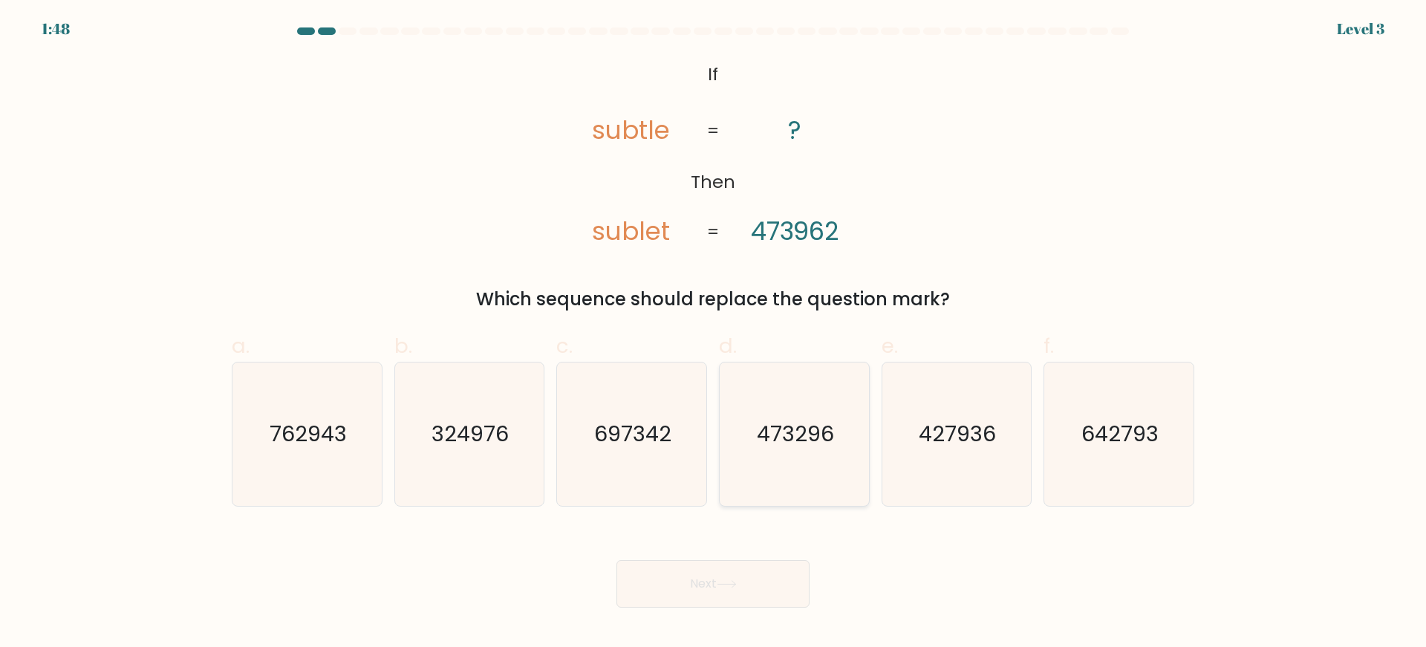
click at [792, 453] on icon "473296" at bounding box center [794, 434] width 143 height 143
click at [714, 334] on input "d. 473296" at bounding box center [713, 329] width 1 height 10
radio input "true"
click at [737, 580] on icon at bounding box center [727, 584] width 20 height 8
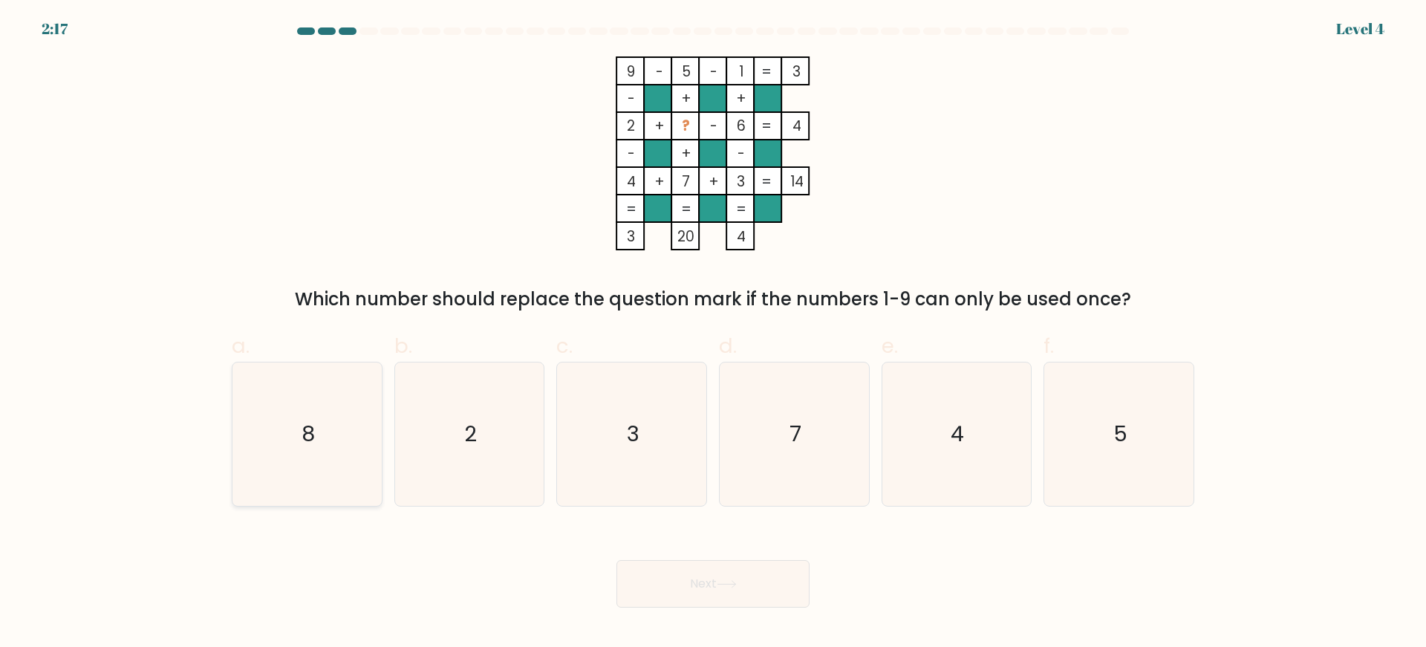
click at [258, 438] on icon "8" at bounding box center [307, 434] width 143 height 143
click at [713, 334] on input "a. 8" at bounding box center [713, 329] width 1 height 10
radio input "true"
click at [653, 586] on button "Next" at bounding box center [713, 584] width 193 height 48
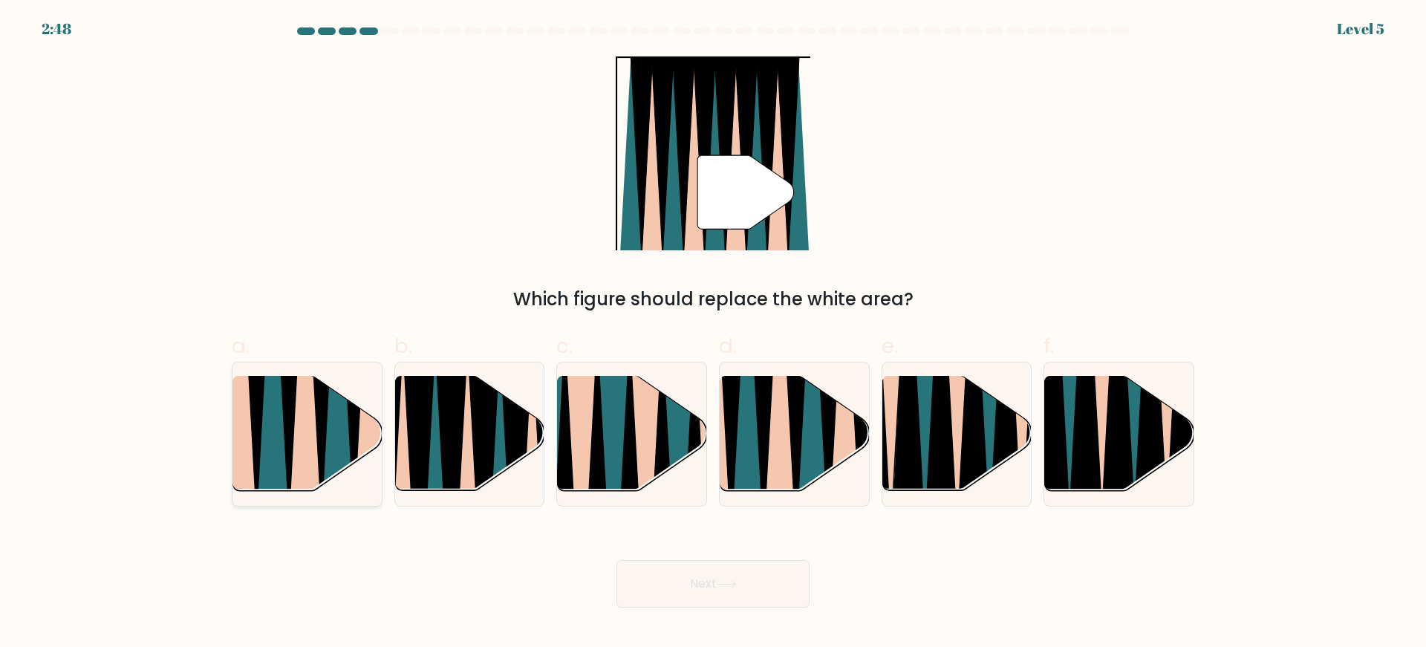
click at [257, 469] on icon at bounding box center [257, 377] width 33 height 298
click at [713, 334] on input "a." at bounding box center [713, 329] width 1 height 10
radio input "true"
click at [678, 591] on button "Next" at bounding box center [713, 584] width 193 height 48
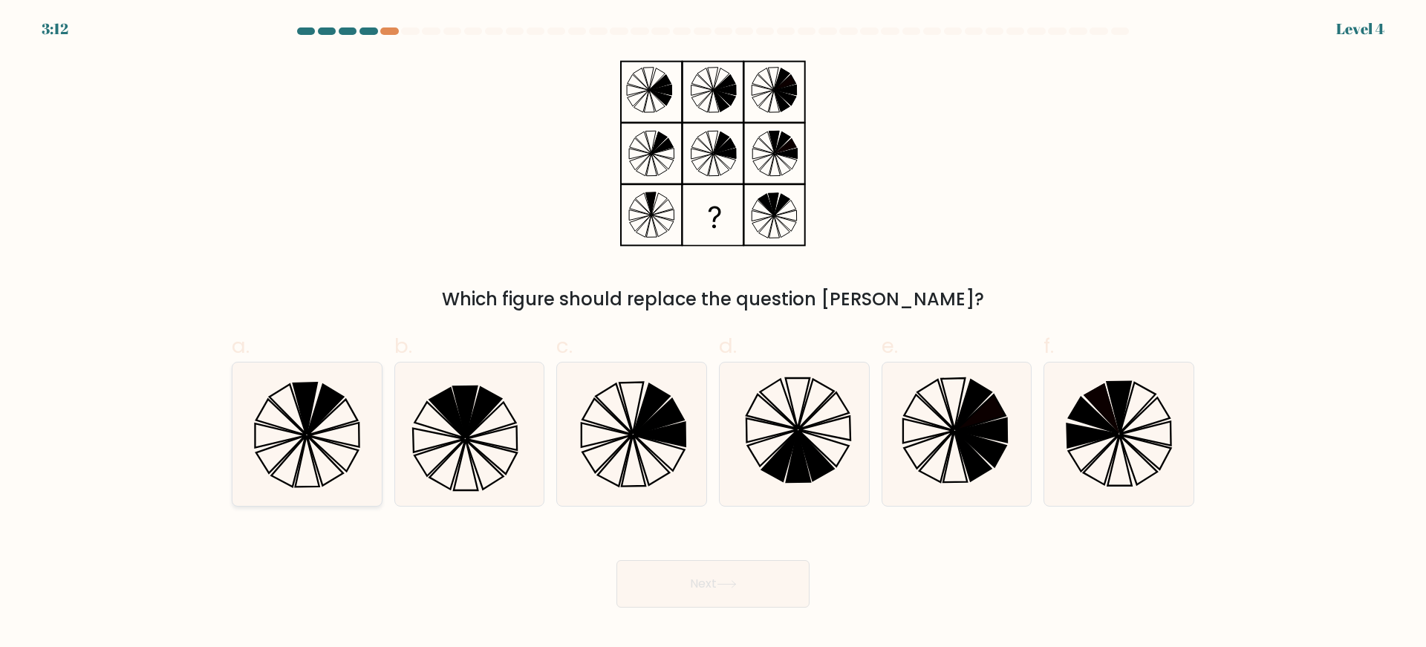
click at [316, 472] on icon at bounding box center [307, 434] width 143 height 143
click at [713, 334] on input "a." at bounding box center [713, 329] width 1 height 10
radio input "true"
click at [656, 580] on button "Next" at bounding box center [713, 584] width 193 height 48
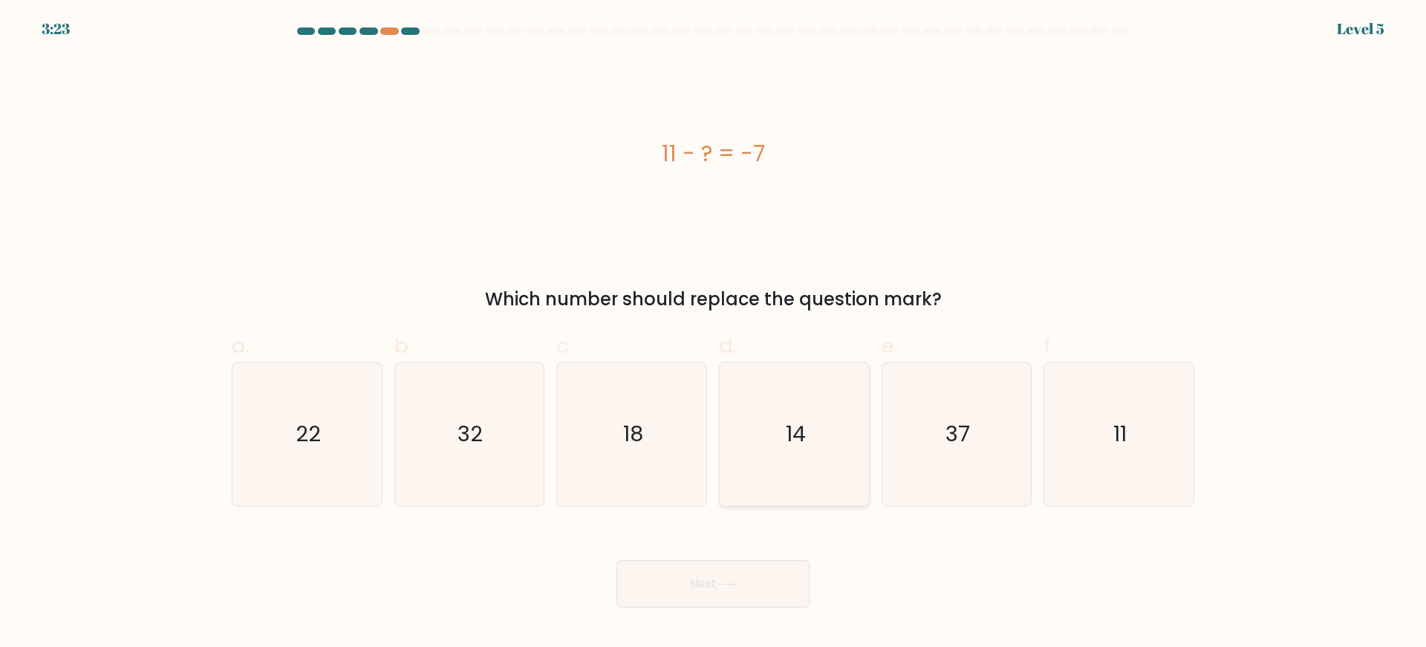
click at [839, 446] on icon "14" at bounding box center [794, 434] width 143 height 143
click at [714, 334] on input "d. 14" at bounding box center [713, 329] width 1 height 10
radio input "true"
click at [605, 432] on icon "18" at bounding box center [631, 434] width 143 height 143
click at [713, 334] on input "c. 18" at bounding box center [713, 329] width 1 height 10
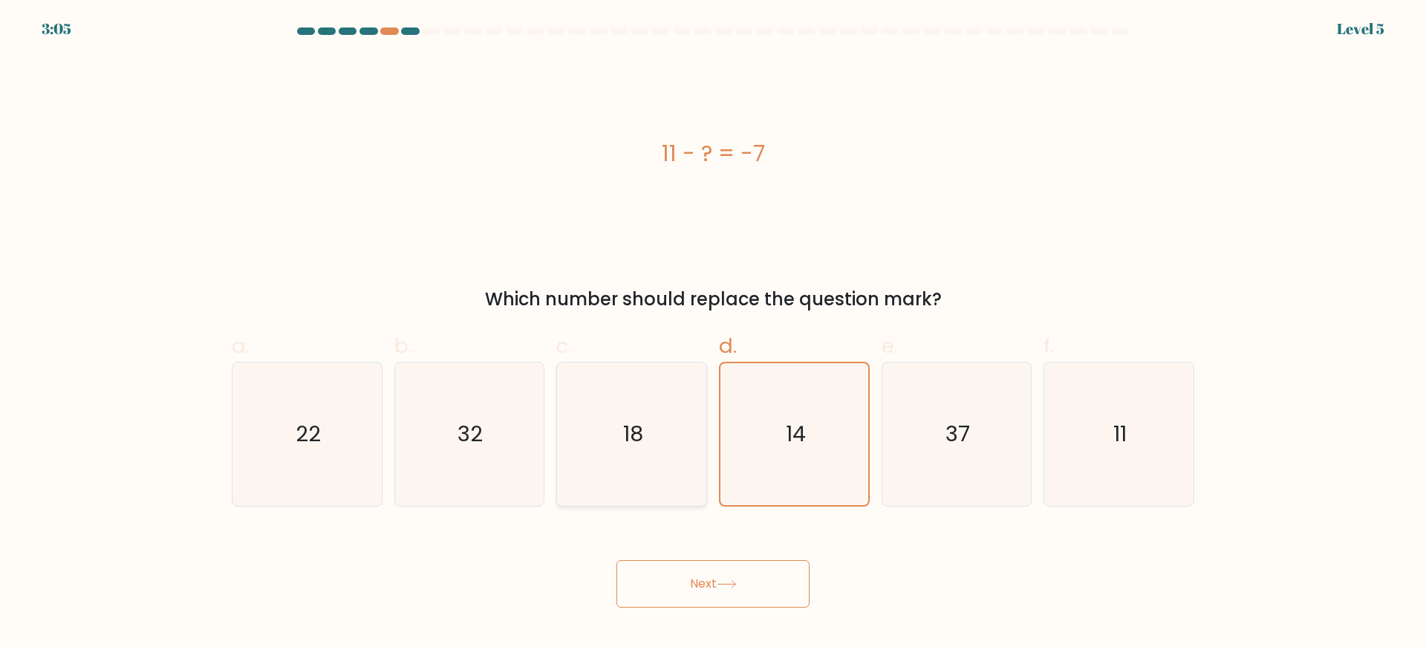
radio input "true"
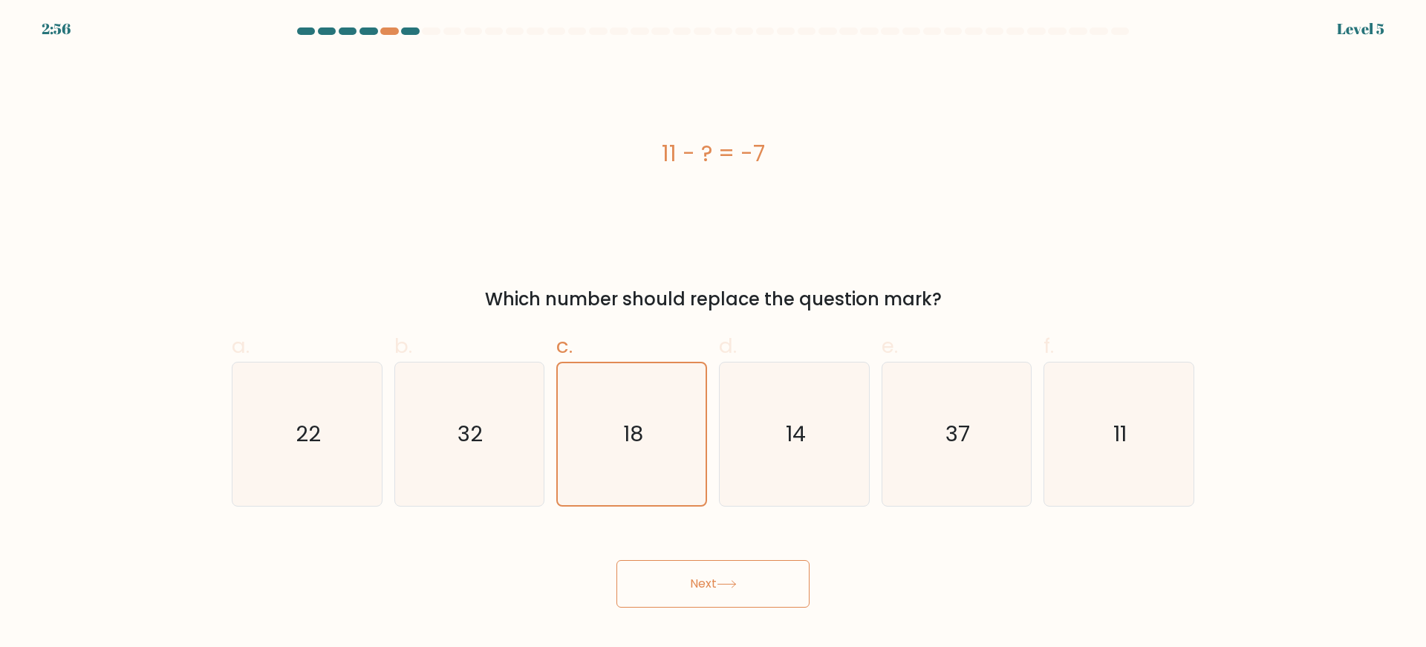
click at [737, 588] on icon at bounding box center [727, 584] width 20 height 8
click at [740, 589] on button "Next" at bounding box center [713, 584] width 193 height 48
click at [733, 573] on button "Next" at bounding box center [713, 584] width 193 height 48
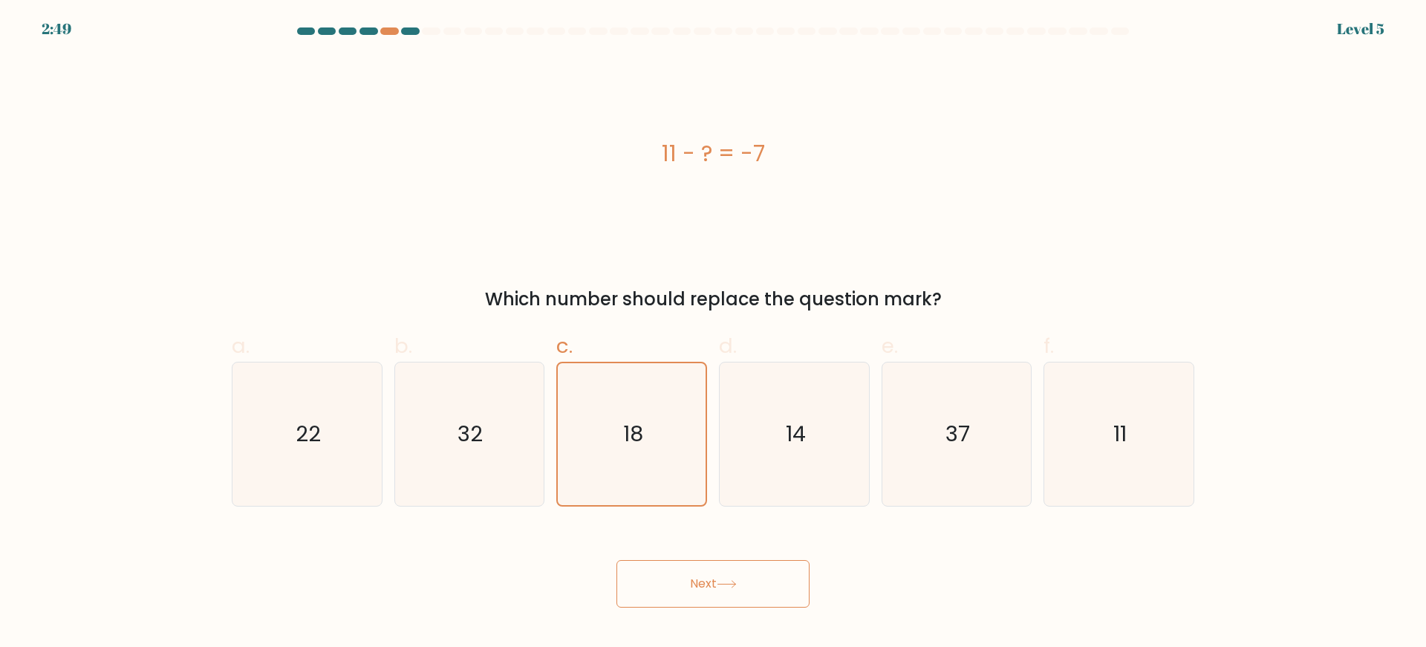
click at [725, 585] on icon at bounding box center [727, 584] width 20 height 8
click at [724, 585] on icon at bounding box center [727, 584] width 20 height 8
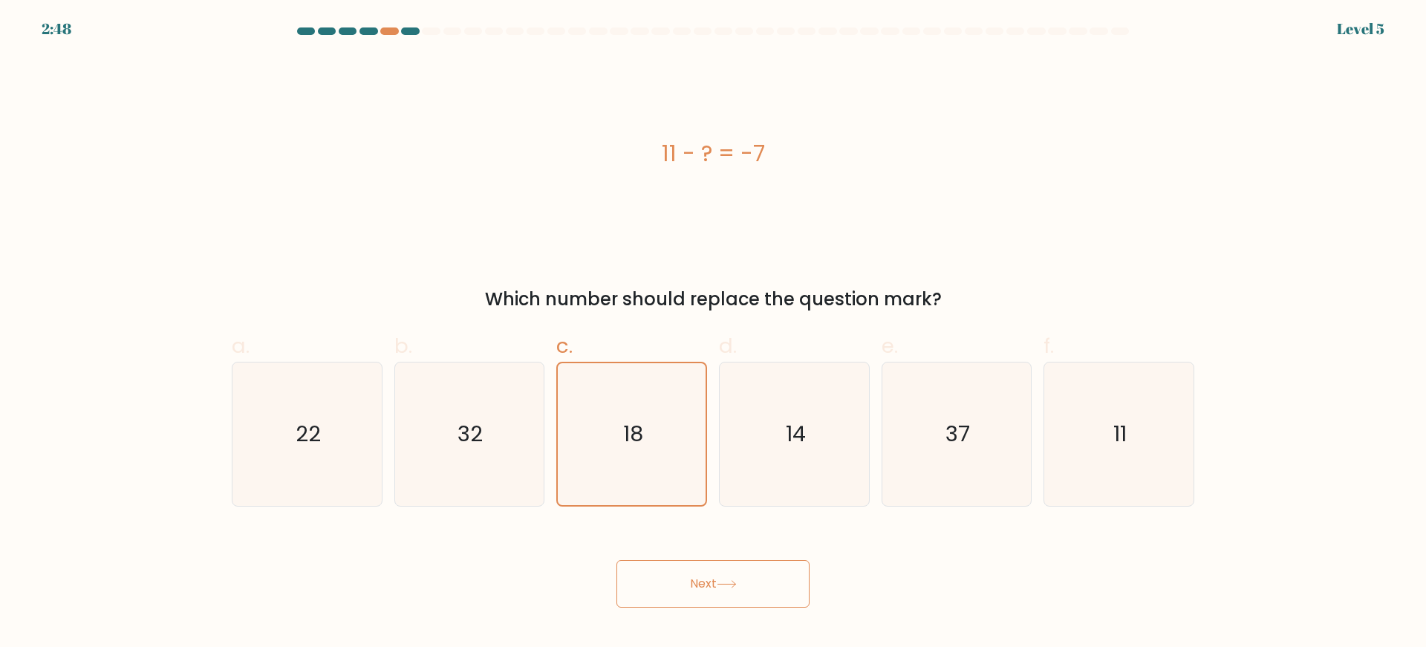
click at [724, 585] on icon at bounding box center [727, 584] width 20 height 8
click at [681, 568] on button "Next" at bounding box center [713, 584] width 193 height 48
click at [631, 432] on text "18" at bounding box center [633, 434] width 20 height 30
click at [713, 334] on input "c. 18" at bounding box center [713, 329] width 1 height 10
click at [631, 432] on text "18" at bounding box center [633, 434] width 20 height 30
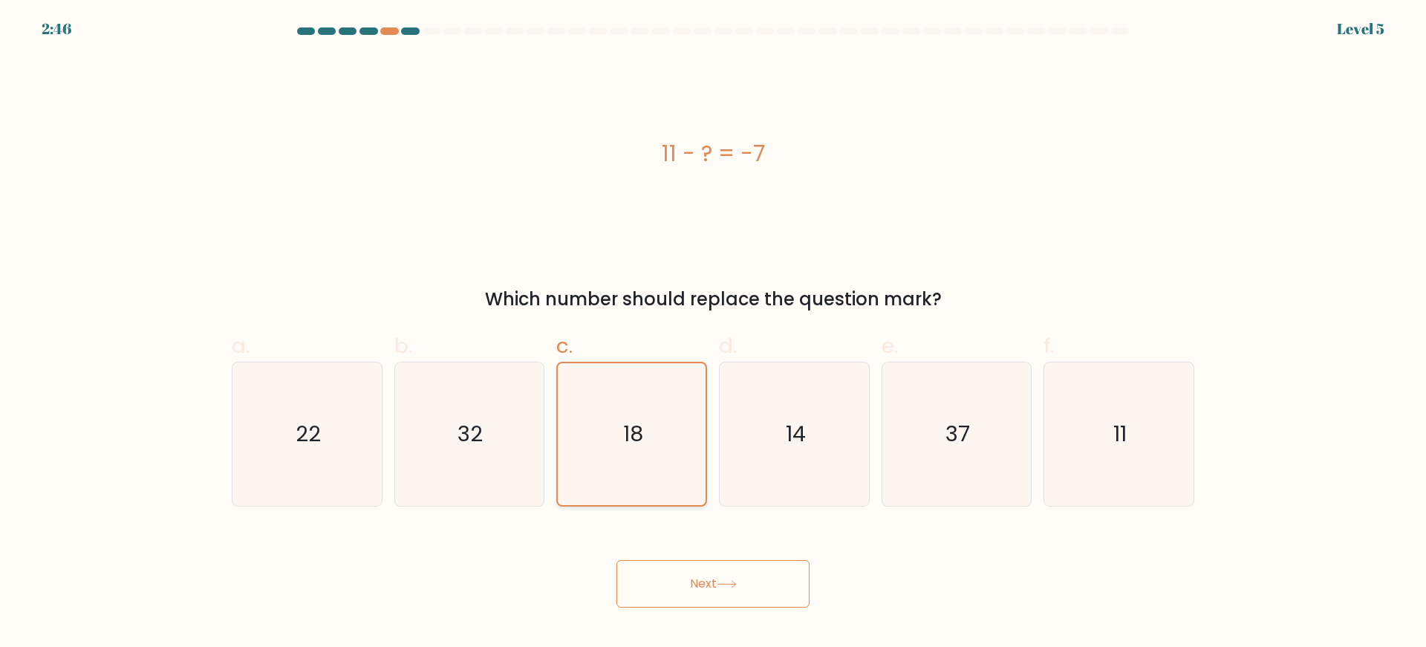
click at [713, 334] on input "c. 18" at bounding box center [713, 329] width 1 height 10
click at [731, 585] on icon at bounding box center [727, 584] width 20 height 8
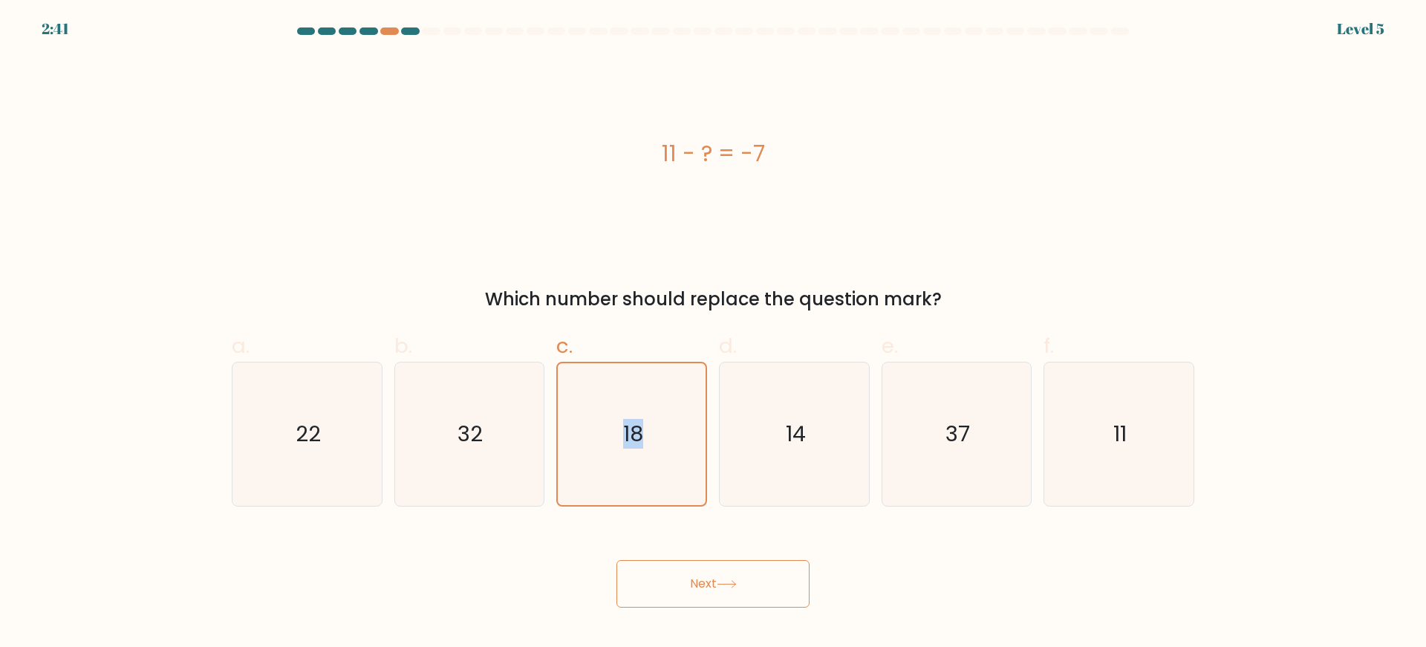
click at [643, 578] on button "Next" at bounding box center [713, 584] width 193 height 48
drag, startPoint x: 643, startPoint y: 578, endPoint x: 786, endPoint y: 456, distance: 188.2
click at [786, 456] on form "a." at bounding box center [713, 317] width 1426 height 580
click at [786, 456] on icon "14" at bounding box center [794, 434] width 143 height 143
click at [714, 334] on input "d. 14" at bounding box center [713, 329] width 1 height 10
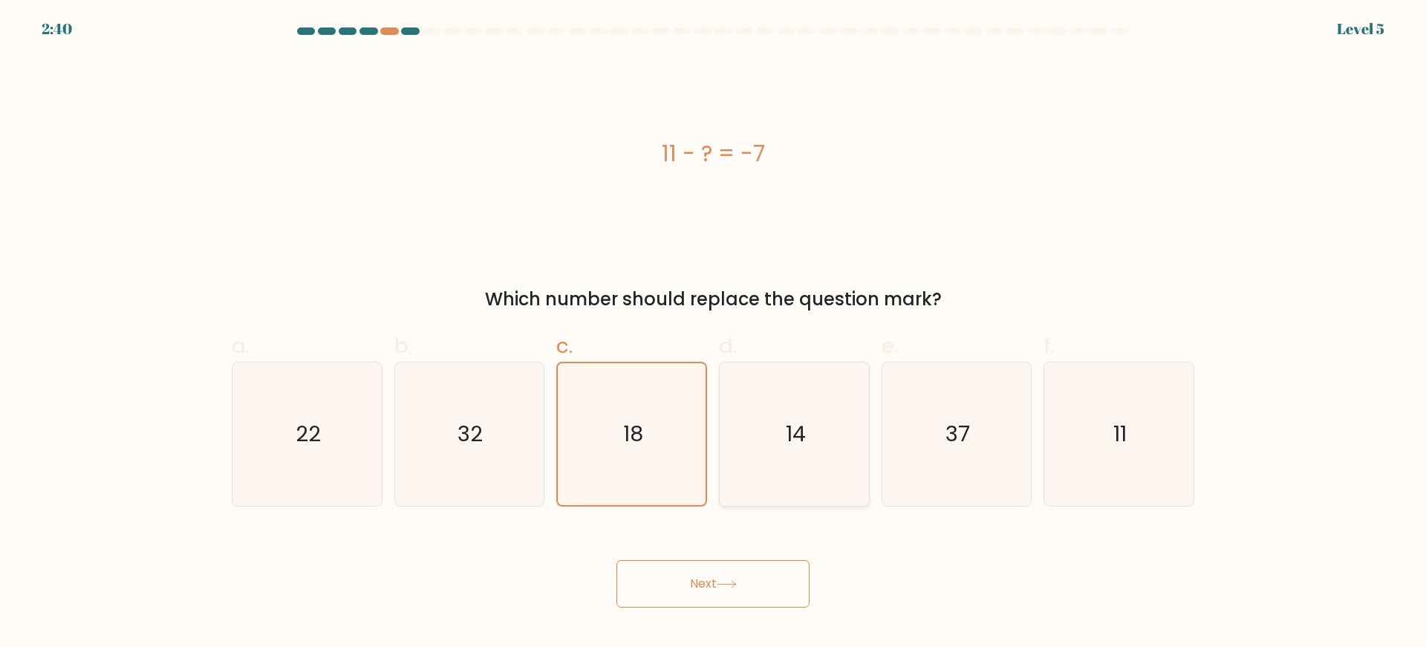
radio input "true"
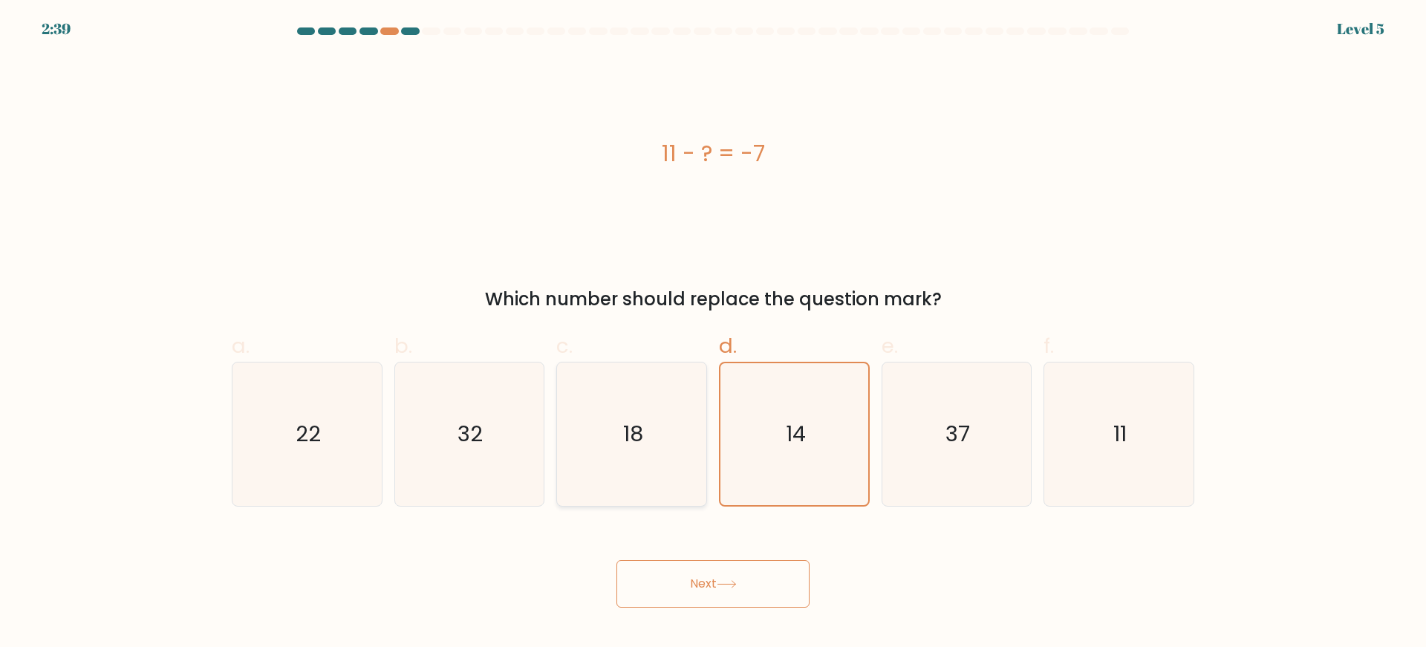
click at [699, 449] on icon "18" at bounding box center [631, 434] width 143 height 143
click at [713, 334] on input "c. 18" at bounding box center [713, 329] width 1 height 10
radio input "true"
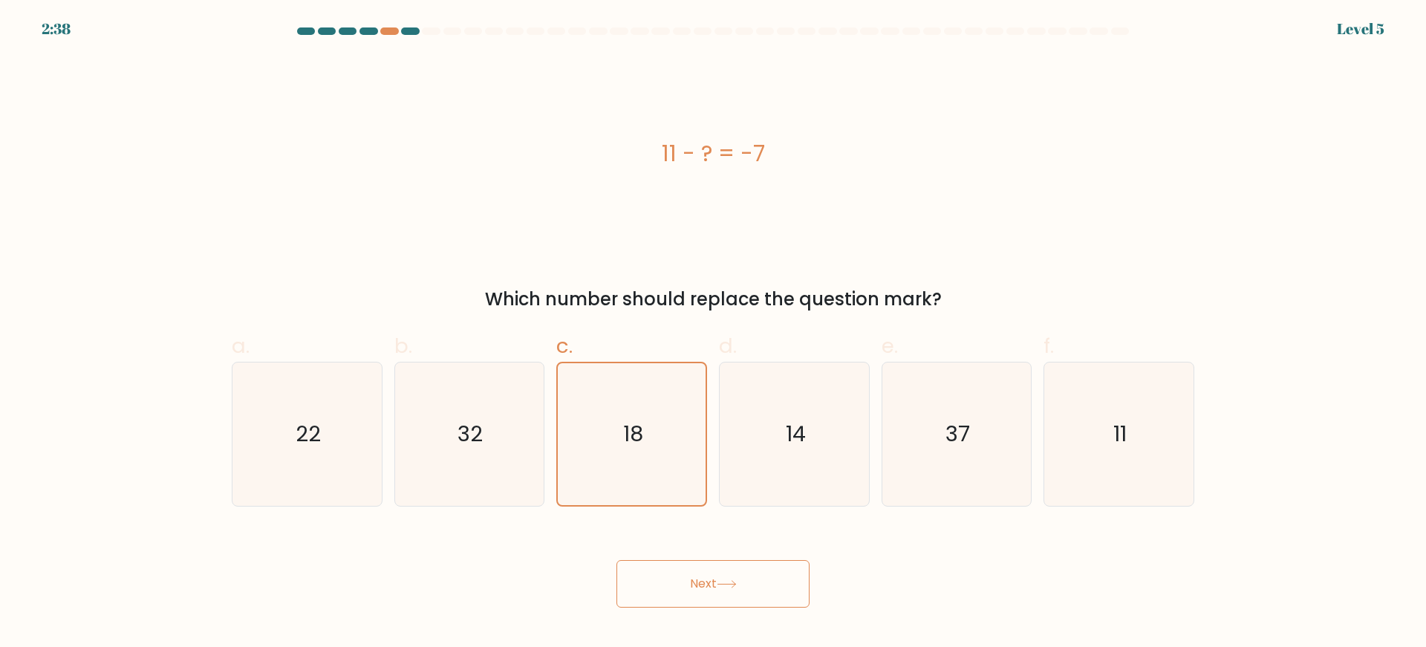
click at [735, 574] on button "Next" at bounding box center [713, 584] width 193 height 48
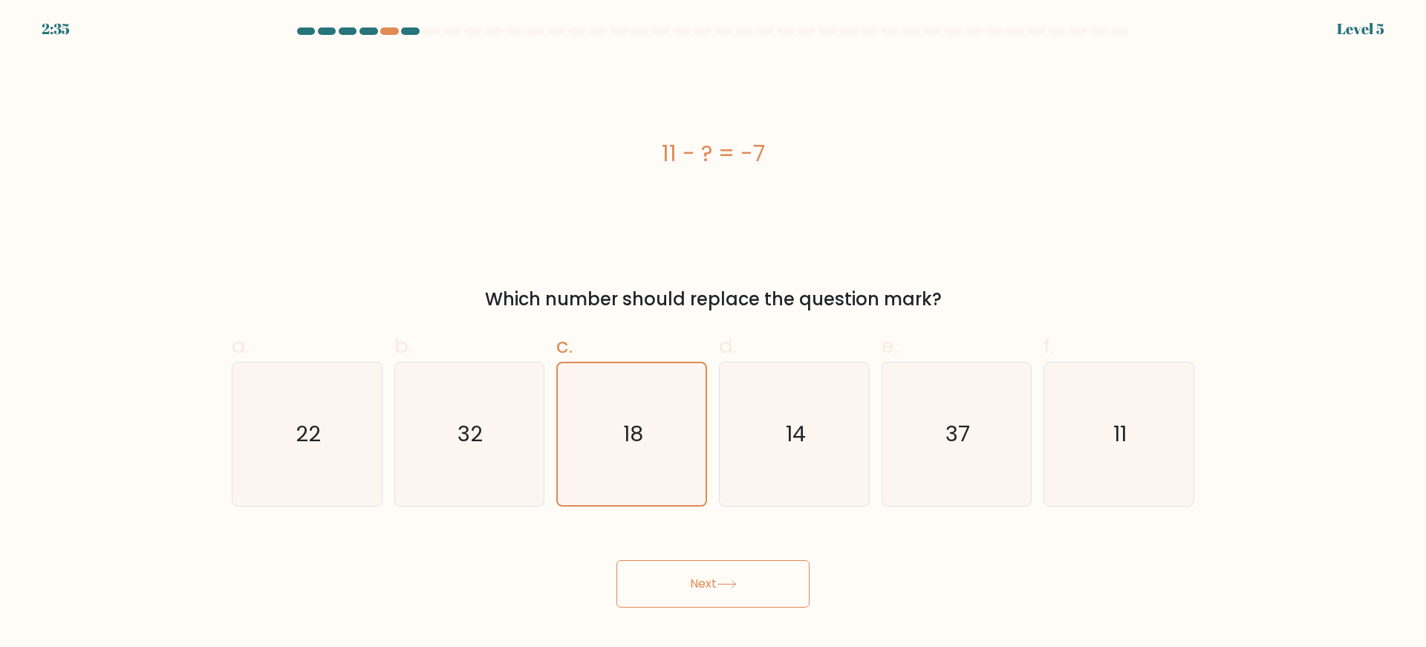
click at [735, 574] on button "Next" at bounding box center [713, 584] width 193 height 48
click at [735, 575] on button "Next" at bounding box center [713, 584] width 193 height 48
click at [640, 449] on icon "18" at bounding box center [631, 434] width 143 height 143
click at [713, 334] on input "c. 18" at bounding box center [713, 329] width 1 height 10
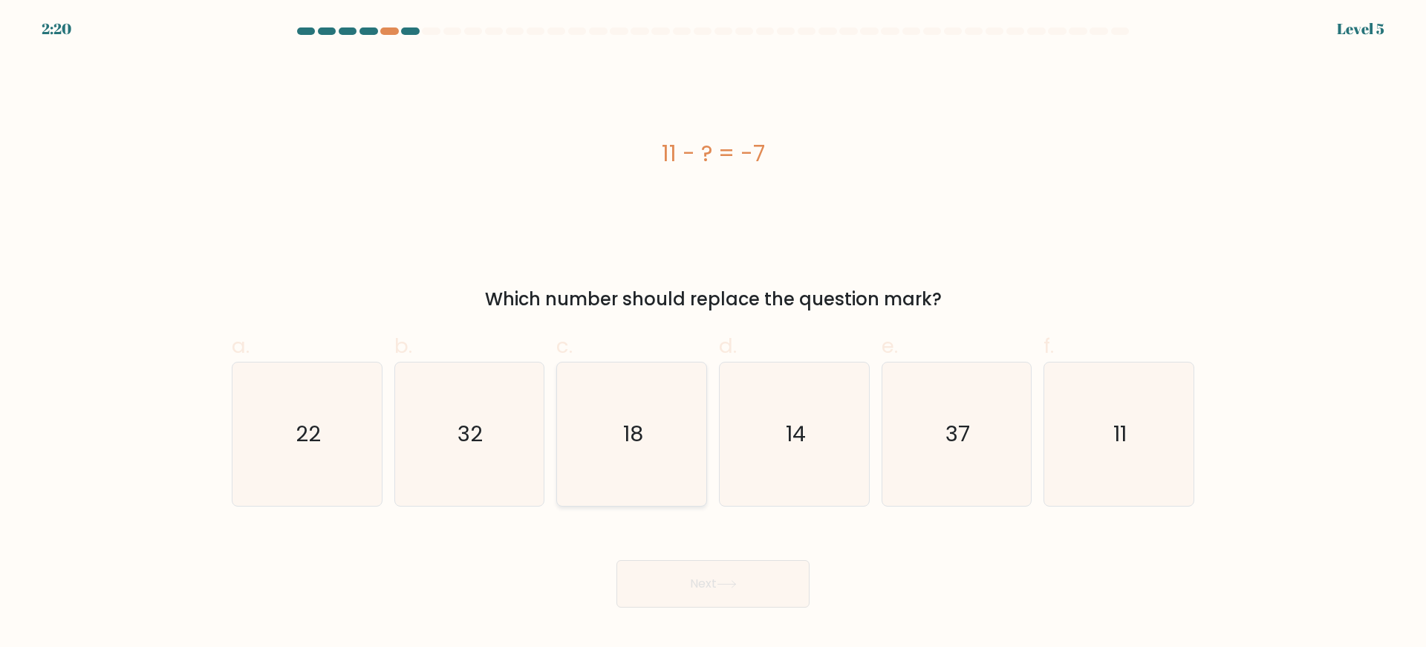
radio input "true"
click at [707, 579] on button "Next" at bounding box center [713, 584] width 193 height 48
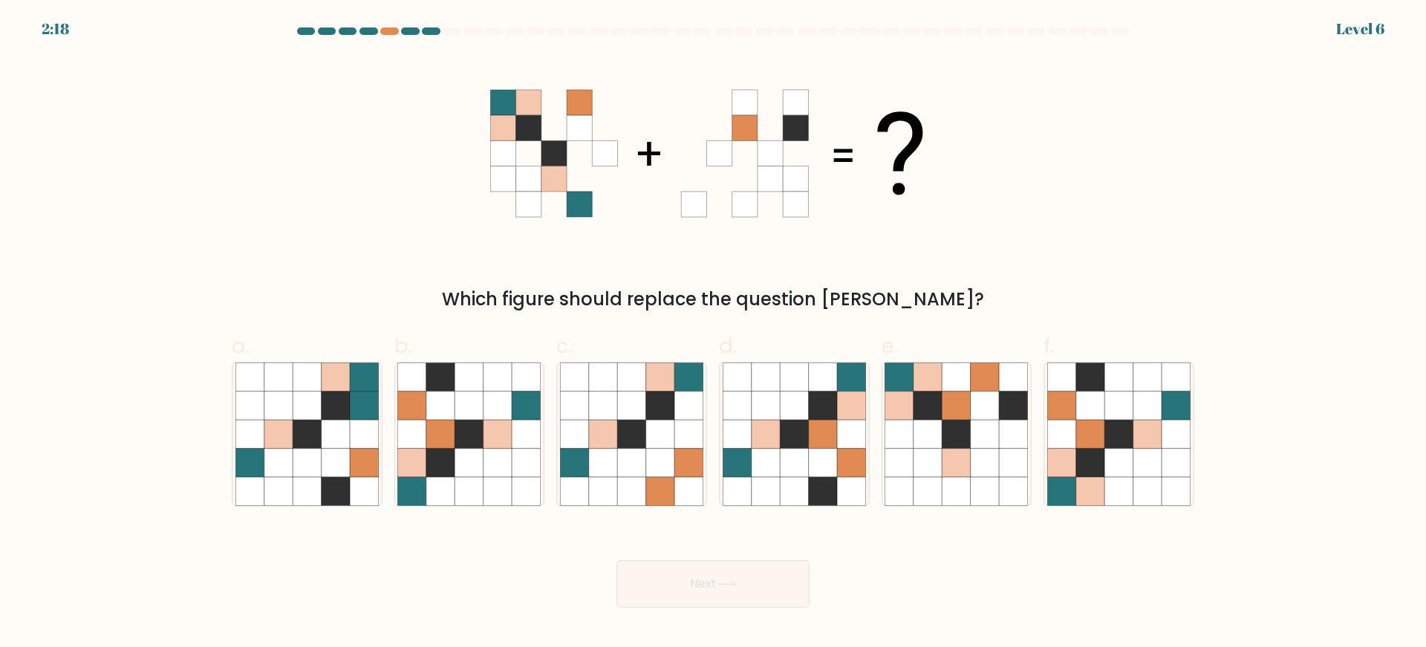
click at [707, 579] on button "Next" at bounding box center [713, 584] width 193 height 48
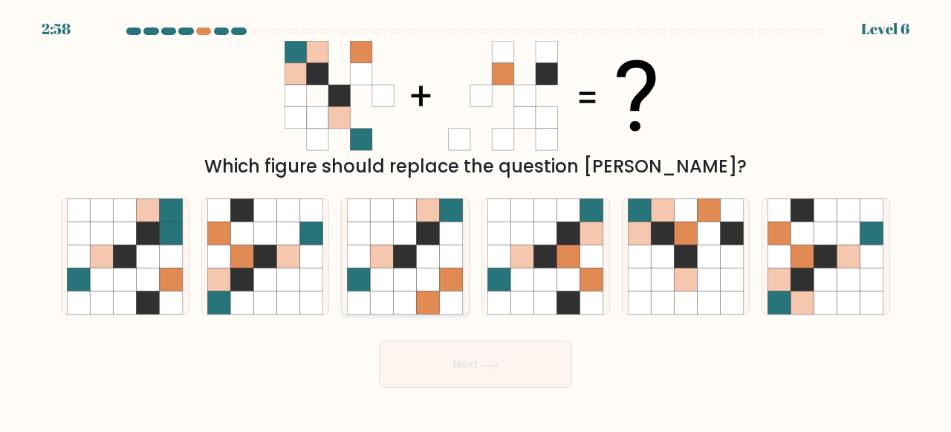
drag, startPoint x: 245, startPoint y: 120, endPoint x: 388, endPoint y: 214, distance: 170.6
drag, startPoint x: 388, startPoint y: 214, endPoint x: 296, endPoint y: 143, distance: 116.0
click at [296, 143] on icon at bounding box center [296, 140] width 22 height 22
